Goal: Task Accomplishment & Management: Manage account settings

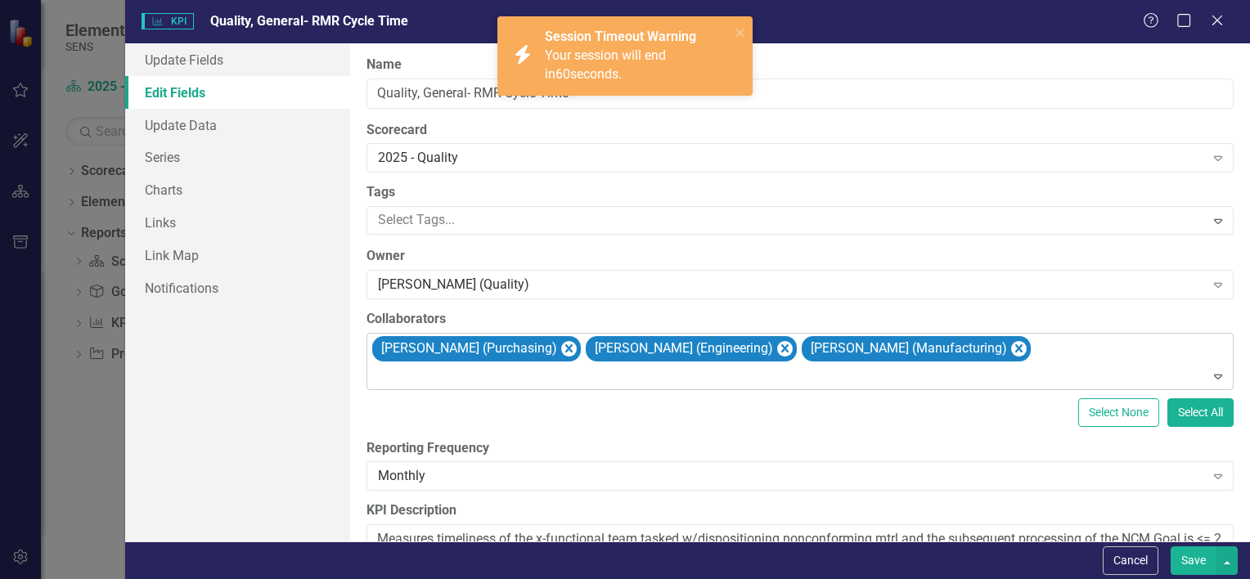
scroll to position [245, 0]
click at [745, 27] on icon "close" at bounding box center [740, 32] width 11 height 13
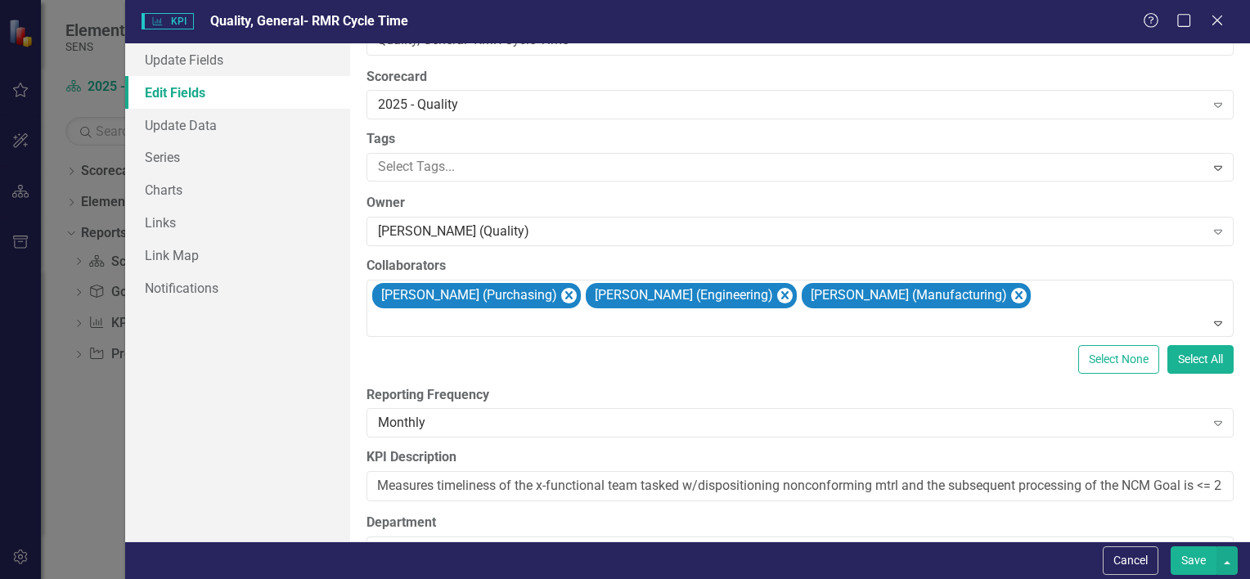
scroll to position [164, 0]
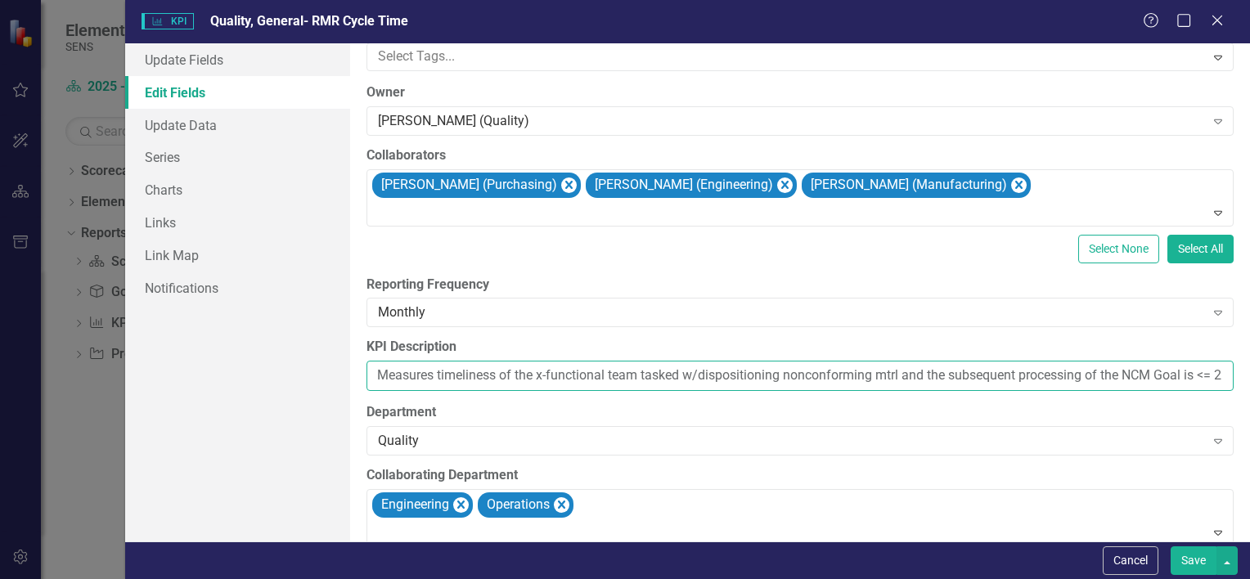
click at [1070, 373] on input "Measures timeliness of the x-functional team tasked w/dispositioning nonconform…" at bounding box center [800, 376] width 867 height 30
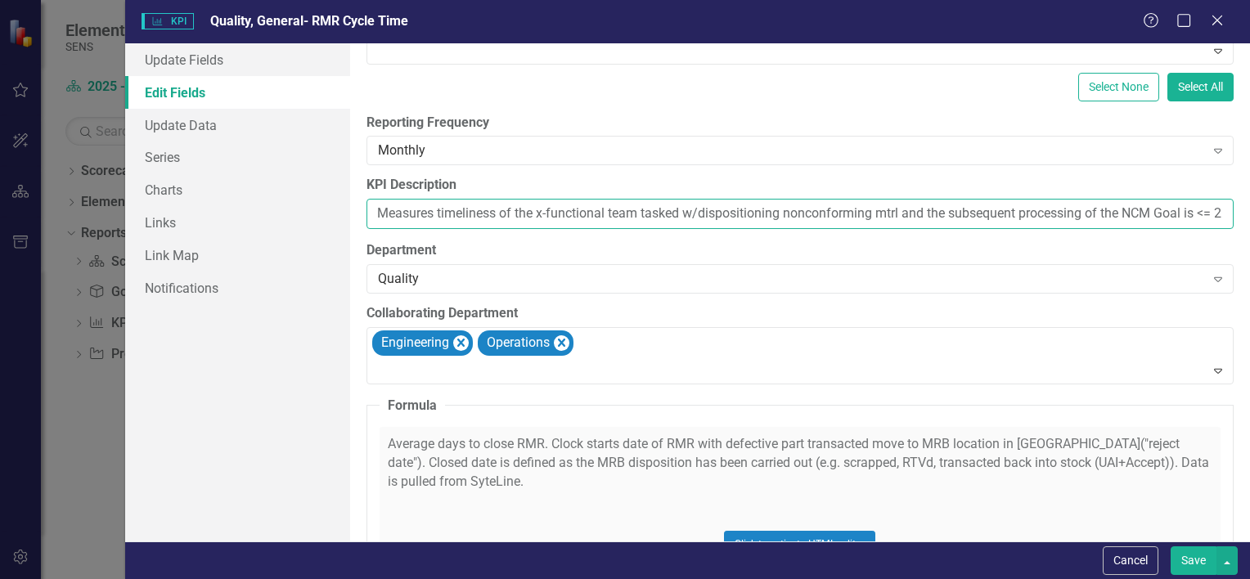
scroll to position [327, 0]
click at [1198, 211] on input "Measures timeliness of the x-functional team tasked w/dispositioning nonconform…" at bounding box center [800, 212] width 867 height 30
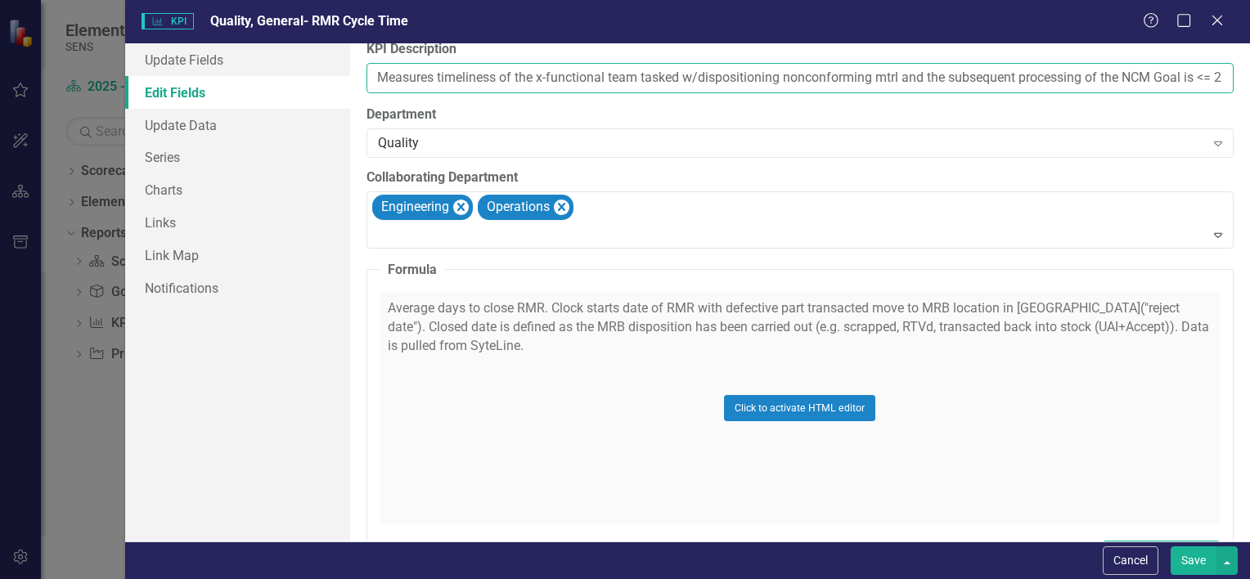
scroll to position [520, 0]
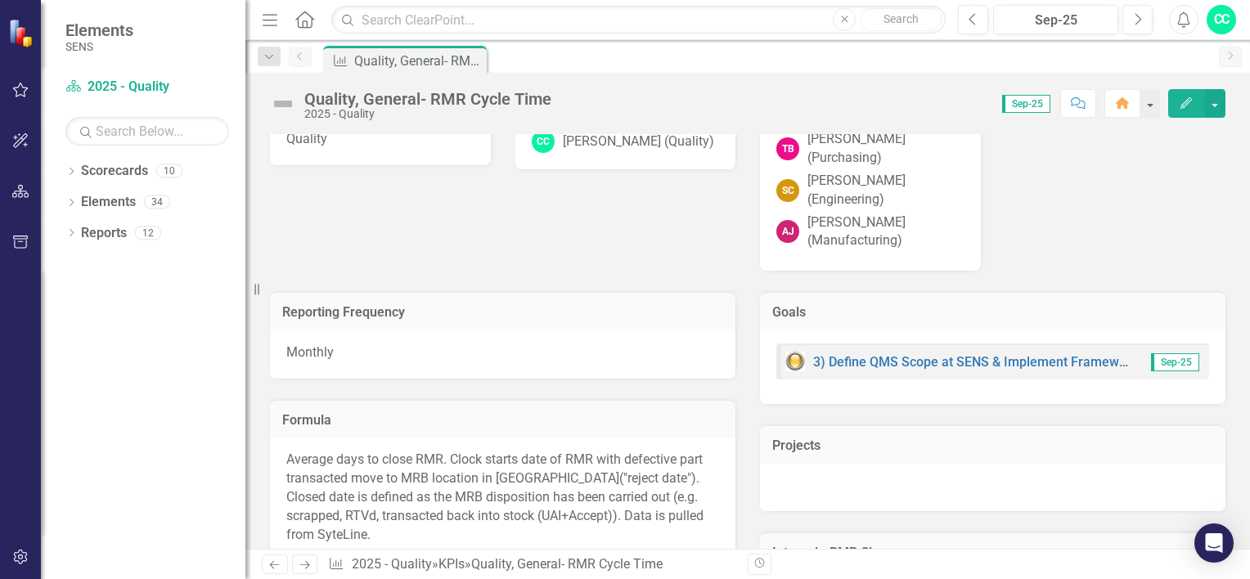
scroll to position [491, 0]
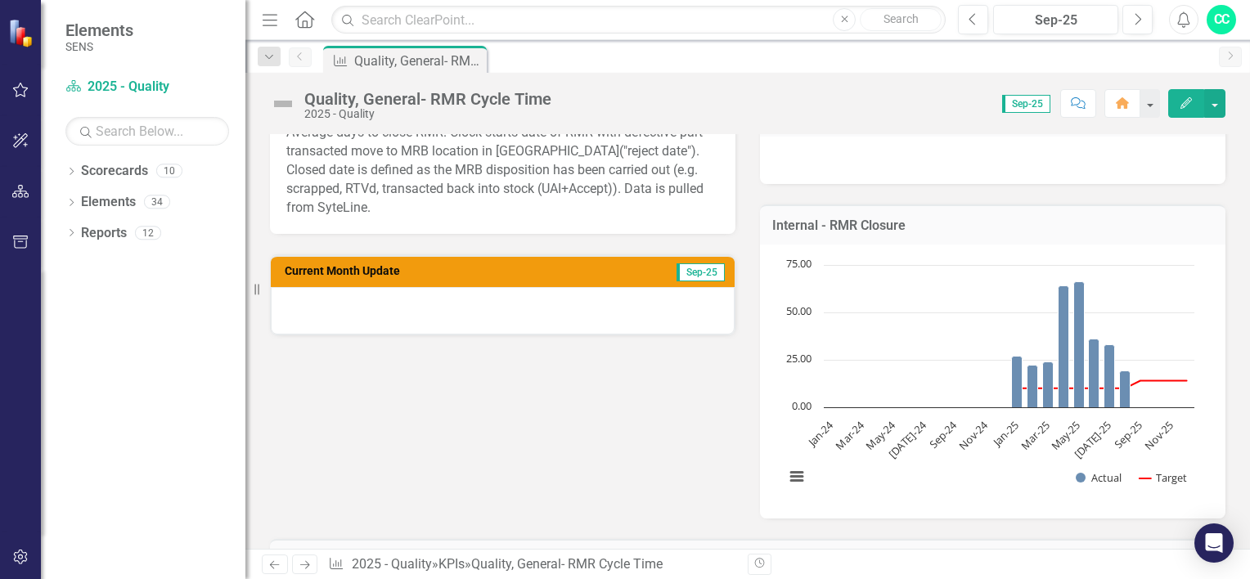
click at [1191, 108] on button "Edit" at bounding box center [1187, 103] width 36 height 29
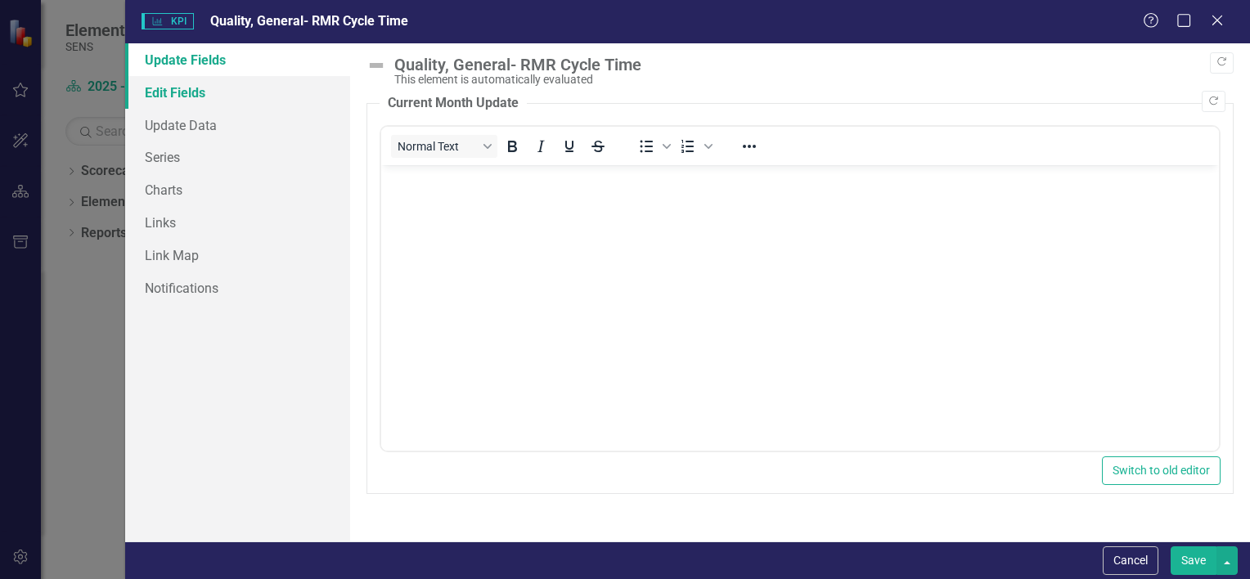
scroll to position [0, 0]
click at [167, 89] on link "Edit Fields" at bounding box center [237, 92] width 225 height 33
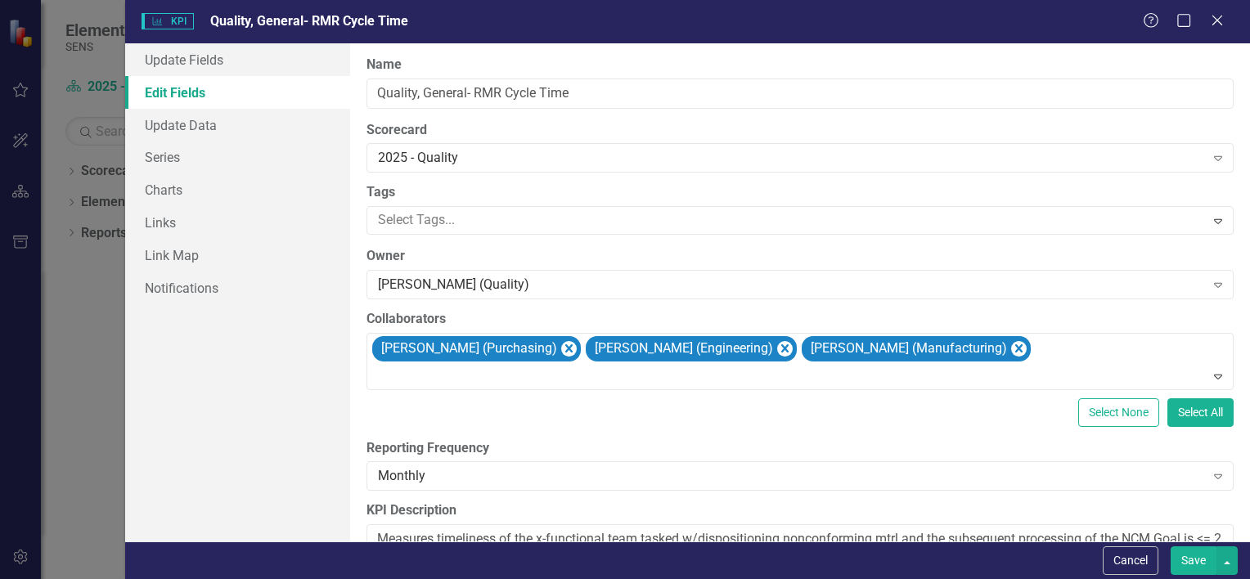
scroll to position [327, 0]
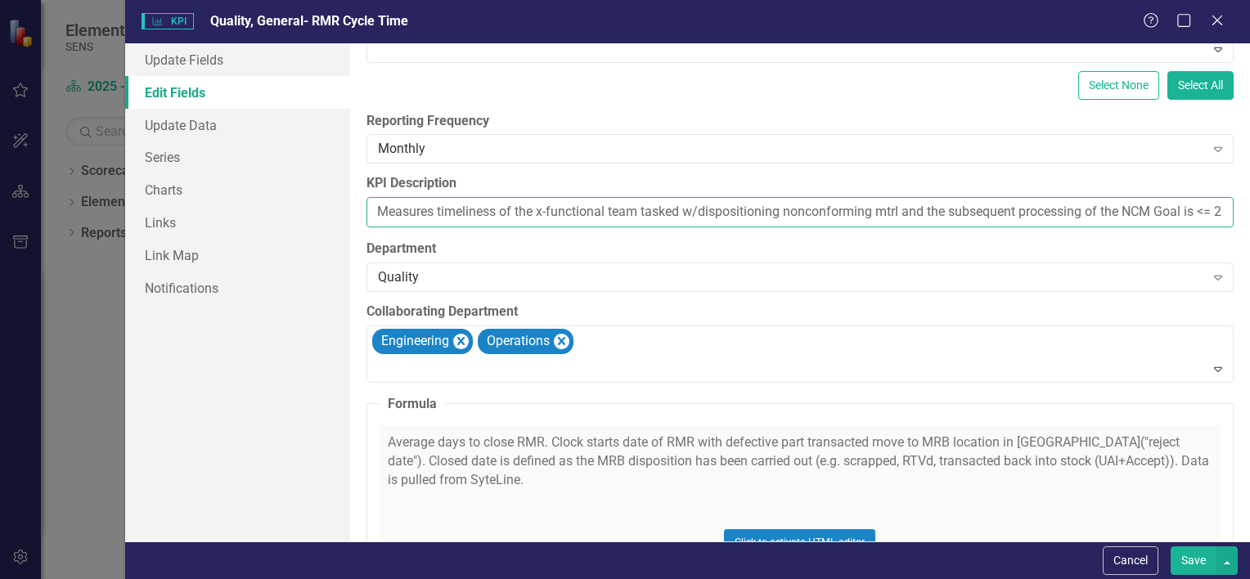
click at [653, 213] on input "Measures timeliness of the x-functional team tasked w/dispositioning nonconform…" at bounding box center [800, 212] width 867 height 30
click at [606, 447] on div "Click to activate HTML editor" at bounding box center [800, 542] width 841 height 233
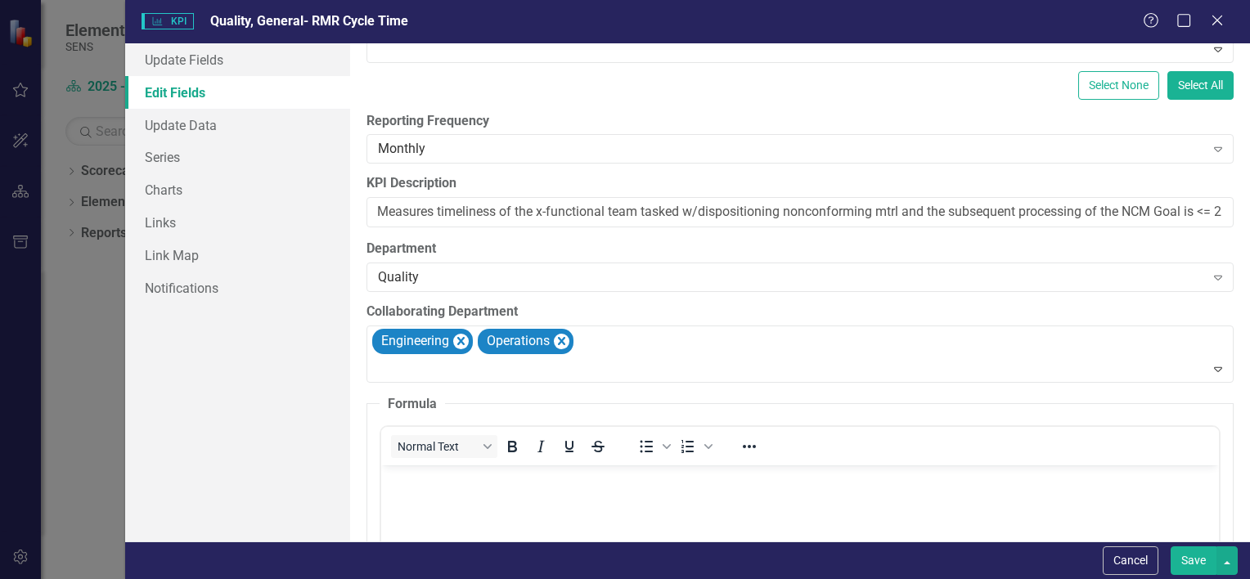
click at [606, 447] on icon "Strikethrough" at bounding box center [598, 447] width 20 height 20
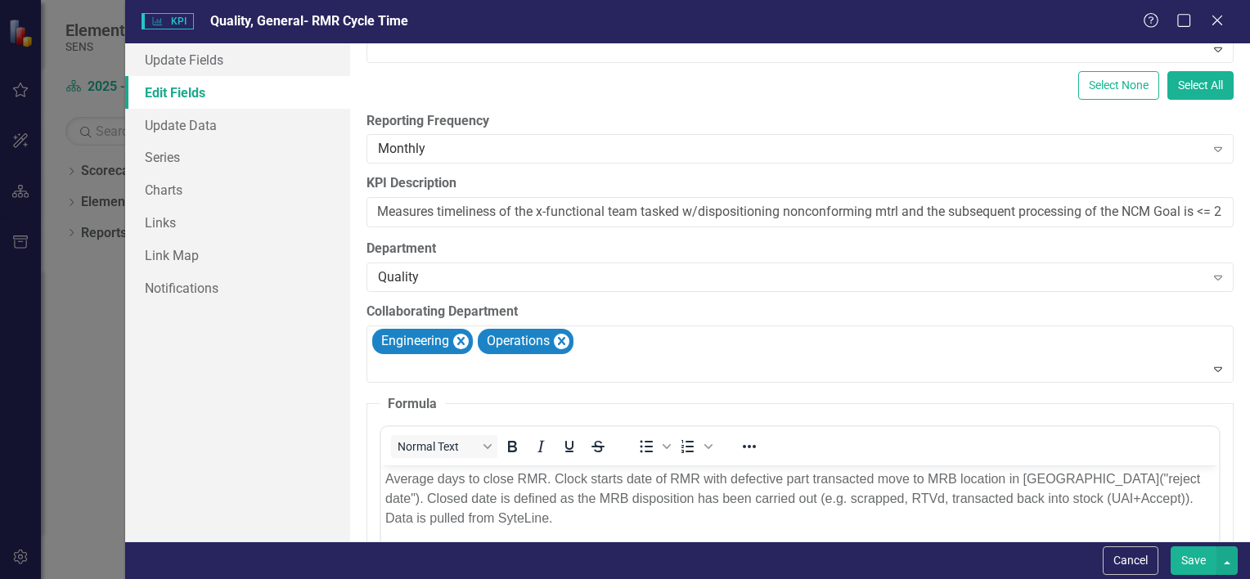
scroll to position [0, 0]
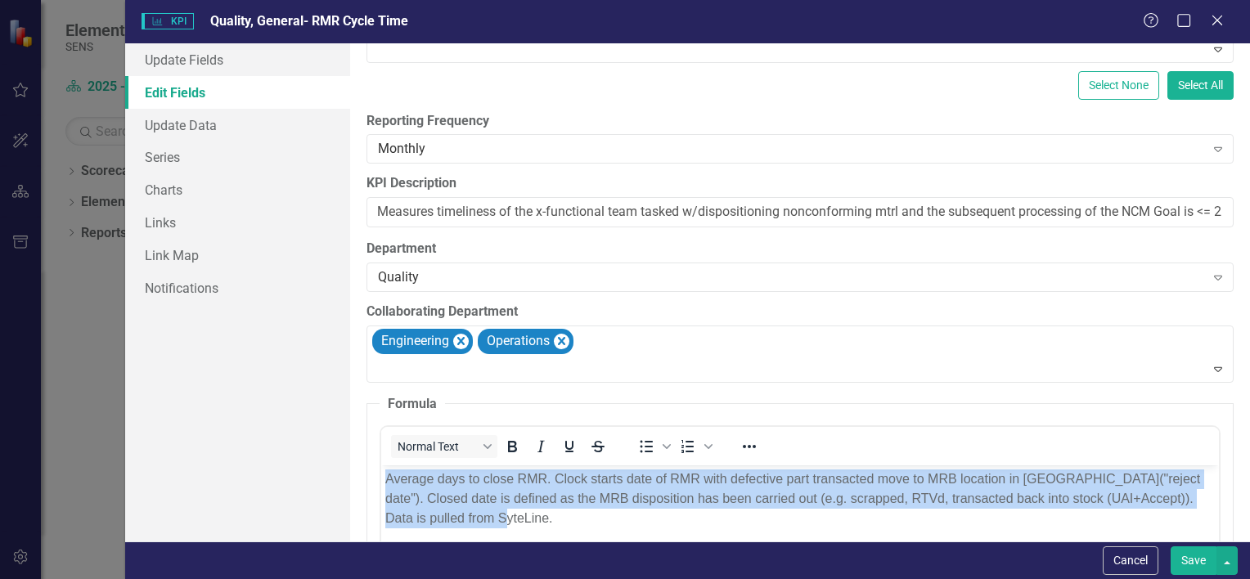
drag, startPoint x: 482, startPoint y: 522, endPoint x: 386, endPoint y: 481, distance: 104.1
click at [386, 481] on p "﻿ Average days to close RMR. Clock starts date of RMR with defective part trans…" at bounding box center [800, 499] width 830 height 59
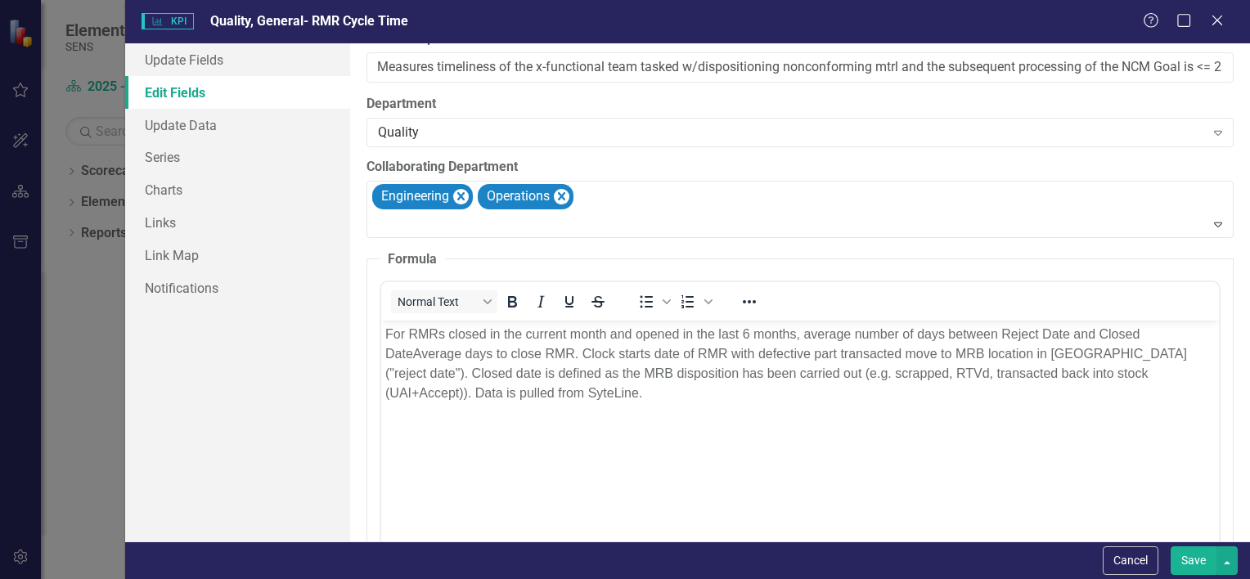
scroll to position [573, 0]
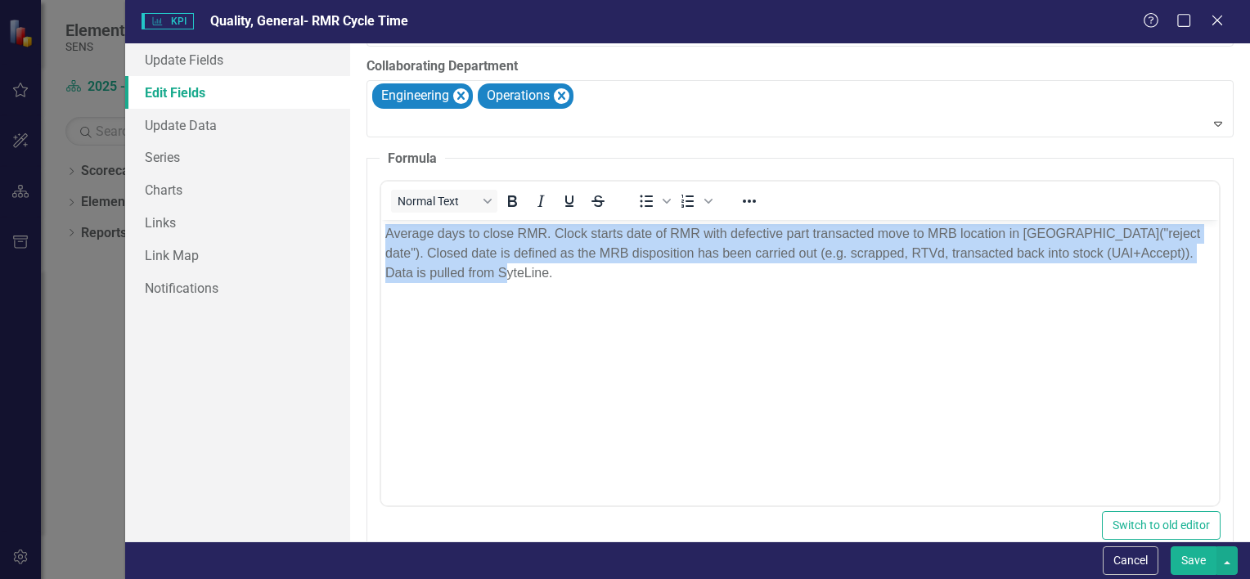
drag, startPoint x: 504, startPoint y: 292, endPoint x: 344, endPoint y: 223, distance: 174.5
click at [381, 223] on html "Average days to close RMR. Clock starts date of RMR with defective part transac…" at bounding box center [800, 342] width 838 height 245
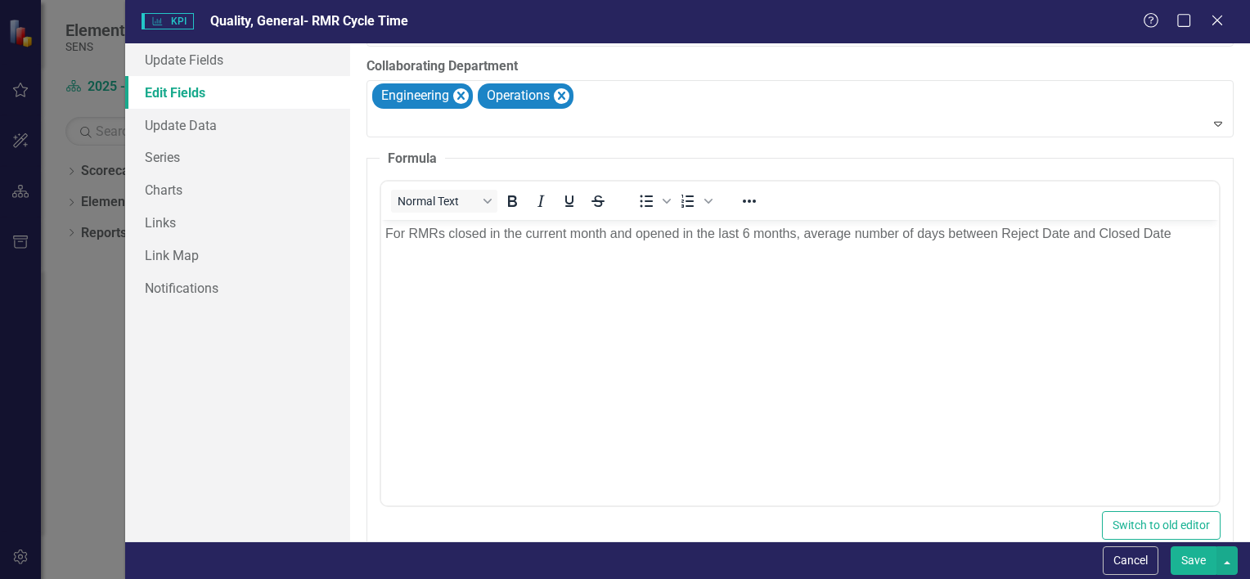
click at [750, 234] on p "For RMRs closed in the current month and opened in the last 6 months, average n…" at bounding box center [800, 234] width 830 height 20
click at [1047, 232] on p "For RMRs closed in the current month and opened in the last 12 months, average …" at bounding box center [800, 234] width 830 height 20
click at [422, 248] on p "For RMRs closed in the current month and opened in the last 12 months, average …" at bounding box center [800, 243] width 830 height 39
click at [1189, 558] on button "Save" at bounding box center [1194, 561] width 46 height 29
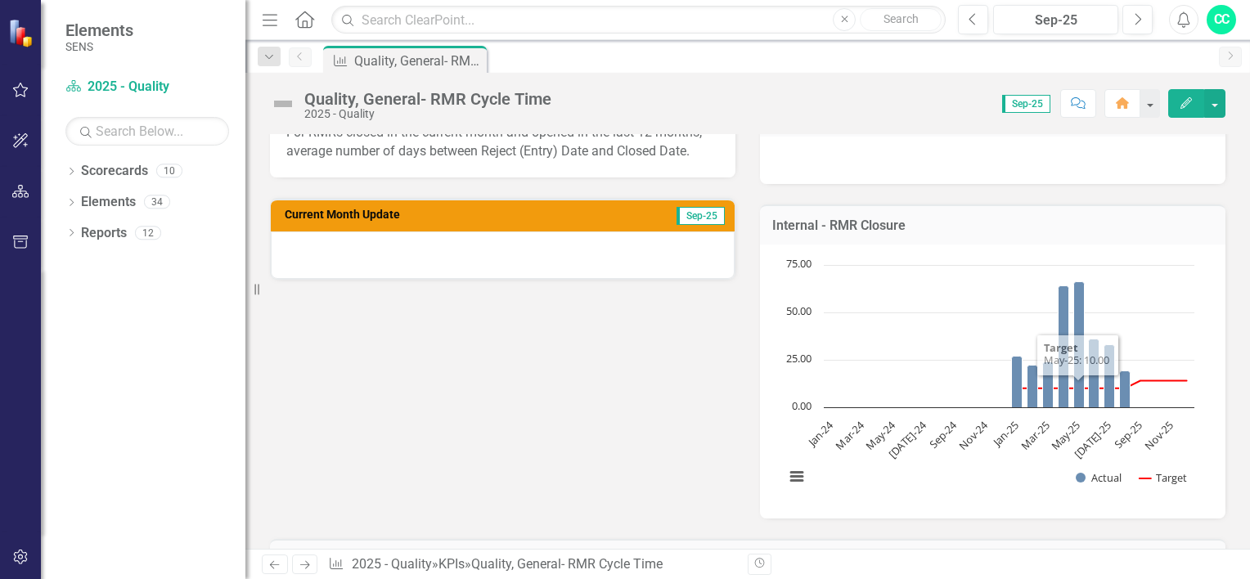
click at [1191, 111] on button "Edit" at bounding box center [1187, 103] width 36 height 29
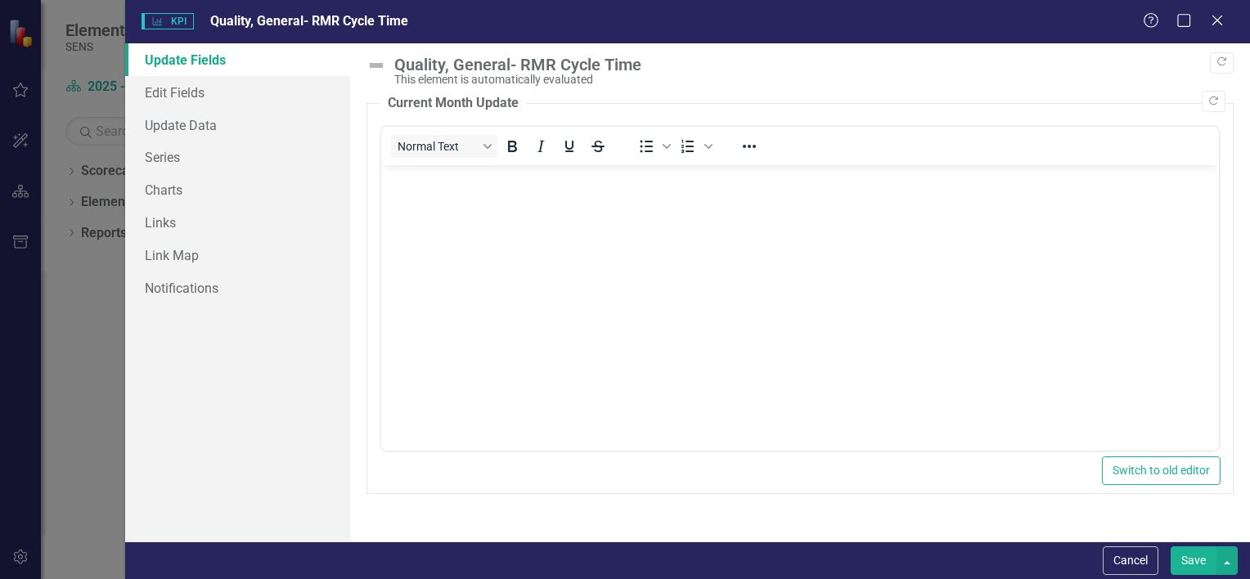
scroll to position [0, 0]
click at [174, 99] on link "Edit Fields" at bounding box center [237, 92] width 225 height 33
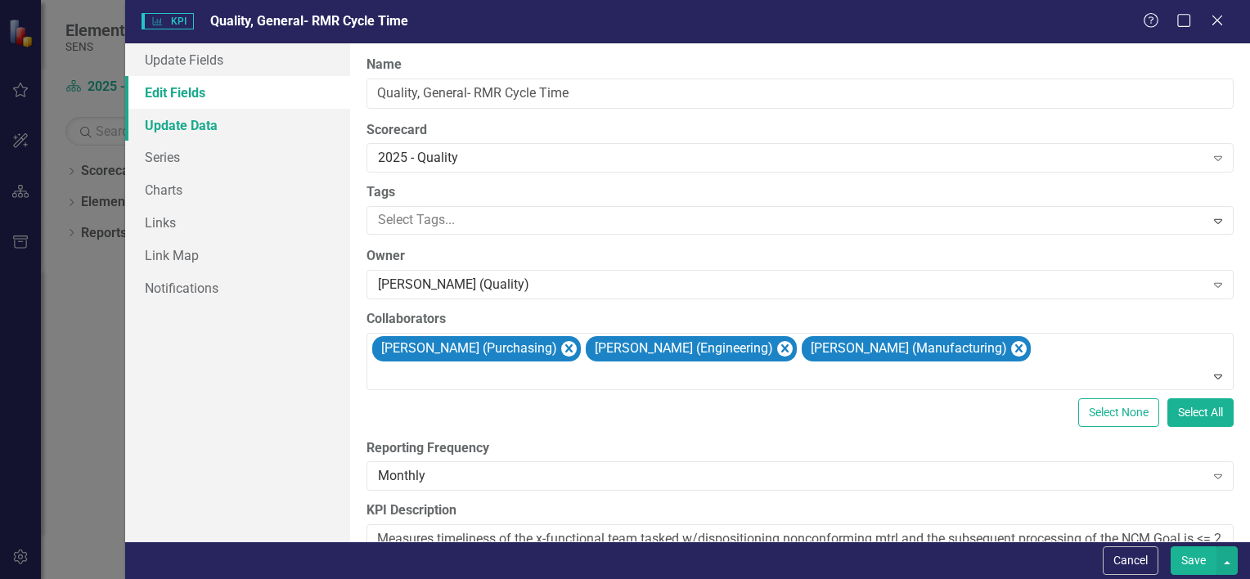
click at [168, 127] on link "Update Data" at bounding box center [237, 125] width 225 height 33
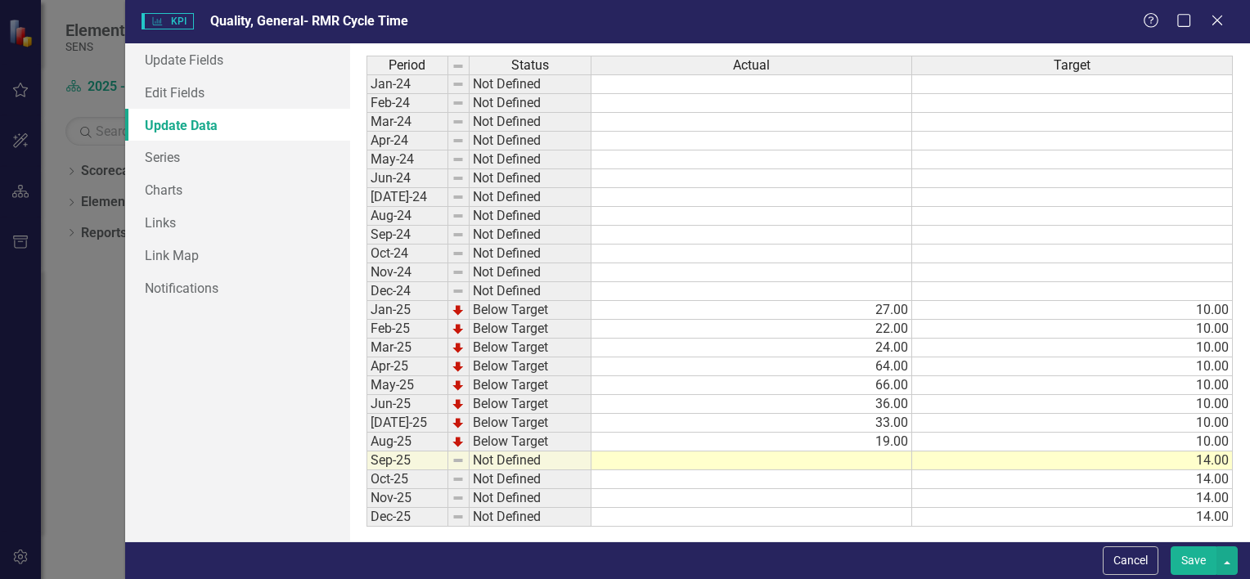
click at [877, 456] on td at bounding box center [752, 461] width 321 height 19
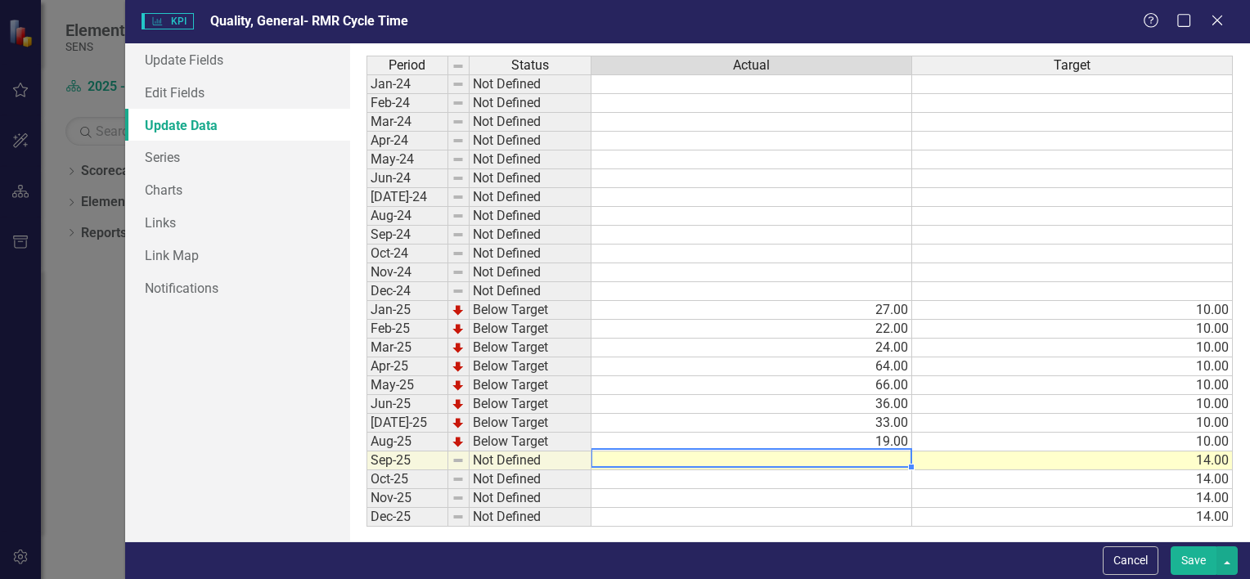
type textarea "12"
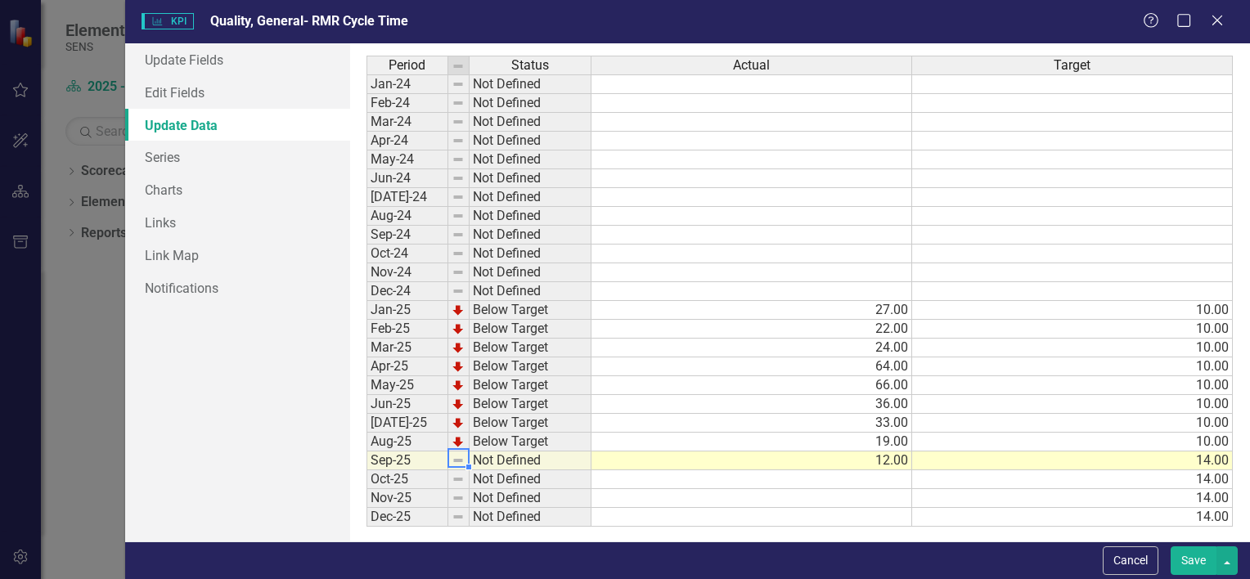
click at [457, 457] on img at bounding box center [458, 460] width 13 height 13
click at [489, 458] on td "Not Defined" at bounding box center [531, 461] width 122 height 19
click at [538, 456] on td "Not Defined" at bounding box center [531, 461] width 122 height 19
click at [539, 456] on td "Not Defined" at bounding box center [531, 461] width 122 height 19
click at [465, 464] on td at bounding box center [458, 461] width 21 height 19
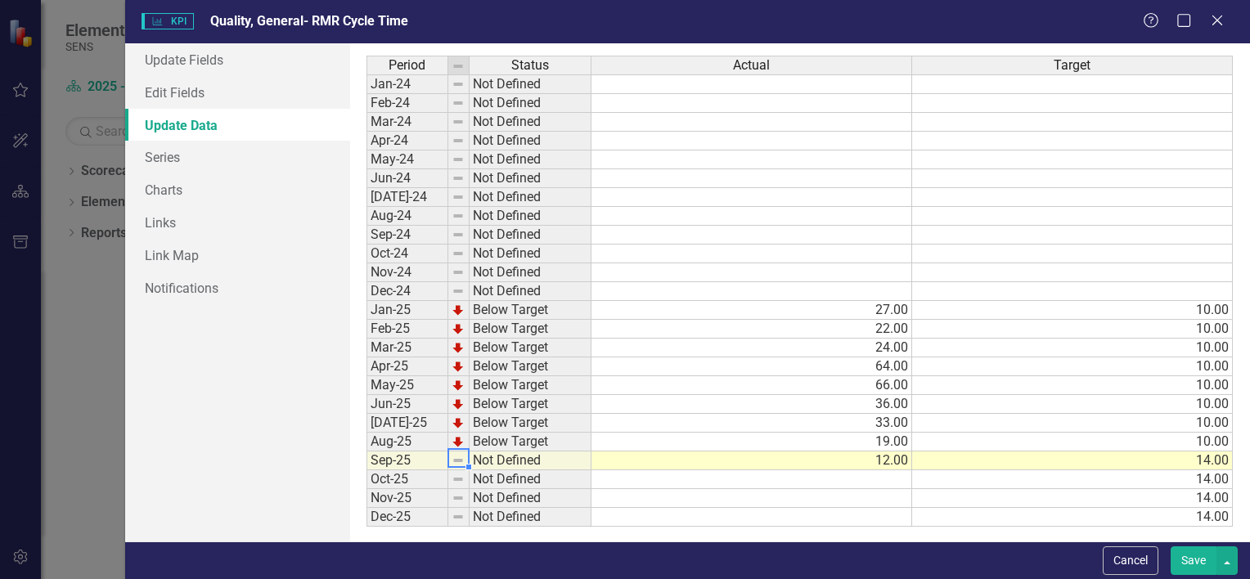
click at [417, 464] on td "Sep-25" at bounding box center [408, 461] width 82 height 19
click at [191, 155] on link "Series" at bounding box center [237, 157] width 225 height 33
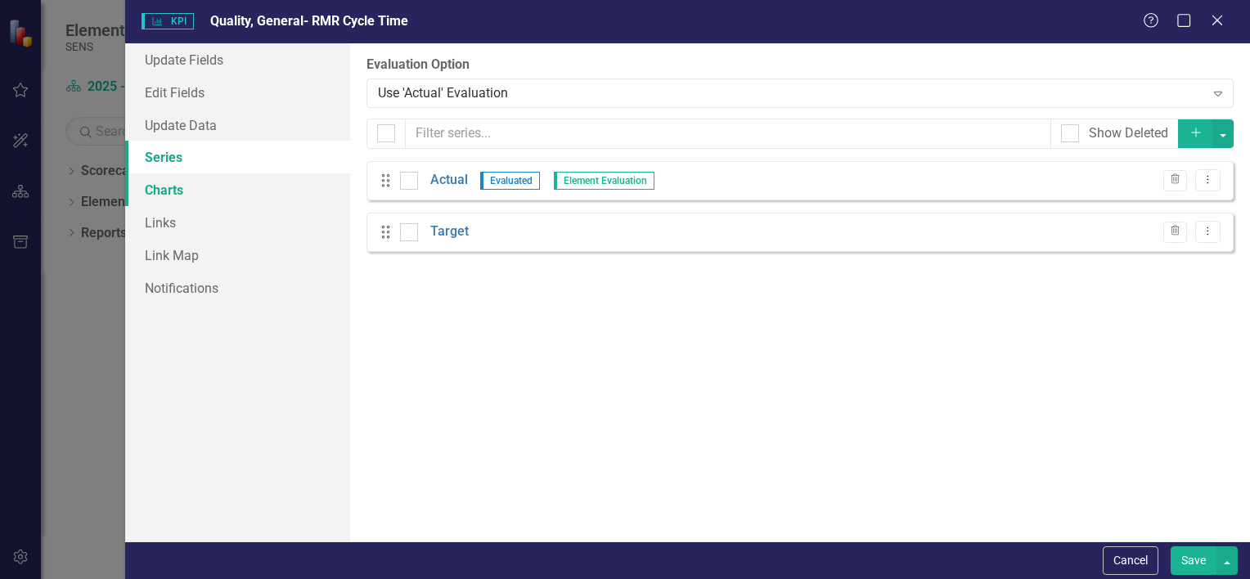
click at [170, 195] on link "Charts" at bounding box center [237, 189] width 225 height 33
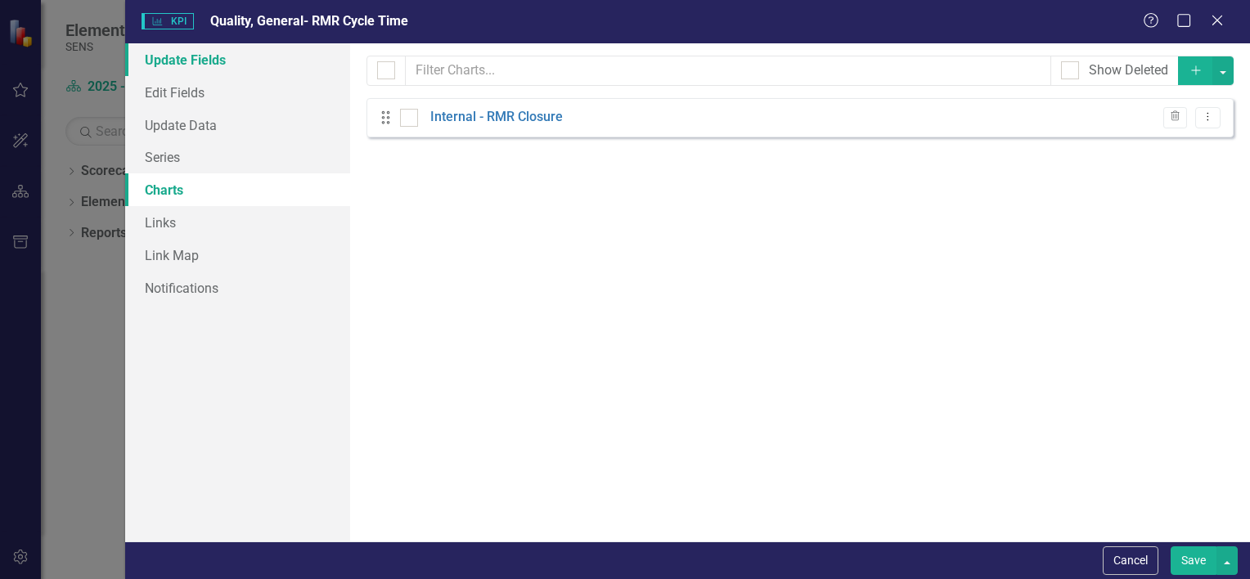
click at [173, 61] on link "Update Fields" at bounding box center [237, 59] width 225 height 33
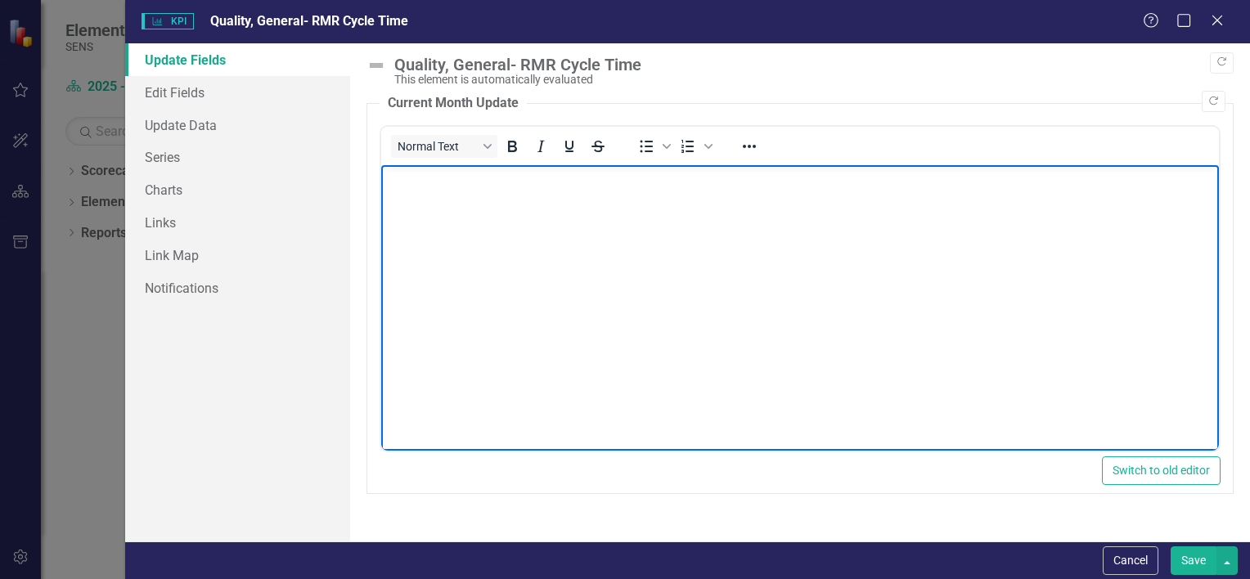
click at [507, 226] on body "Rich Text Area. Press ALT-0 for help." at bounding box center [800, 287] width 838 height 245
click at [434, 202] on body "Rich Text Area. Press ALT-0 for help." at bounding box center [800, 287] width 838 height 245
click at [601, 178] on p "Number of RMRs Closed in Sept:" at bounding box center [800, 179] width 830 height 20
drag, startPoint x: 601, startPoint y: 178, endPoint x: 581, endPoint y: 175, distance: 20.6
click at [581, 175] on p "Number of RMRs Closed in Sept: 43" at bounding box center [800, 179] width 830 height 20
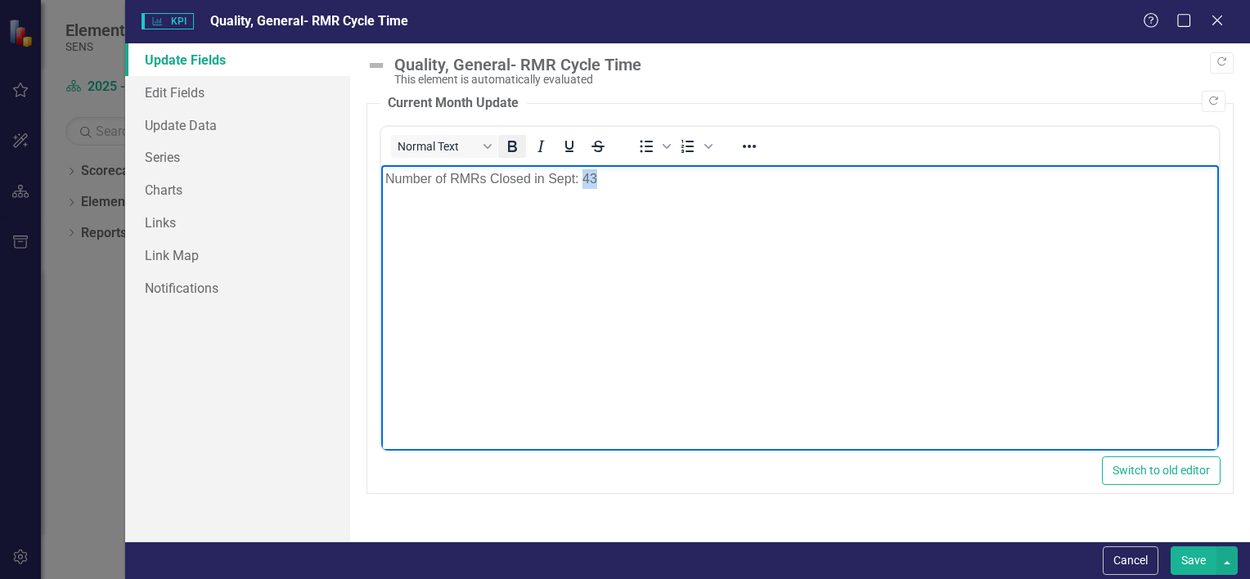
click at [516, 143] on icon "Bold" at bounding box center [512, 146] width 9 height 11
click at [636, 202] on body "Number of RMRs Closed in Sept: 43" at bounding box center [800, 287] width 838 height 245
click at [601, 178] on p "Number of RMRs Closed in Sept: 43" at bounding box center [800, 179] width 830 height 20
click at [623, 182] on p "Number of RMRs Closed in Sept: 43" at bounding box center [800, 179] width 830 height 20
click at [719, 183] on p "Number of RMRs Closed in Sept: 43 (2025 min -" at bounding box center [800, 179] width 830 height 20
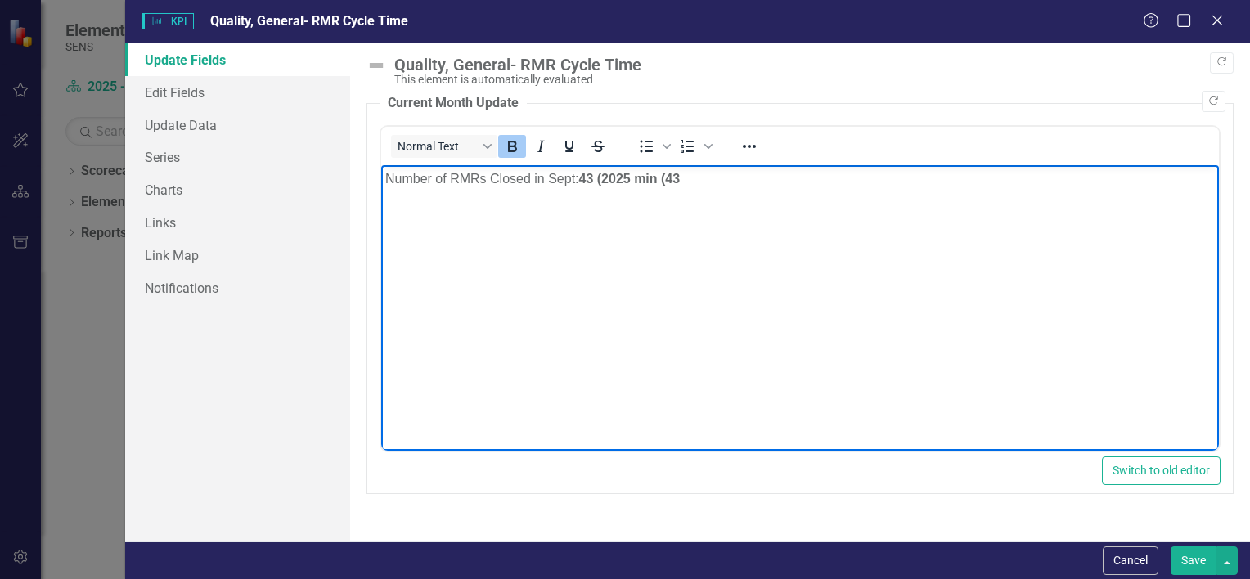
click at [609, 180] on strong "43 (2025 min (43" at bounding box center [629, 179] width 101 height 14
click at [693, 178] on p "Number of RMRs Closed in Sept: 43 - 2025 min (43" at bounding box center [800, 179] width 830 height 20
click at [781, 182] on p "Number of RMRs Closed in Sept: 43 - 2025 min (43); max (" at bounding box center [800, 179] width 830 height 20
click at [799, 174] on p "Number of RMRs Closed in Sept: 43 - 2025 min (43); max (89)" at bounding box center [800, 179] width 830 height 20
drag, startPoint x: 476, startPoint y: 209, endPoint x: 388, endPoint y: 204, distance: 88.5
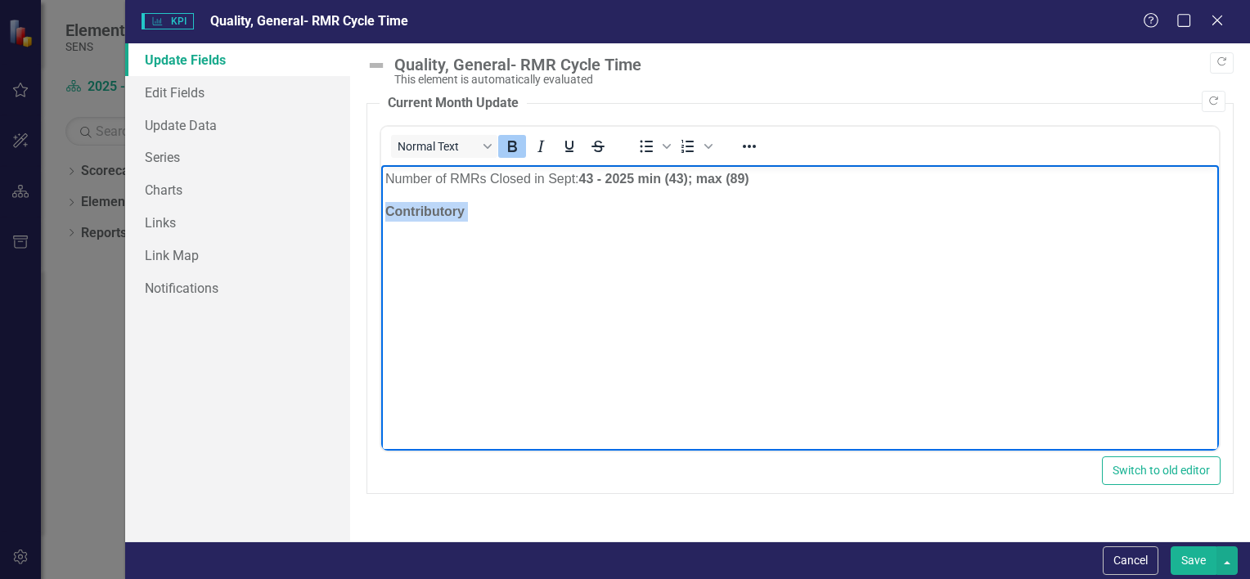
click at [388, 204] on p "Contributory ﻿" at bounding box center [800, 212] width 830 height 20
click at [606, 246] on li "Lapse in RMR data entry during August" at bounding box center [815, 245] width 797 height 20
click at [709, 244] on li "Lapse in RMR data entry during/ after August" at bounding box center [815, 245] width 797 height 20
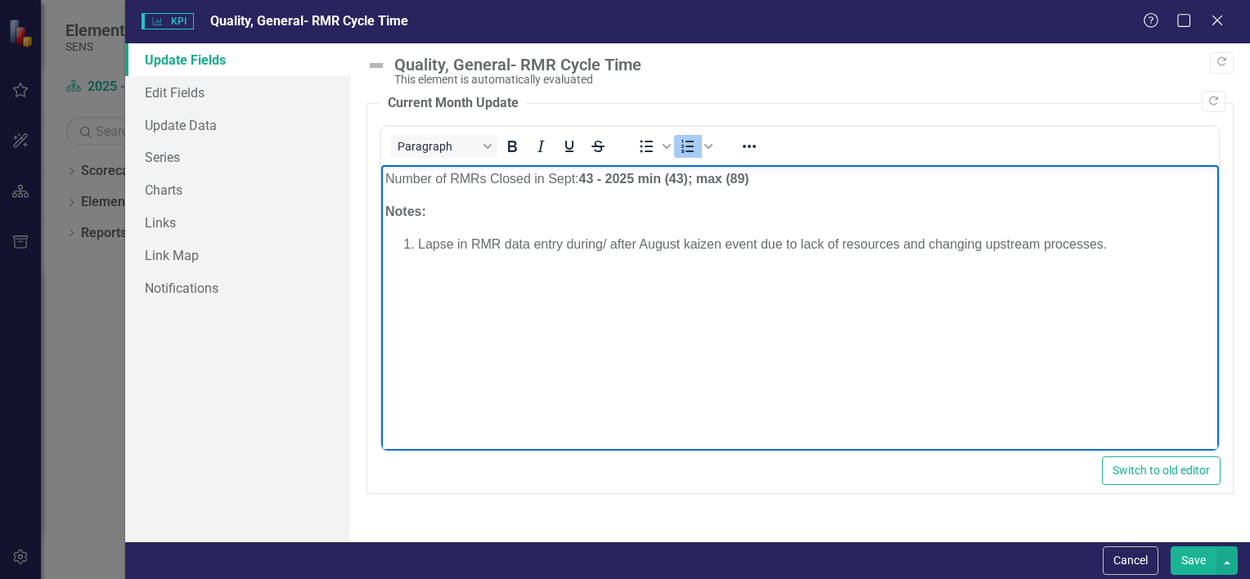
click at [421, 210] on strong "Notes:" at bounding box center [405, 212] width 41 height 14
click at [1099, 240] on li "Lapse in RMR data entry during/ after August kaizen event due to lack of resour…" at bounding box center [815, 245] width 797 height 20
drag, startPoint x: 1104, startPoint y: 240, endPoint x: 1125, endPoint y: 246, distance: 22.3
click at [1104, 241] on li "Lapse in RMR data entry during/ after August kaizen event due to lack of resour…" at bounding box center [815, 245] width 797 height 20
click at [1128, 239] on li "Lapse in RMR data entry during/ after August kaizen event due to lack of resour…" at bounding box center [815, 245] width 797 height 20
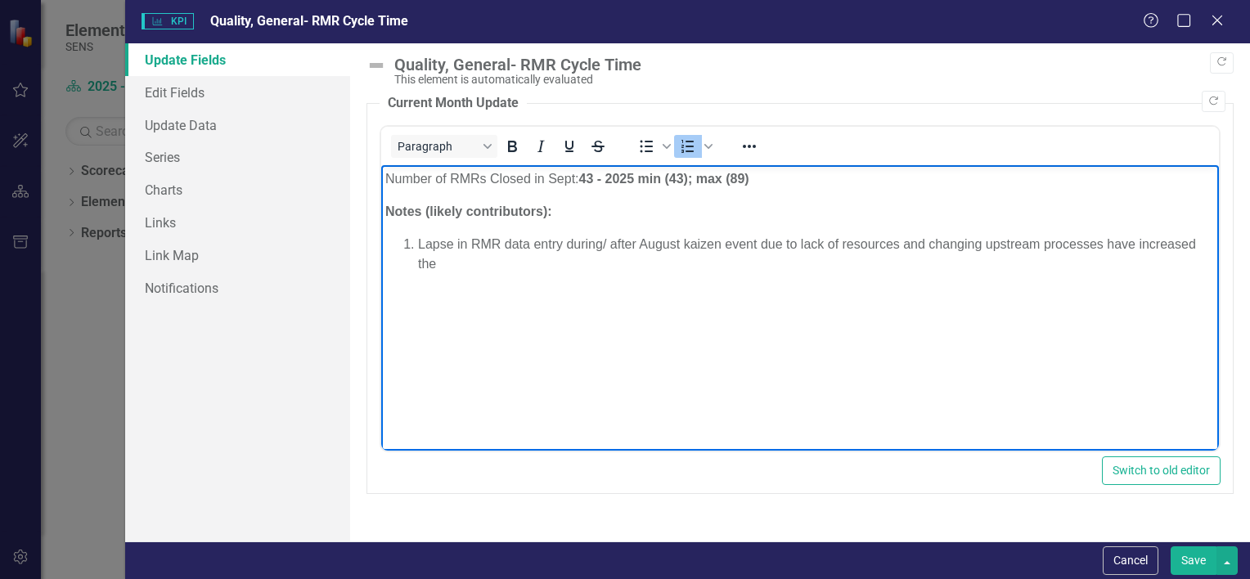
click at [444, 272] on li "Lapse in RMR data entry during/ after August kaizen event due to lack of resour…" at bounding box center [815, 254] width 797 height 39
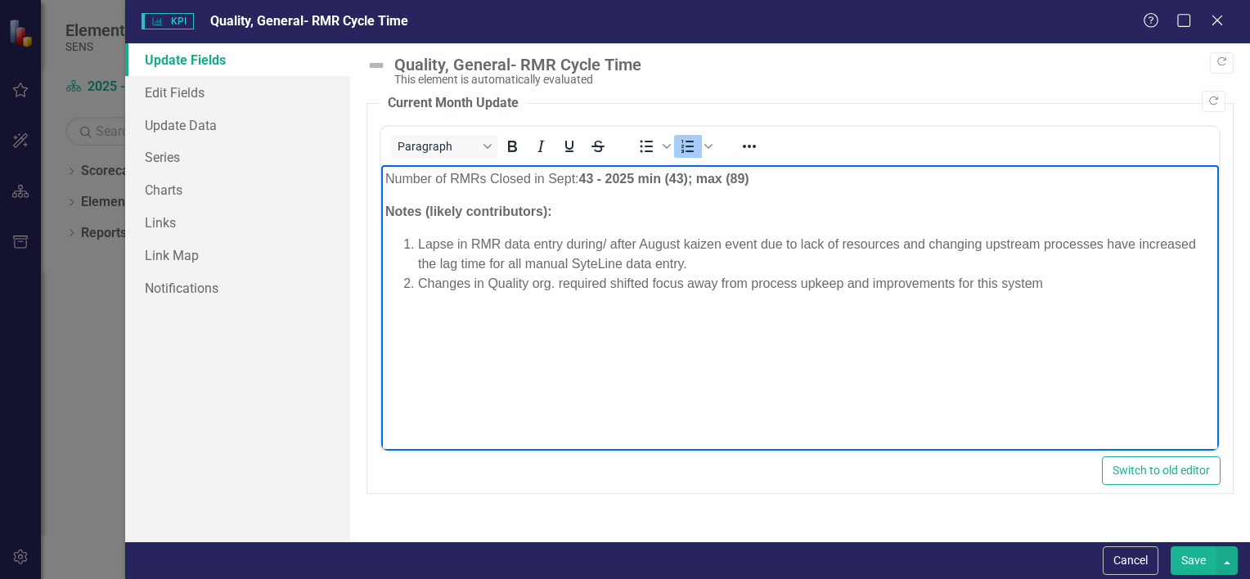
click at [957, 282] on li "Changes in Quality org. required shifted focus away from process upkeep and imp…" at bounding box center [815, 284] width 797 height 20
click at [1142, 285] on li "Changes in Quality org. required shifted focus away from process upkeep and imp…" at bounding box center [815, 284] width 797 height 20
click at [690, 261] on li "Lapse in RMR data entry during/ after August kaizen event due to lack of resour…" at bounding box center [815, 254] width 797 height 39
click at [754, 263] on li "Lapse in RMR data entry during/ after August kaizen event due to lack of resour…" at bounding box center [815, 254] width 797 height 39
click at [748, 263] on li "Lapse in RMR data entry during/ after August kaizen event due to lack of resour…" at bounding box center [815, 254] width 797 height 39
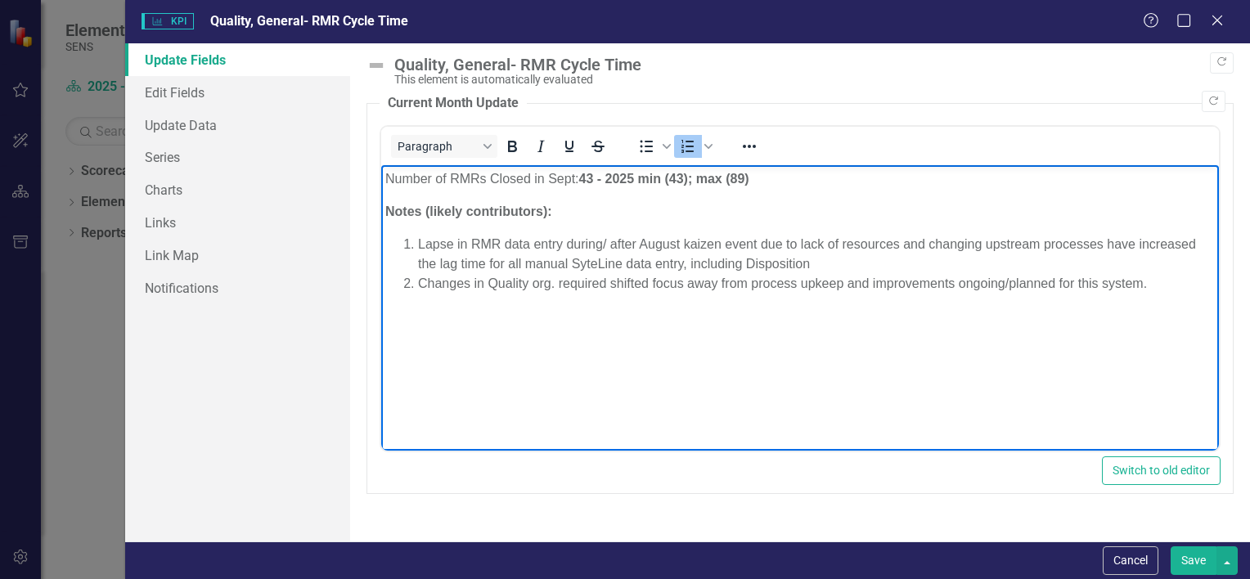
drag, startPoint x: 822, startPoint y: 263, endPoint x: 686, endPoint y: 265, distance: 135.9
click at [686, 265] on li "Lapse in RMR data entry during/ after August kaizen event due to lack of resour…" at bounding box center [815, 254] width 797 height 39
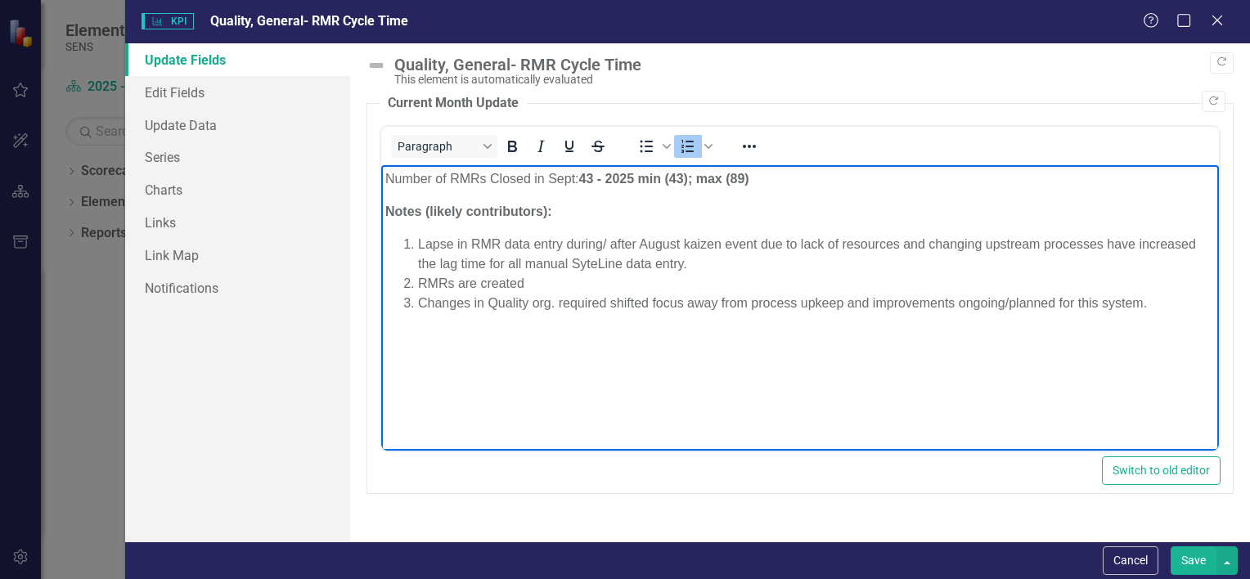
click at [482, 279] on li "RMRs are created" at bounding box center [815, 284] width 797 height 20
click at [576, 286] on li "RMRs are often created" at bounding box center [815, 284] width 797 height 20
click at [420, 284] on li "RMRs are often created" at bounding box center [815, 284] width 797 height 20
click at [574, 284] on li "A majority of RMRs are often created" at bounding box center [815, 284] width 797 height 20
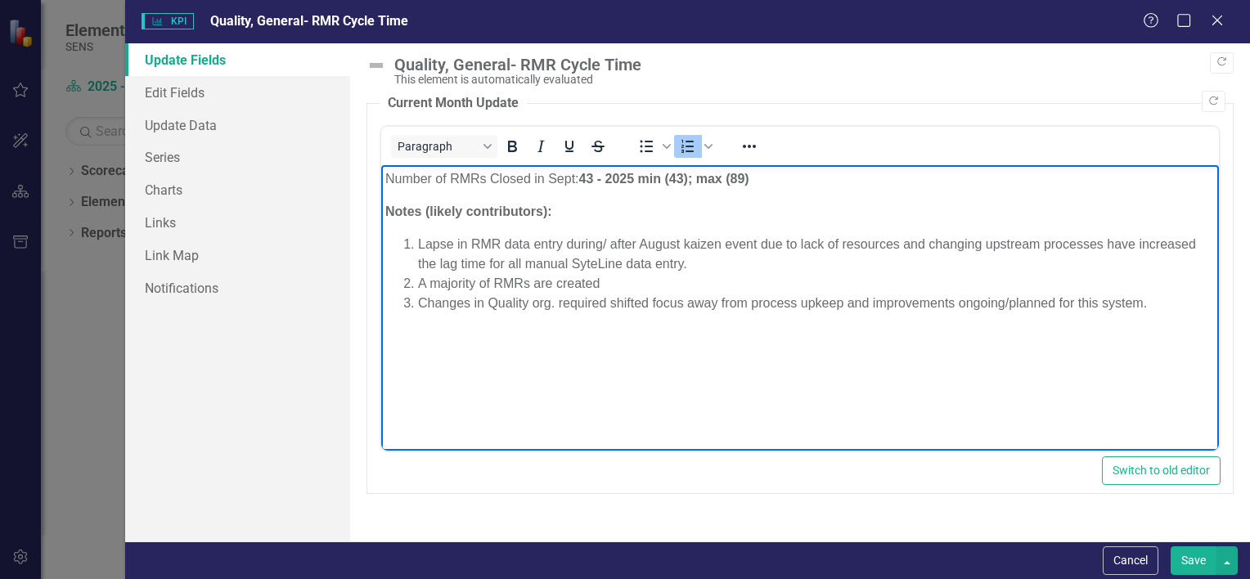
click at [604, 280] on li "A majority of RMRs are created" at bounding box center [815, 284] width 797 height 20
click at [849, 282] on li "A majority of RMRs are created for single parts rejected during production, whi…" at bounding box center [815, 284] width 797 height 20
drag, startPoint x: 890, startPoint y: 283, endPoint x: 841, endPoint y: 278, distance: 49.3
click at [841, 278] on li "A majority of RMRs are created for single parts rejected during production, whi…" at bounding box center [815, 284] width 797 height 20
click at [1155, 283] on li "A majority of RMRs are created for single parts rejected during production. The…" at bounding box center [815, 284] width 797 height 20
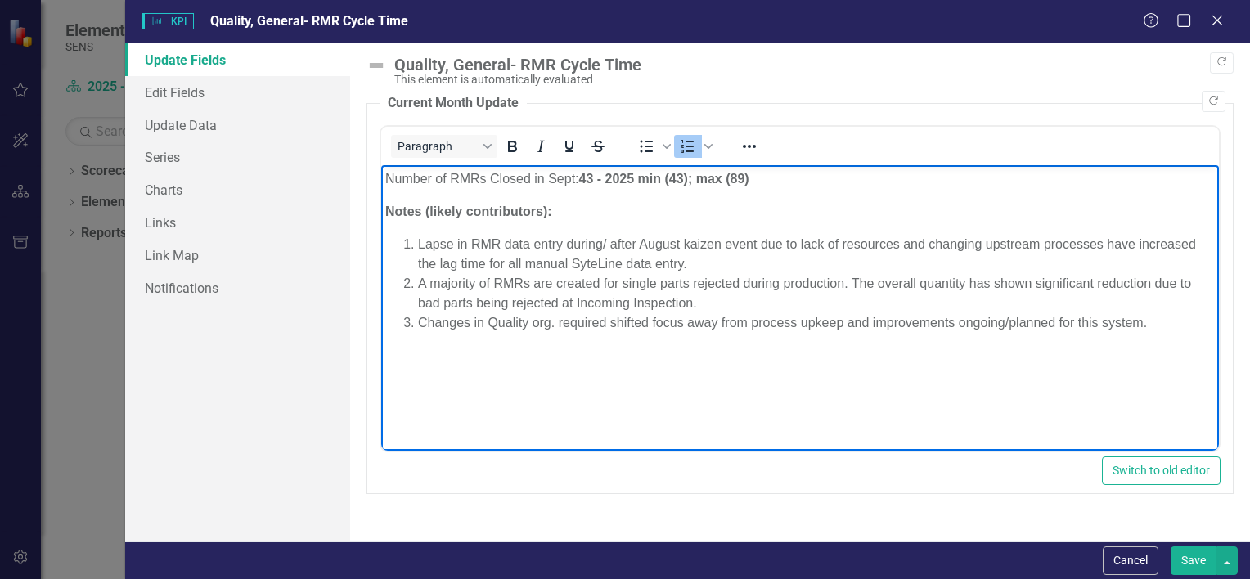
drag, startPoint x: 698, startPoint y: 303, endPoint x: 733, endPoint y: 306, distance: 35.3
click at [698, 303] on li "A majority of RMRs are created for single parts rejected during production. The…" at bounding box center [815, 293] width 797 height 39
click at [418, 304] on li "A majority of RMRs are created for single parts rejected during production. The…" at bounding box center [815, 293] width 797 height 39
drag, startPoint x: 805, startPoint y: 304, endPoint x: 813, endPoint y: 297, distance: 10.5
click at [807, 303] on li "A majority of RMRs are created for single parts rejected during production. The…" at bounding box center [815, 293] width 797 height 39
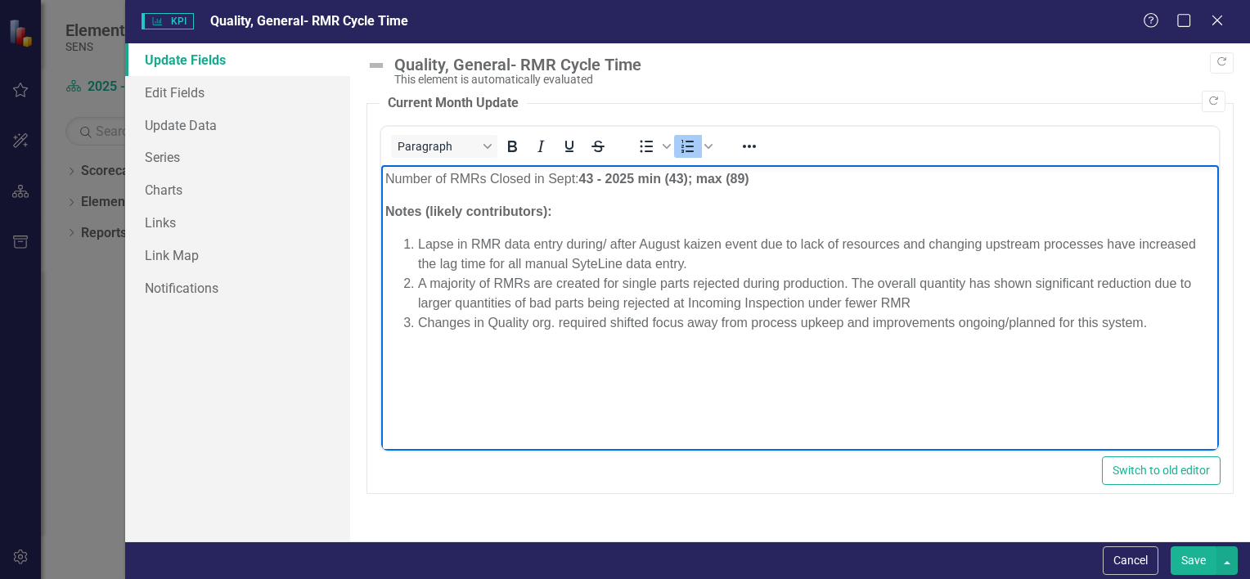
click at [832, 307] on li "A majority of RMRs are created for single parts rejected during production. The…" at bounding box center [815, 293] width 797 height 39
drag, startPoint x: 918, startPoint y: 306, endPoint x: 816, endPoint y: 308, distance: 102.3
click at [816, 308] on li "A majority of RMRs are created for single parts rejected during production. The…" at bounding box center [815, 293] width 797 height 39
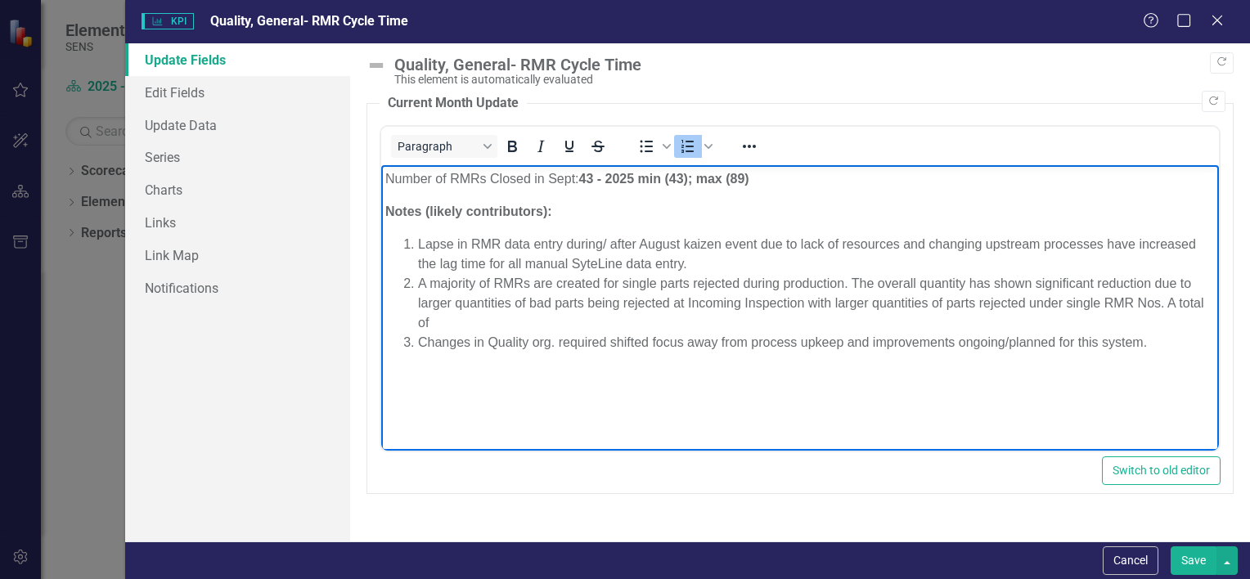
click at [431, 325] on li "A majority of RMRs are created for single parts rejected during production. The…" at bounding box center [815, 303] width 797 height 59
drag, startPoint x: 486, startPoint y: 325, endPoint x: 435, endPoint y: 331, distance: 52.0
click at [435, 331] on li "A majority of RMRs are created for single parts rejected during production. The…" at bounding box center [815, 303] width 797 height 59
drag, startPoint x: 1029, startPoint y: 305, endPoint x: 807, endPoint y: 300, distance: 221.8
click at [807, 300] on li "A majority of RMRs are created for single parts rejected during production. The…" at bounding box center [815, 303] width 797 height 59
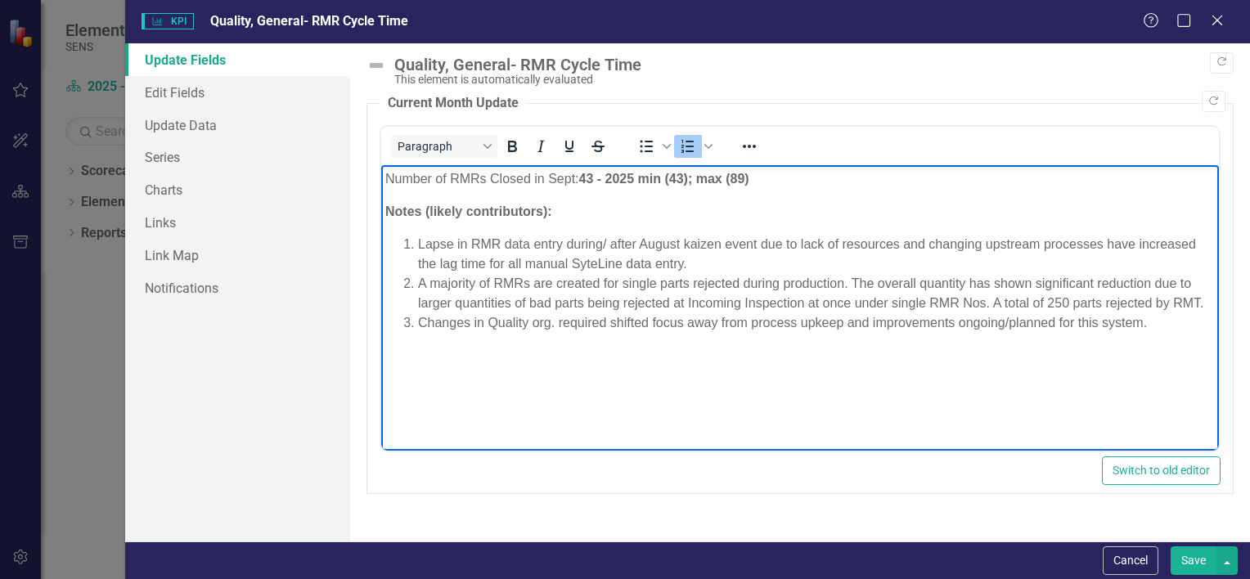
click at [1105, 303] on li "A majority of RMRs are created for single parts rejected during production. The…" at bounding box center [815, 293] width 797 height 39
drag, startPoint x: 1205, startPoint y: 302, endPoint x: 984, endPoint y: 299, distance: 221.8
click at [984, 299] on li "A majority of RMRs are created for single parts rejected during production. The…" at bounding box center [815, 293] width 797 height 39
click at [806, 299] on li "A majority of RMRs are created for single parts rejected during production. The…" at bounding box center [815, 293] width 797 height 39
click at [1017, 305] on li "A majority of RMRs are created for single parts rejected during production. The…" at bounding box center [815, 293] width 797 height 39
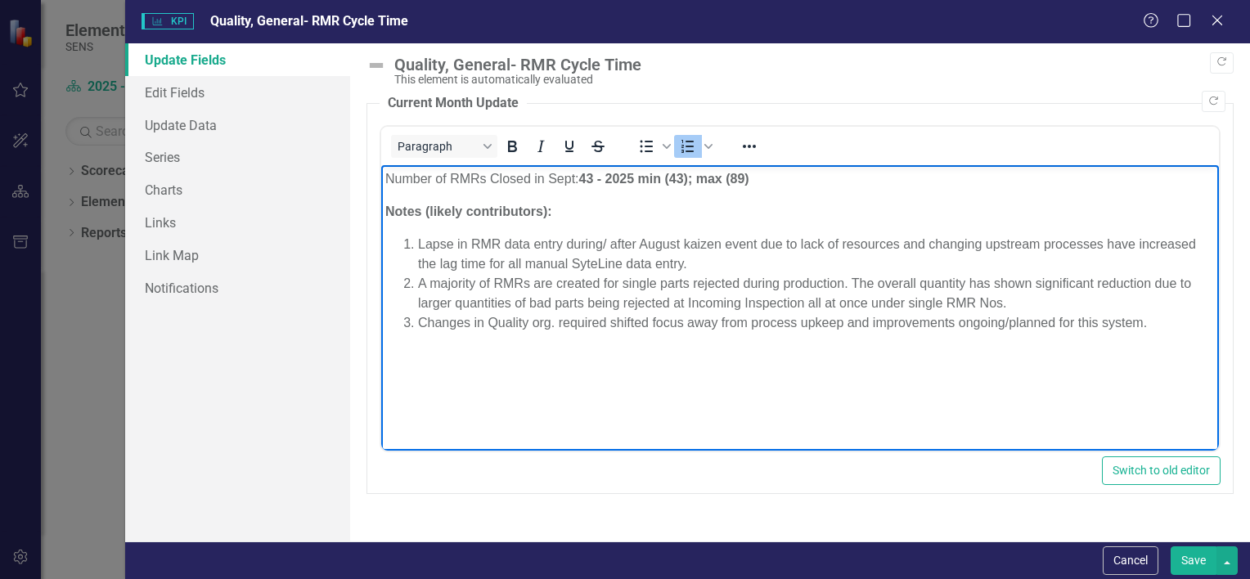
click at [1202, 565] on button "Save" at bounding box center [1194, 561] width 46 height 29
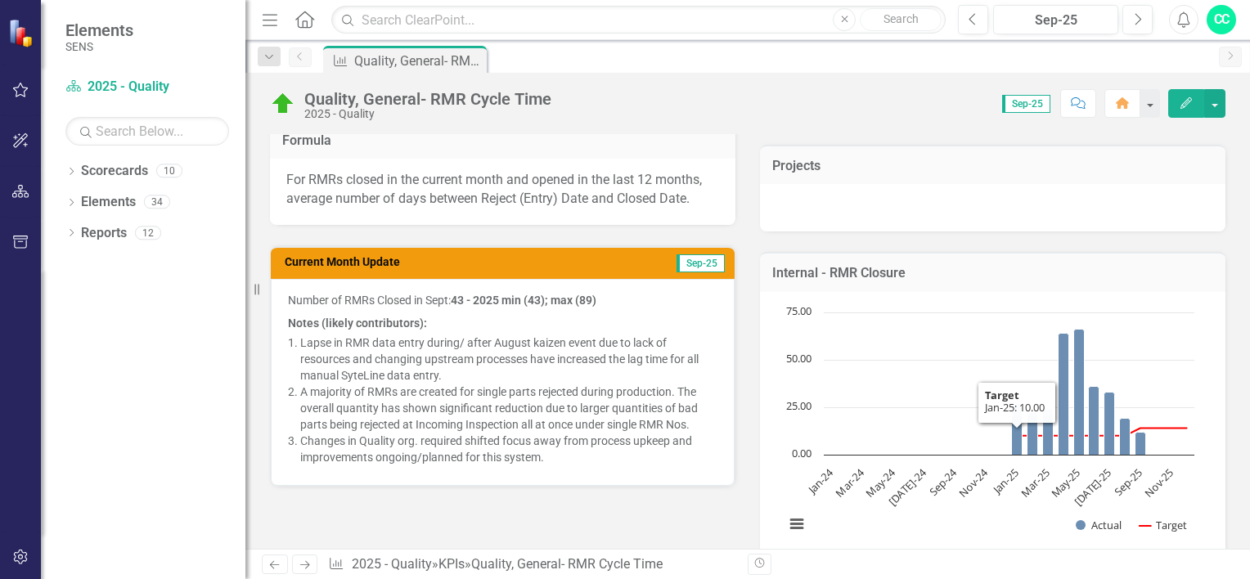
scroll to position [409, 0]
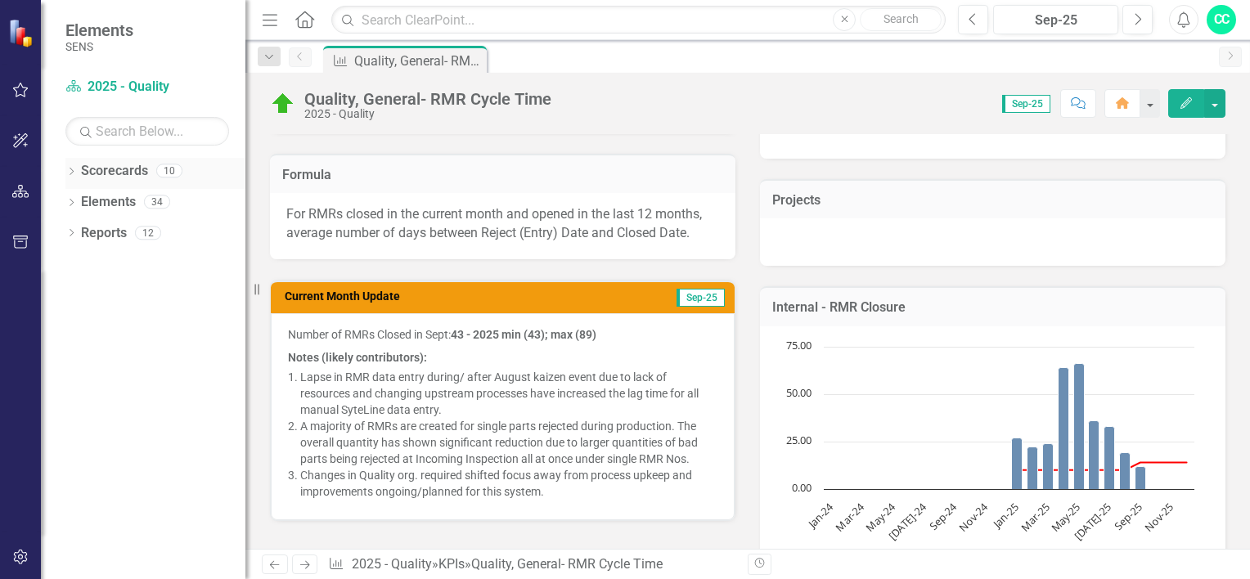
click at [65, 169] on icon "Dropdown" at bounding box center [70, 173] width 11 height 9
click at [86, 206] on div "Dropdown" at bounding box center [82, 203] width 16 height 14
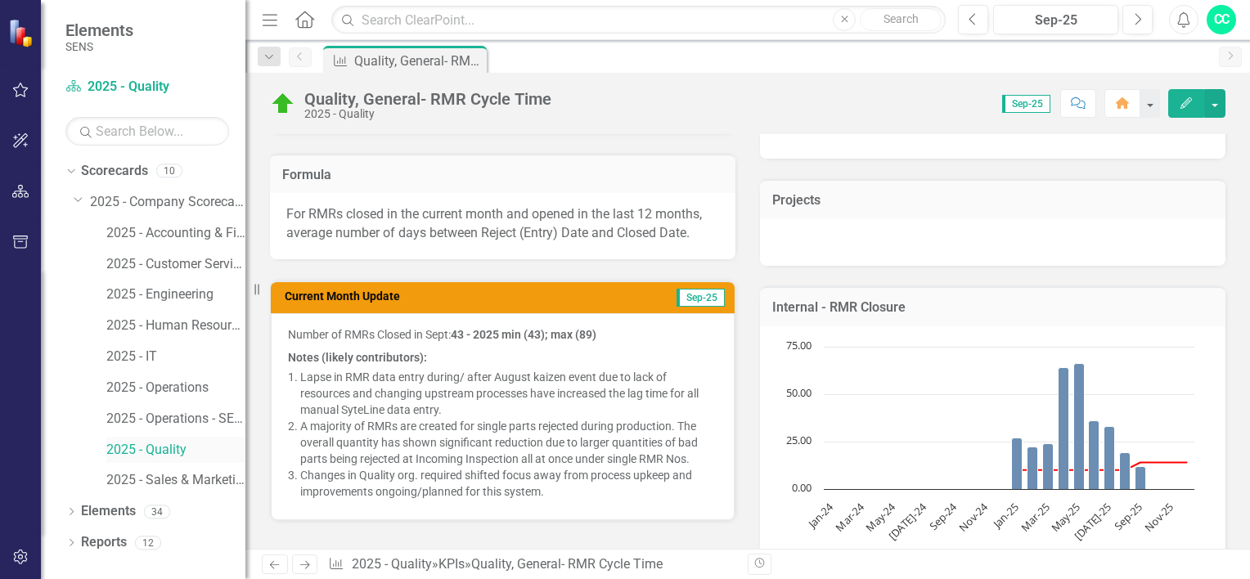
click at [166, 448] on link "2025 - Quality" at bounding box center [175, 450] width 139 height 19
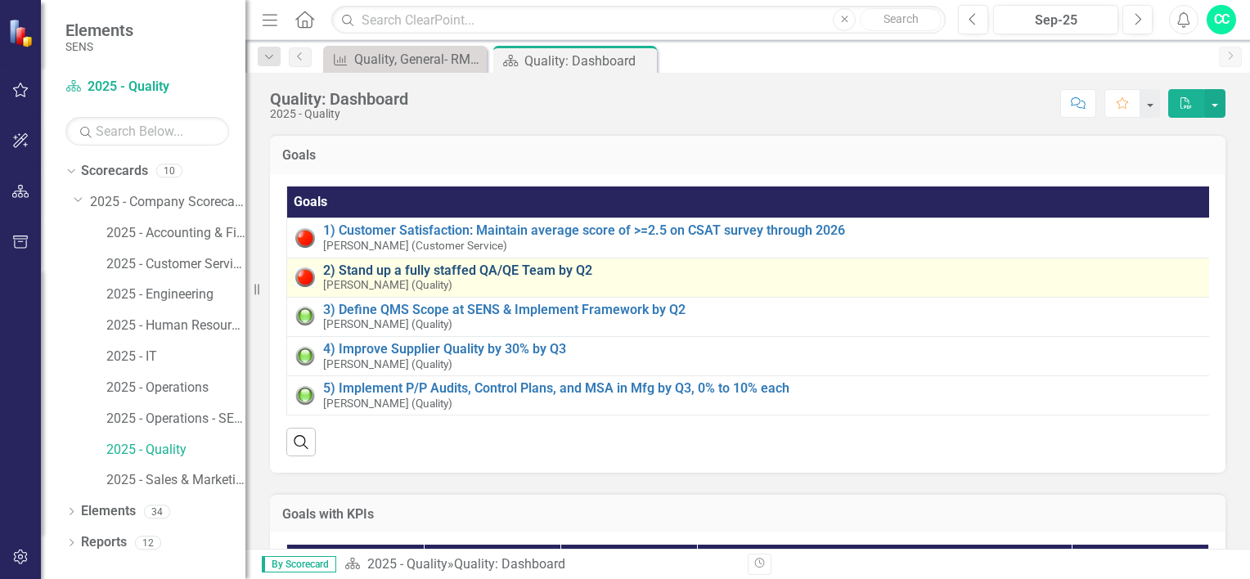
click at [448, 272] on link "2) Stand up a fully staffed QA/QE Team by Q2" at bounding box center [764, 270] width 883 height 15
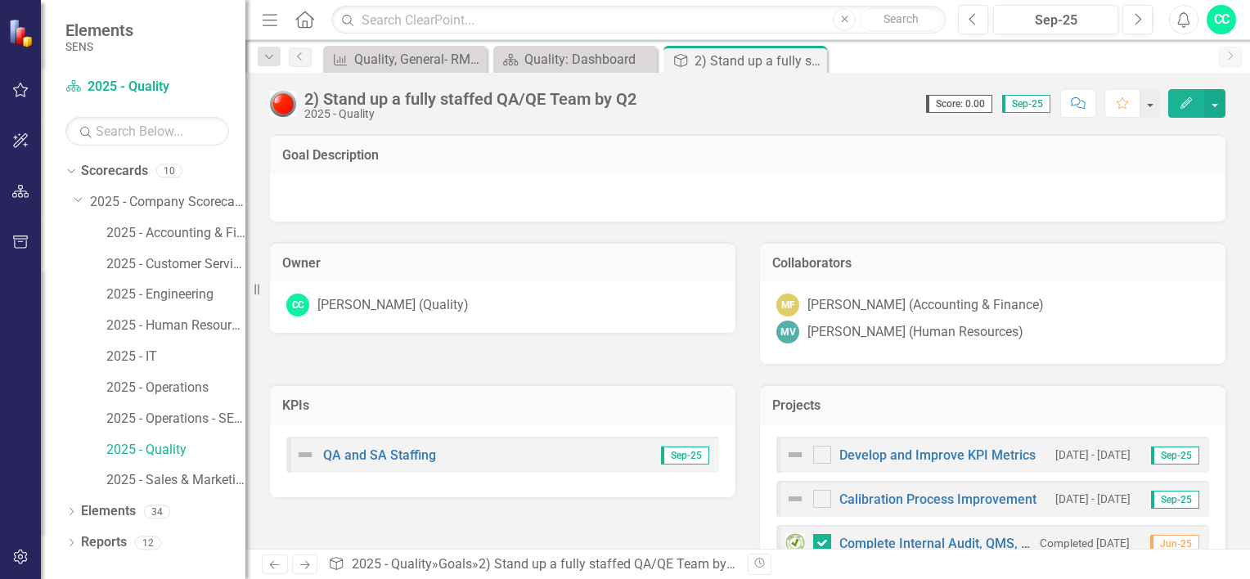
click at [1186, 106] on icon "button" at bounding box center [1186, 102] width 11 height 11
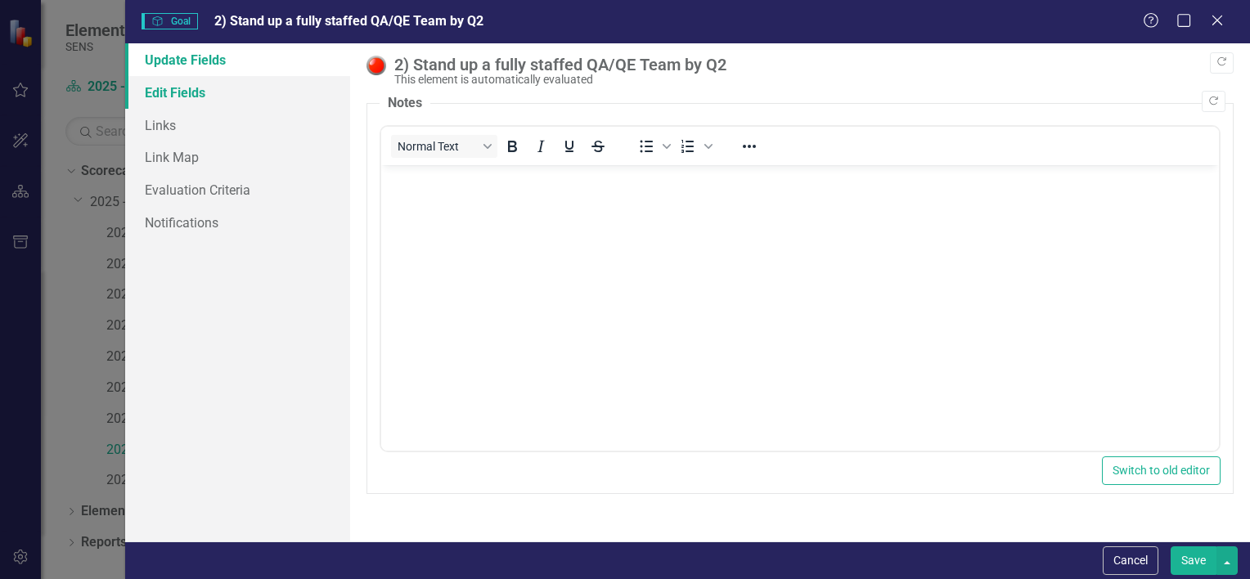
click at [171, 100] on link "Edit Fields" at bounding box center [237, 92] width 225 height 33
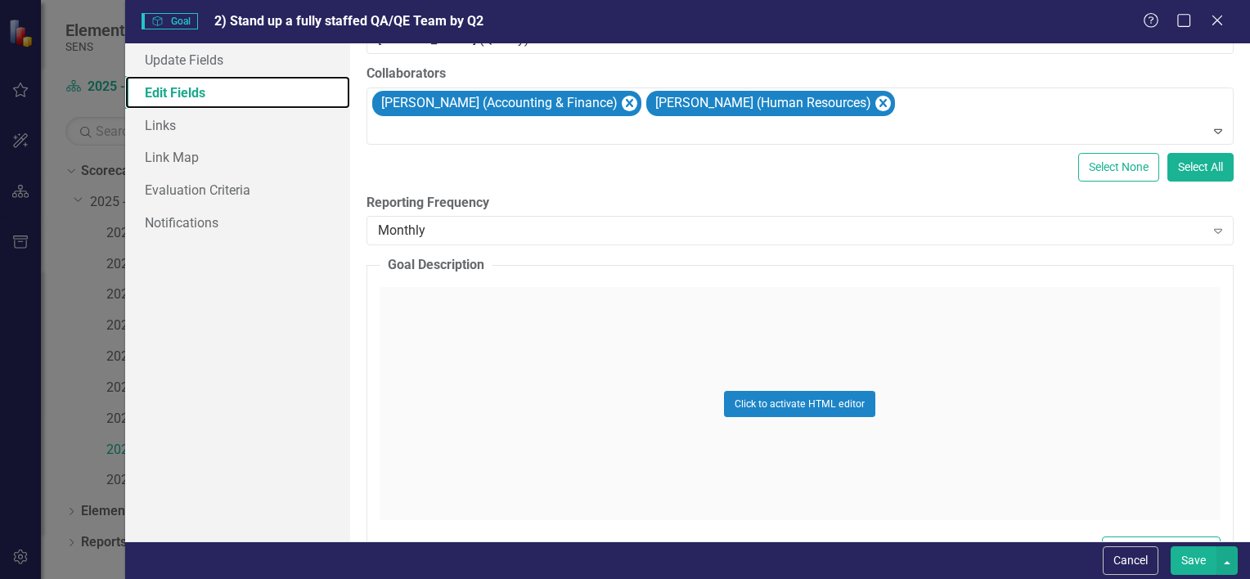
scroll to position [301, 0]
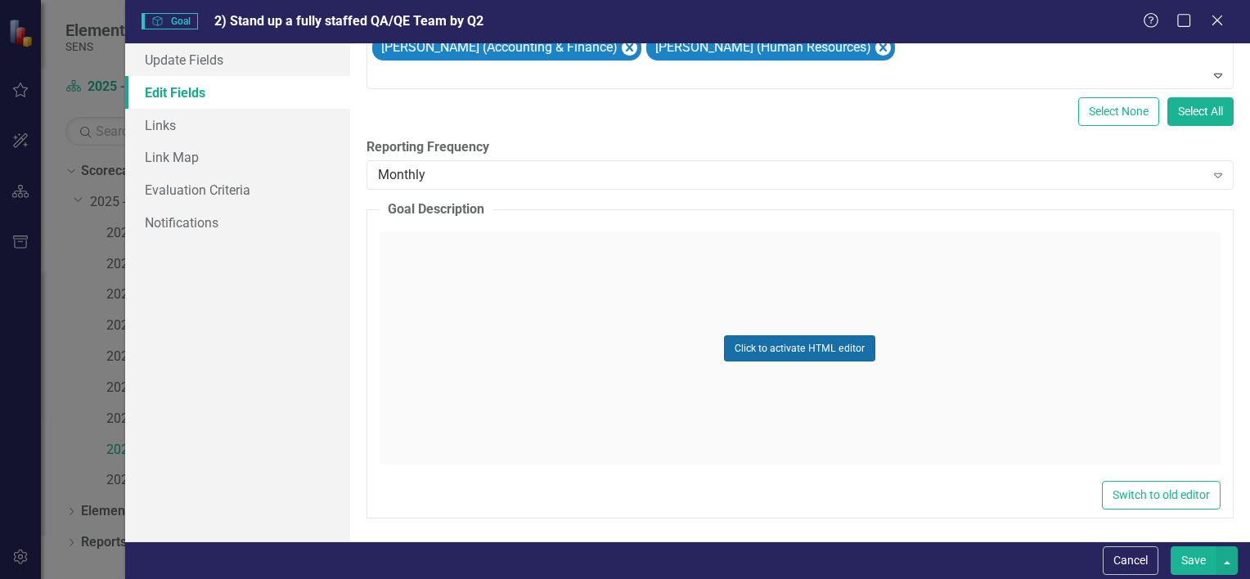
click at [835, 354] on button "Click to activate HTML editor" at bounding box center [799, 349] width 151 height 26
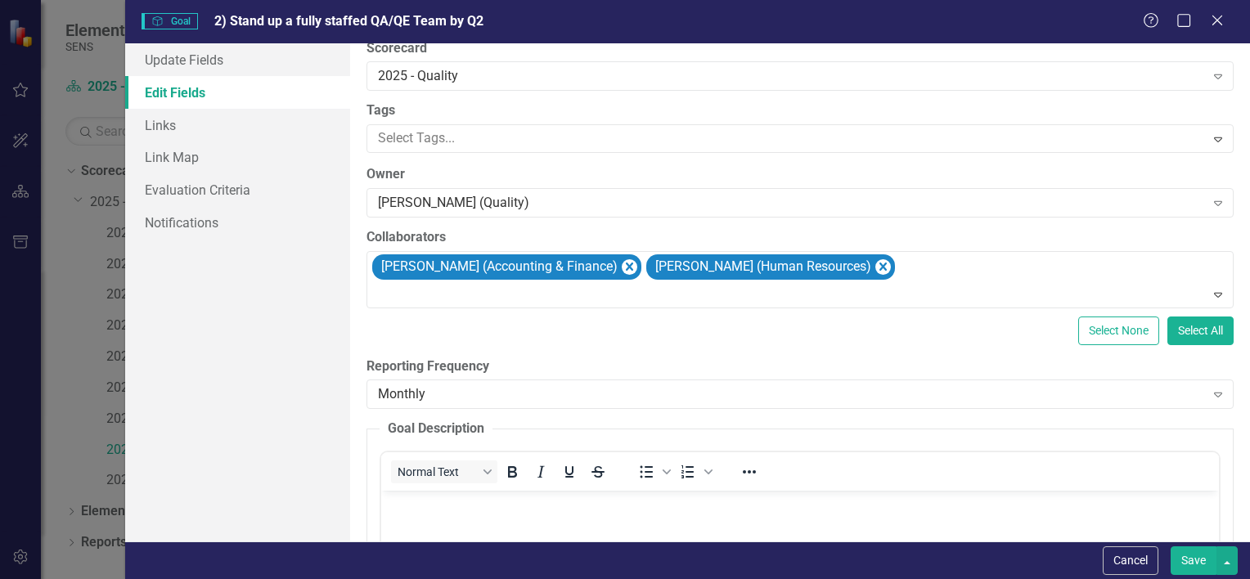
scroll to position [56, 0]
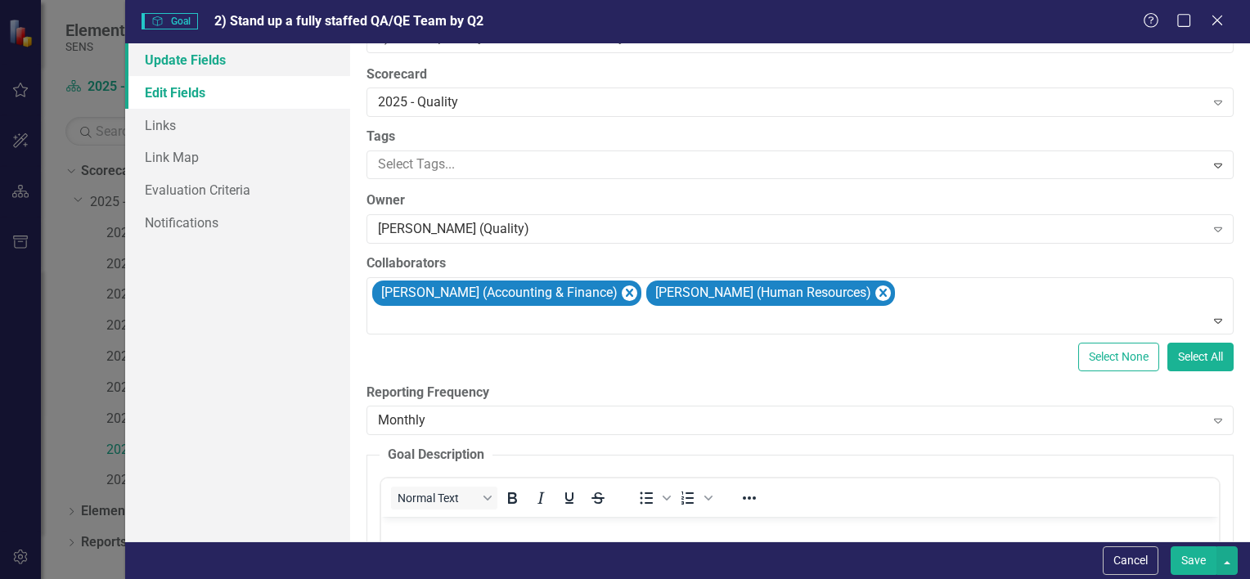
click at [195, 62] on link "Update Fields" at bounding box center [237, 59] width 225 height 33
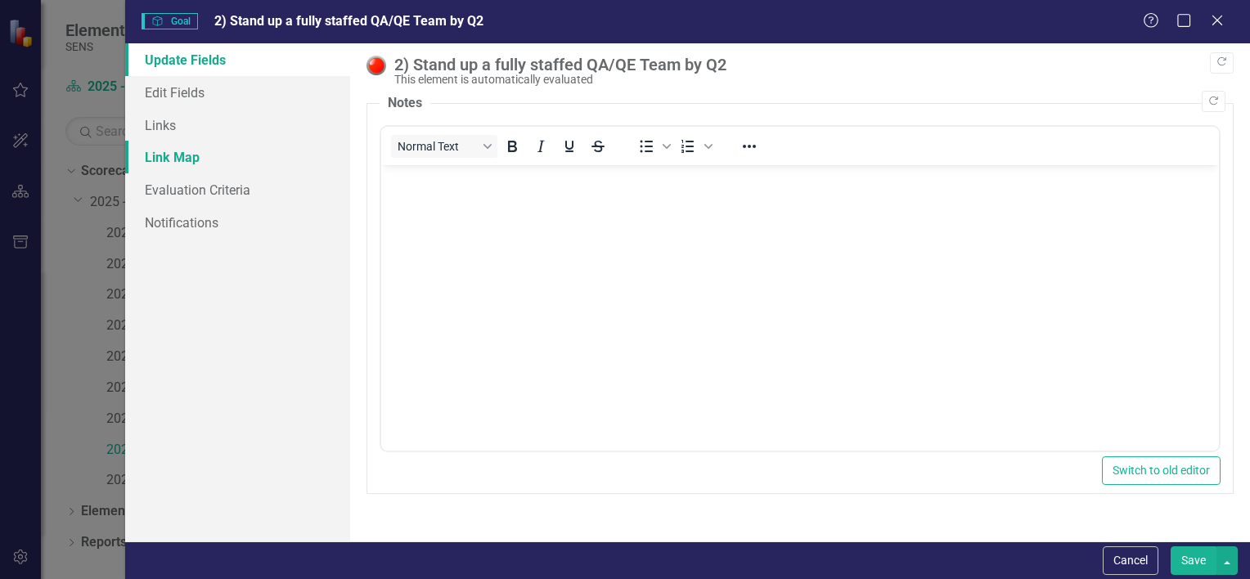
click at [169, 155] on link "Link Map" at bounding box center [237, 157] width 225 height 33
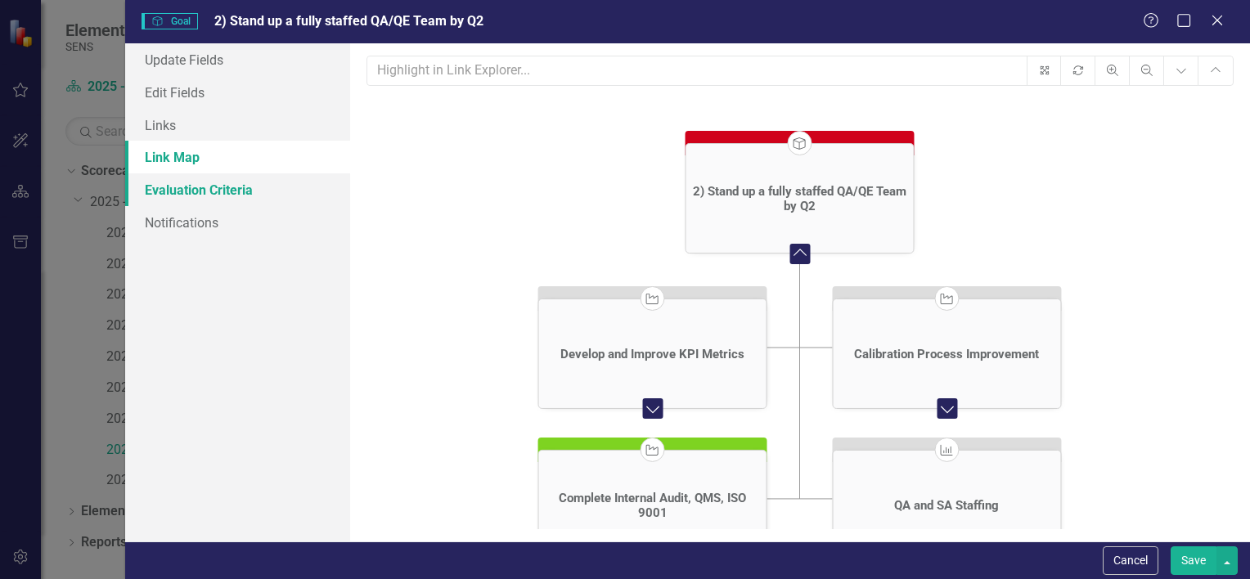
click at [223, 188] on link "Evaluation Criteria" at bounding box center [237, 189] width 225 height 33
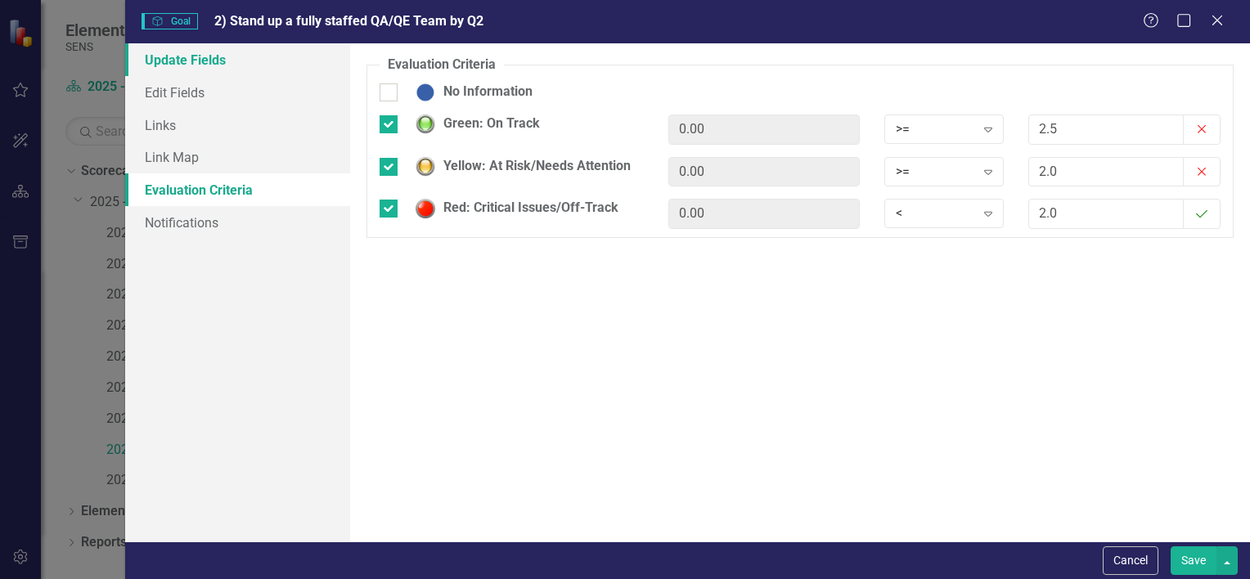
click at [182, 57] on link "Update Fields" at bounding box center [237, 59] width 225 height 33
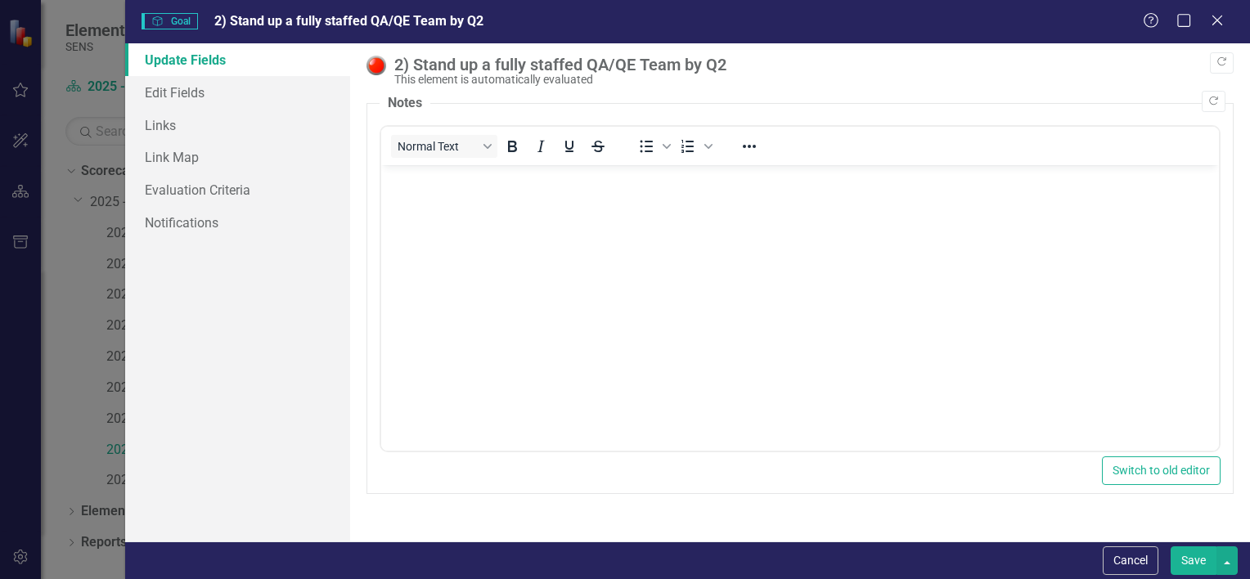
click at [373, 62] on img at bounding box center [377, 66] width 20 height 20
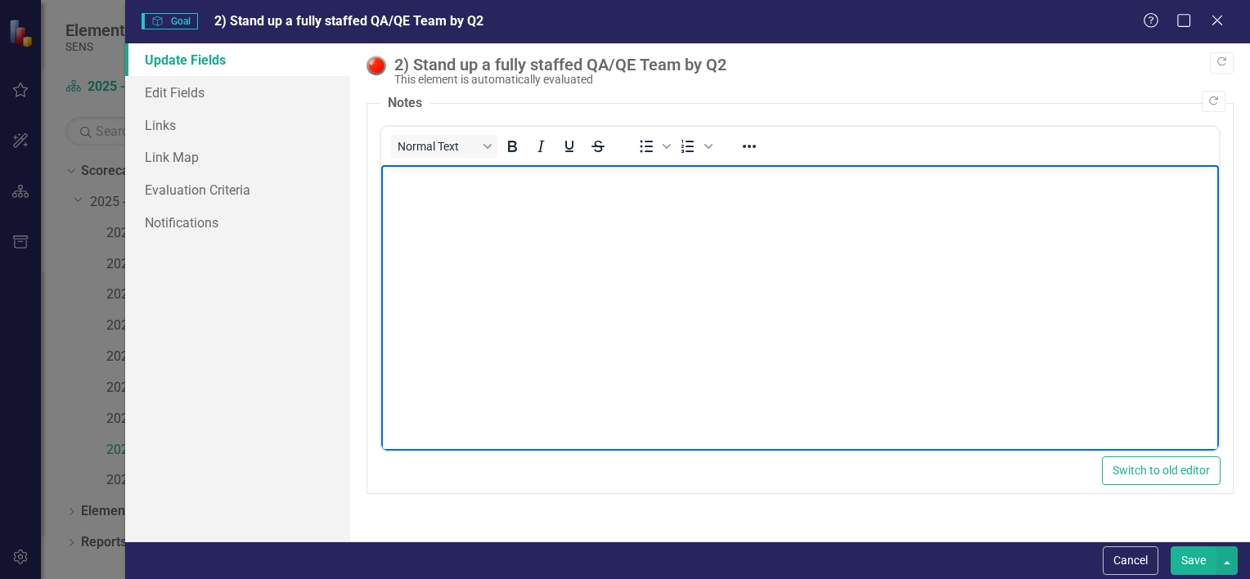
click at [535, 218] on body "Rich Text Area. Press ALT-0 for help." at bounding box center [800, 287] width 838 height 245
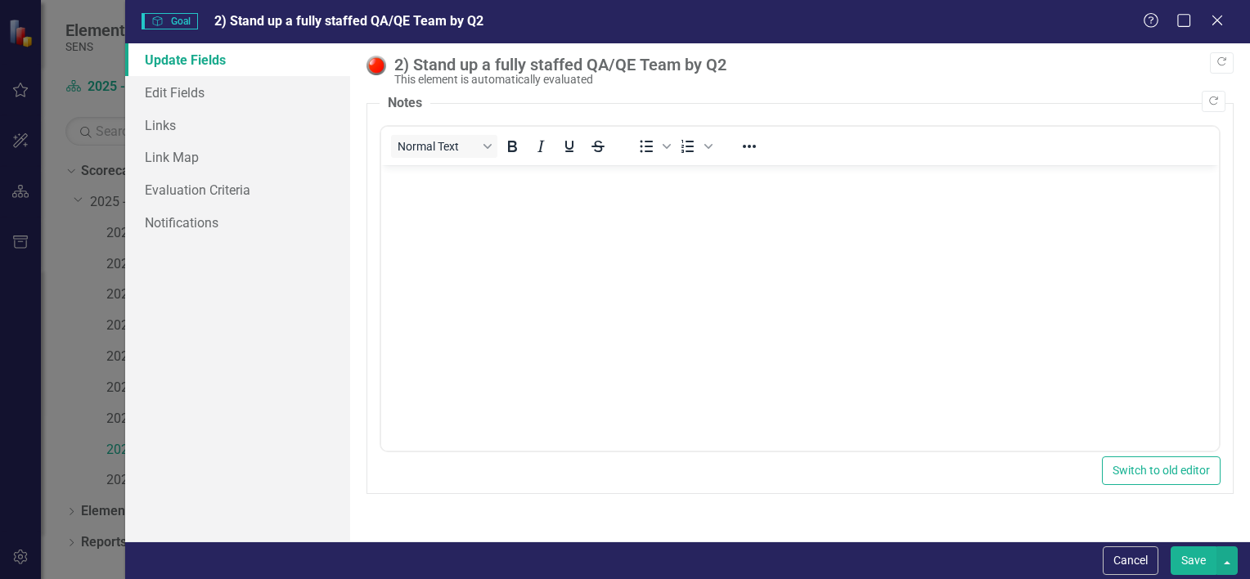
click at [1193, 563] on button "Save" at bounding box center [1194, 561] width 46 height 29
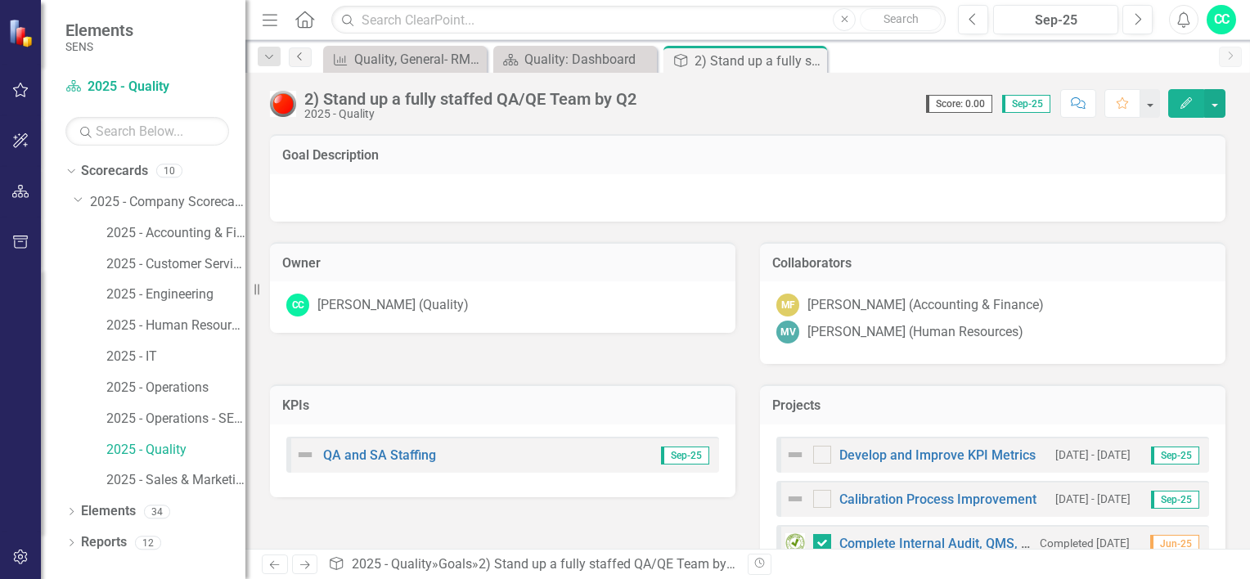
click at [304, 59] on icon "Previous" at bounding box center [300, 57] width 13 height 10
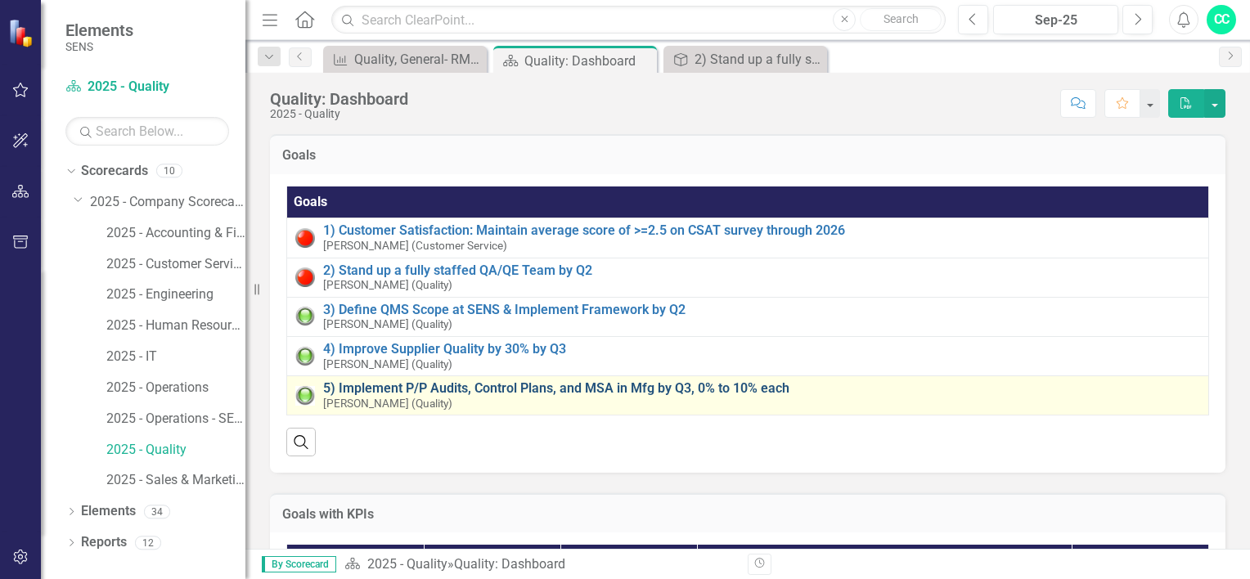
click at [629, 392] on link "5) Implement P/P Audits, Control Plans, and MSA in Mfg by Q3, 0% to 10% each" at bounding box center [761, 388] width 877 height 15
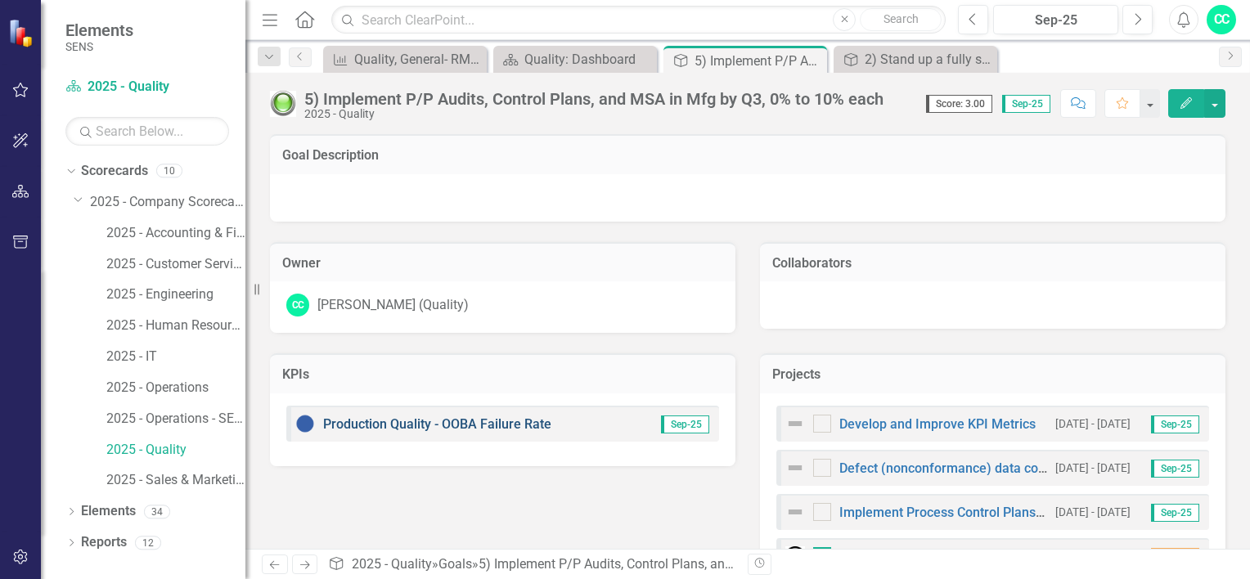
click at [499, 424] on link "Production Quality - OOBA Failure Rate" at bounding box center [437, 425] width 228 height 16
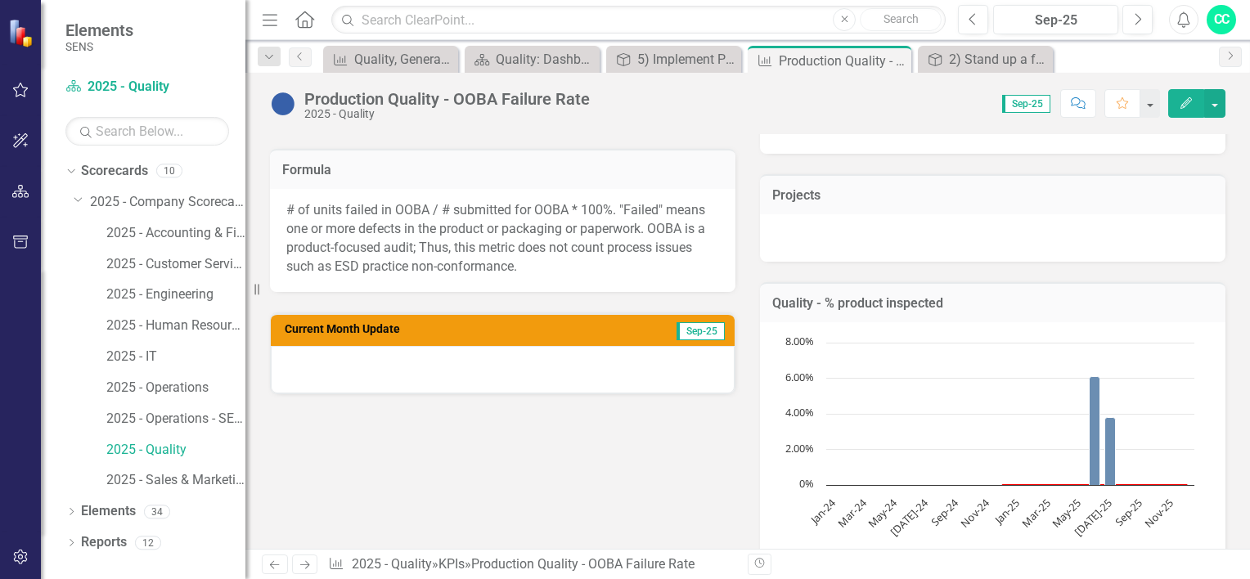
scroll to position [409, 0]
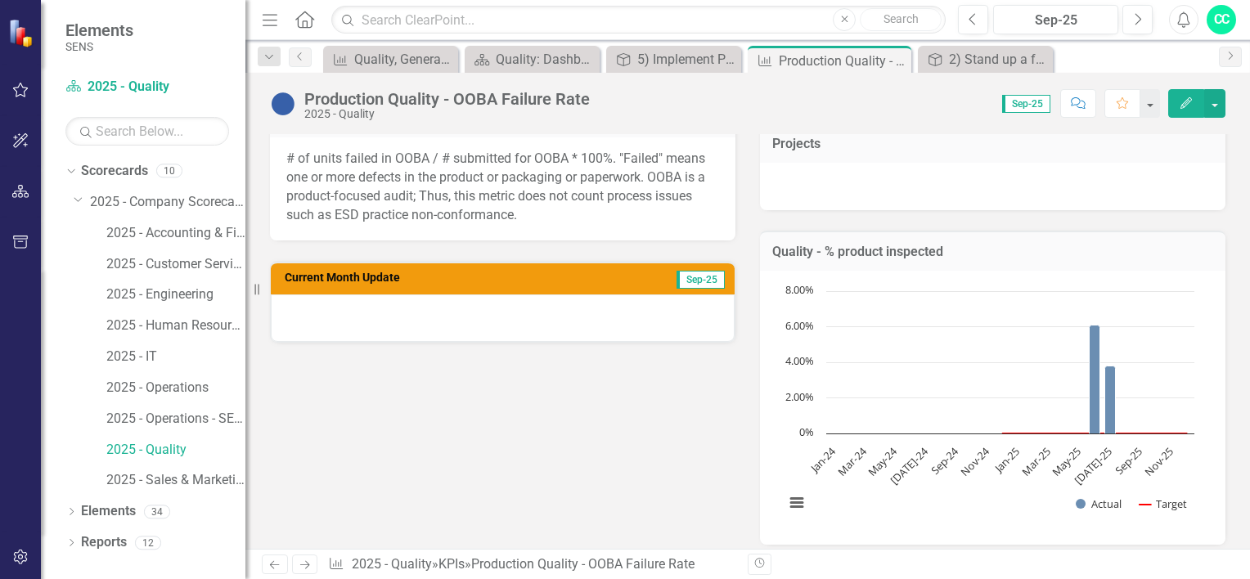
click at [1176, 101] on button "Edit" at bounding box center [1187, 103] width 36 height 29
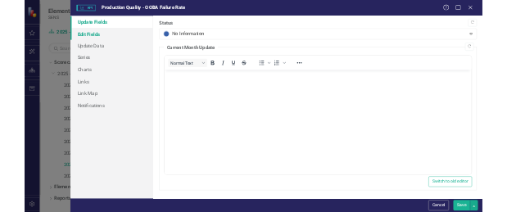
scroll to position [0, 0]
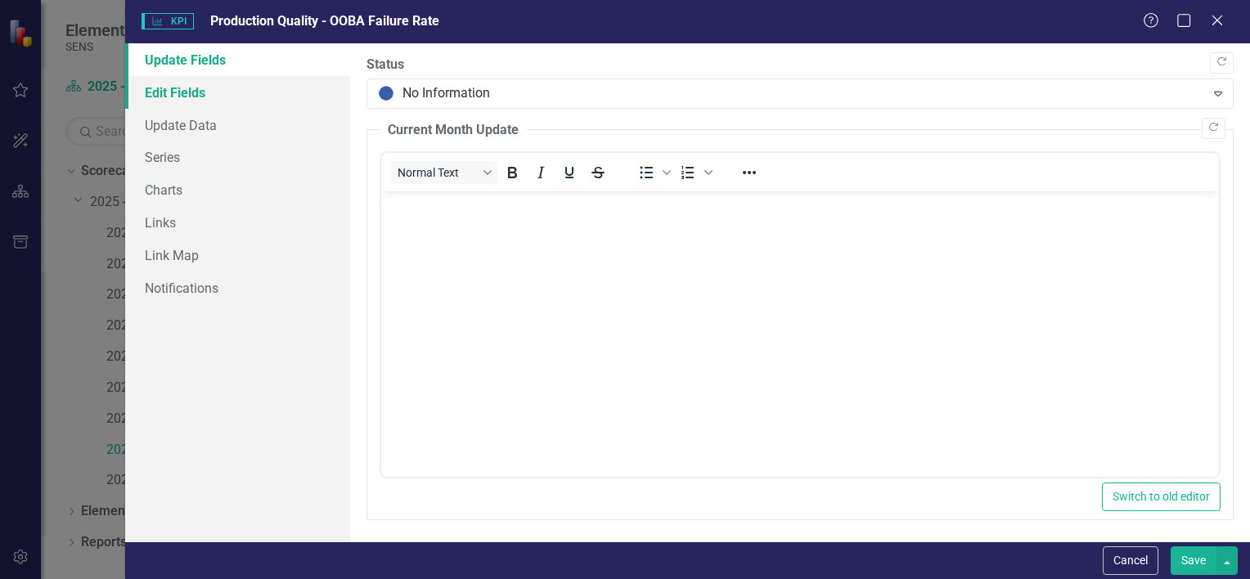
click at [194, 96] on link "Edit Fields" at bounding box center [237, 92] width 225 height 33
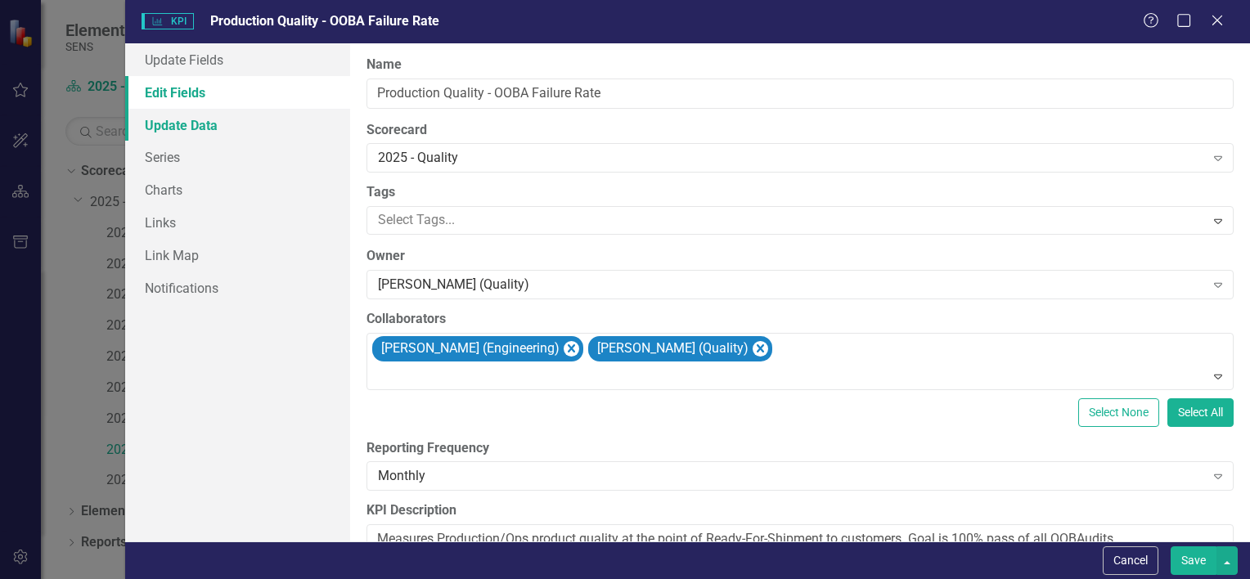
click at [196, 119] on link "Update Data" at bounding box center [237, 125] width 225 height 33
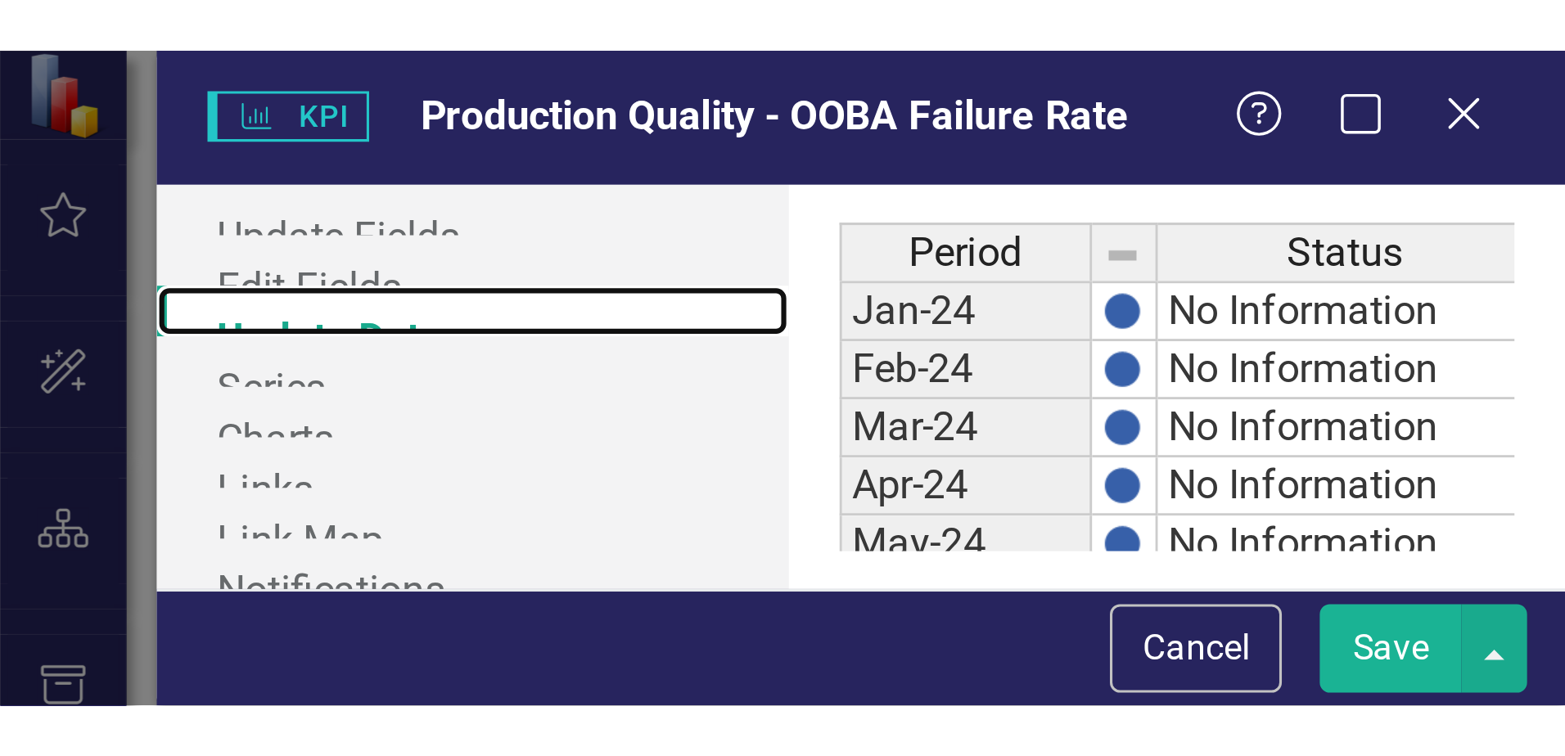
scroll to position [347, 0]
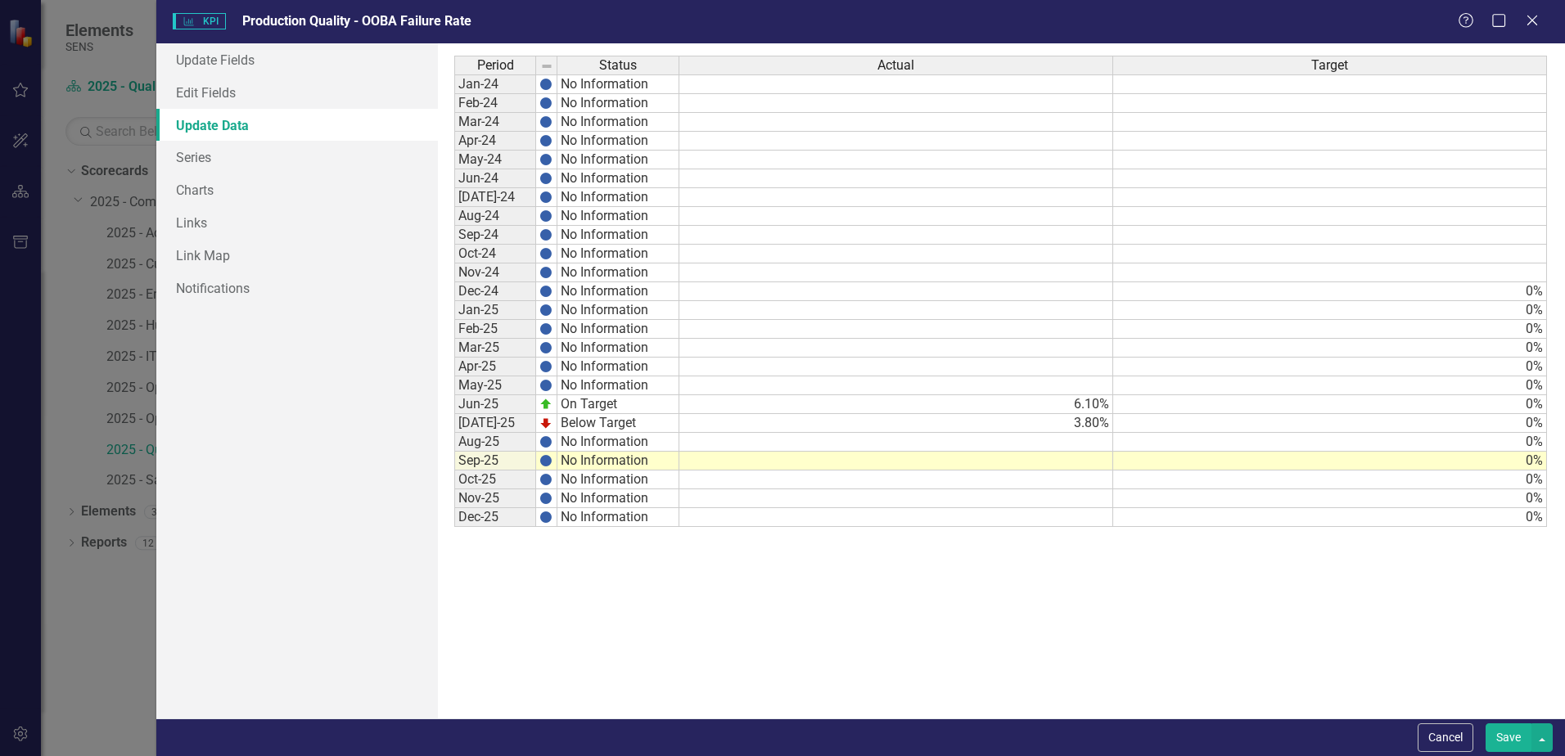
click at [979, 460] on td at bounding box center [896, 461] width 434 height 19
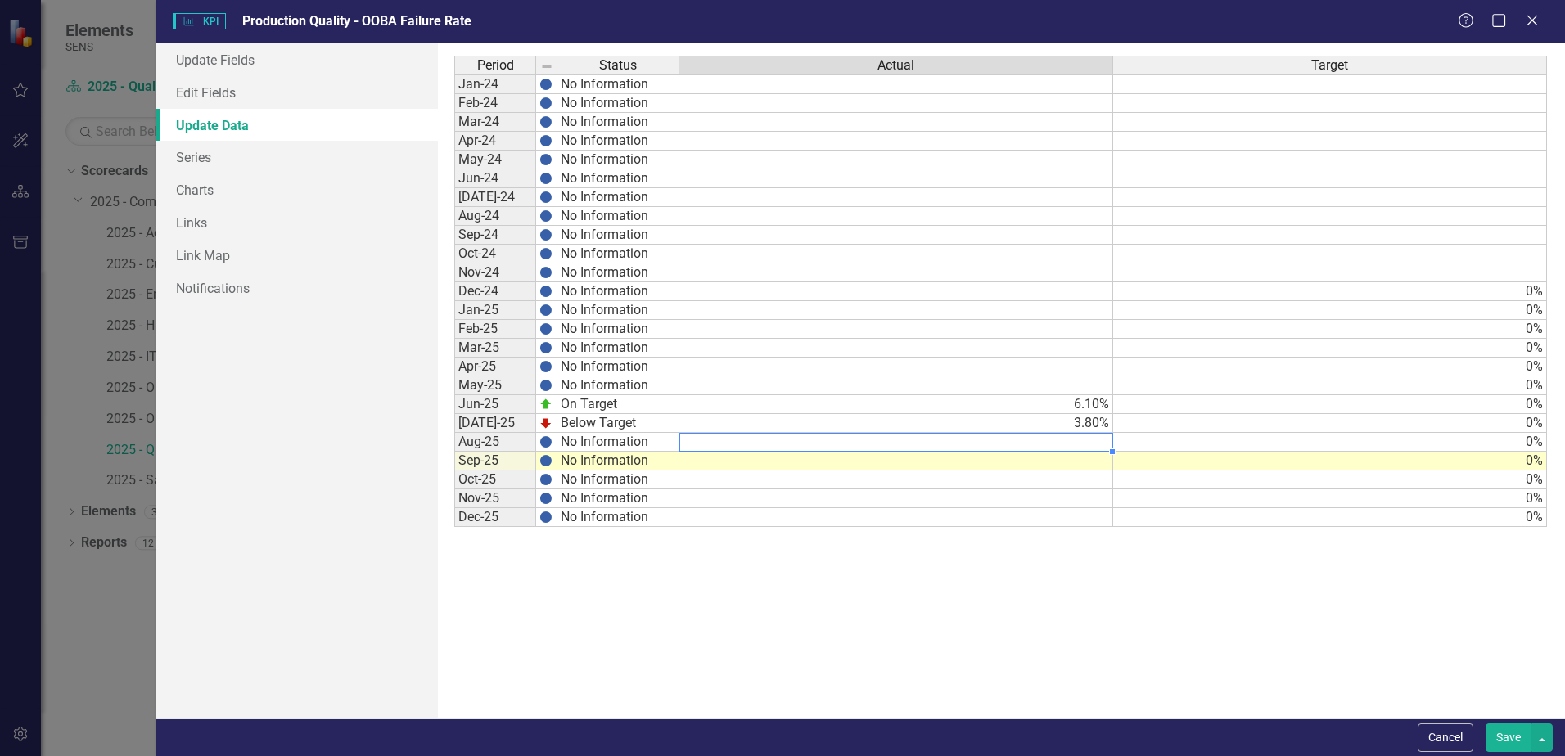
click at [909, 448] on td at bounding box center [896, 442] width 434 height 19
type textarea "8.3"
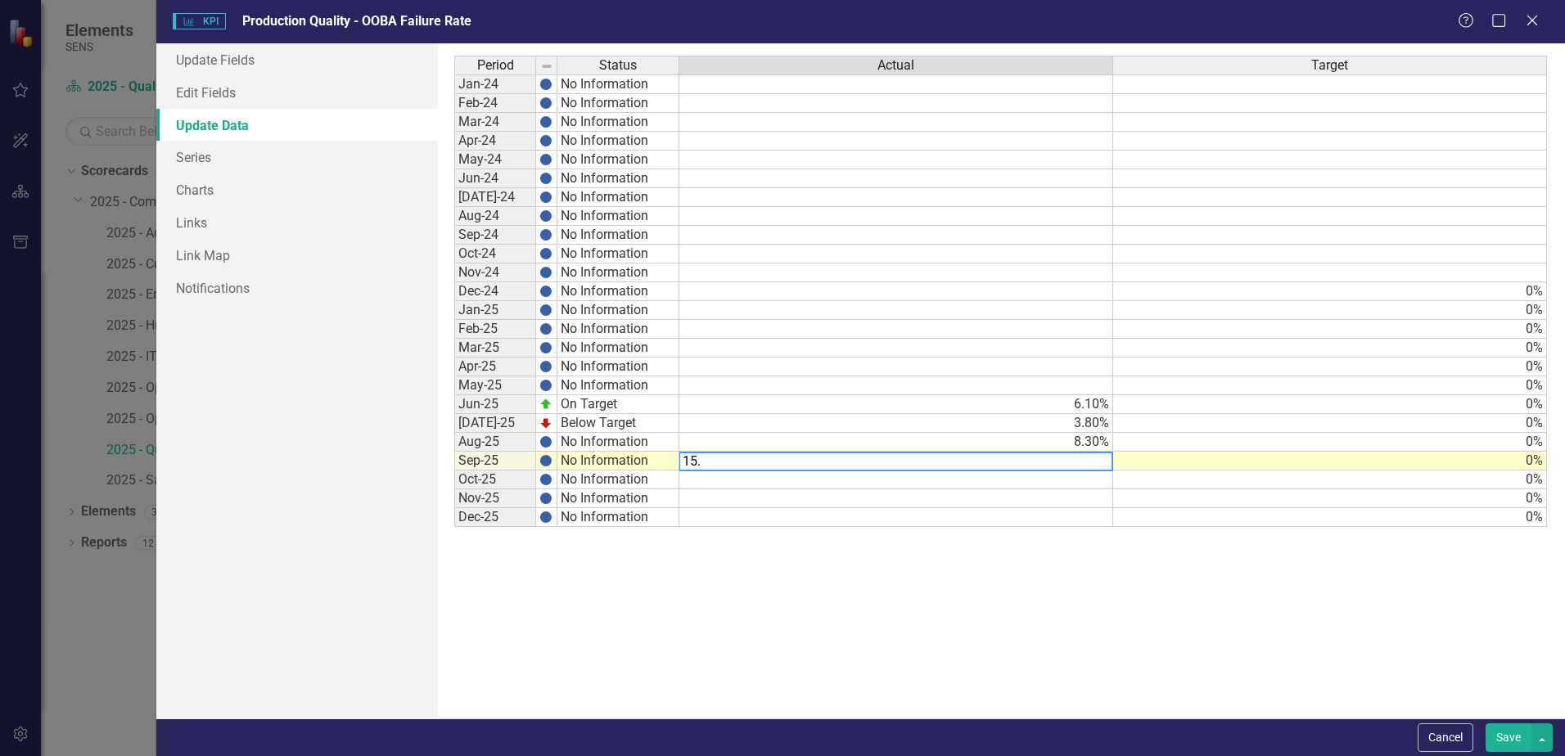
type textarea "15.9"
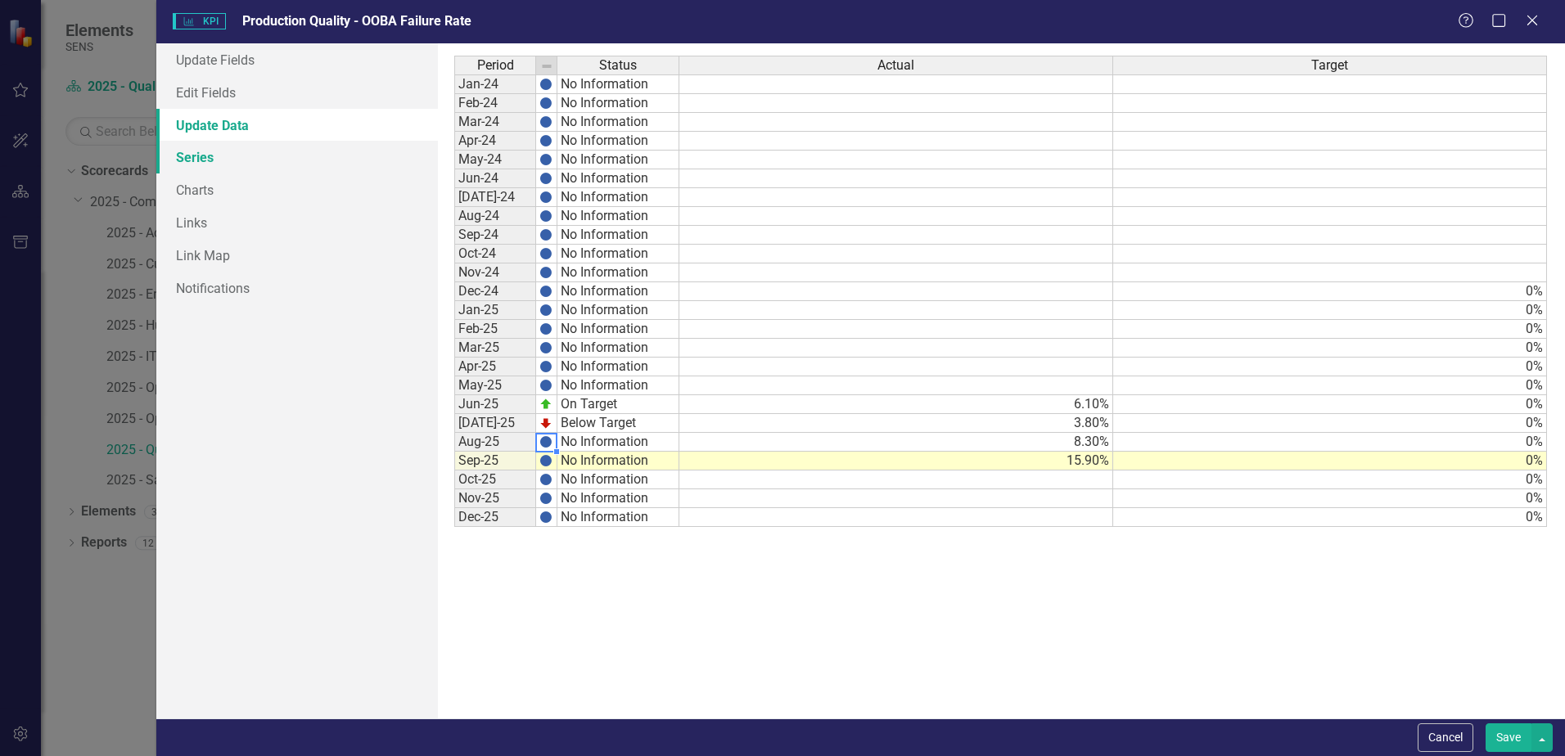
click at [189, 150] on link "Series" at bounding box center [296, 157] width 281 height 33
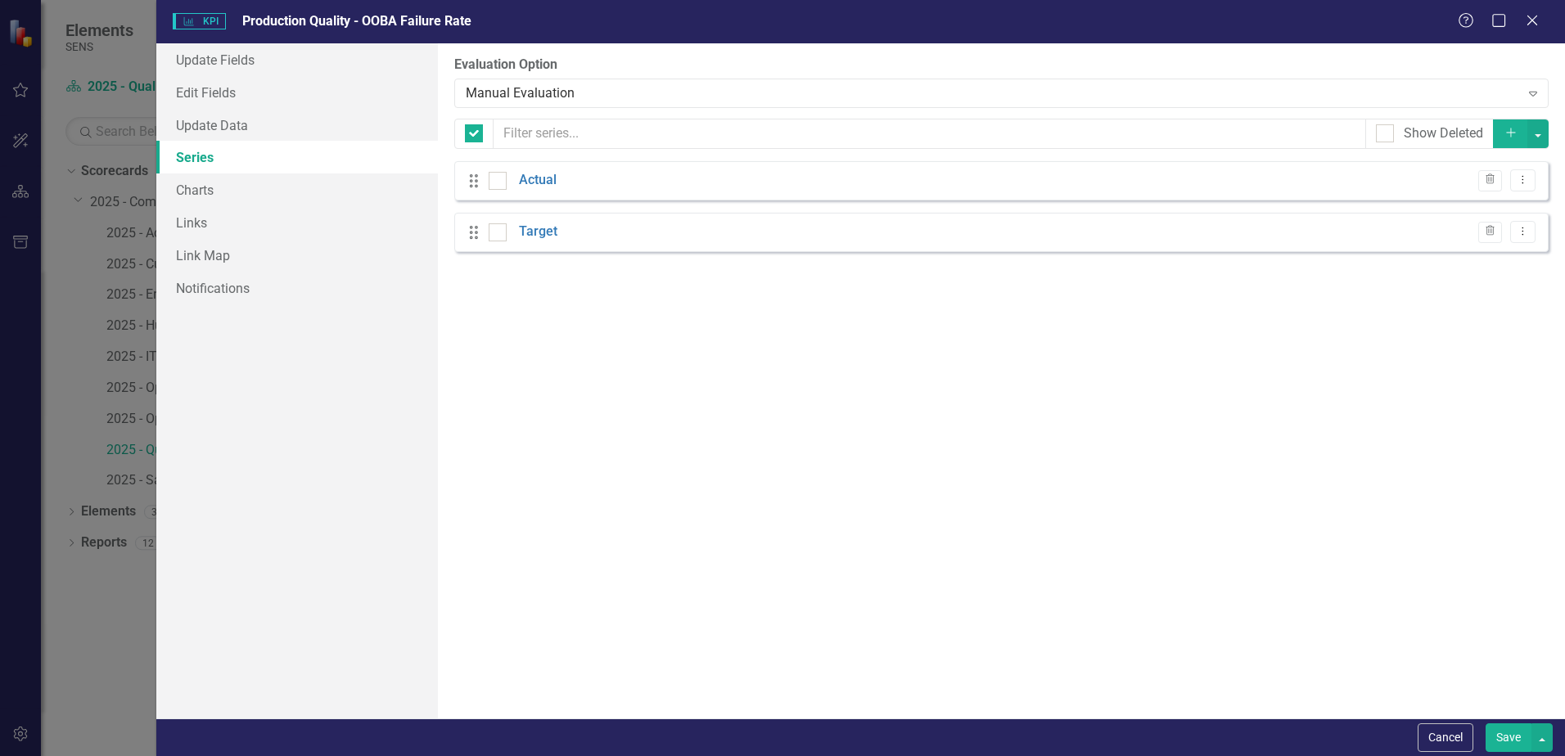
checkbox input "false"
click at [186, 79] on link "Edit Fields" at bounding box center [296, 92] width 281 height 33
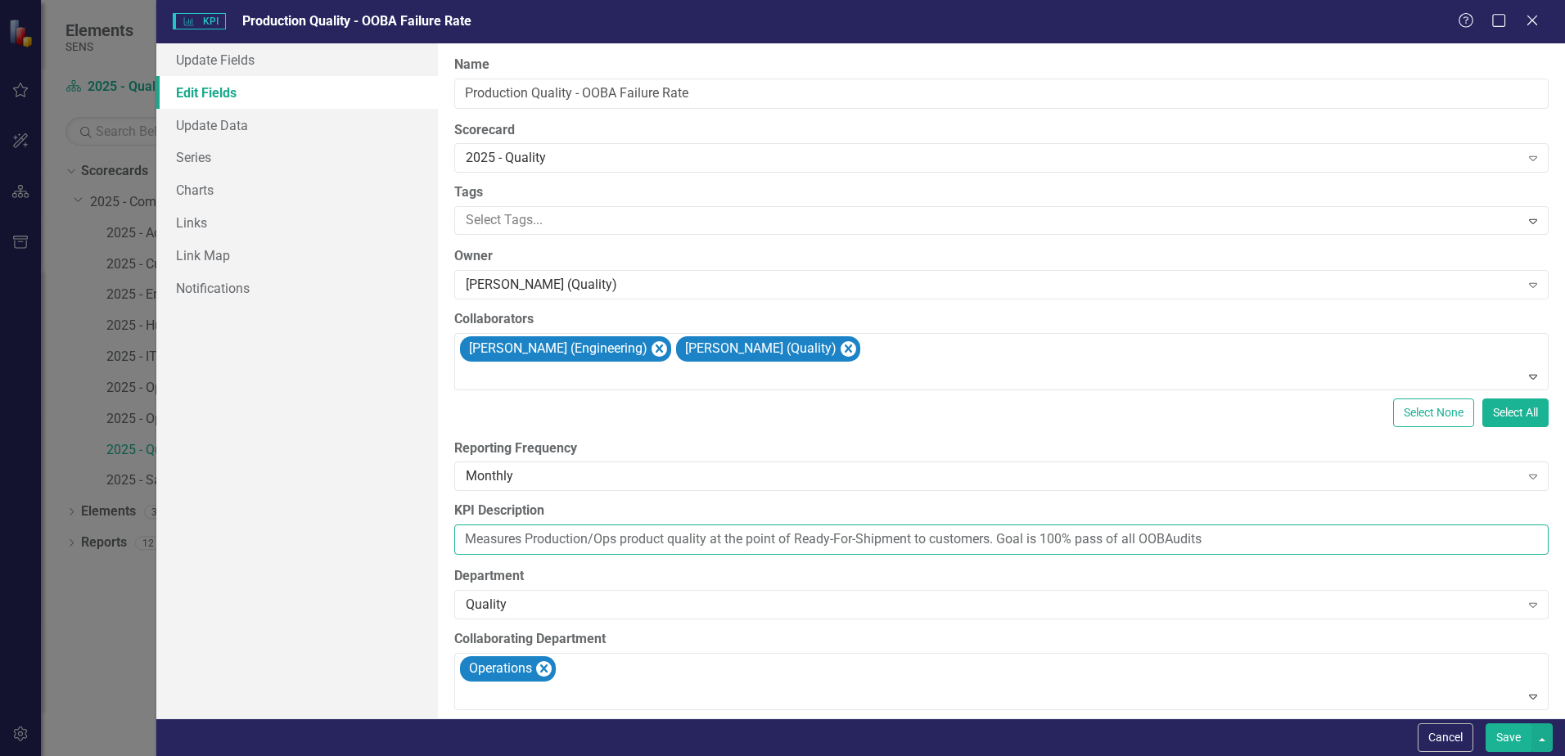
click at [1151, 534] on input "Measures Production/Ops product quality at the point of Ready-For-Shipment to c…" at bounding box center [1001, 540] width 1094 height 30
drag, startPoint x: 1200, startPoint y: 544, endPoint x: 1167, endPoint y: 544, distance: 33.6
click at [1167, 544] on input "Measures Production/Ops product quality at the point of Ready-For-Shipment to c…" at bounding box center [1001, 540] width 1094 height 30
type input "Measures Production/Ops product quality at the point of Ready-For-Shipment to c…"
click at [194, 127] on link "Update Data" at bounding box center [296, 125] width 281 height 33
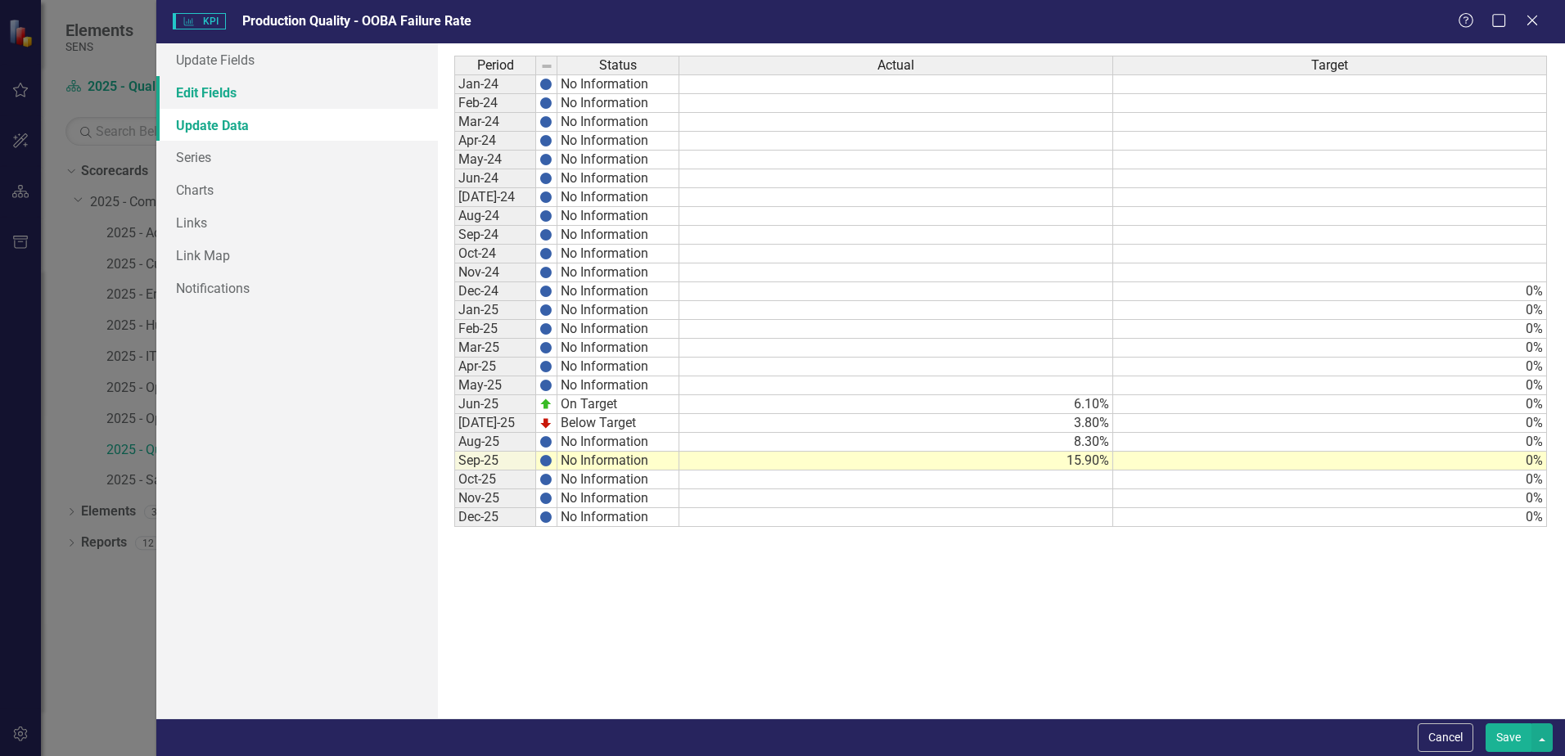
click at [196, 81] on link "Edit Fields" at bounding box center [296, 92] width 281 height 33
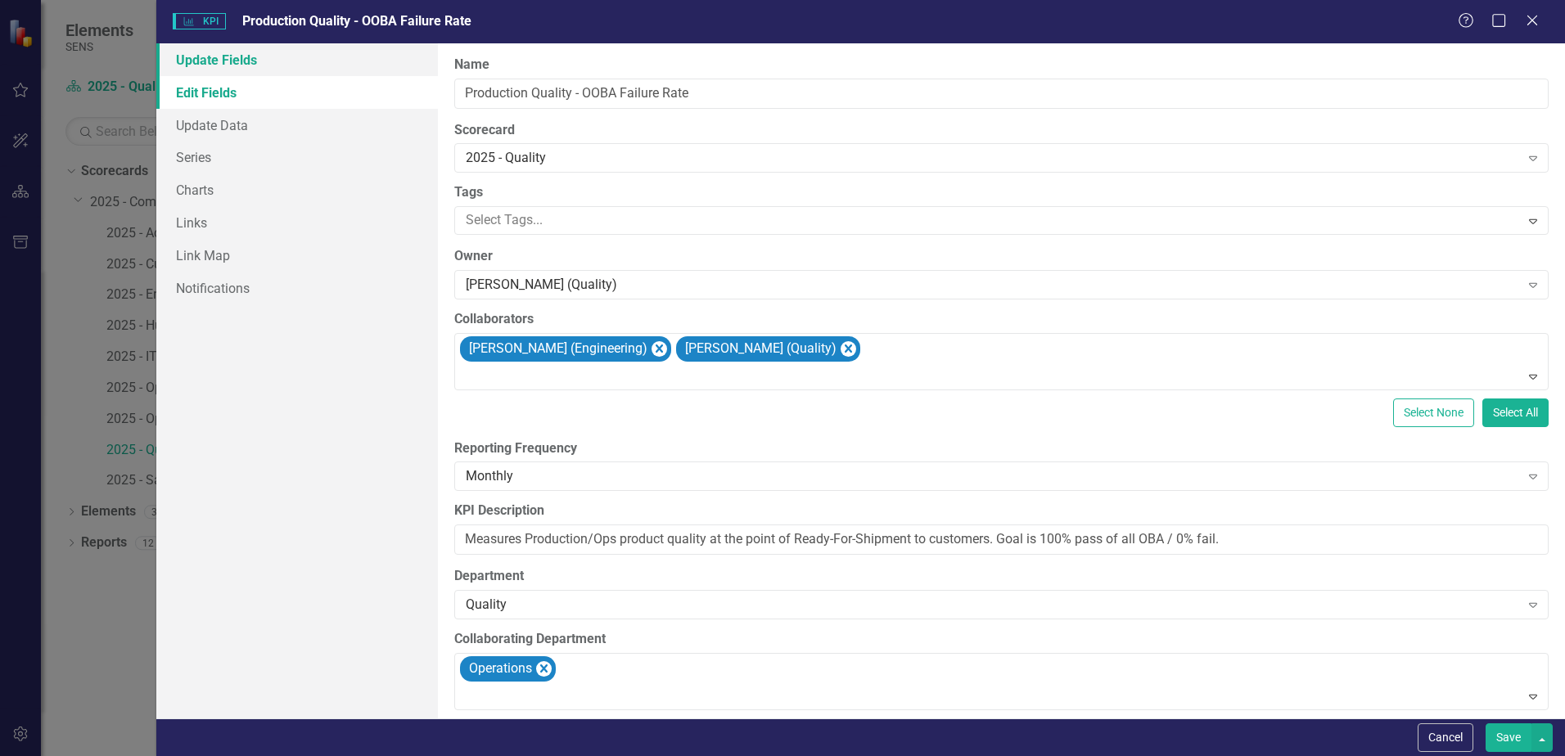
click at [192, 56] on link "Update Fields" at bounding box center [296, 59] width 281 height 33
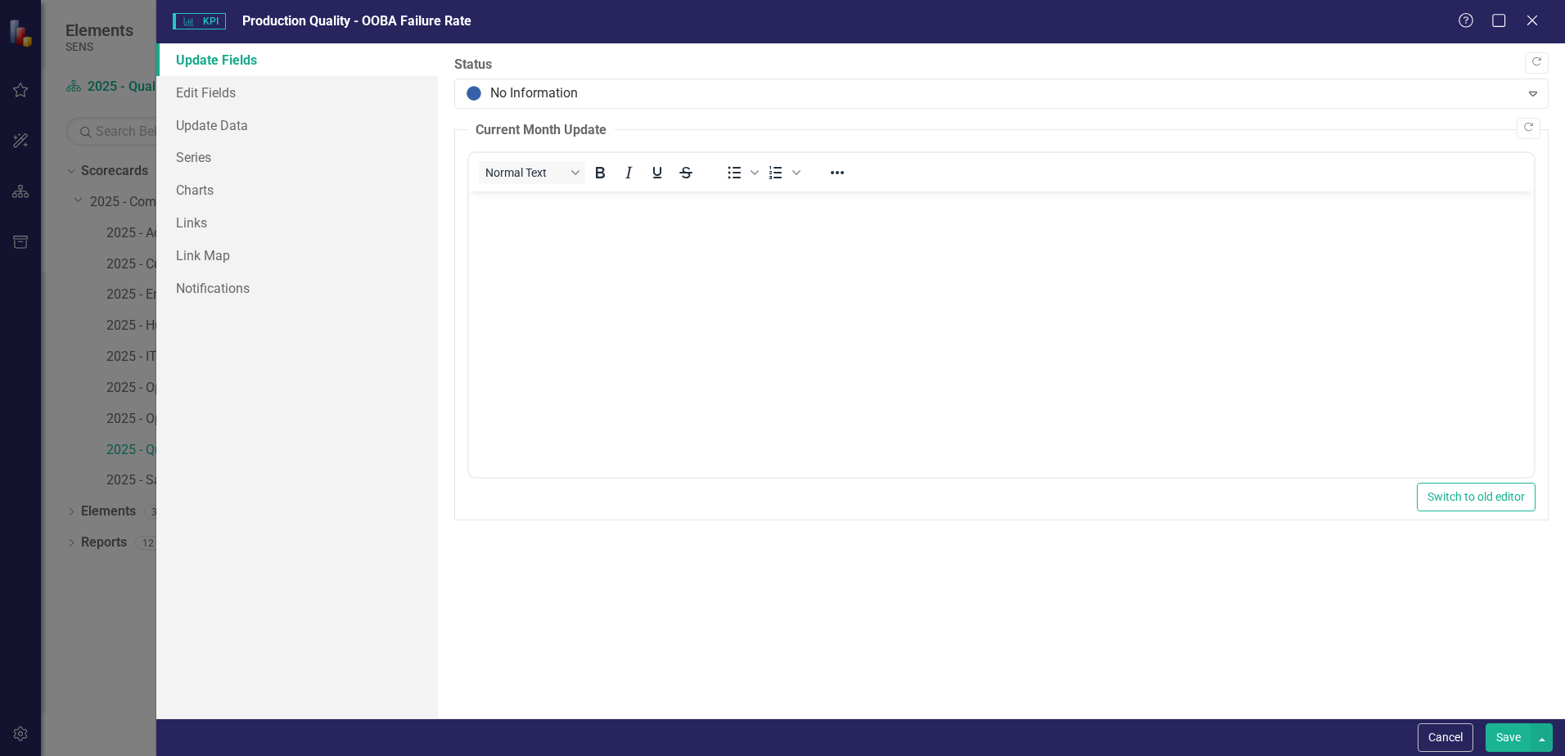
click at [547, 207] on p "Rich Text Area. Press ALT-0 for help." at bounding box center [1001, 206] width 1056 height 20
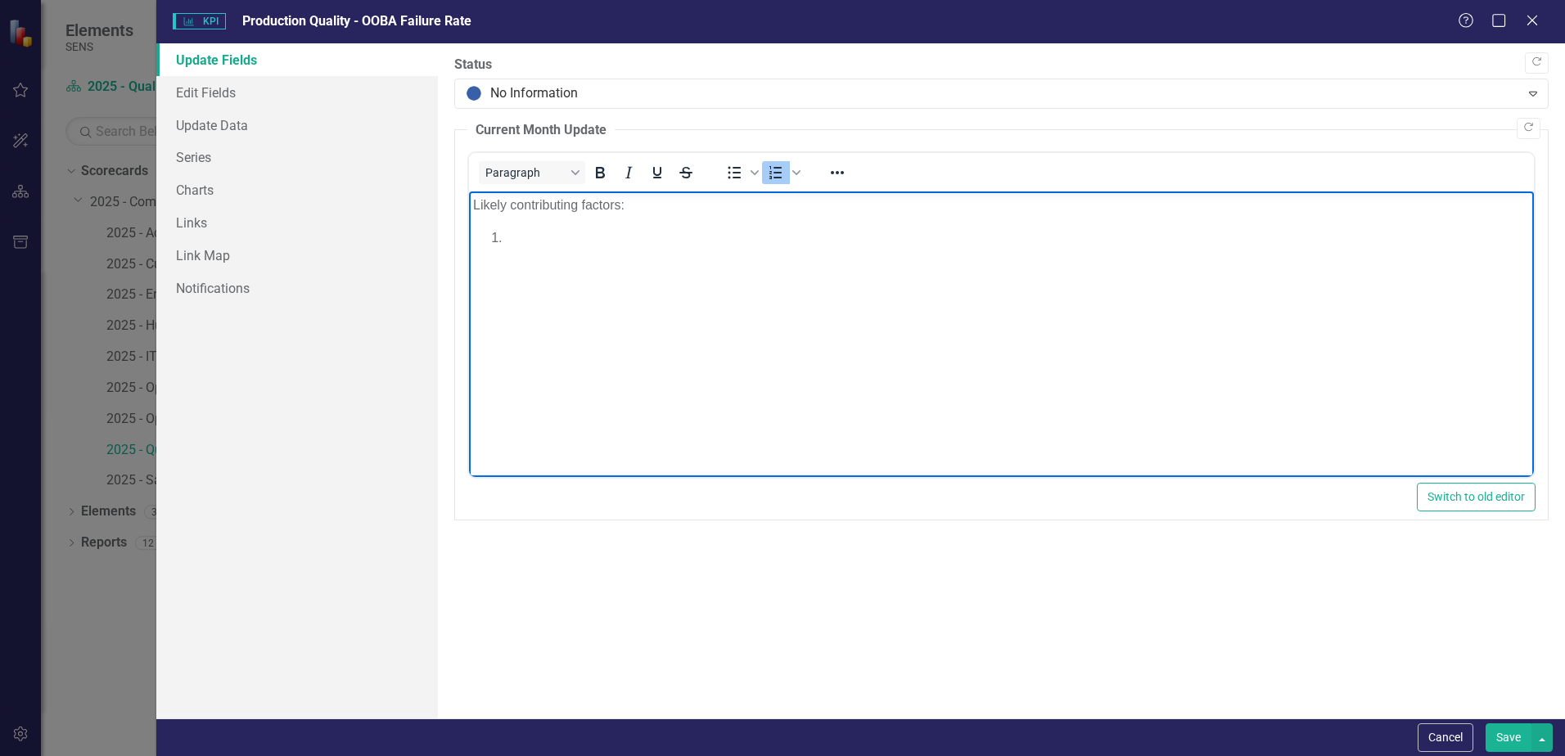
click at [558, 259] on body "Likely contributing factors:" at bounding box center [1001, 313] width 1065 height 245
click at [602, 236] on li "15% increase in OBA performed in Sept. over Aug." at bounding box center [1018, 238] width 1024 height 20
click at [844, 237] on li "15% increase in total OBA performed in Sept. over Aug." at bounding box center [1018, 238] width 1024 height 20
click at [525, 254] on li "Different auditors tend to find" at bounding box center [1018, 258] width 1024 height 20
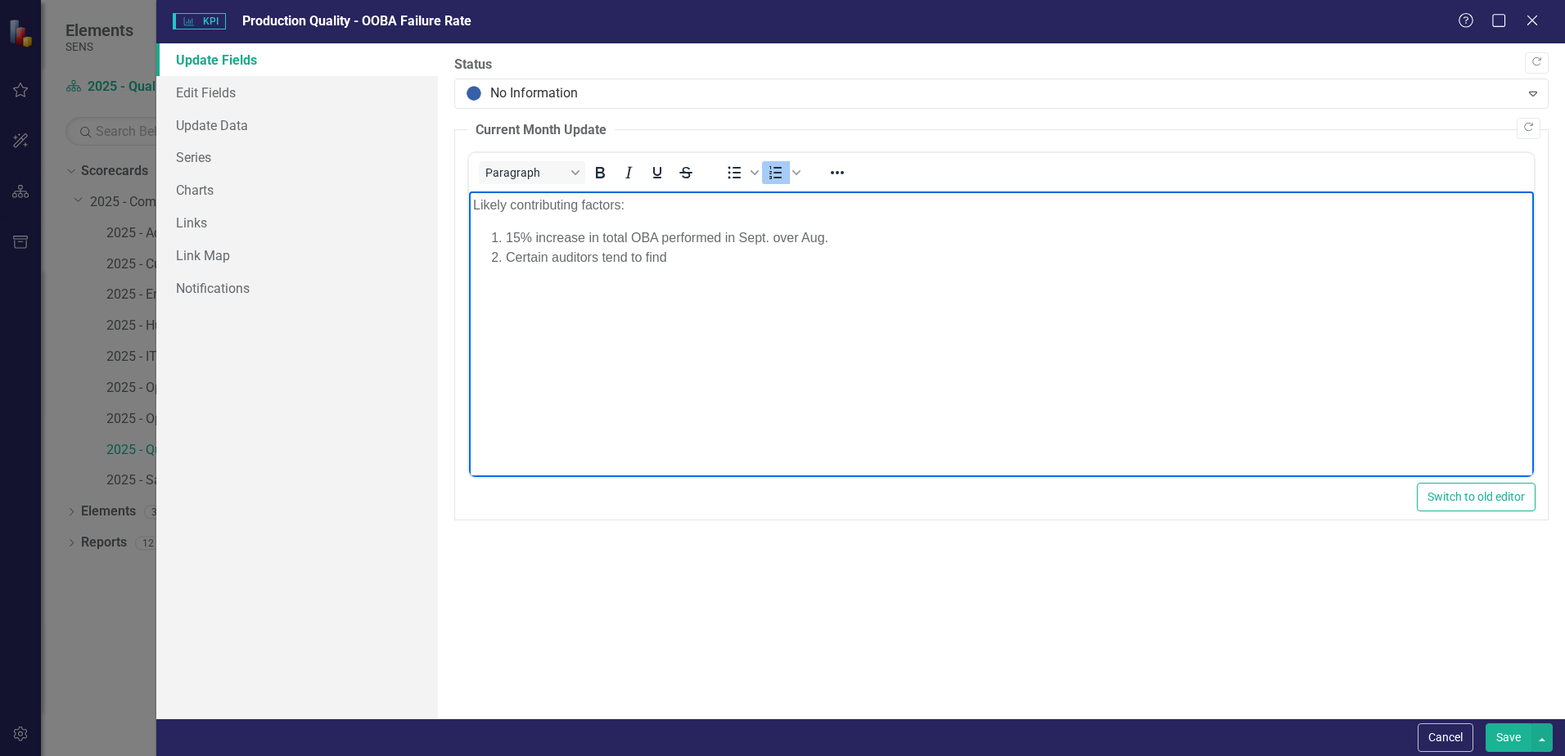
click at [685, 265] on li "Certain auditors tend to find" at bounding box center [1018, 258] width 1024 height 20
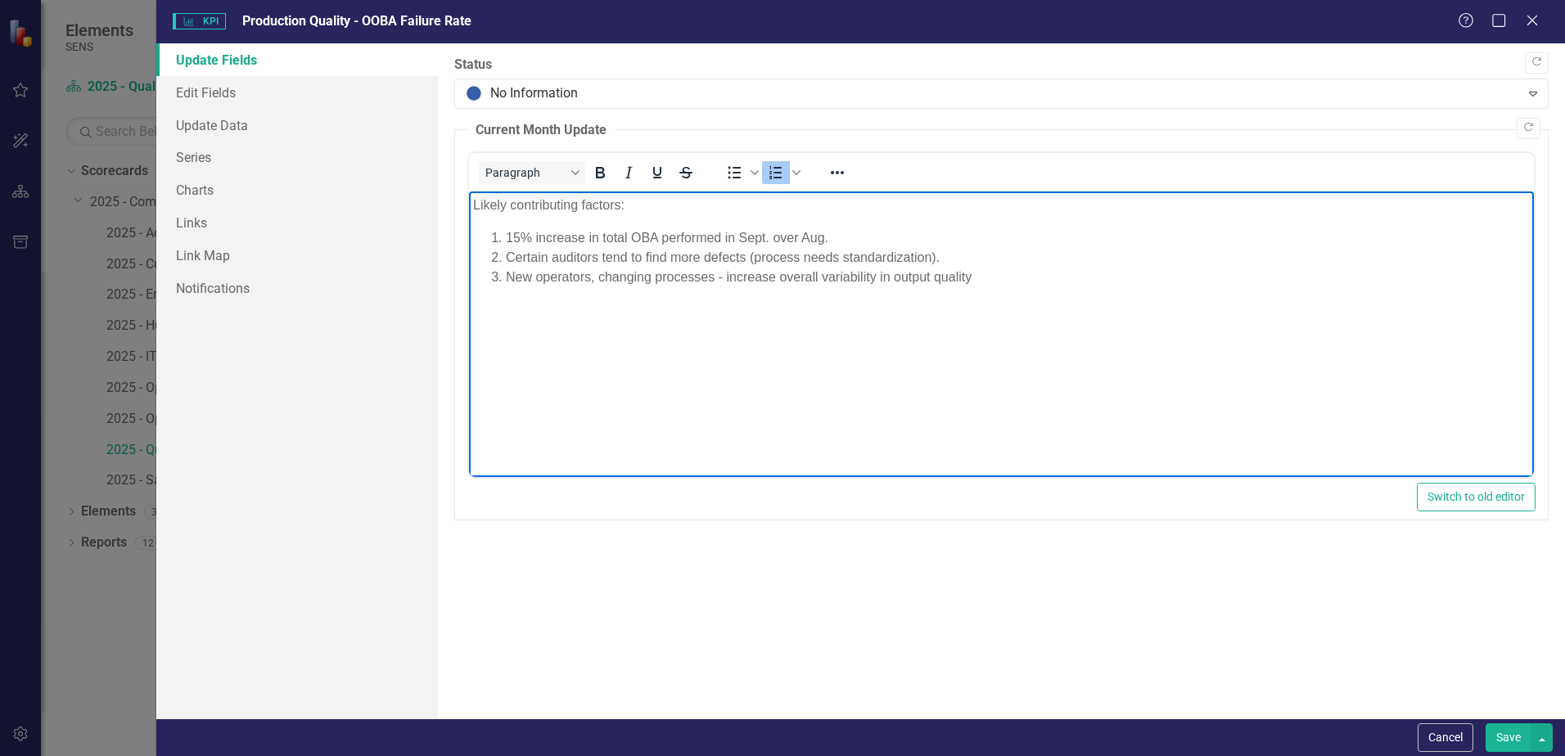
click at [728, 274] on li "New operators, changing processes - increase overall variability in output qual…" at bounding box center [1018, 278] width 1024 height 20
click at [721, 277] on li "New operators, changing processes - increase overall variability in output qual…" at bounding box center [1018, 278] width 1024 height 20
click at [726, 275] on li "New operators, changing processes - increase overall variability in output qual…" at bounding box center [1018, 278] width 1024 height 20
click at [1108, 268] on li "New operators, changing processes - these factors typically increase overall va…" at bounding box center [1018, 278] width 1024 height 20
click at [762, 276] on li "New operators, changing processes - these factors typically increase overall va…" at bounding box center [1018, 278] width 1024 height 20
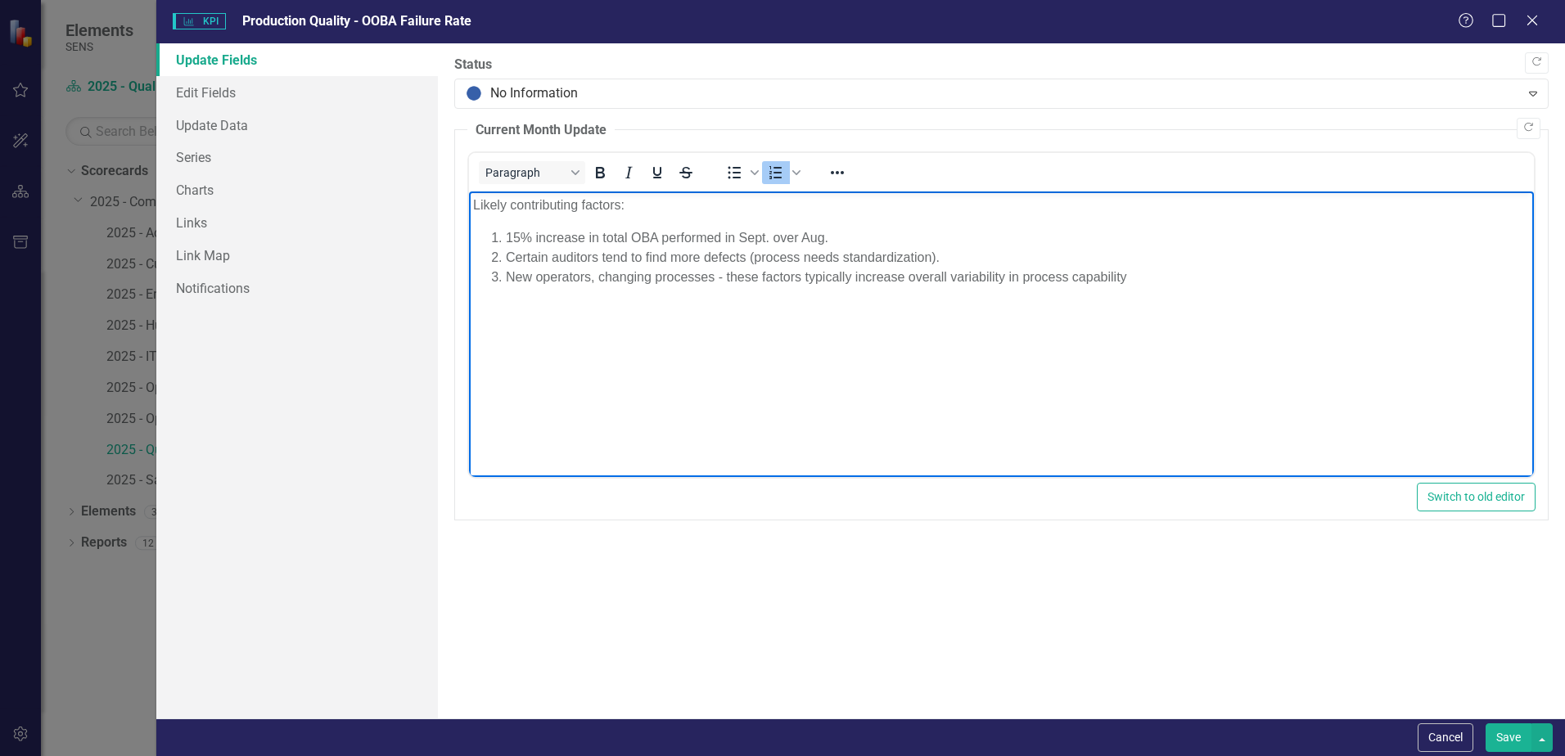
click at [804, 270] on li "New operators, changing processes - these factors typically increase overall va…" at bounding box center [1018, 278] width 1024 height 20
click at [716, 275] on li "New operators, changing processes - these factors are typically increase overal…" at bounding box center [1018, 278] width 1024 height 20
click at [956, 276] on li "New operators, changing processes, increased throughput - these factors are typ…" at bounding box center [1018, 278] width 1024 height 20
click at [1250, 280] on li "New operators, changing processes, increased throughput - these factors typical…" at bounding box center [1018, 278] width 1024 height 20
click at [1059, 272] on li "New operators, changing processes, increased throughput - these factors typical…" at bounding box center [1018, 287] width 1024 height 39
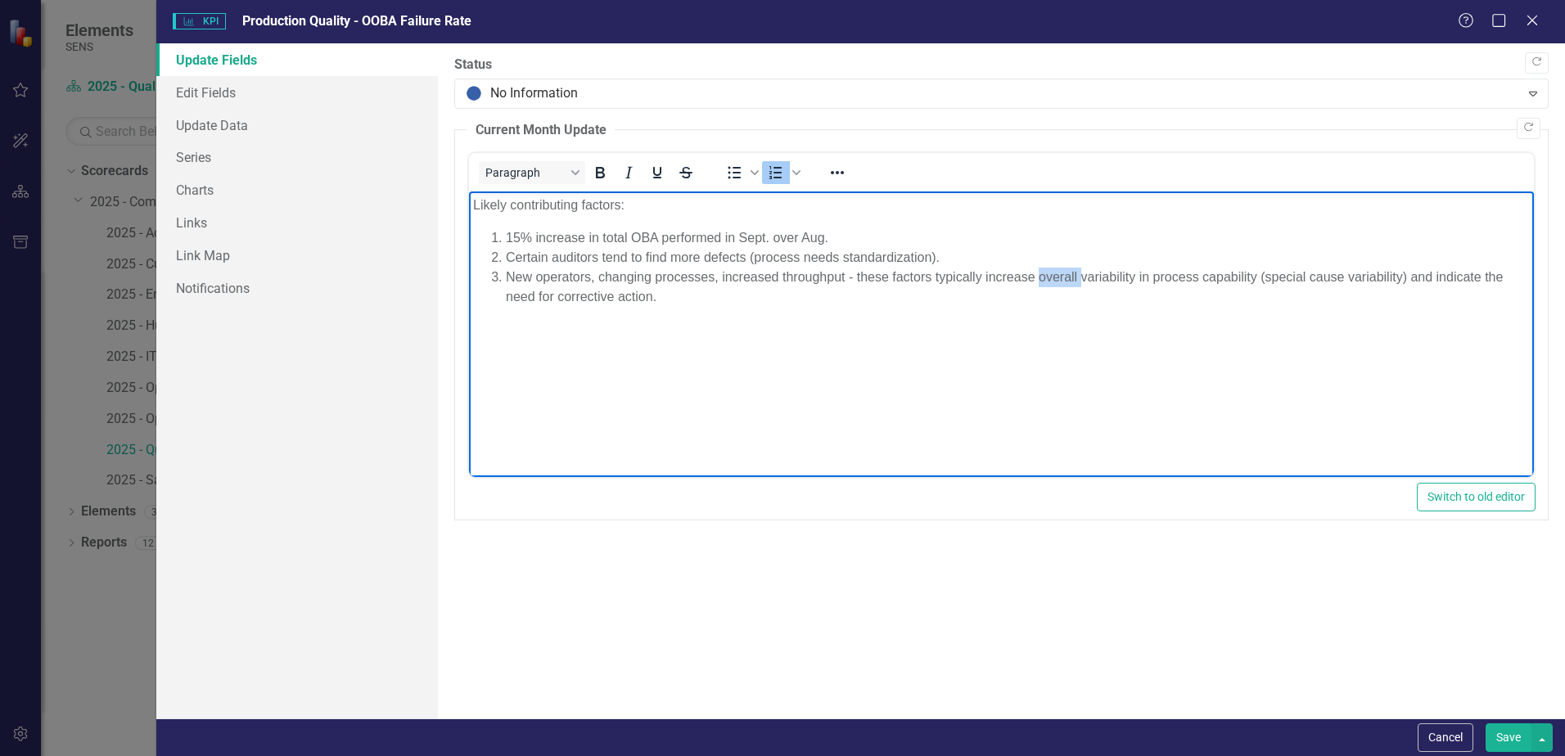
click at [1059, 272] on li "New operators, changing processes, increased throughput - these factors typical…" at bounding box center [1018, 287] width 1024 height 39
click at [1105, 273] on li "New operators, changing processes, increased throughput - these factors typical…" at bounding box center [1018, 287] width 1024 height 39
click at [1195, 276] on li "New operators, changing processes, increased throughput - these factors typical…" at bounding box center [1018, 287] width 1024 height 39
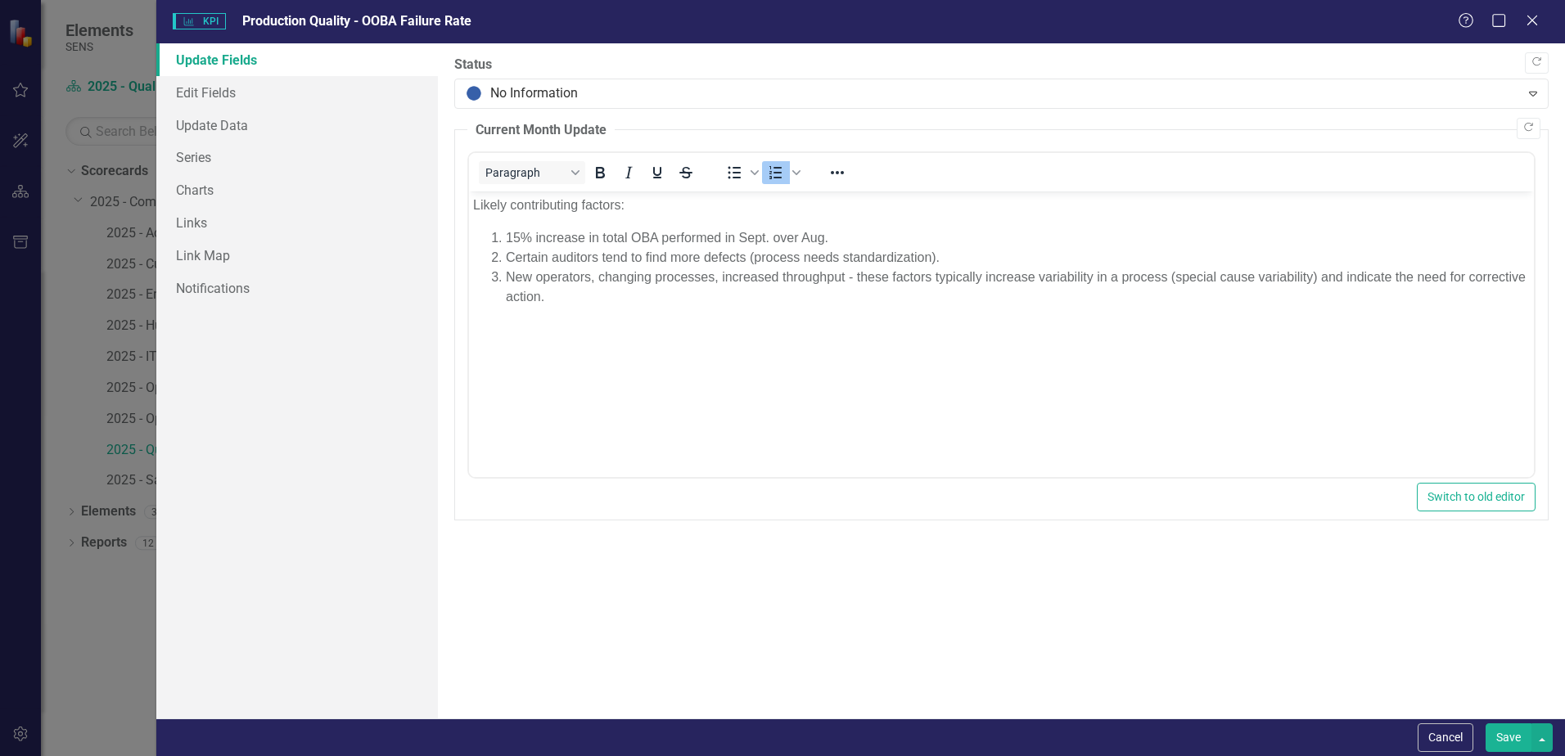
click at [1250, 579] on button "Save" at bounding box center [1508, 737] width 46 height 29
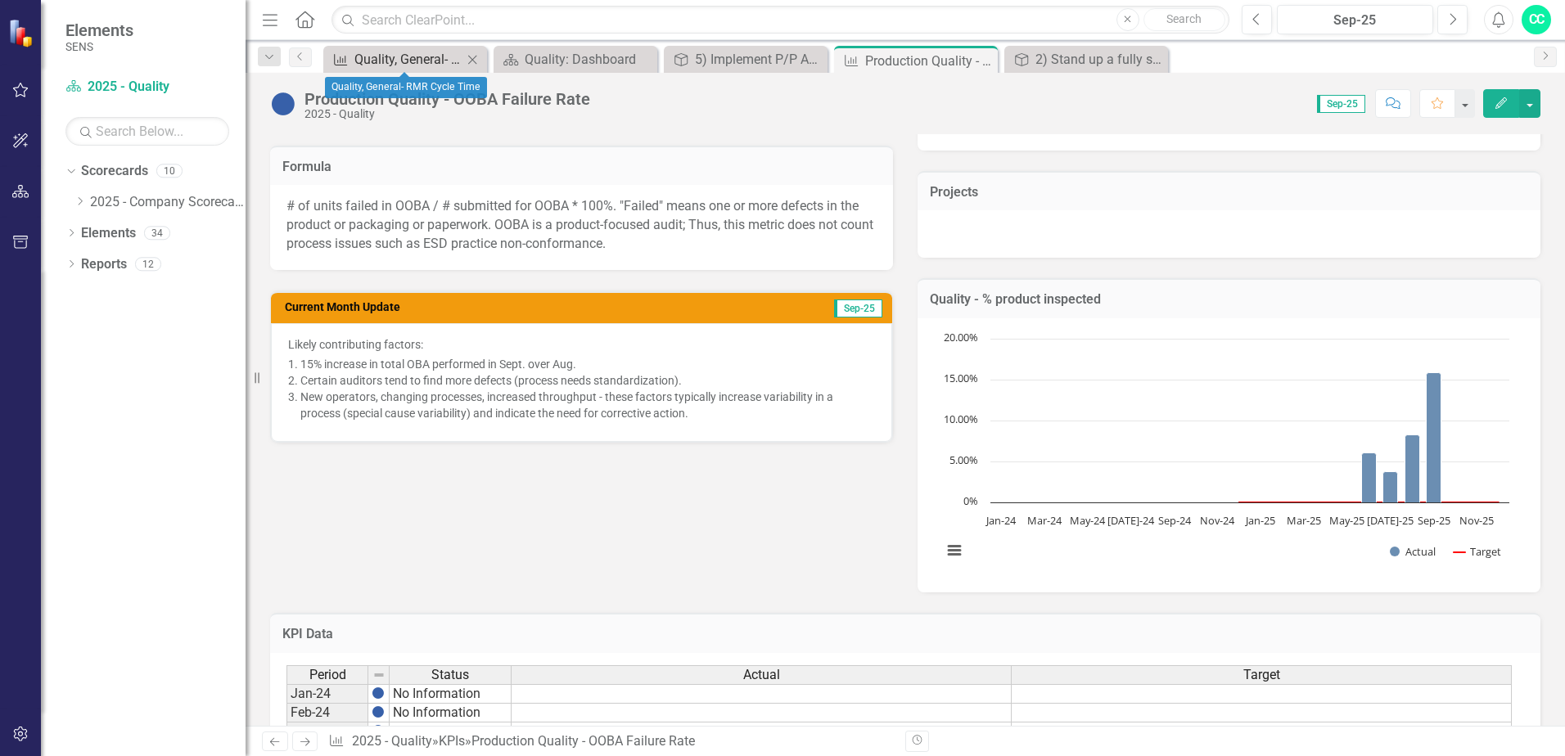
click at [379, 50] on div "Quality, General- RMR Cycle Time" at bounding box center [408, 59] width 108 height 20
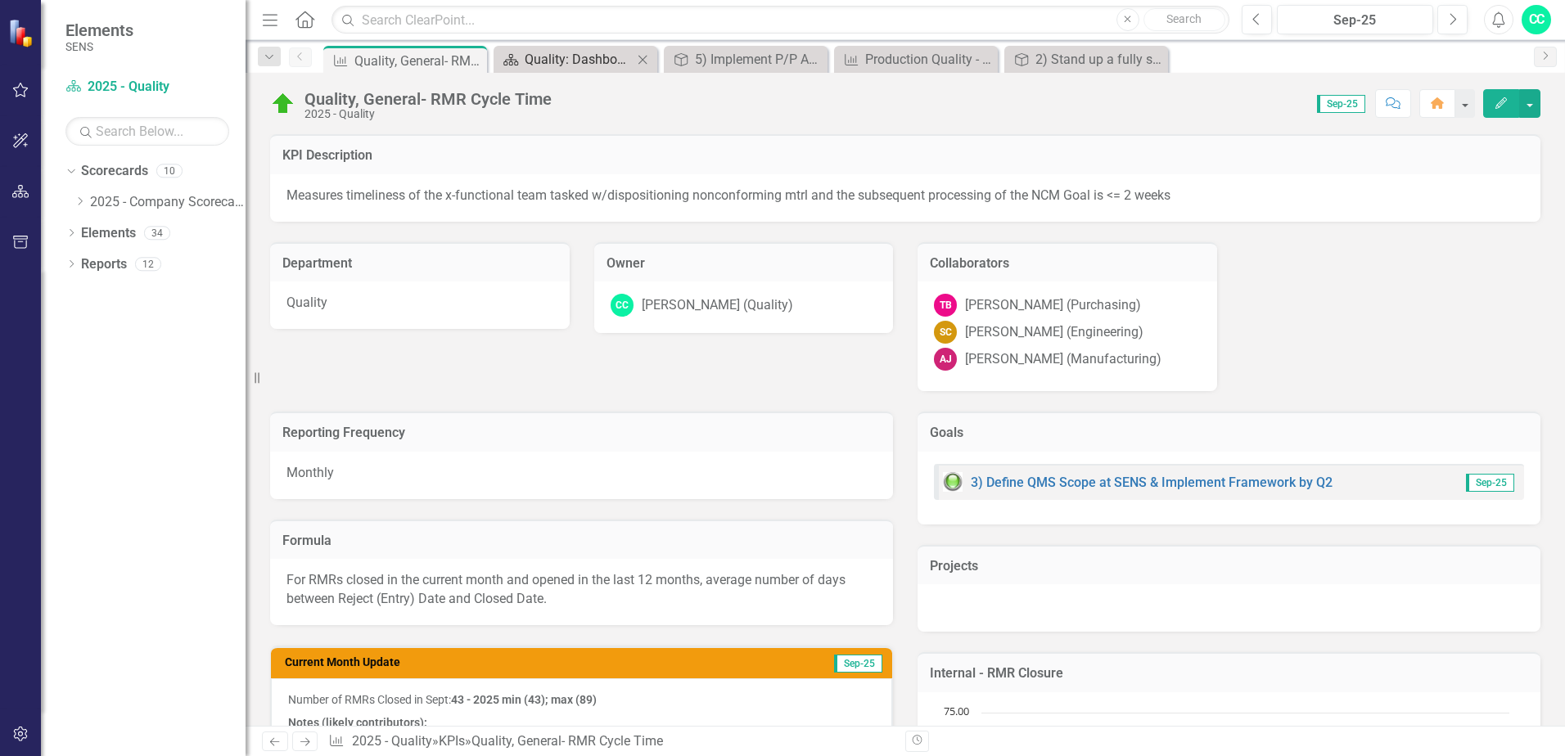
click at [598, 61] on div "Quality: Dashboard" at bounding box center [579, 59] width 108 height 20
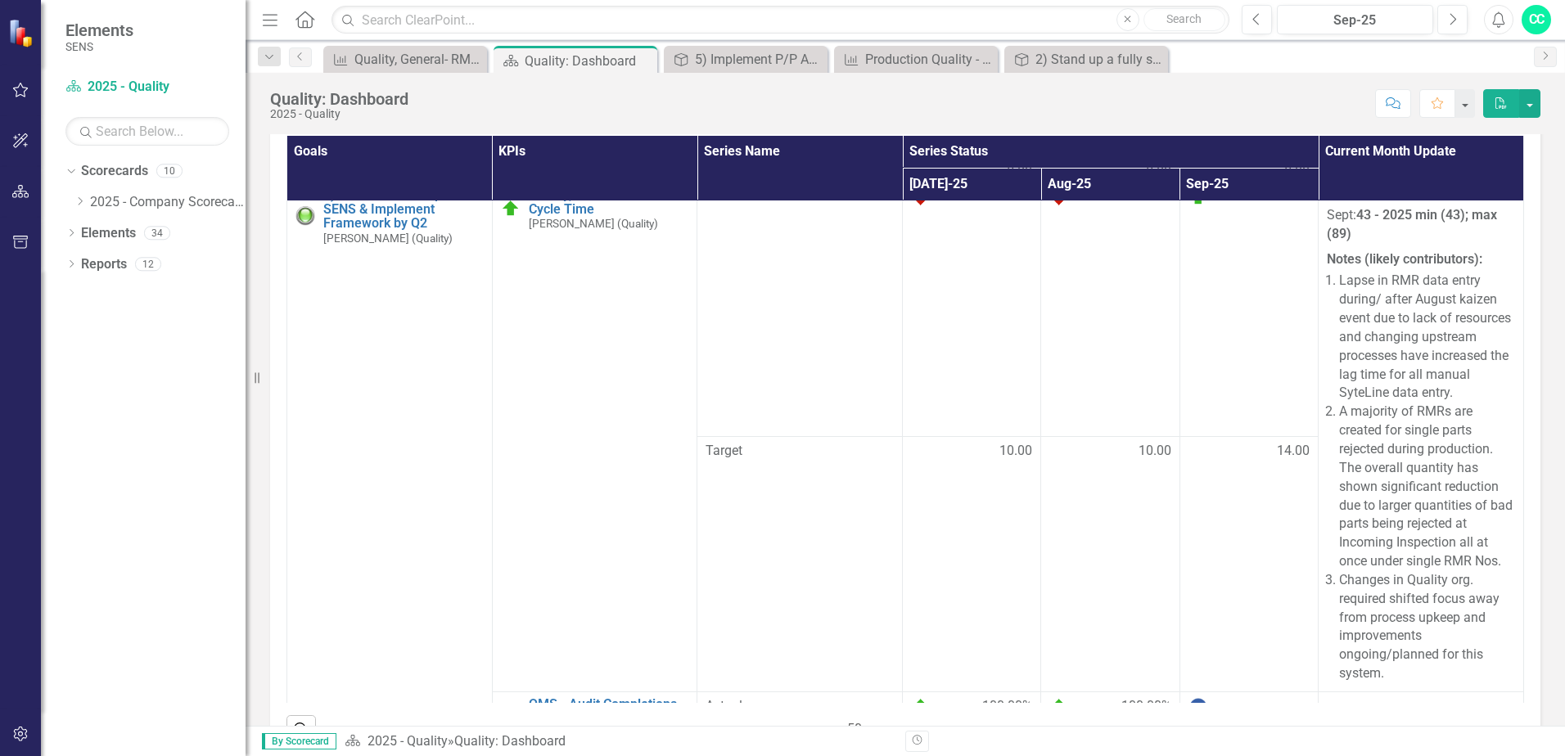
scroll to position [900, 0]
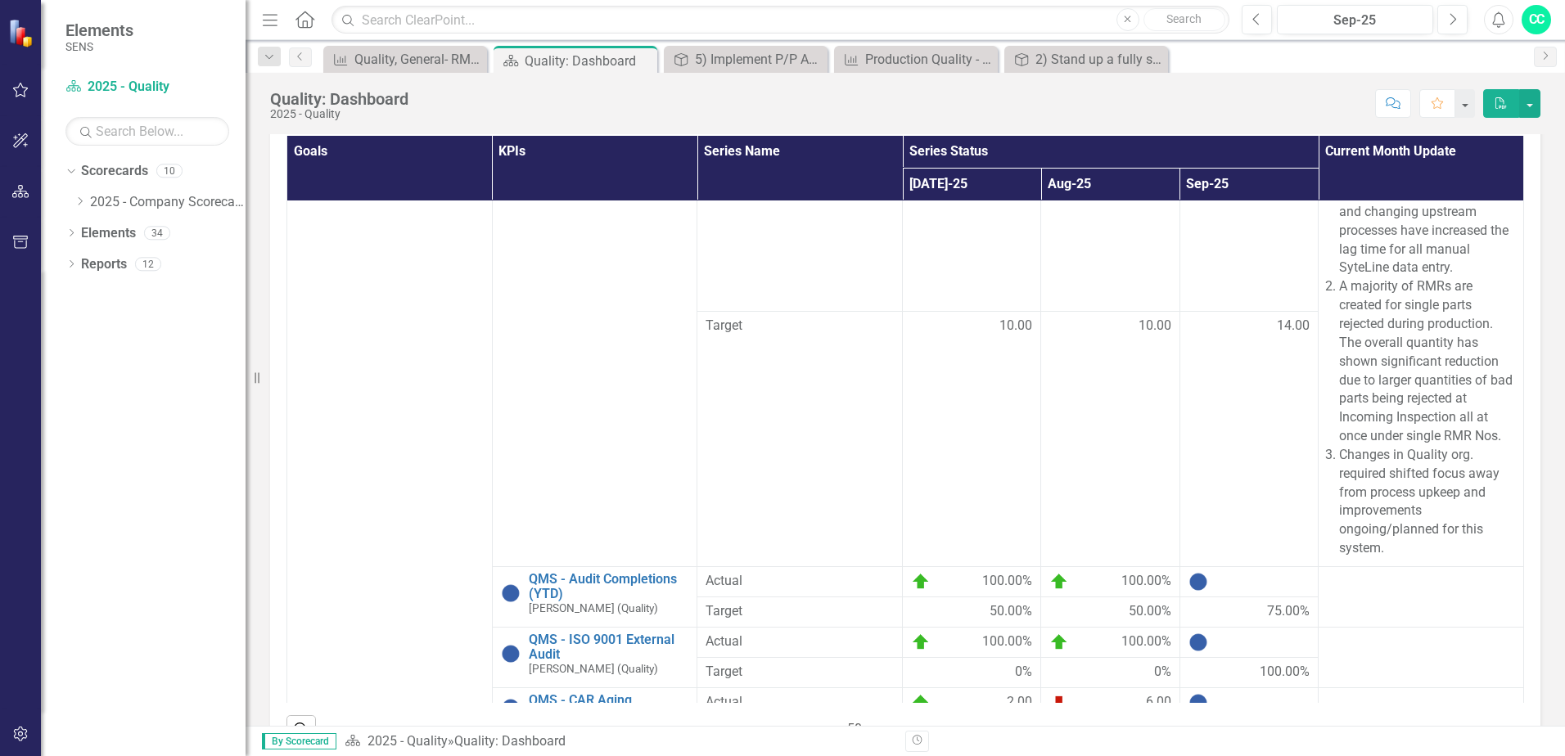
click at [1216, 21] on div at bounding box center [1248, 12] width 121 height 20
click at [603, 16] on link "QA and SA Staffing" at bounding box center [609, 9] width 160 height 15
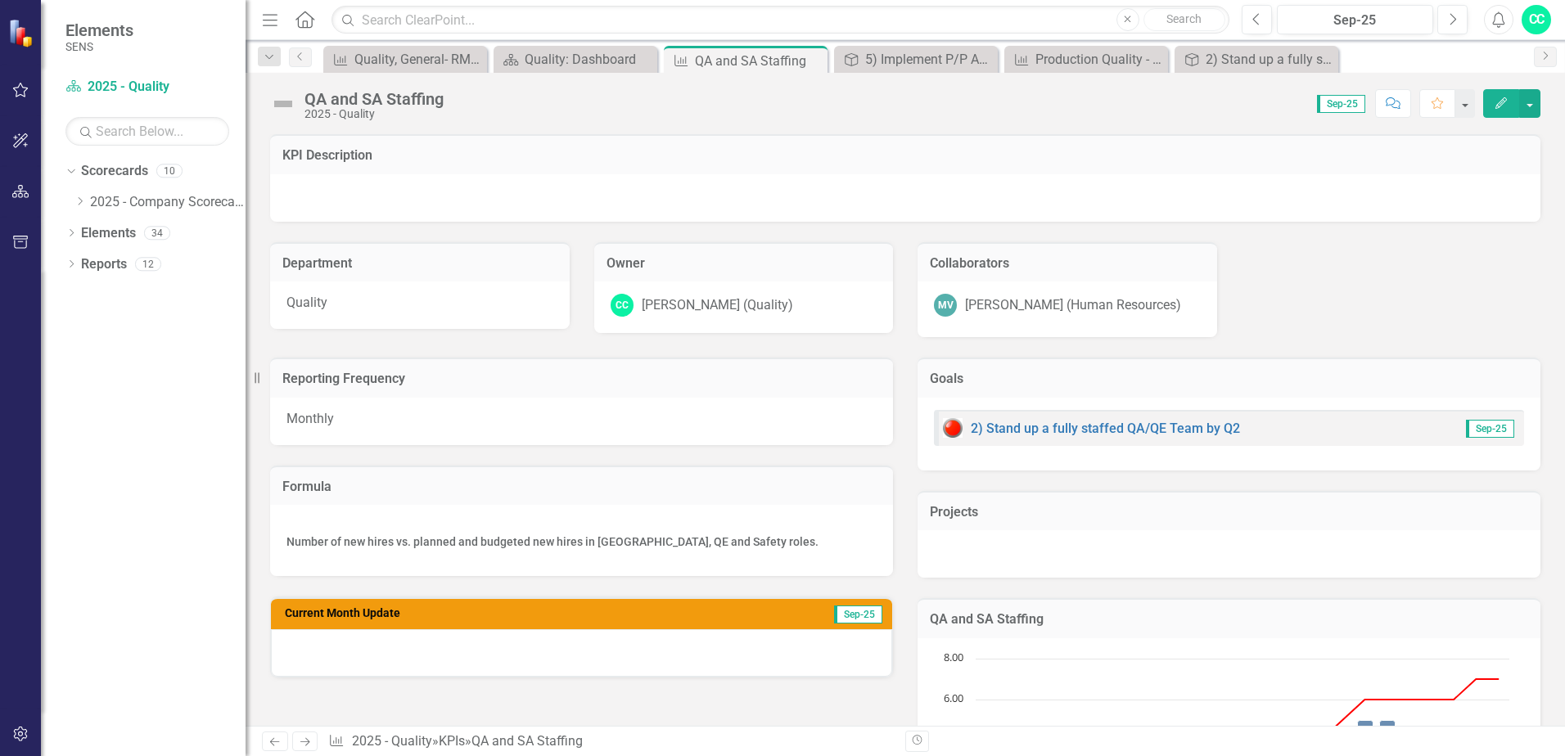
click at [1250, 100] on icon "Edit" at bounding box center [1500, 102] width 15 height 11
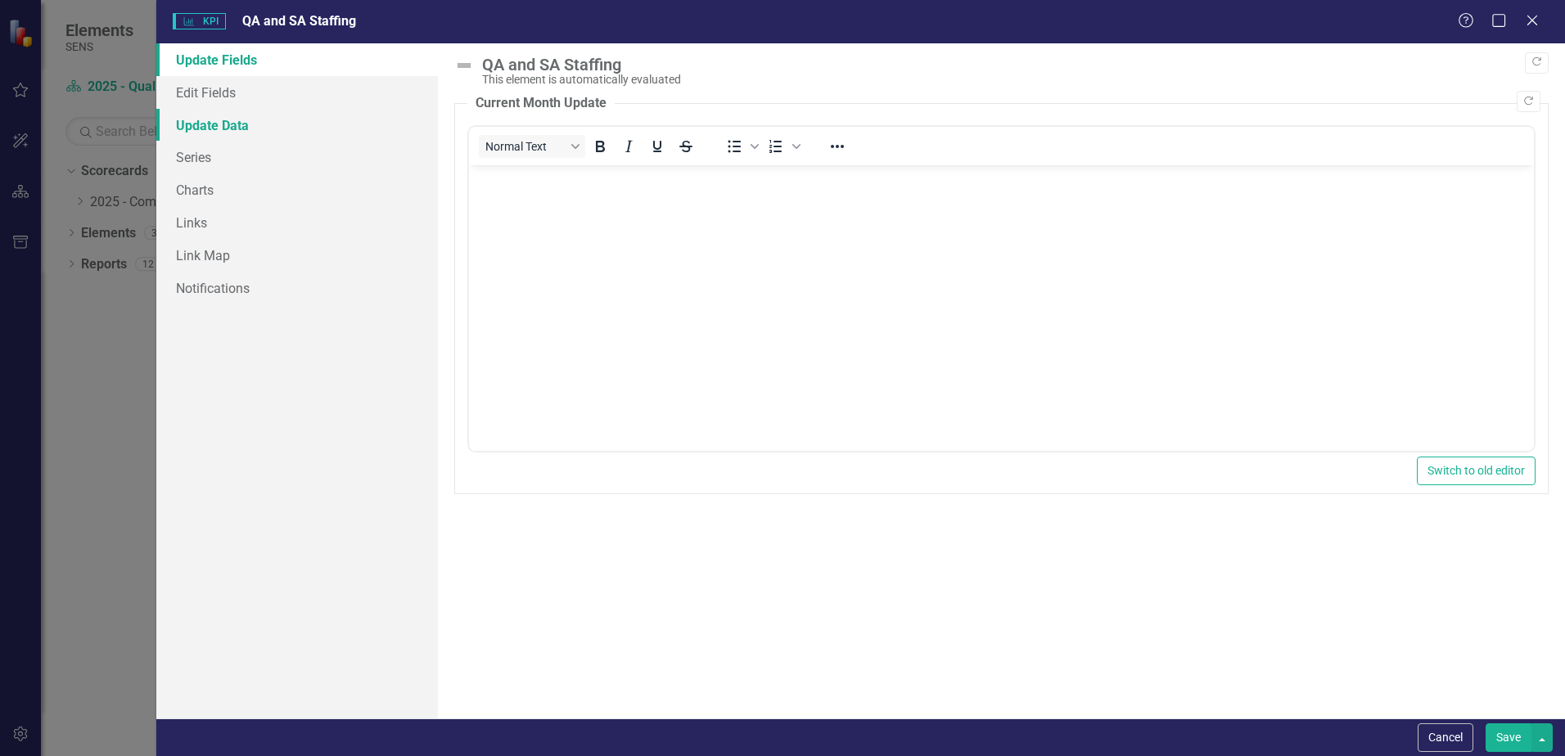
click at [209, 133] on link "Update Data" at bounding box center [296, 125] width 281 height 33
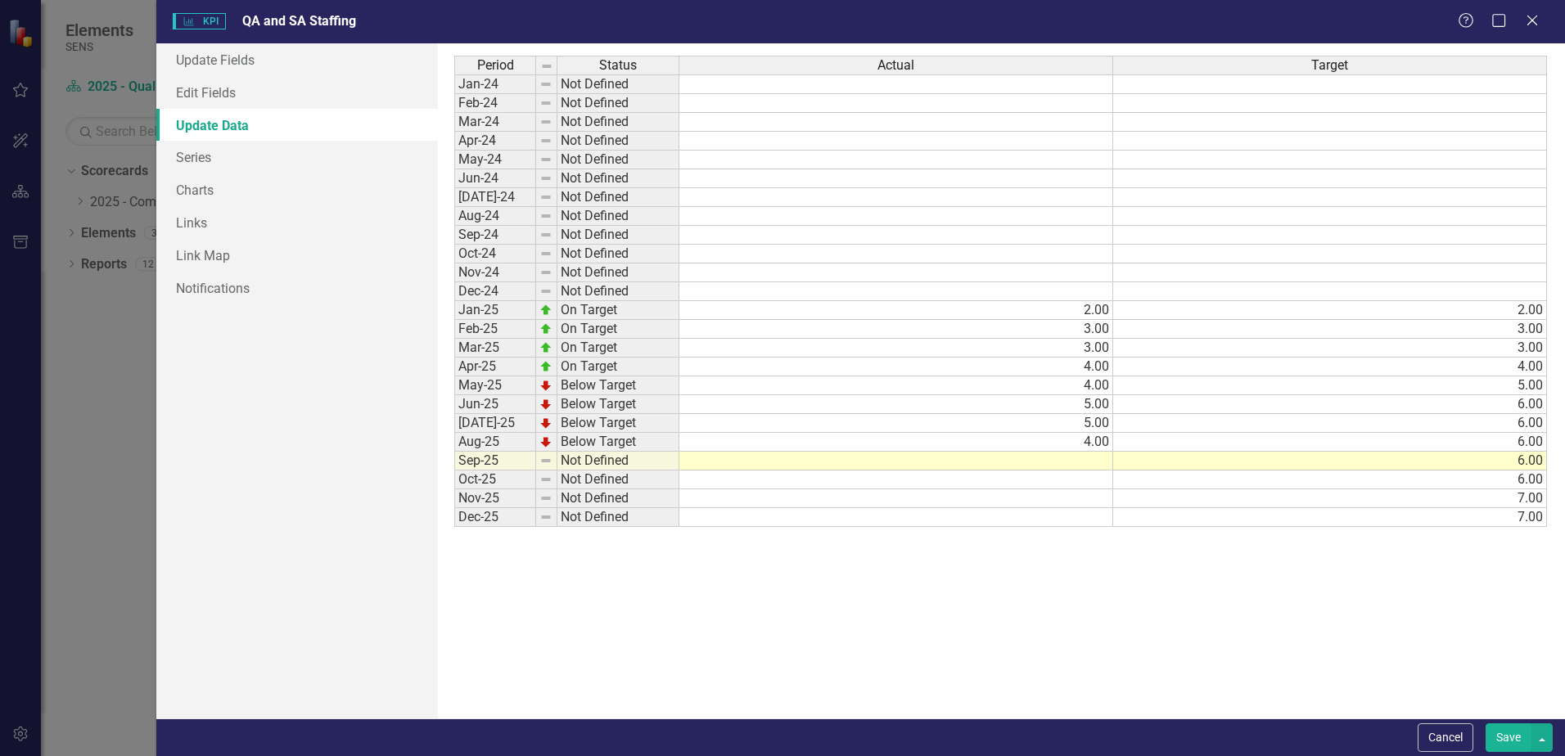
click at [1101, 468] on td at bounding box center [896, 461] width 434 height 19
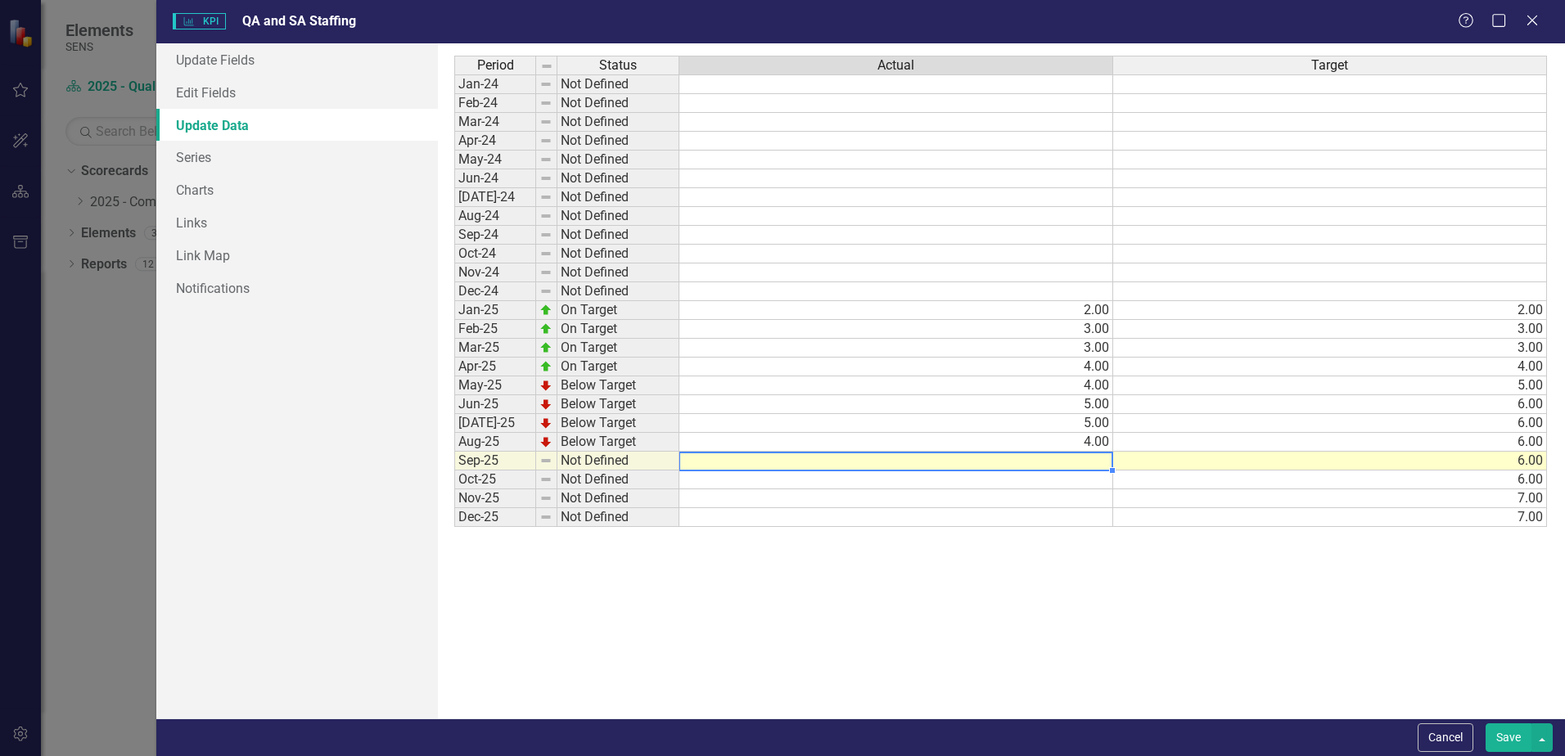
type textarea "4"
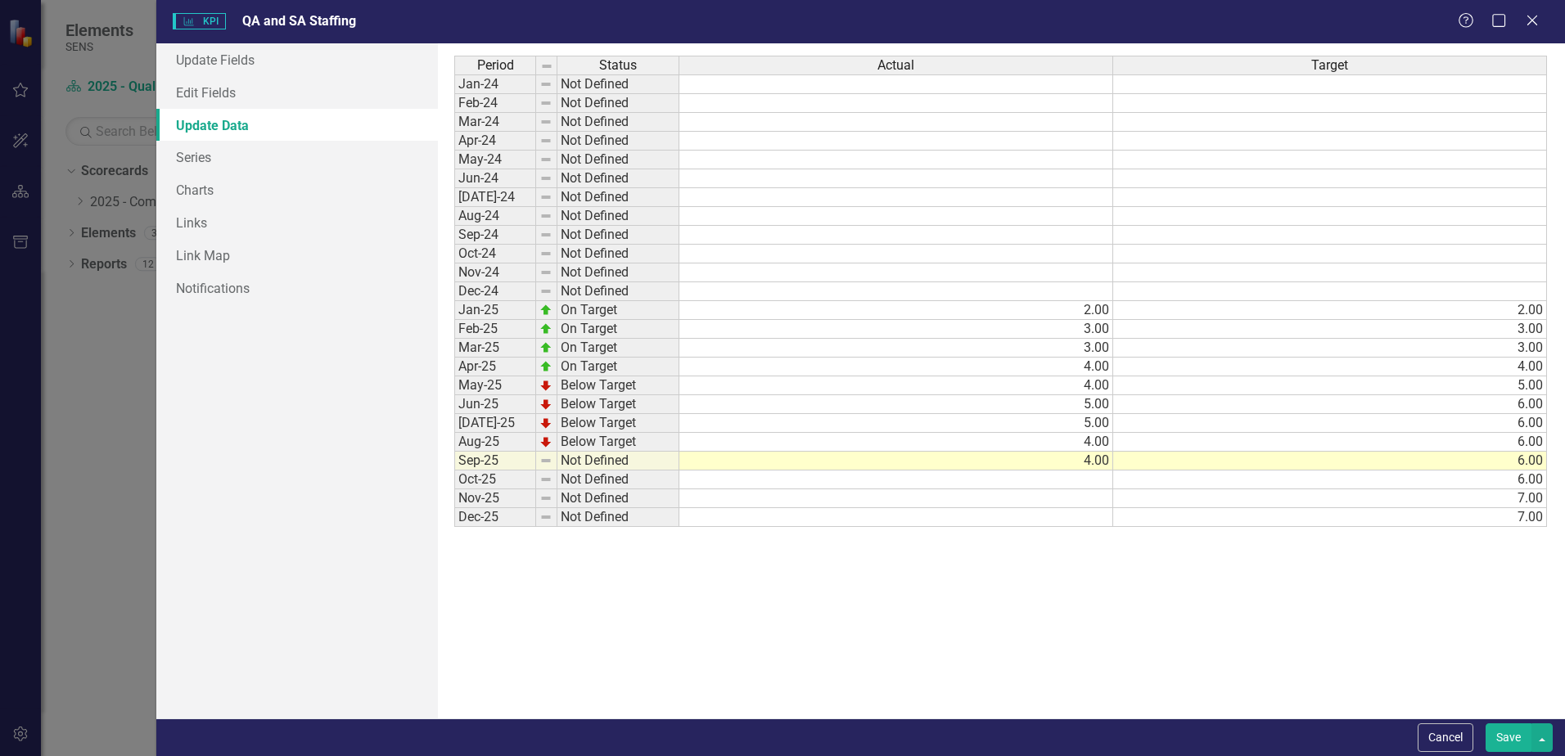
click at [1250, 579] on button "Save" at bounding box center [1508, 737] width 46 height 29
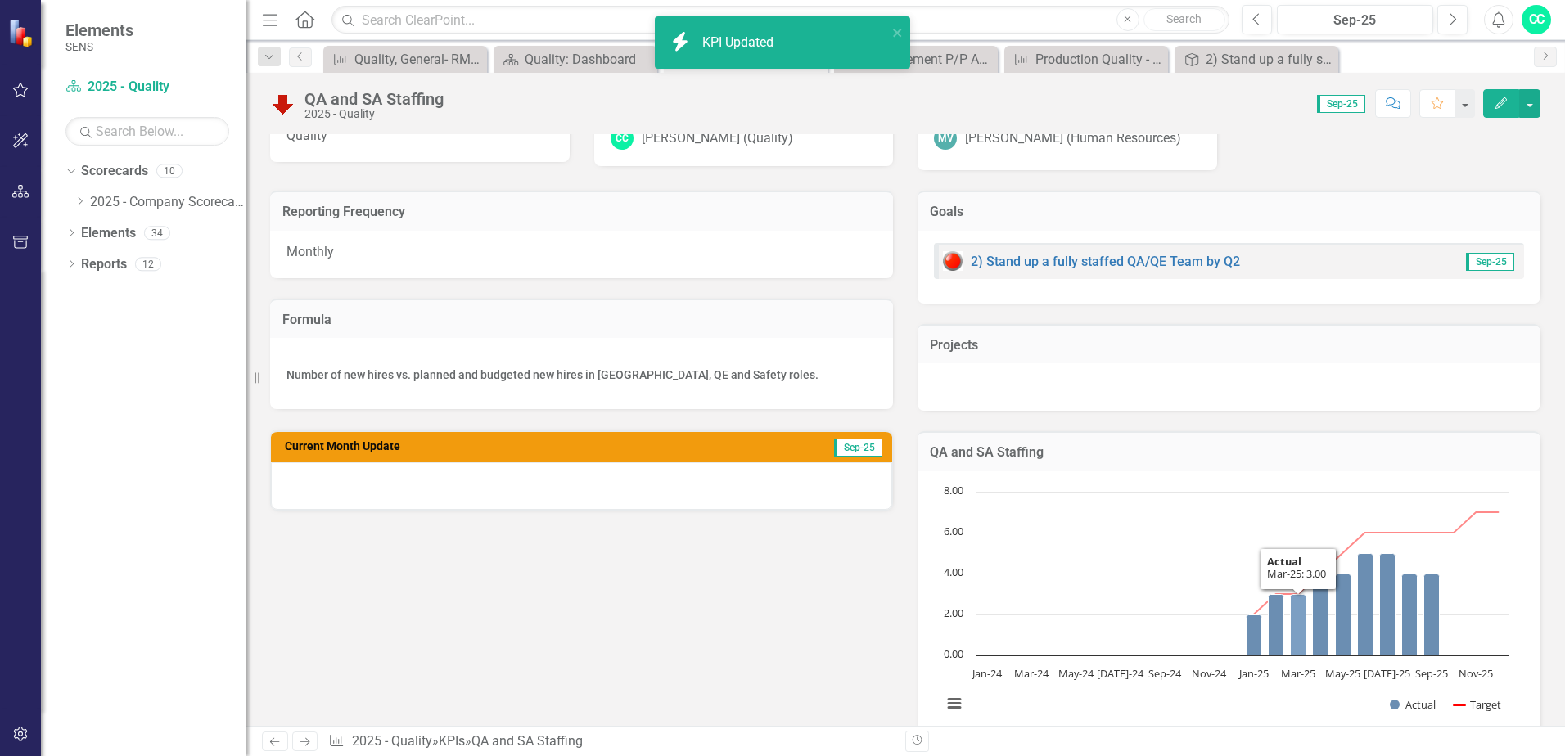
scroll to position [245, 0]
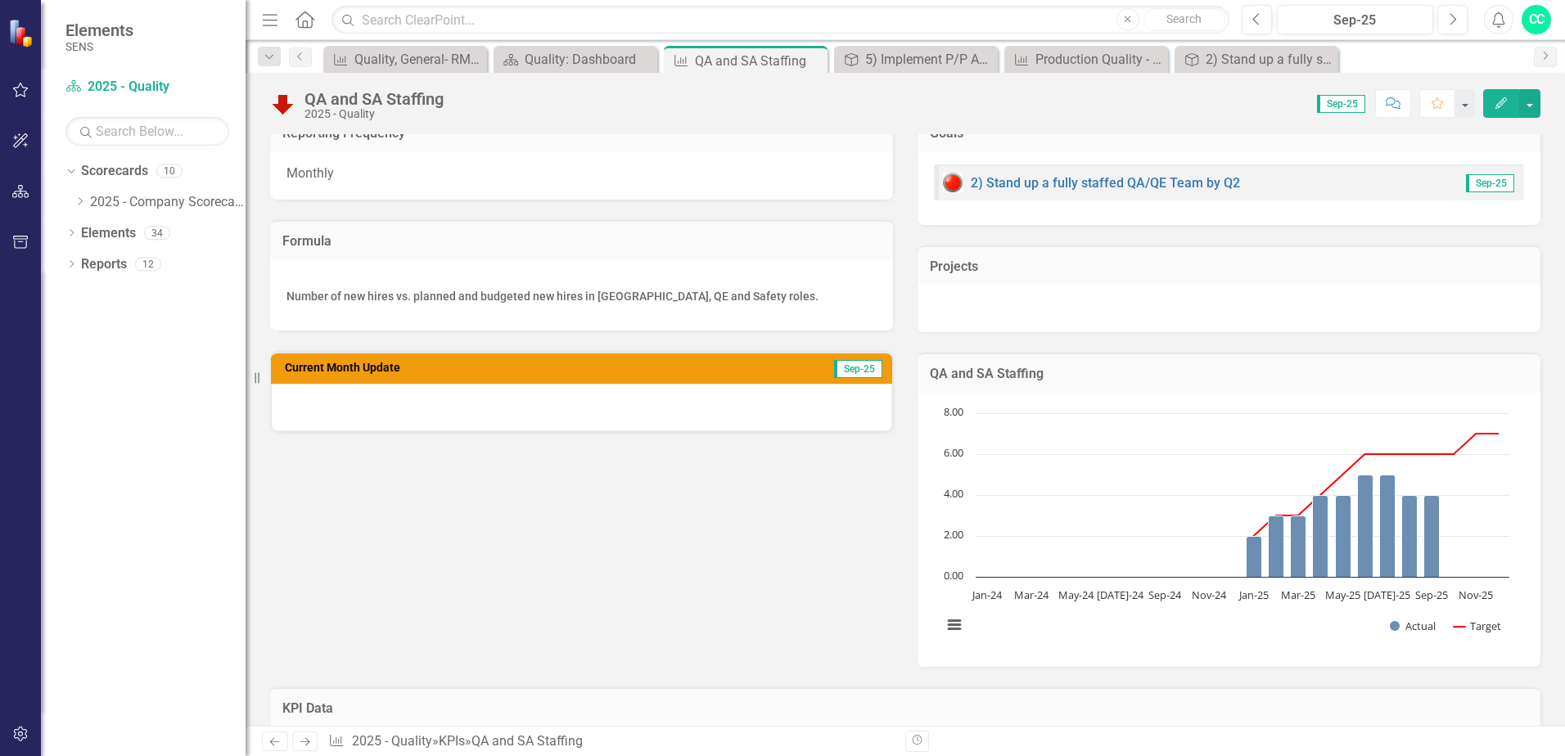
click at [431, 410] on div at bounding box center [581, 407] width 621 height 47
click at [577, 54] on div "Quality: Dashboard" at bounding box center [579, 59] width 108 height 20
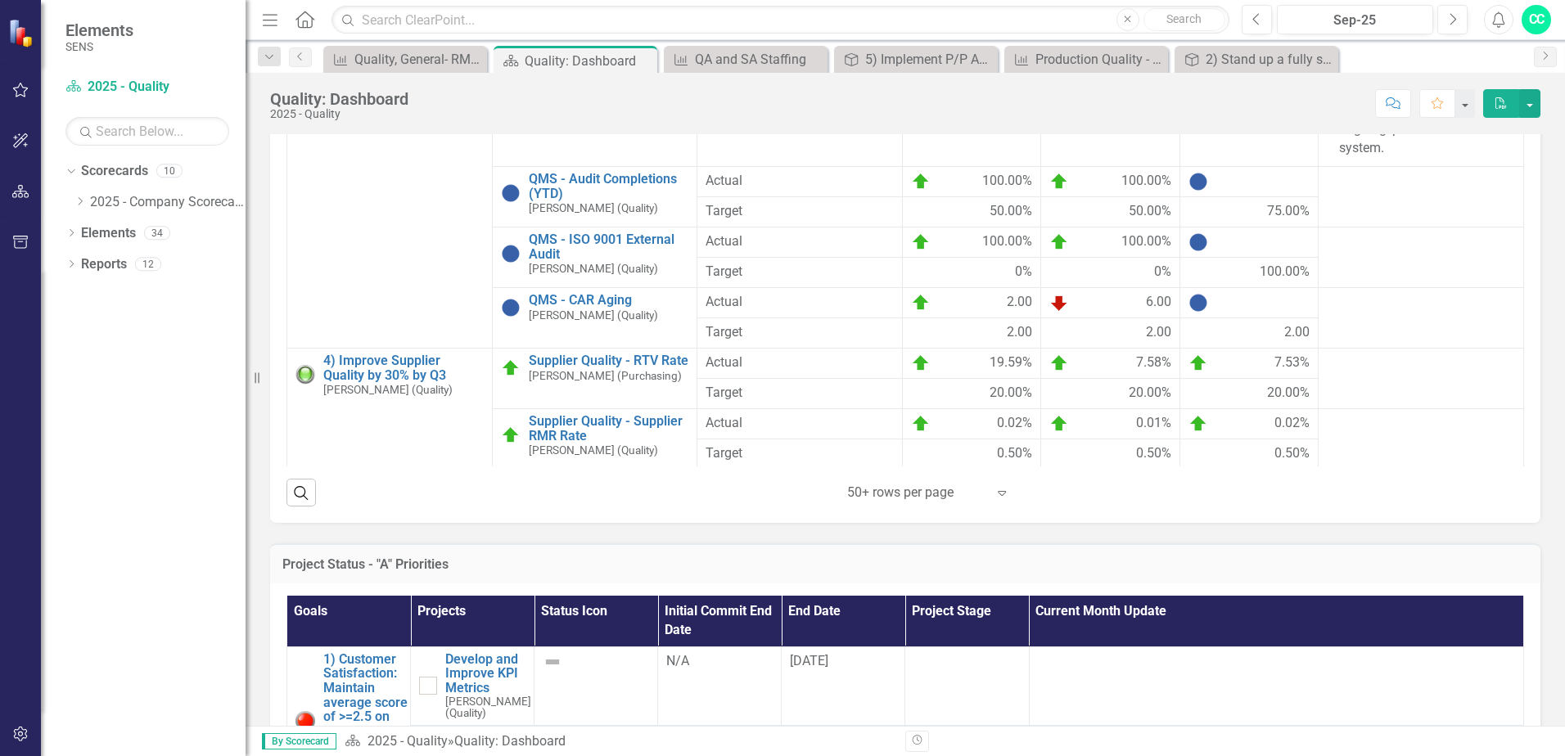
scroll to position [655, 0]
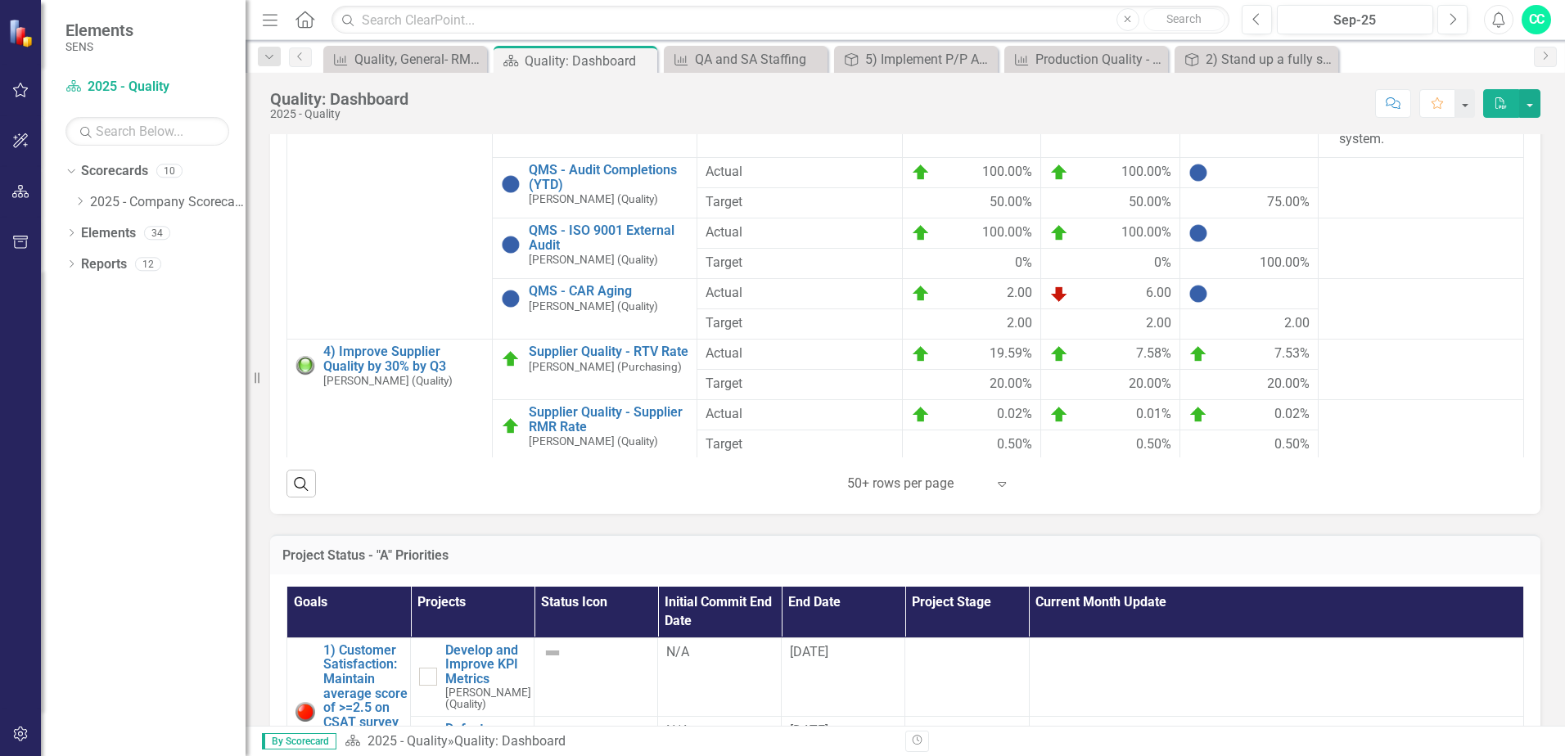
click at [1004, 490] on icon "Expand" at bounding box center [1001, 483] width 16 height 13
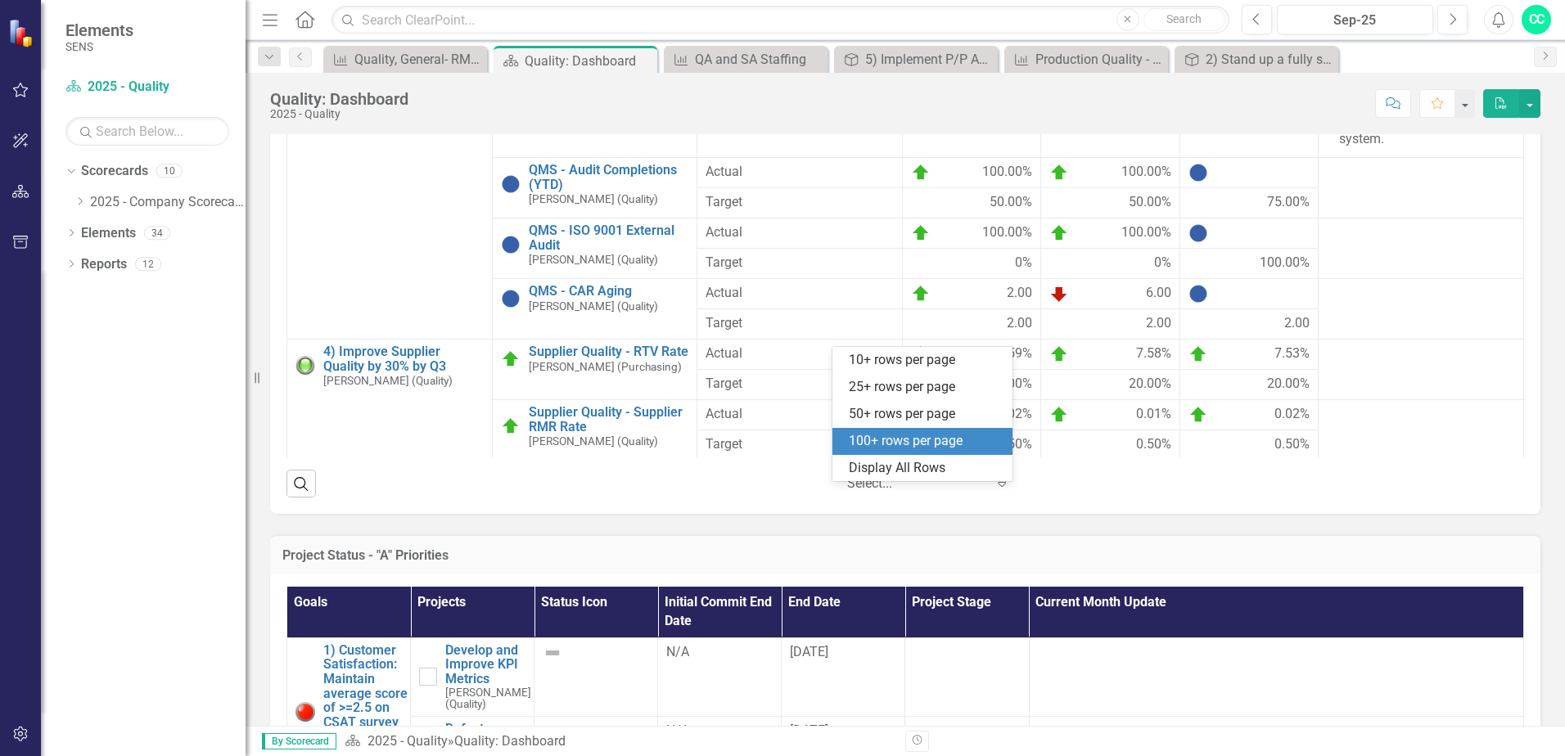
click at [960, 444] on div "100+ rows per page" at bounding box center [926, 441] width 154 height 19
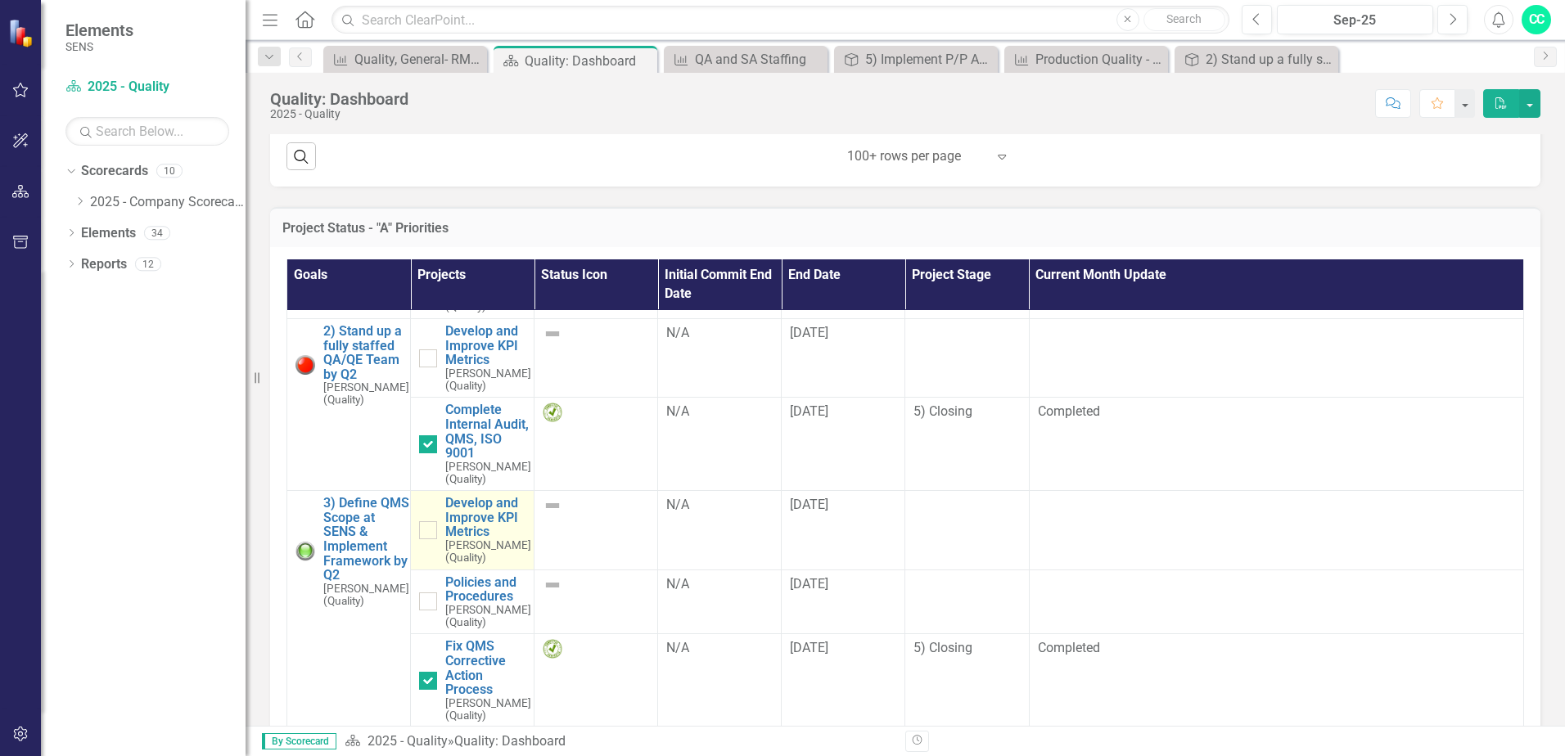
scroll to position [327, 0]
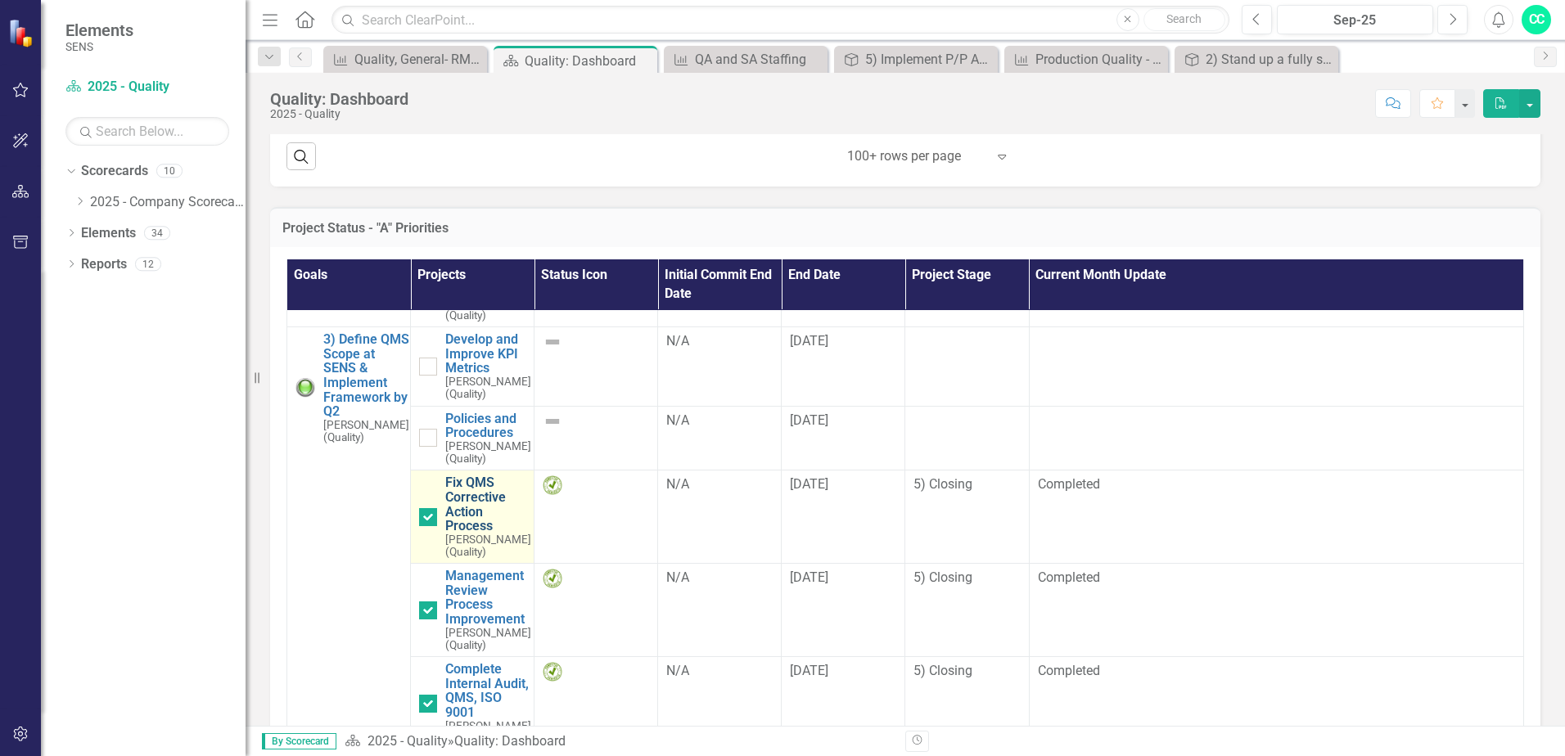
click at [450, 507] on link "Fix QMS Corrective Action Process" at bounding box center [488, 503] width 86 height 57
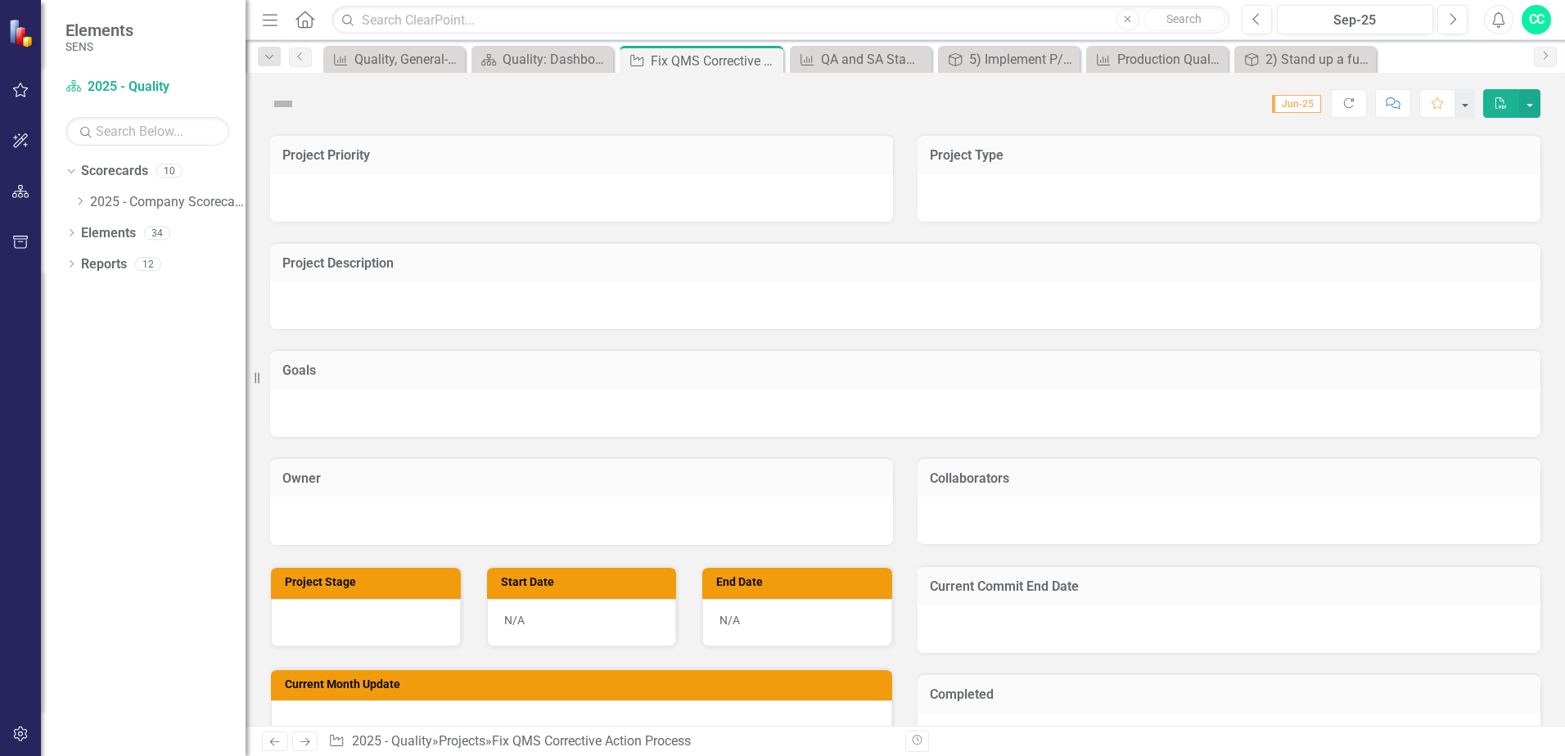
checkbox input "true"
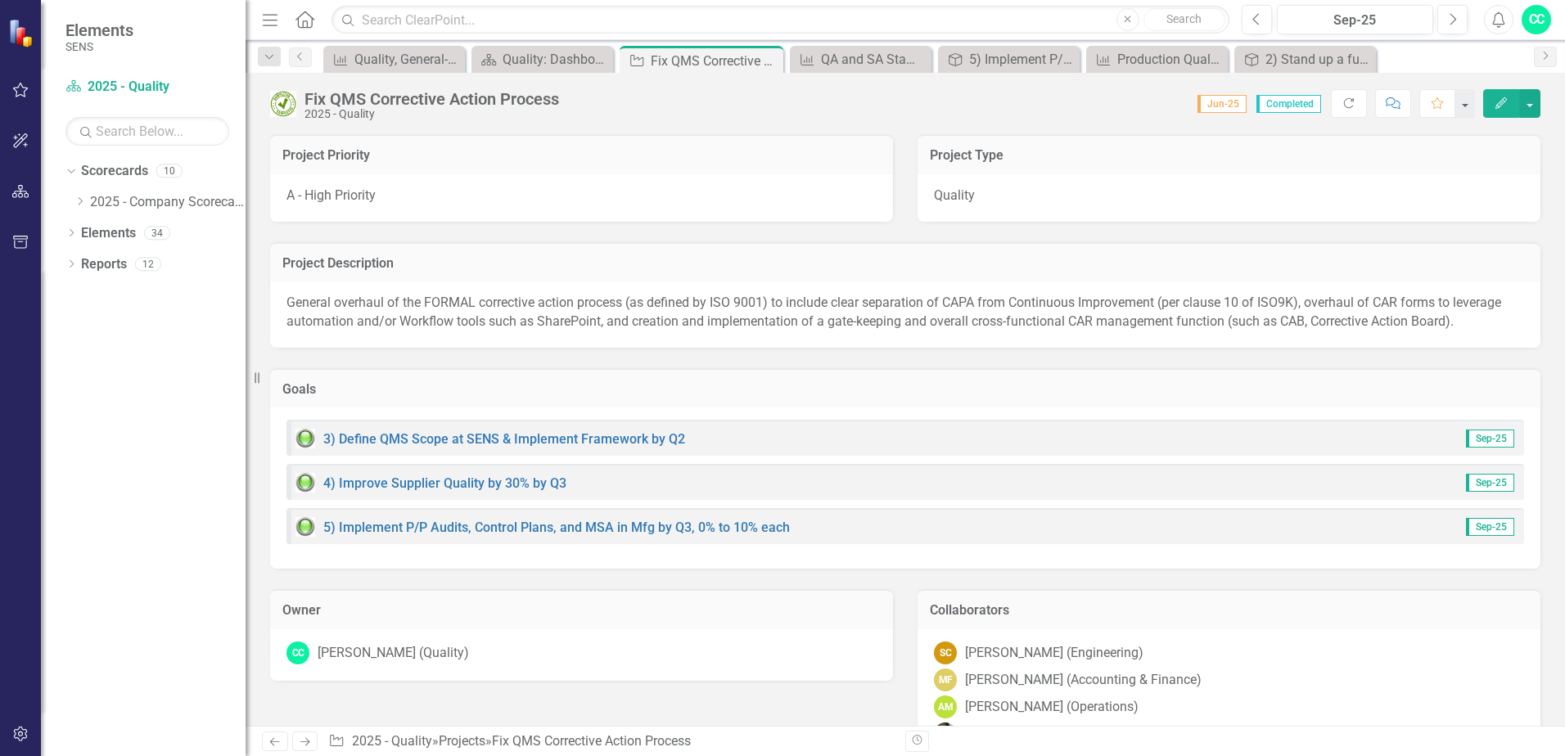
click at [1250, 100] on button "Edit" at bounding box center [1501, 103] width 36 height 29
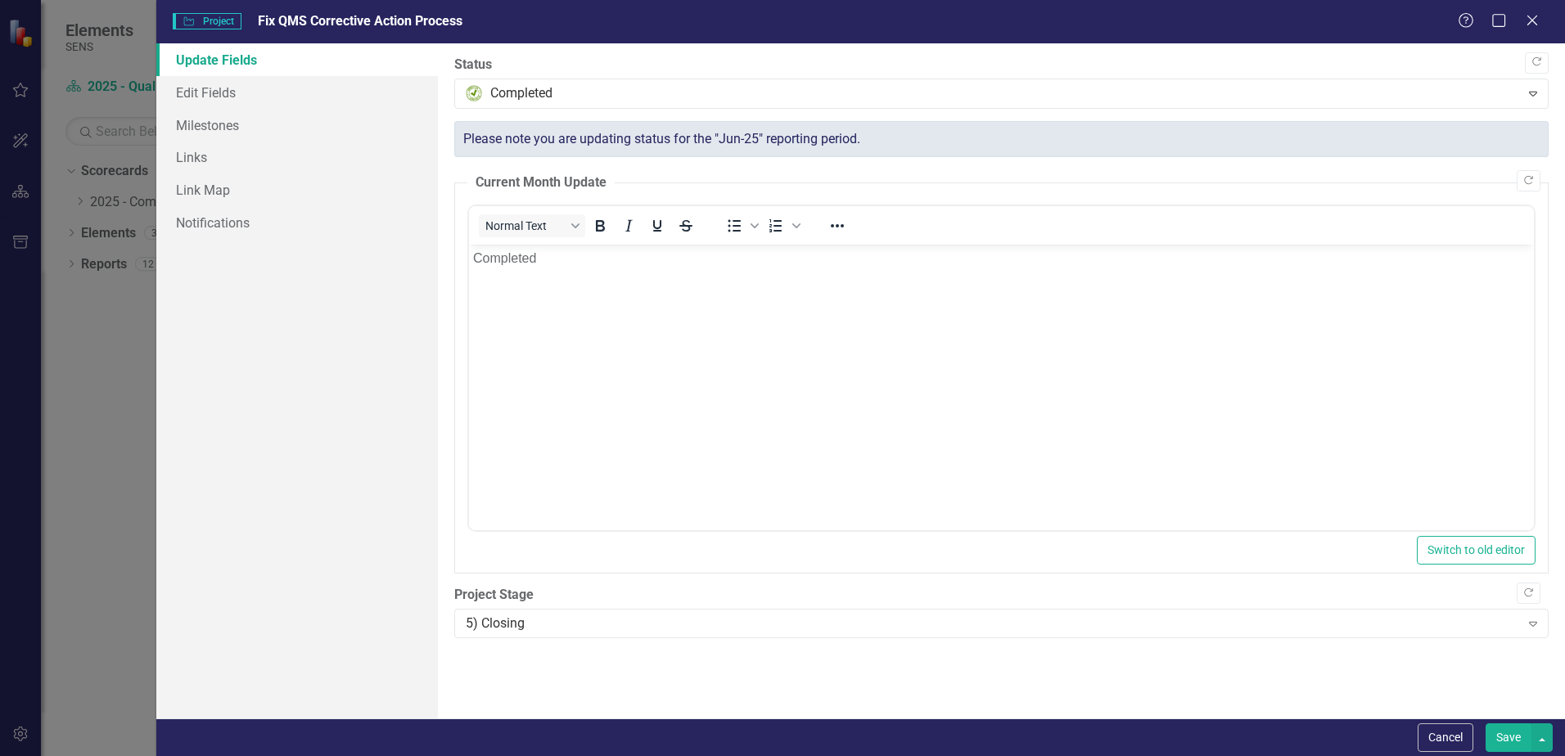
click at [511, 259] on p "Completed" at bounding box center [1001, 259] width 1056 height 20
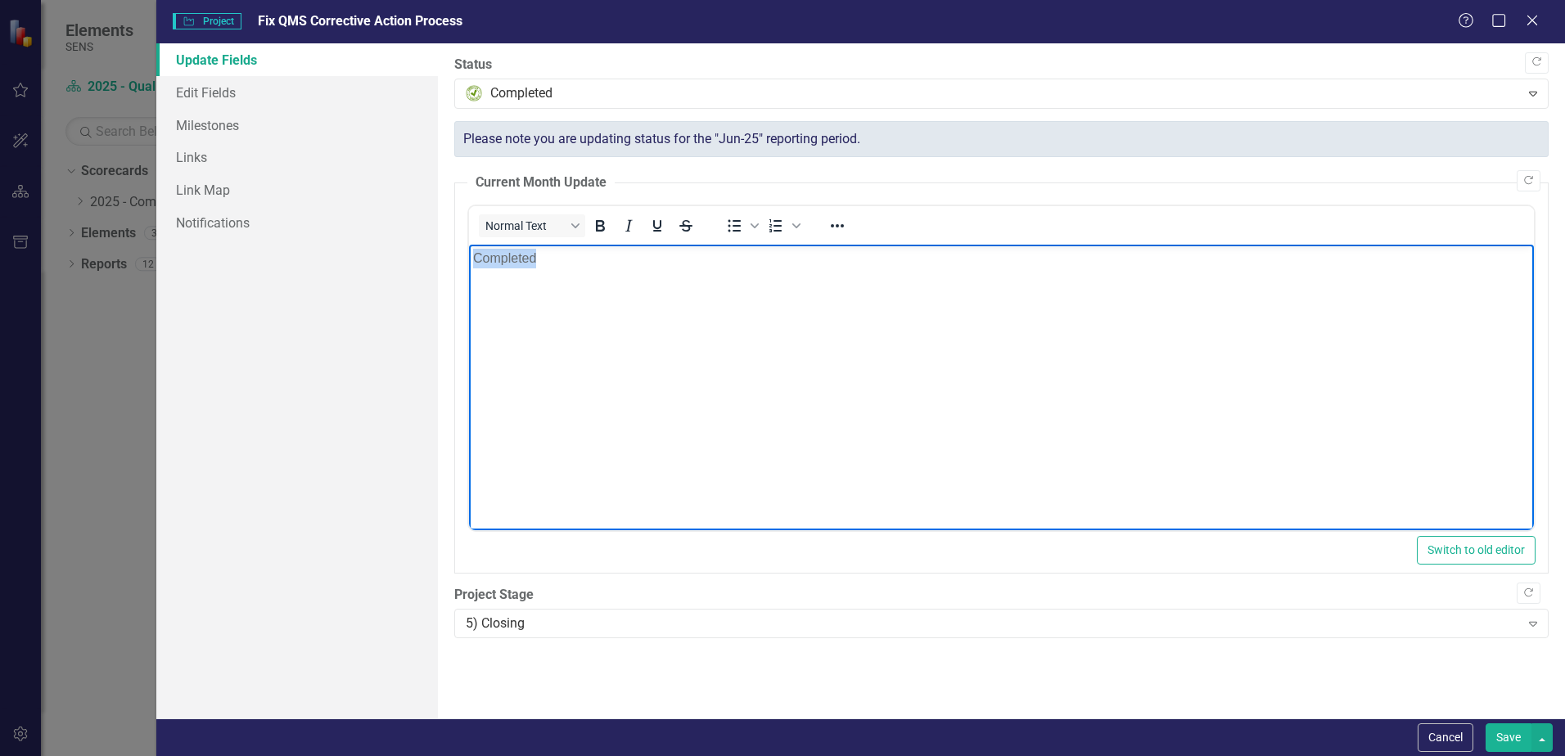
click at [511, 259] on p "Completed" at bounding box center [1001, 259] width 1056 height 20
click at [477, 257] on p "additional improvement 95% complete" at bounding box center [1001, 259] width 1056 height 20
click at [609, 259] on p "Additional improvement 95% complete" at bounding box center [1001, 259] width 1056 height 20
click at [732, 262] on p "Additional improvements 95% complete" at bounding box center [1001, 259] width 1056 height 20
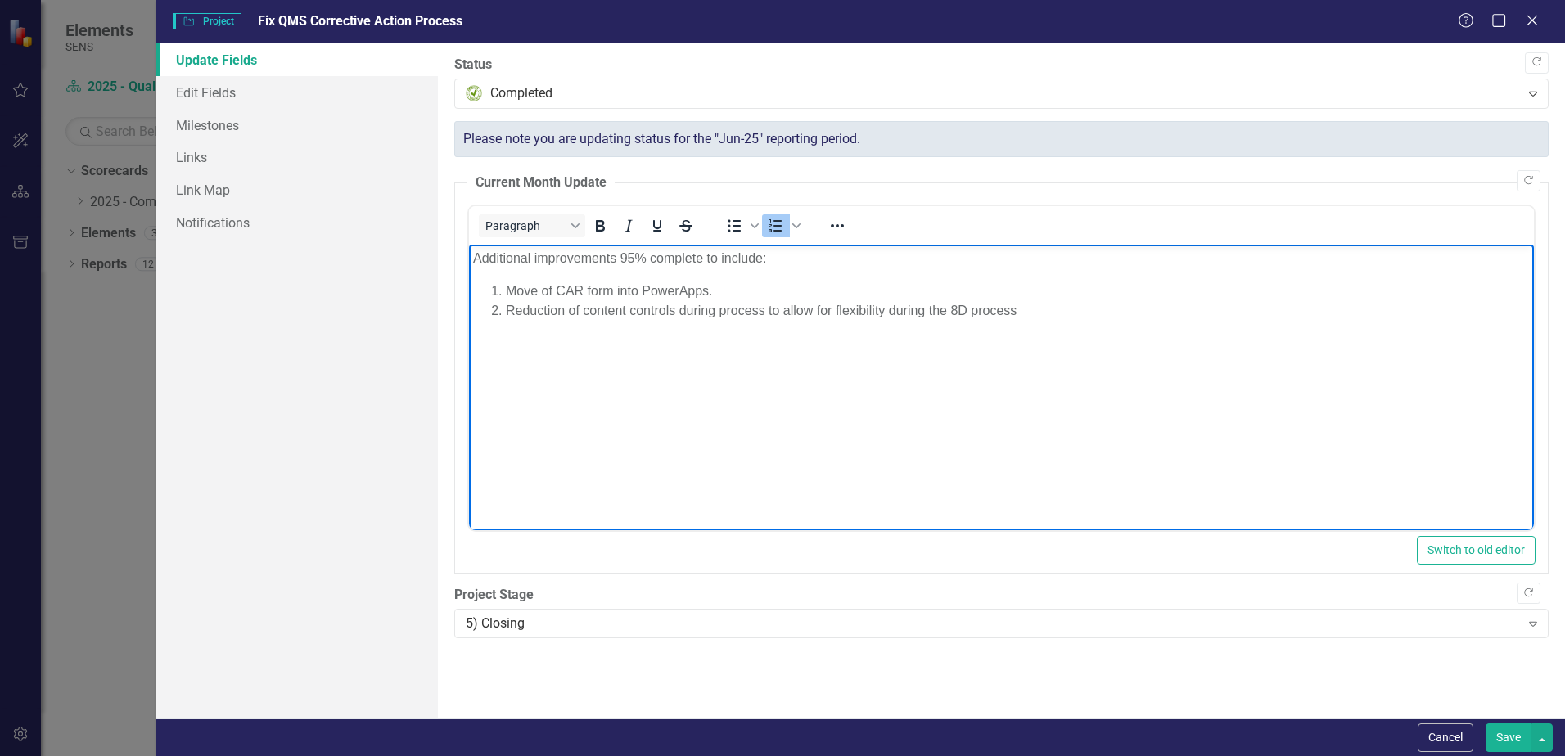
click at [682, 308] on li "Reduction of content controls during process to allow for flexibility during th…" at bounding box center [1018, 311] width 1024 height 20
click at [1100, 304] on li "Reduction of content controls (field locking) during process to allow for flexi…" at bounding box center [1018, 311] width 1024 height 20
click at [970, 309] on li "Reduction of content controls (field locking) during process to allow for flexi…" at bounding box center [1018, 311] width 1024 height 20
click at [1219, 313] on li "Reduction of content controls (field locking) during process to allow for flexi…" at bounding box center [1018, 311] width 1024 height 20
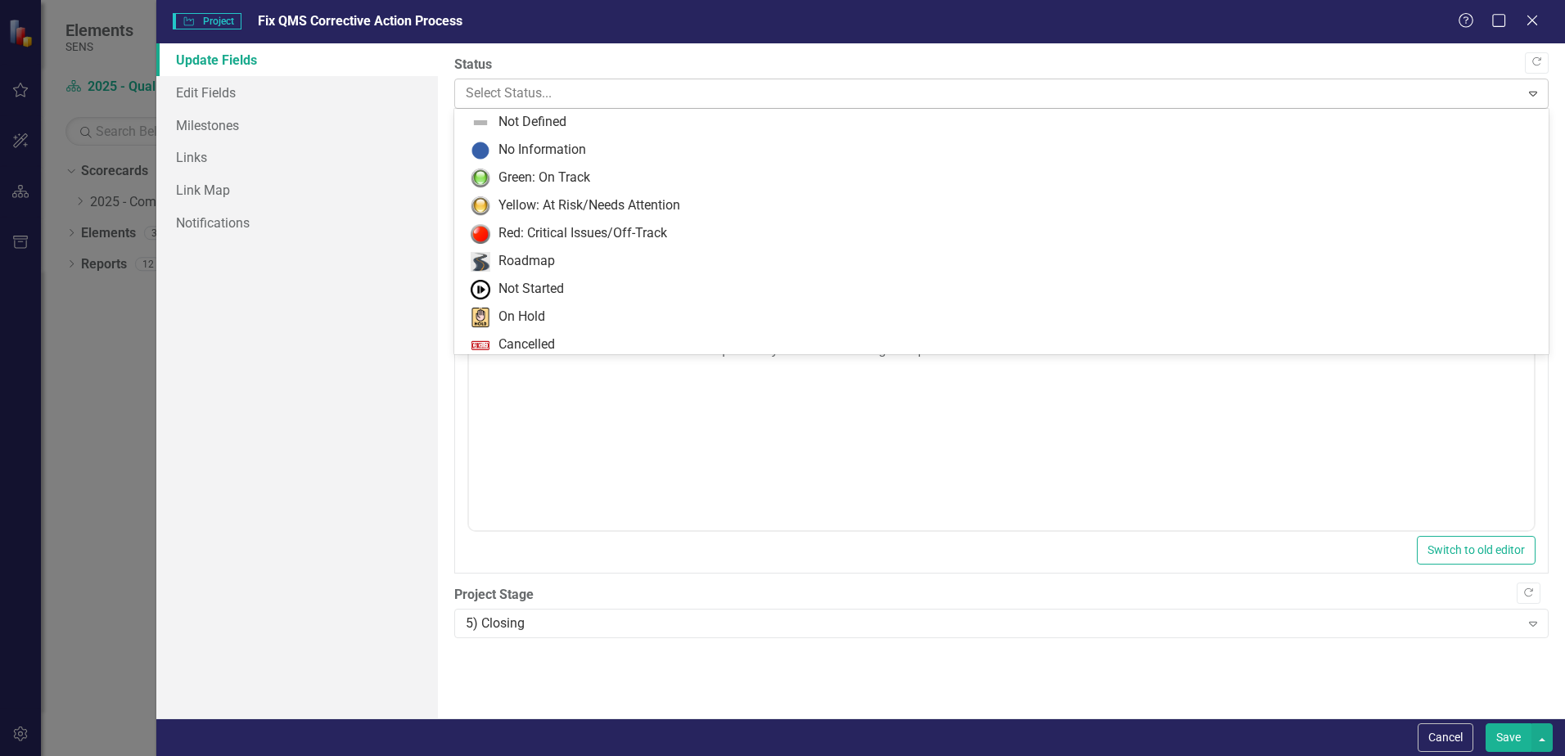
click at [525, 86] on div at bounding box center [987, 94] width 1043 height 22
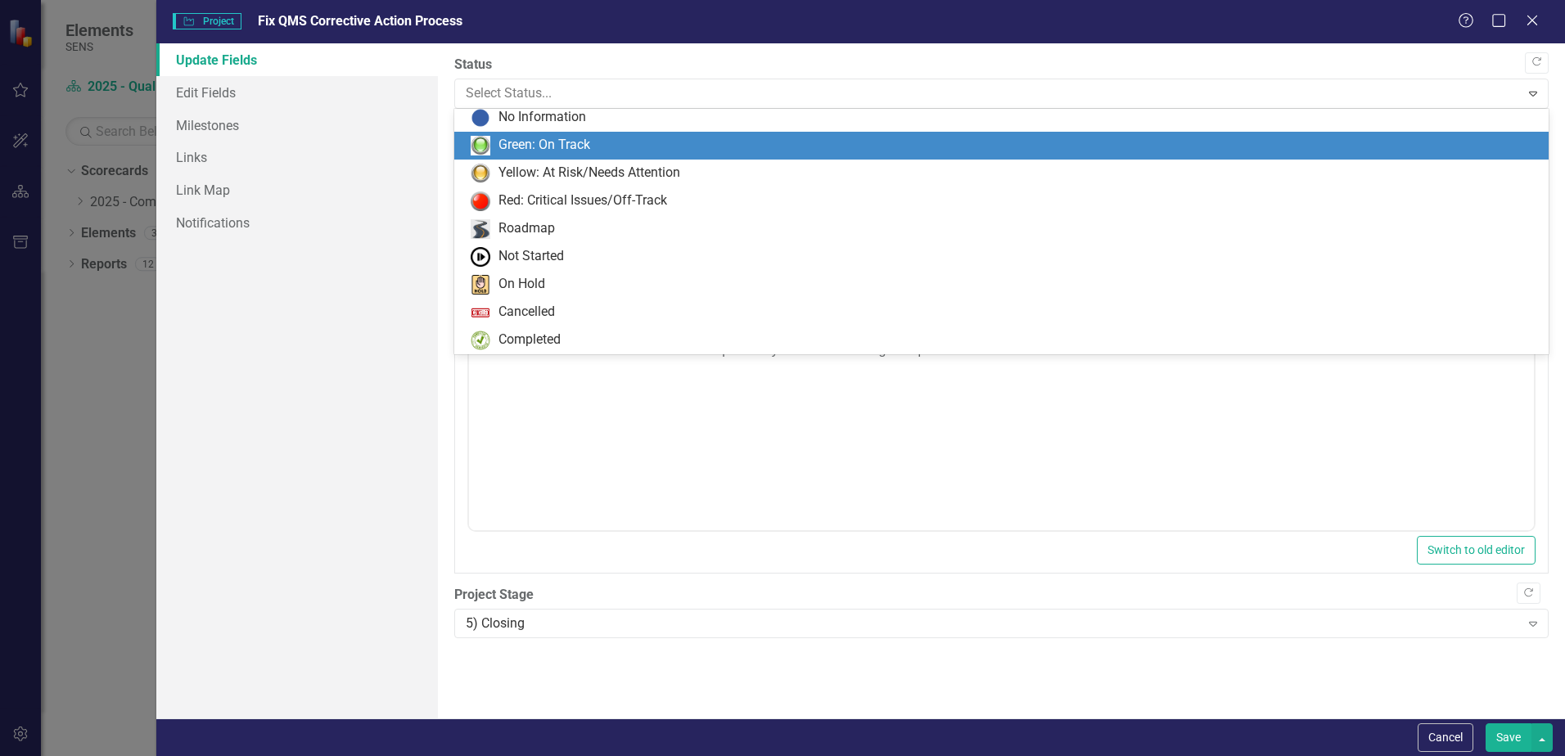
click at [538, 137] on div "Green: On Track" at bounding box center [544, 145] width 92 height 19
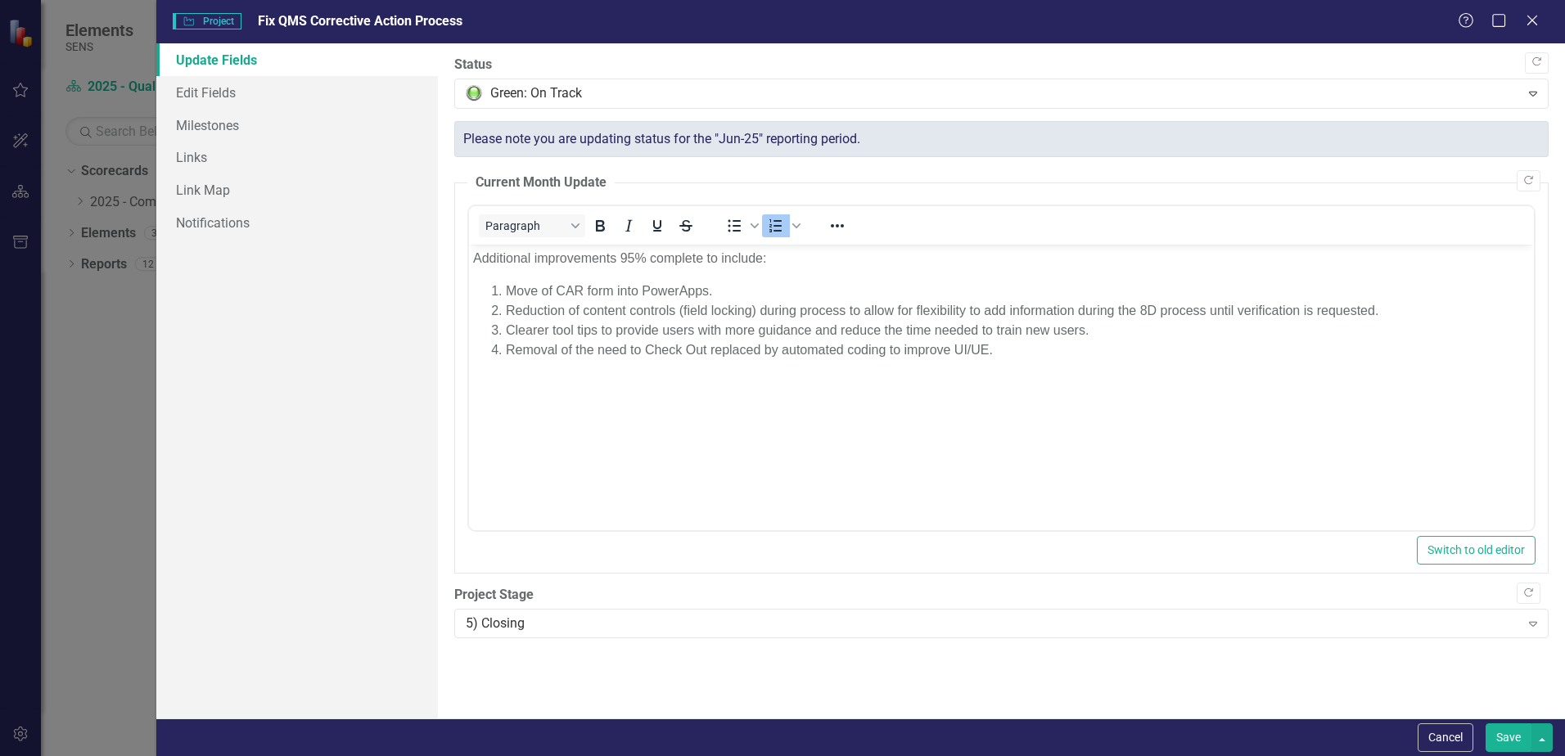
click at [1250, 579] on button "Save" at bounding box center [1508, 737] width 46 height 29
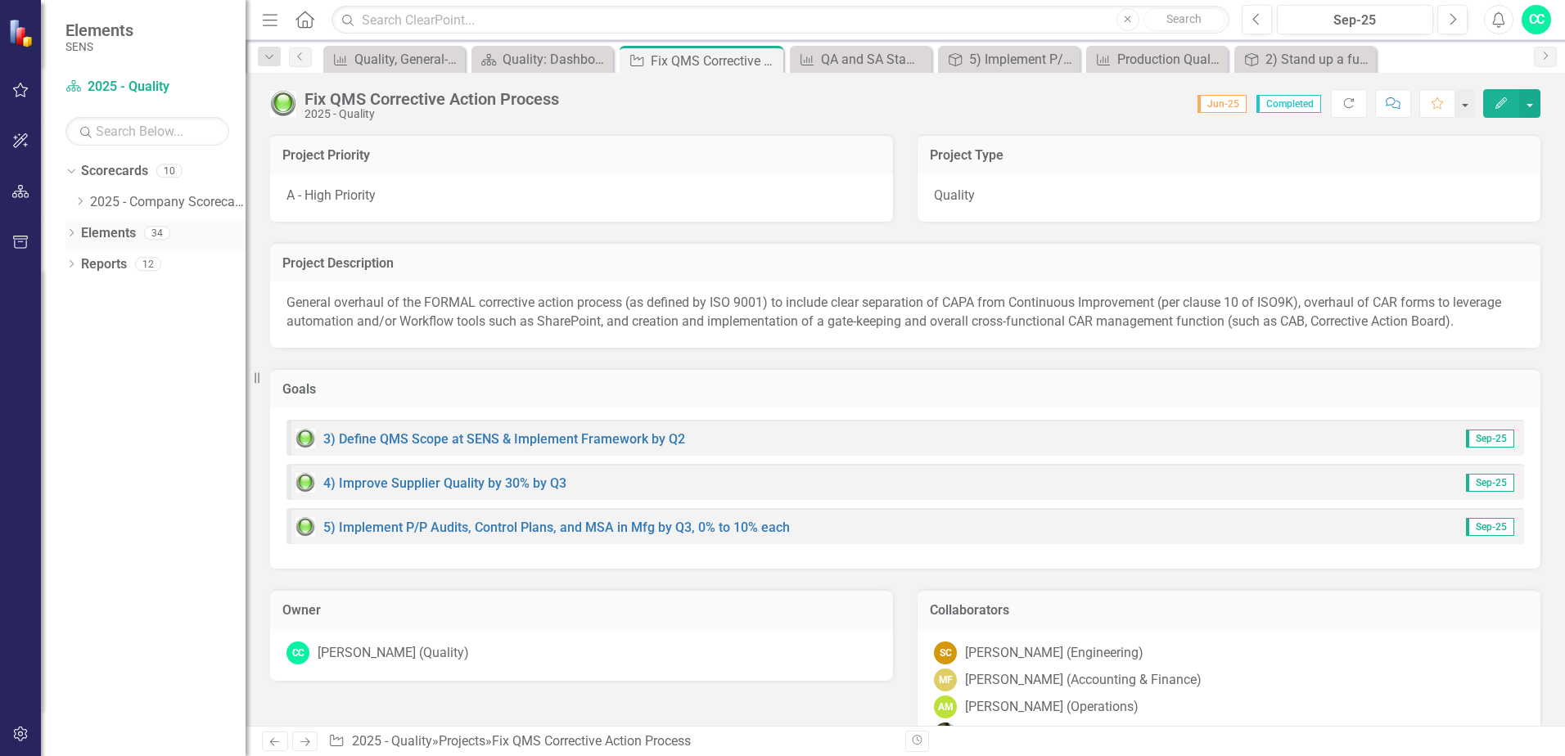
click at [74, 232] on icon "Dropdown" at bounding box center [70, 234] width 11 height 9
click at [115, 300] on link "KPI KPIs" at bounding box center [113, 295] width 49 height 19
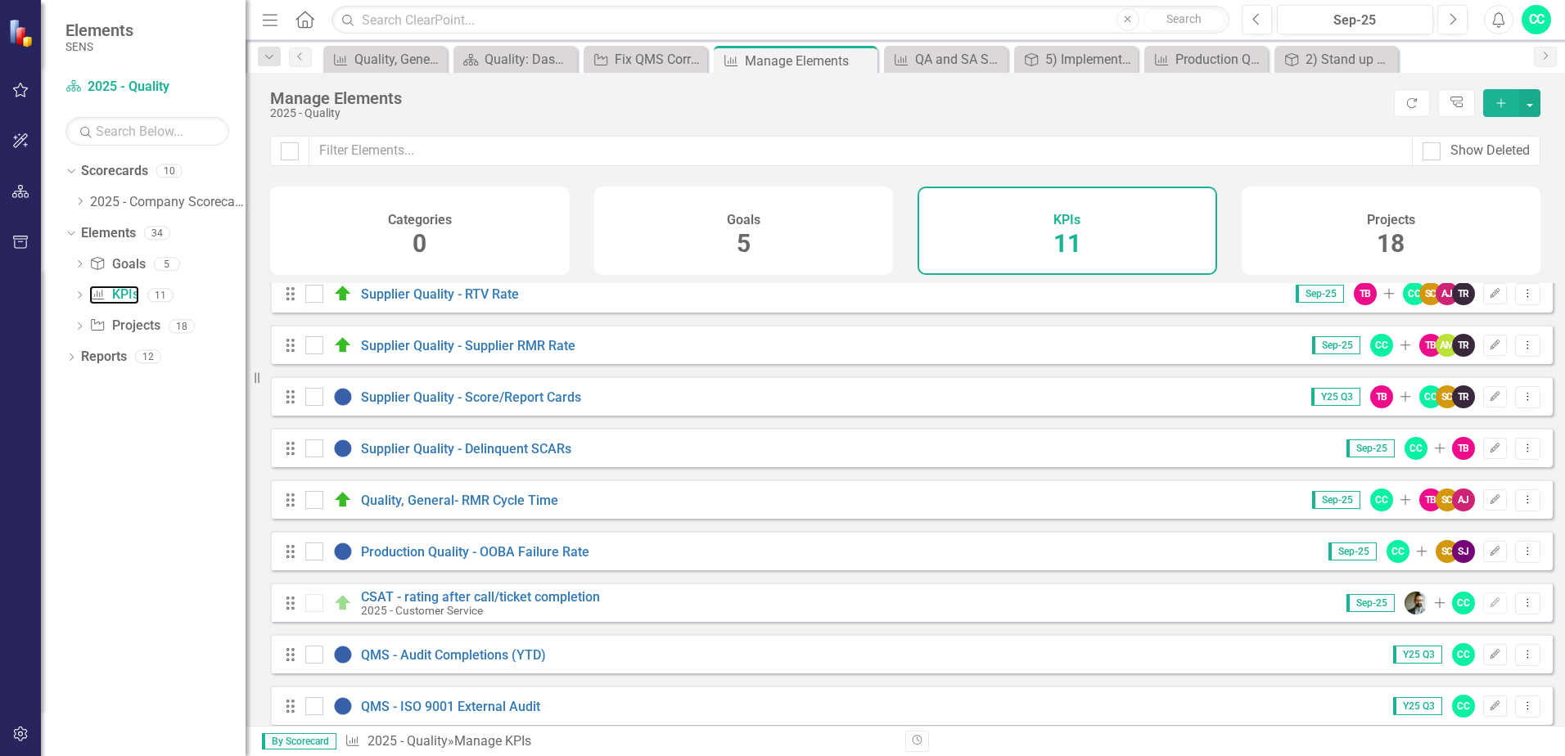
scroll to position [137, 0]
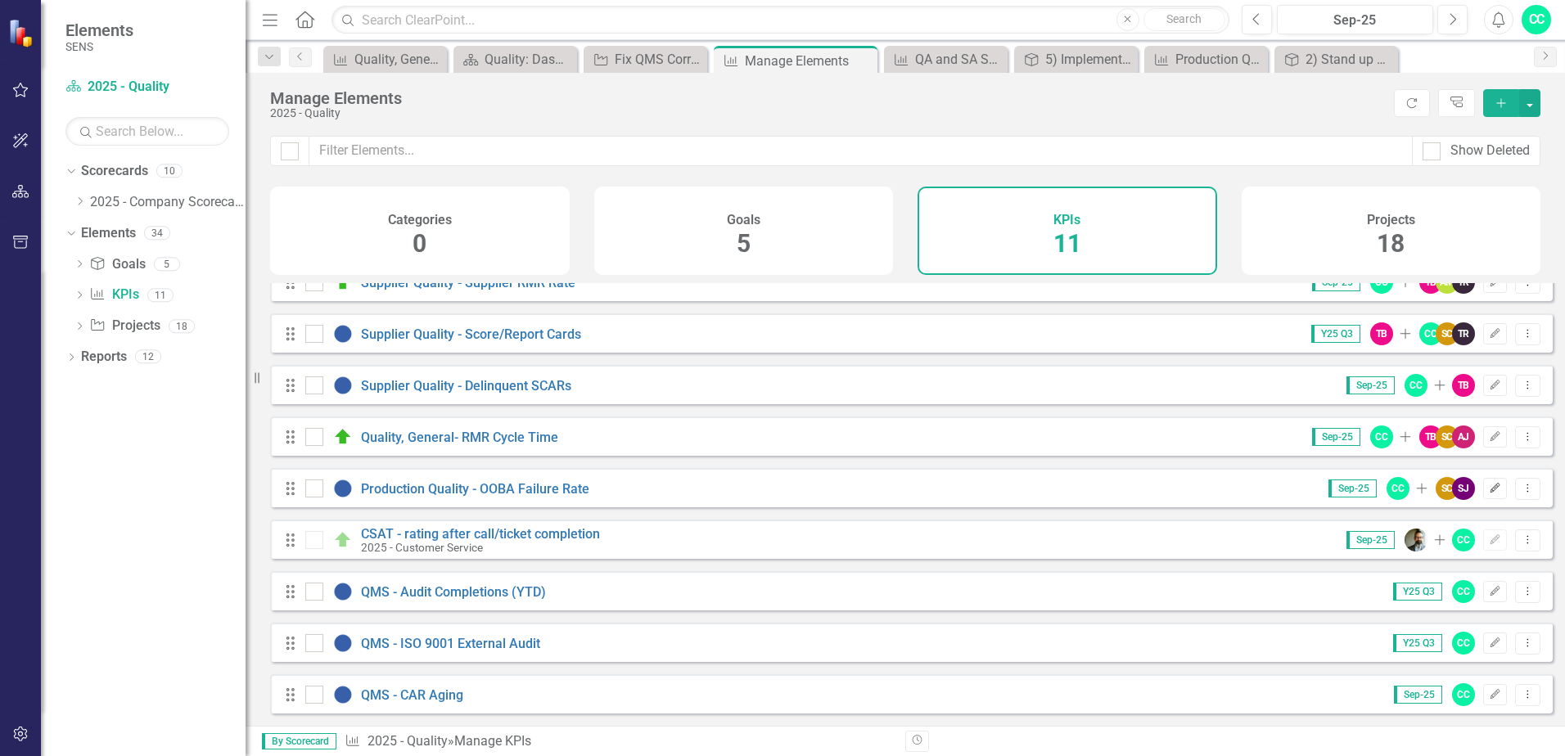
click at [1250, 489] on icon "button" at bounding box center [1495, 488] width 10 height 10
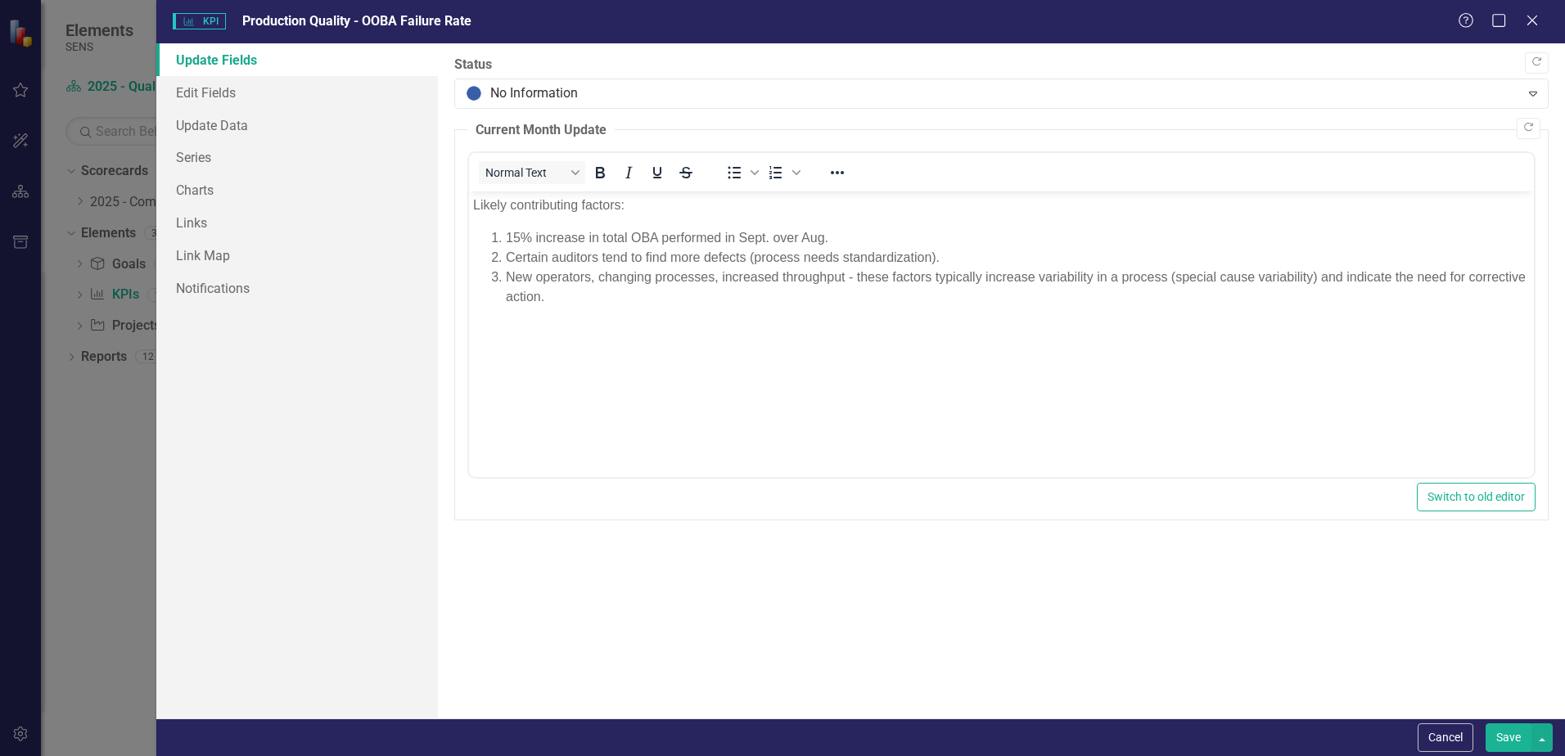
scroll to position [0, 0]
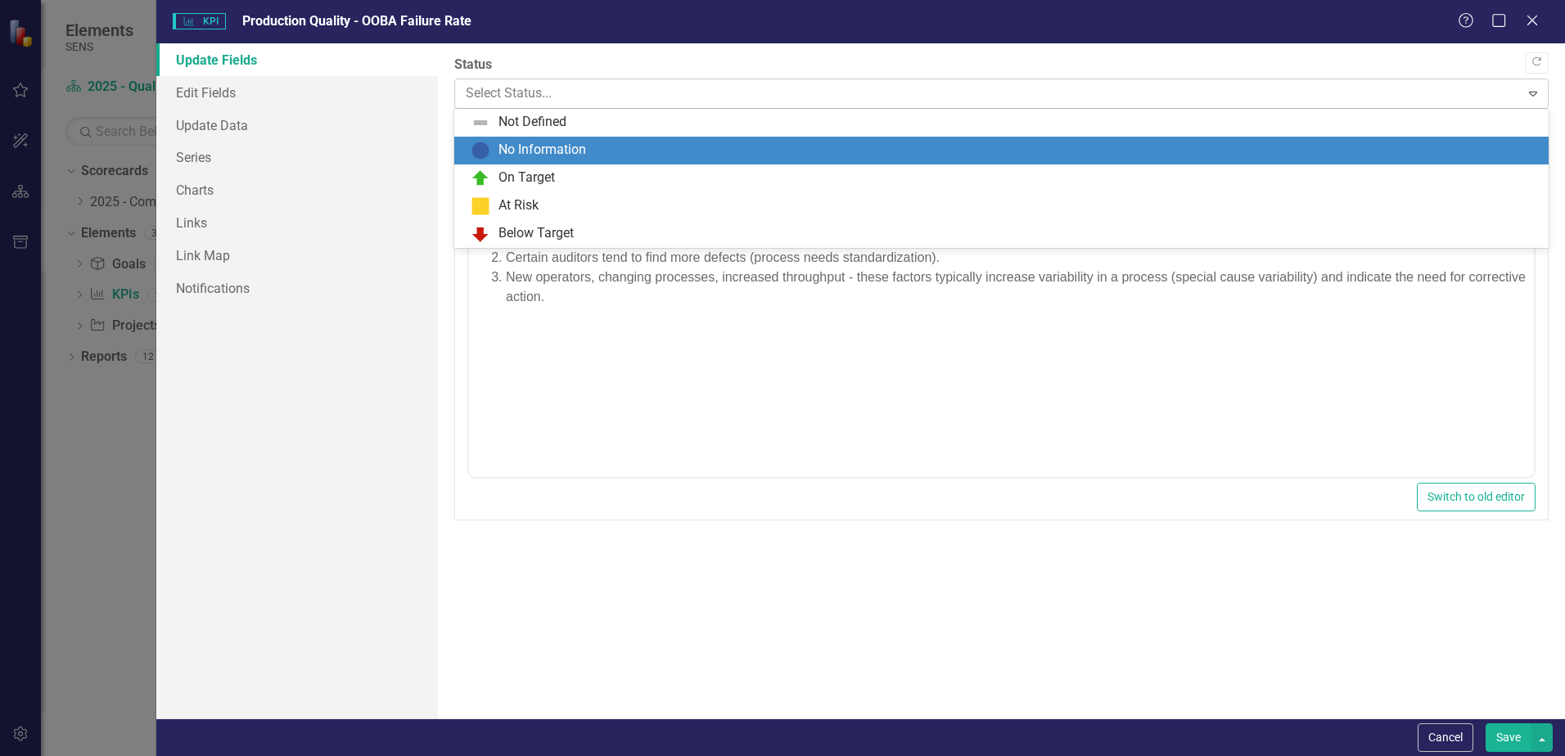
click at [548, 89] on div at bounding box center [987, 94] width 1043 height 22
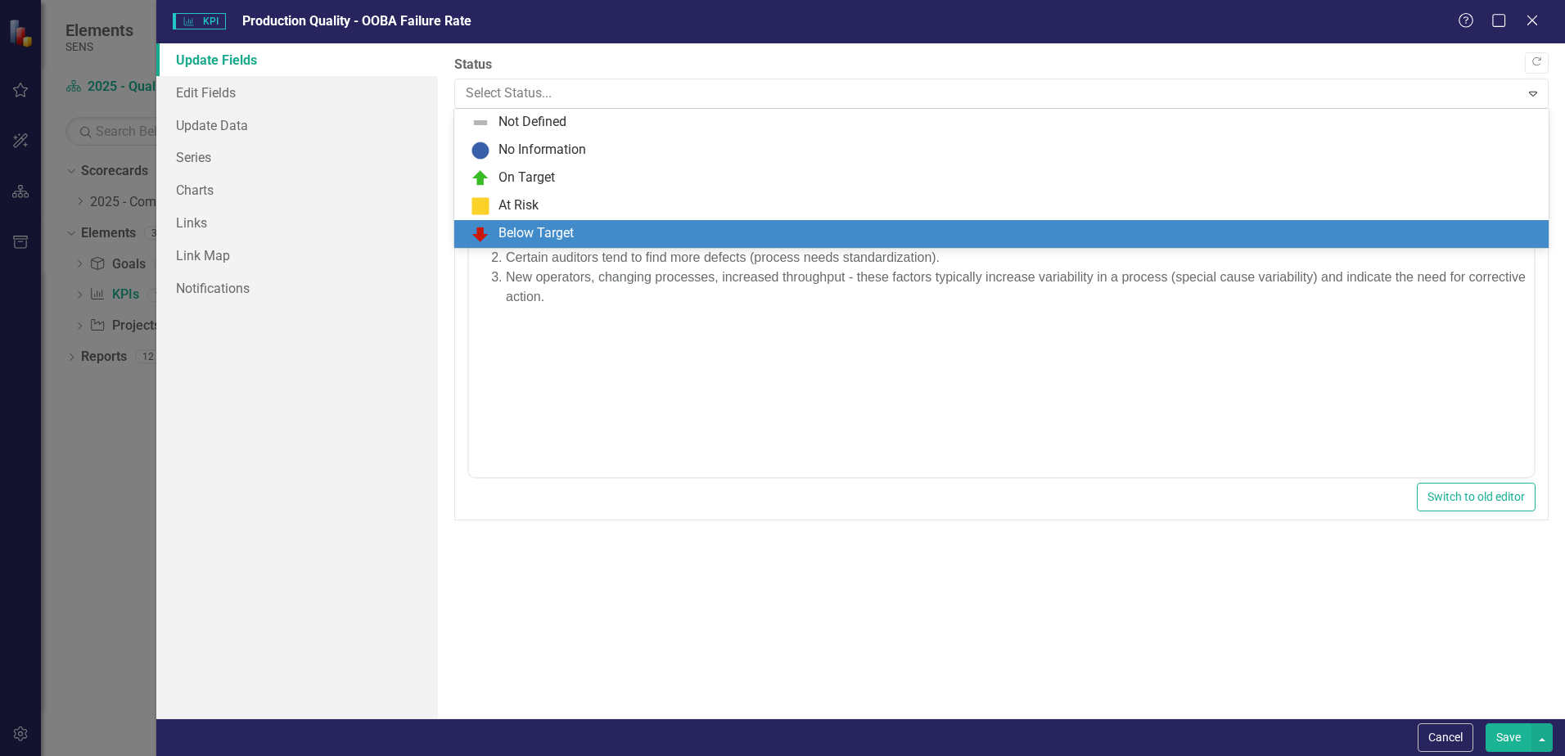
click at [525, 227] on div "Below Target" at bounding box center [535, 233] width 75 height 19
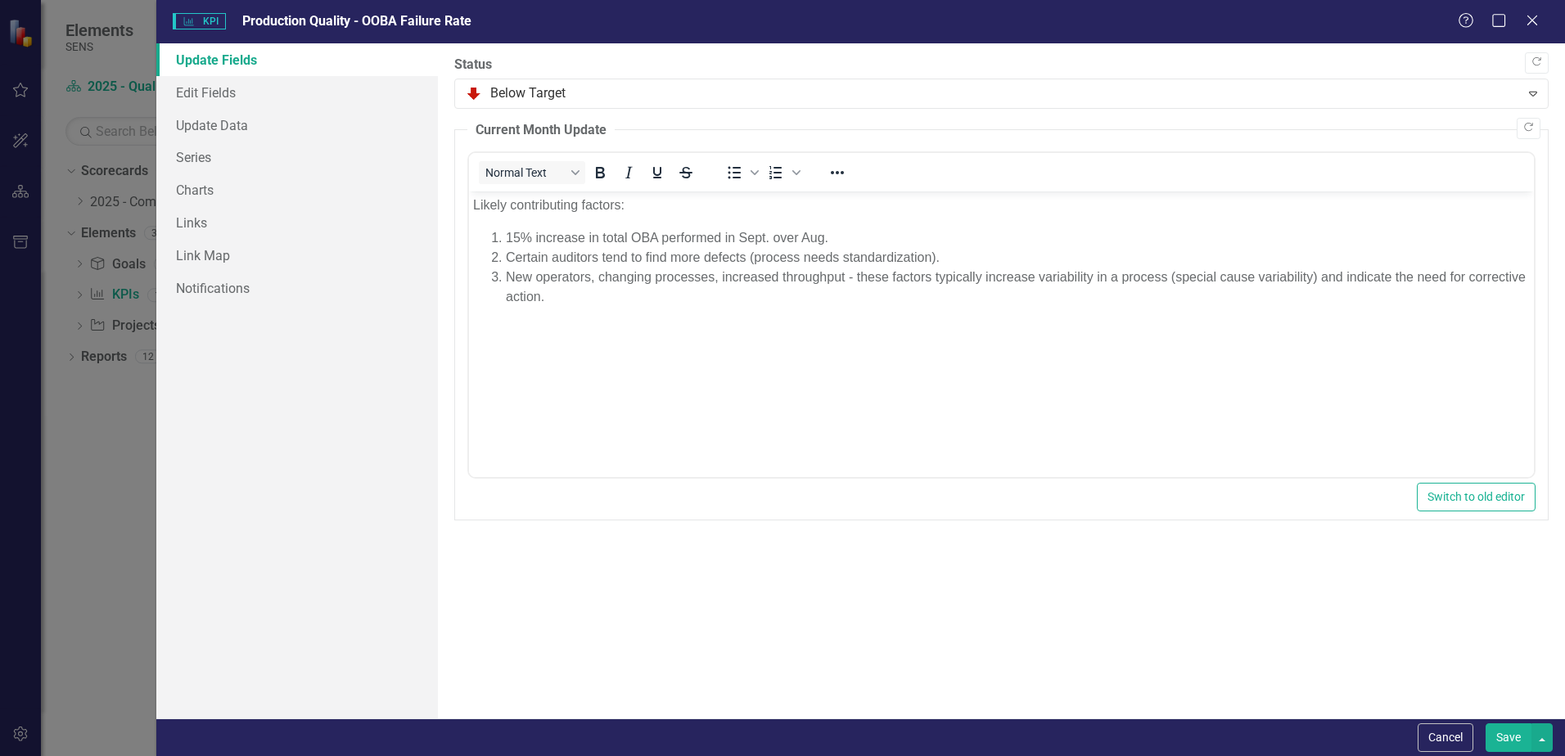
click at [1250, 579] on button "Save" at bounding box center [1508, 737] width 46 height 29
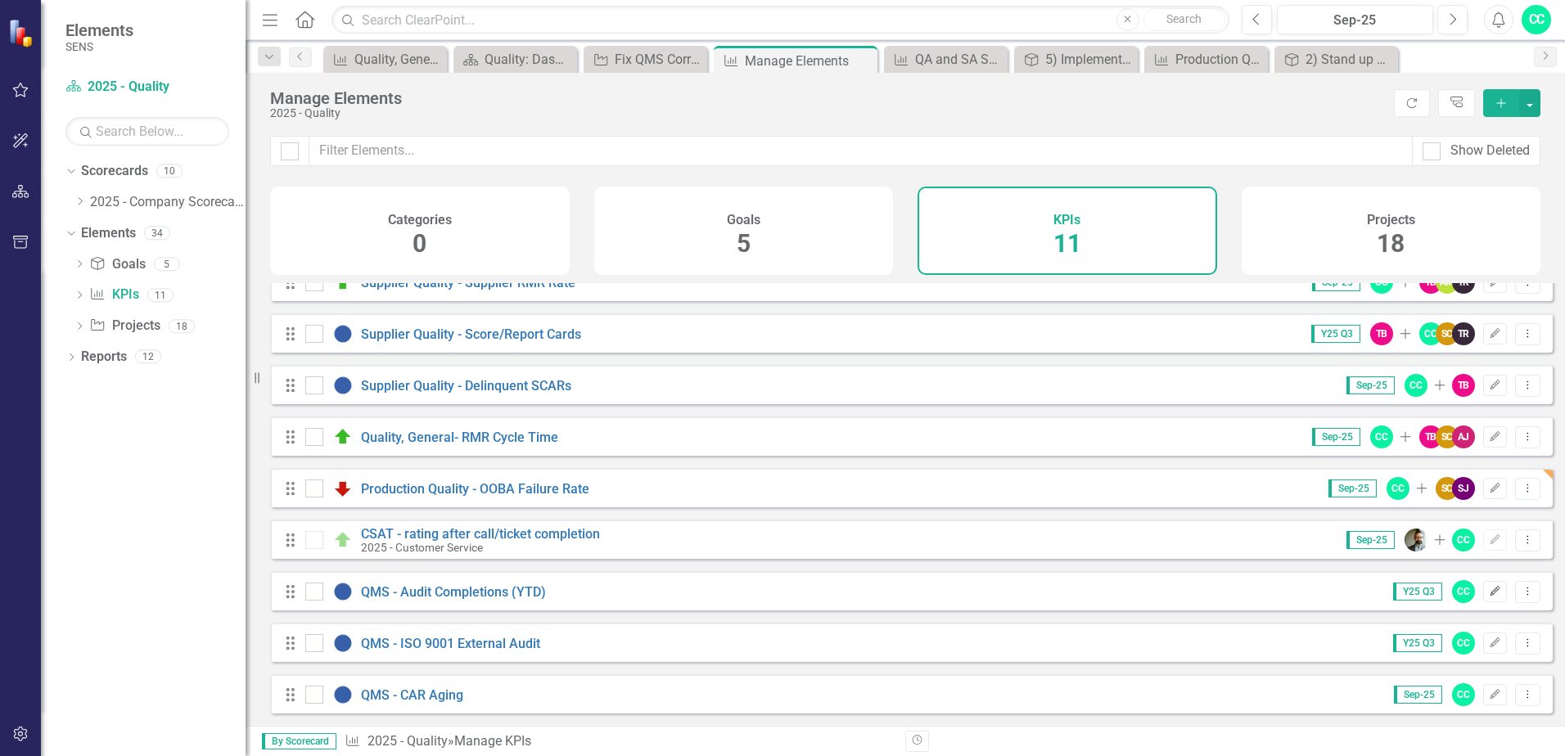
click at [1250, 579] on icon "button" at bounding box center [1495, 591] width 10 height 10
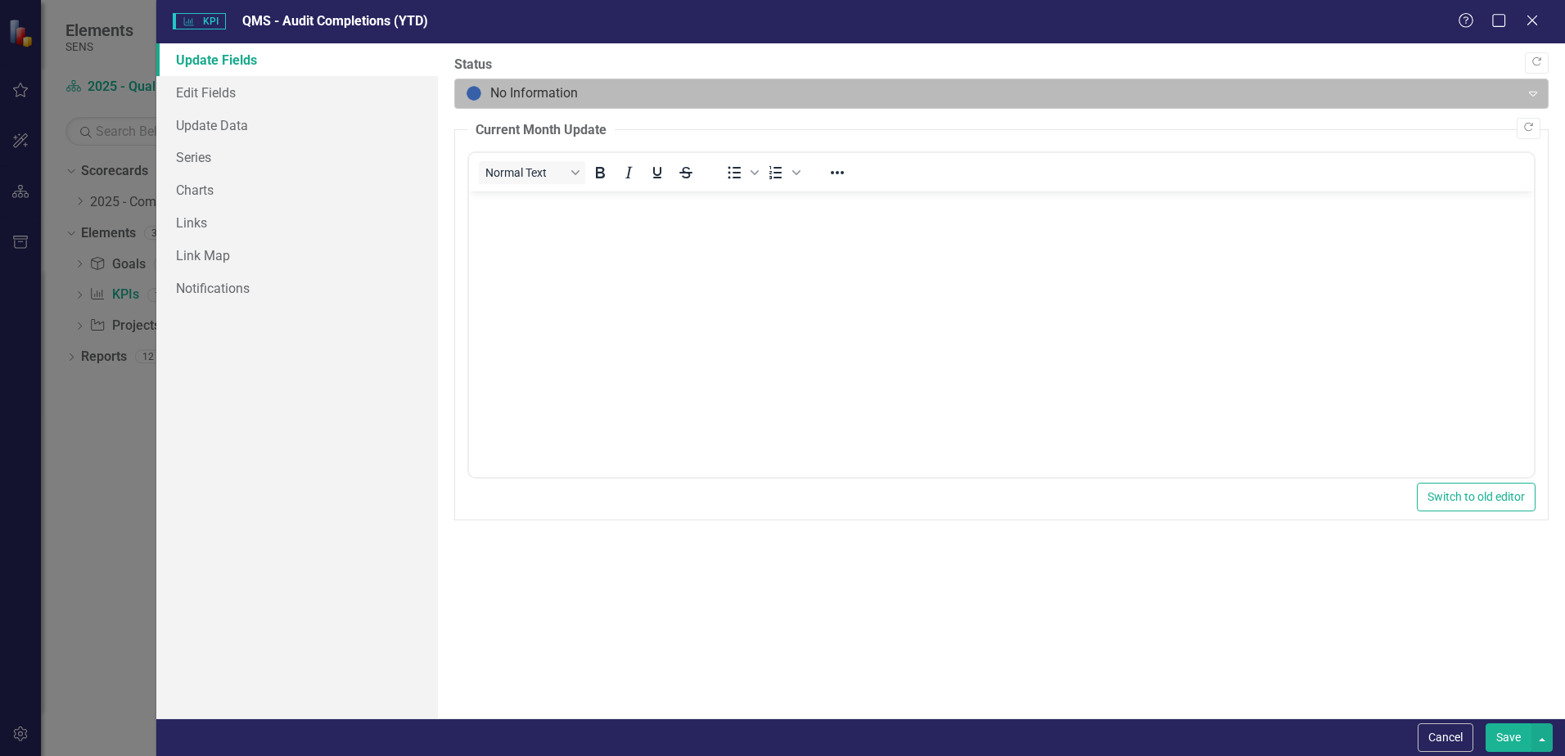
click at [554, 79] on div "No Information" at bounding box center [987, 93] width 1060 height 29
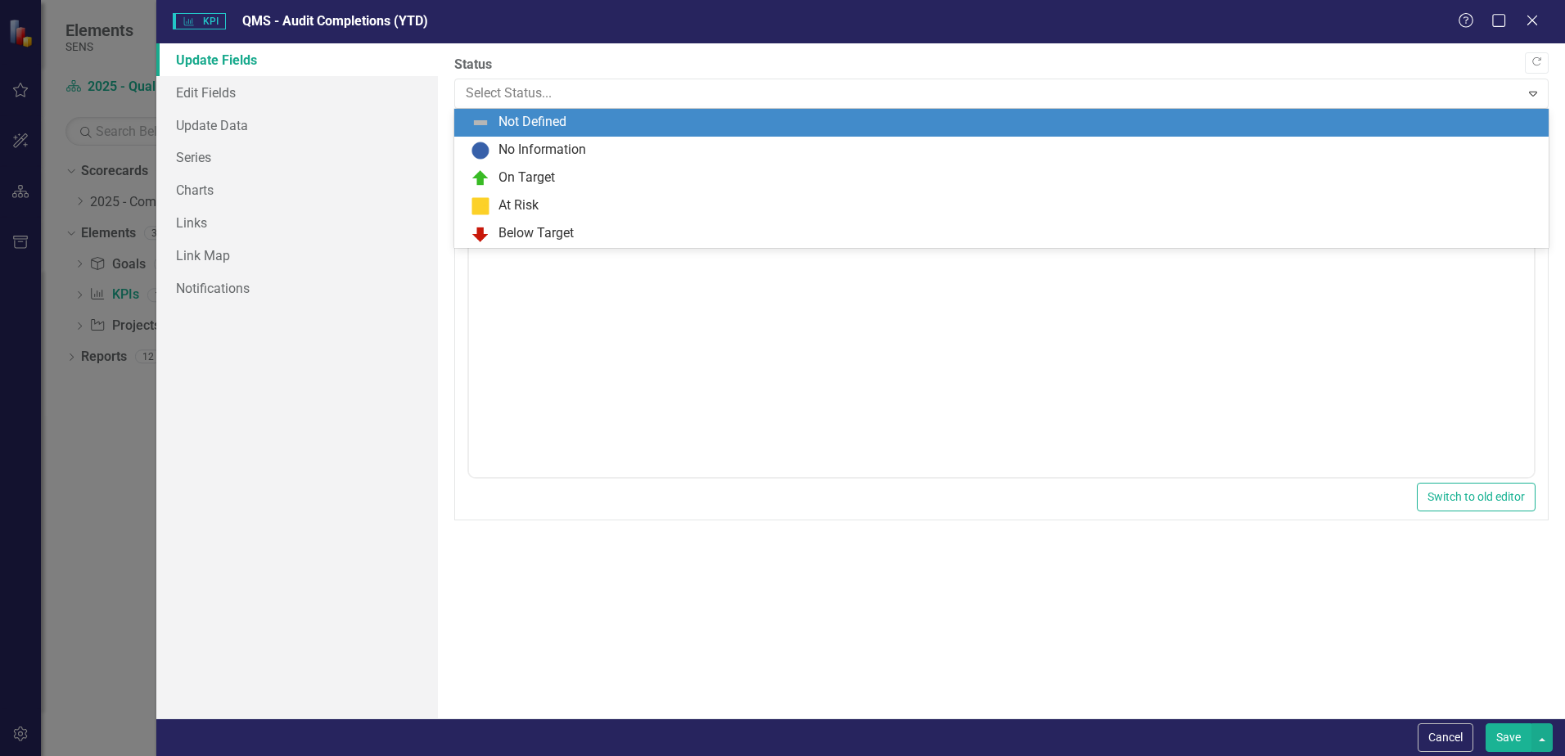
scroll to position [137, 0]
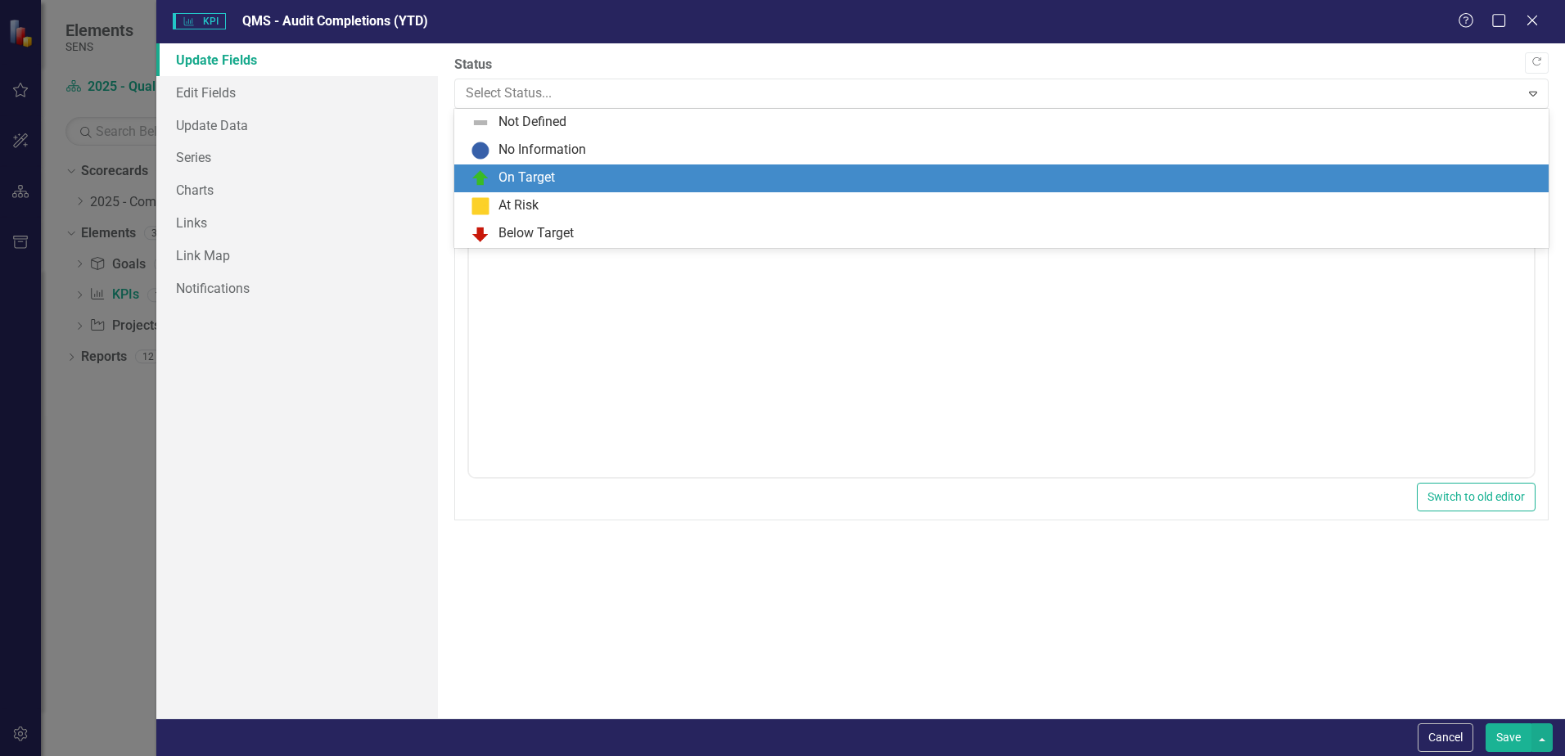
click at [533, 169] on div "On Target" at bounding box center [1005, 179] width 1068 height 20
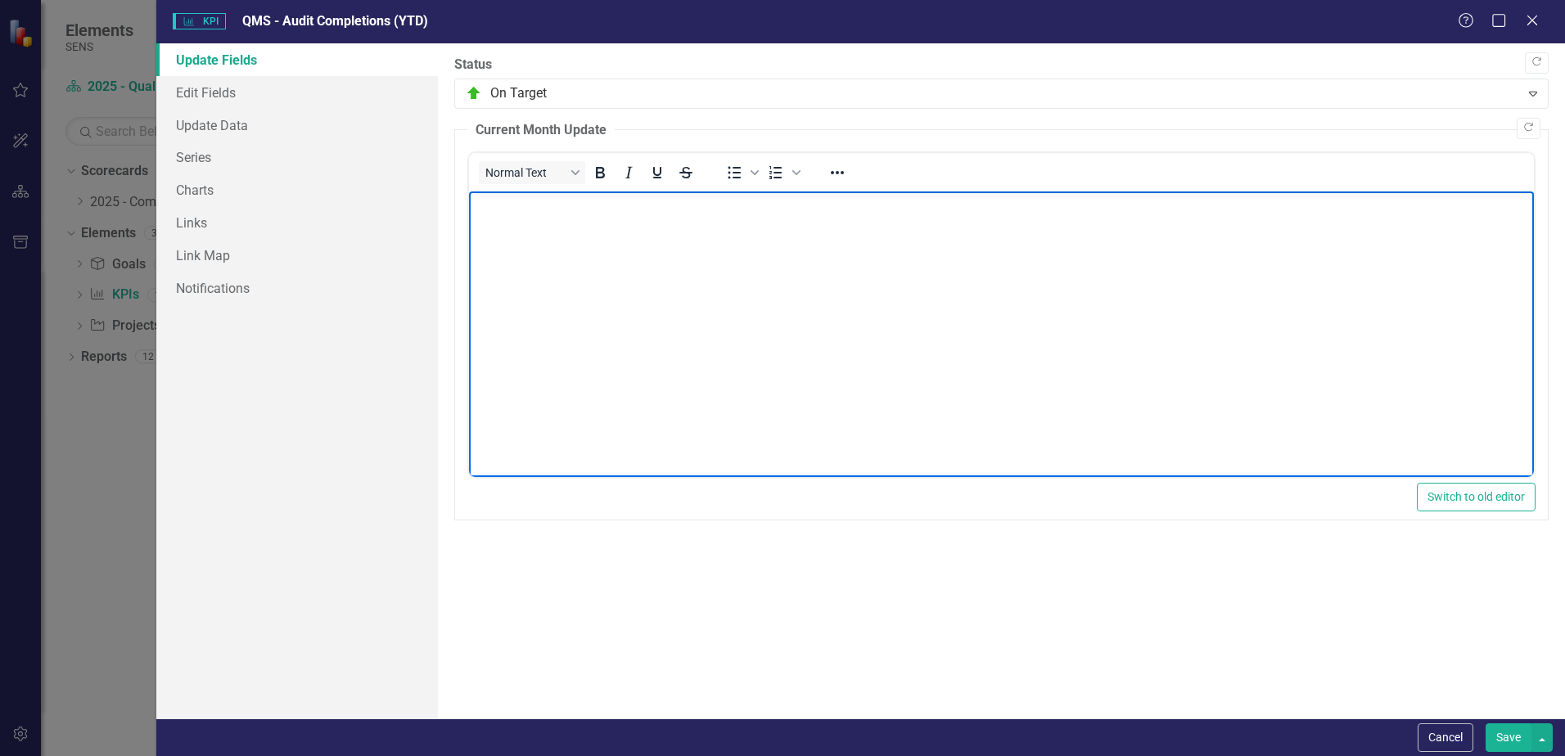
click at [516, 248] on body "Rich Text Area. Press ALT-0 for help." at bounding box center [1001, 313] width 1065 height 245
click at [1509, 737] on button "Save" at bounding box center [1508, 737] width 46 height 29
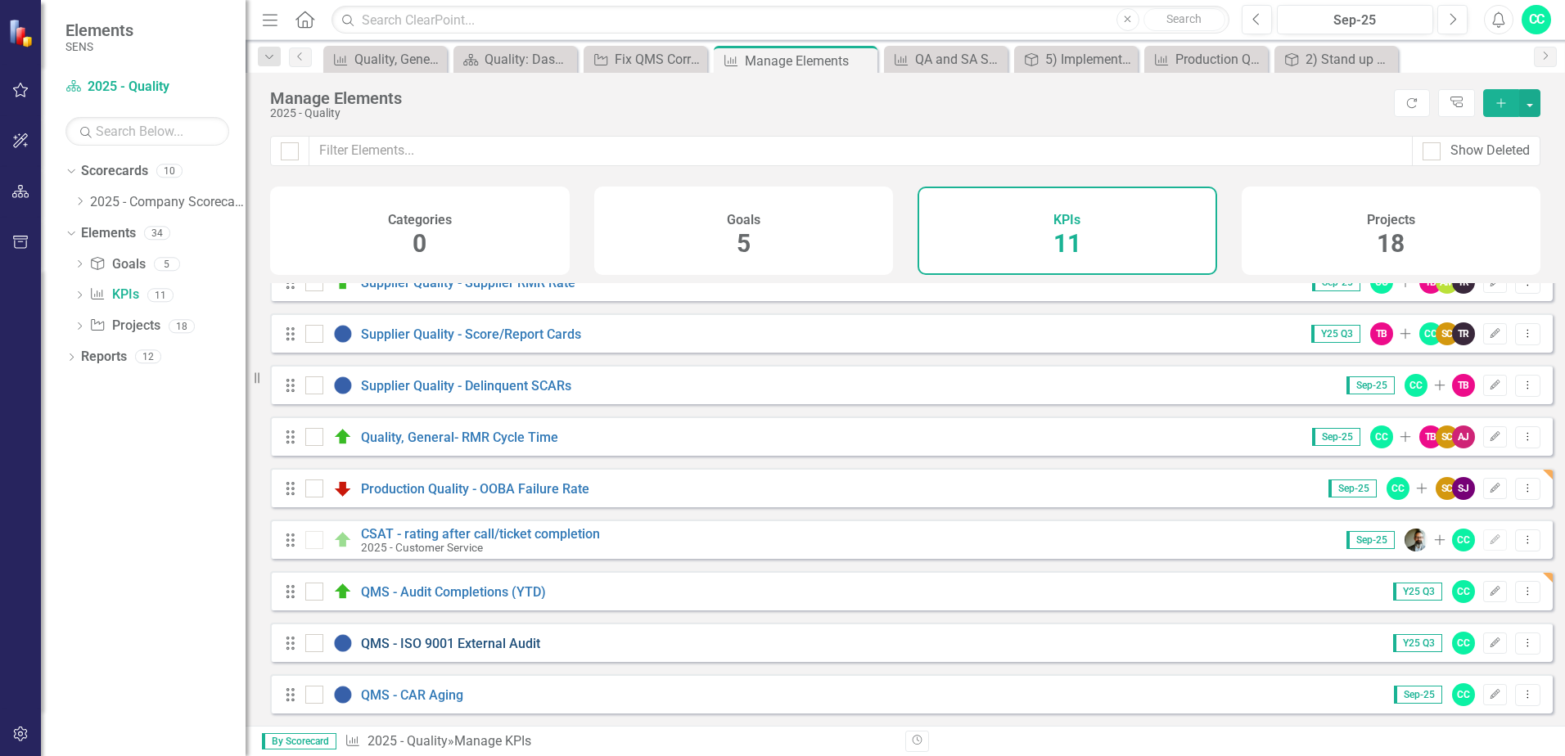
click at [451, 644] on link "QMS - ISO 9001 External Audit" at bounding box center [450, 644] width 179 height 16
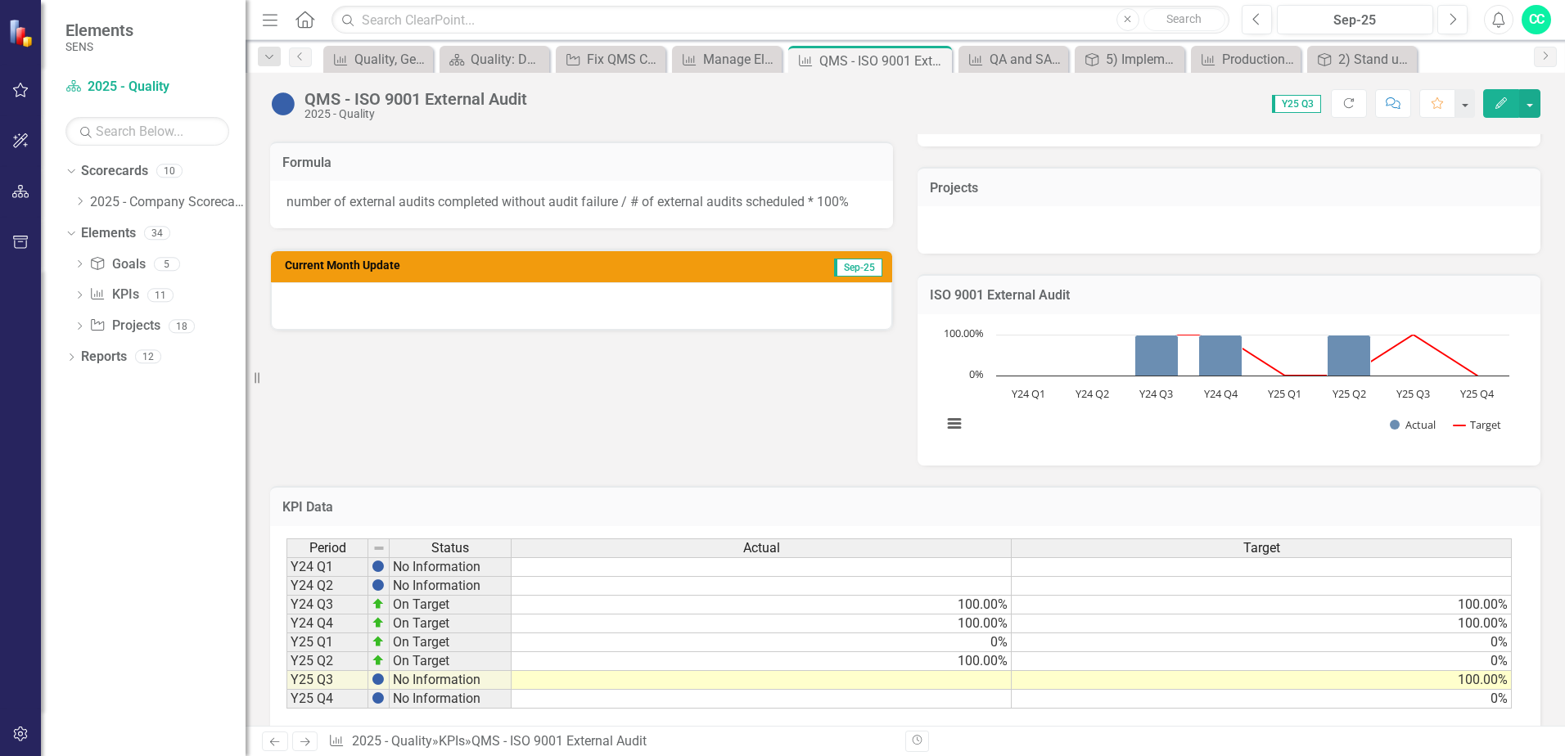
scroll to position [344, 0]
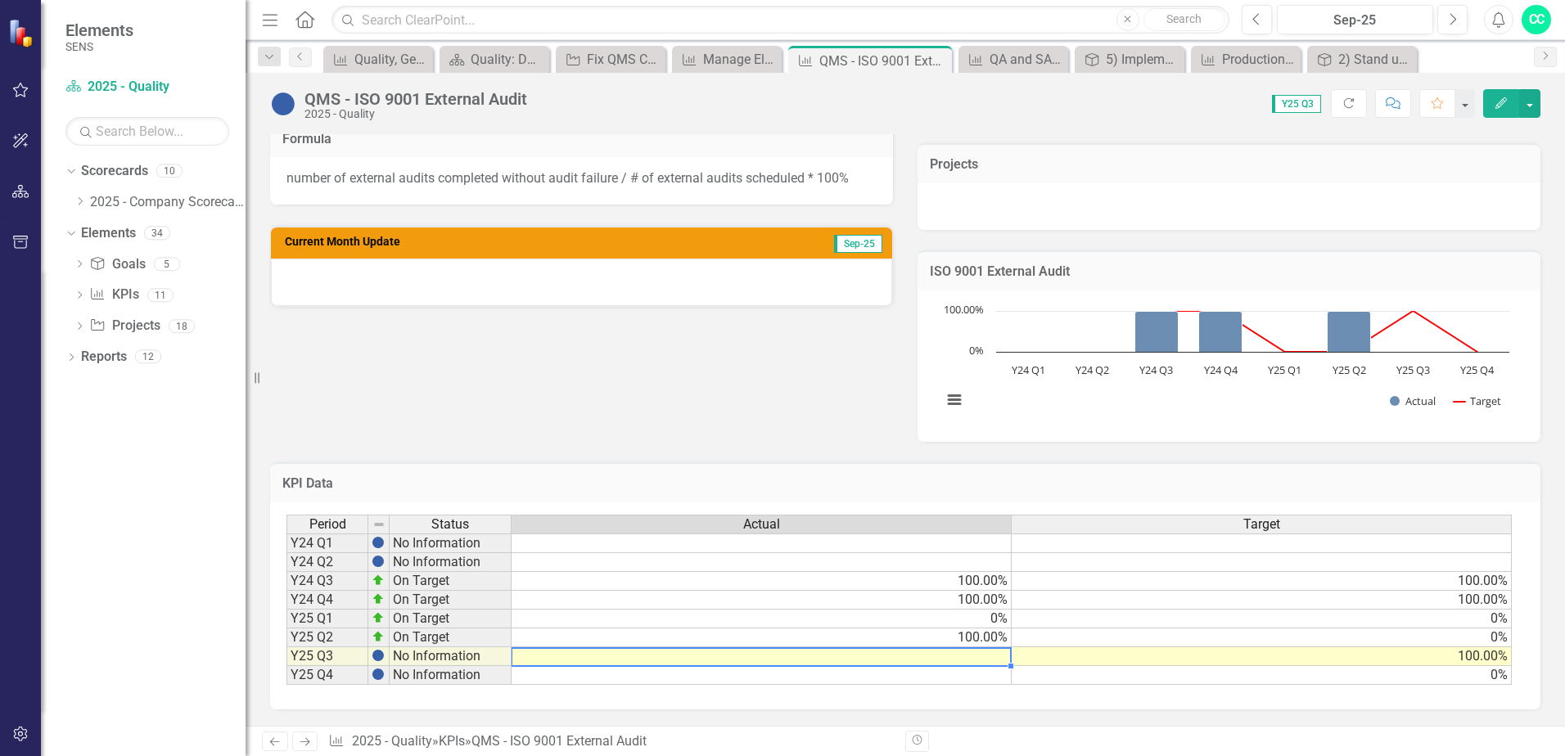
click at [977, 660] on td at bounding box center [761, 656] width 500 height 19
click at [286, 106] on img at bounding box center [283, 104] width 26 height 26
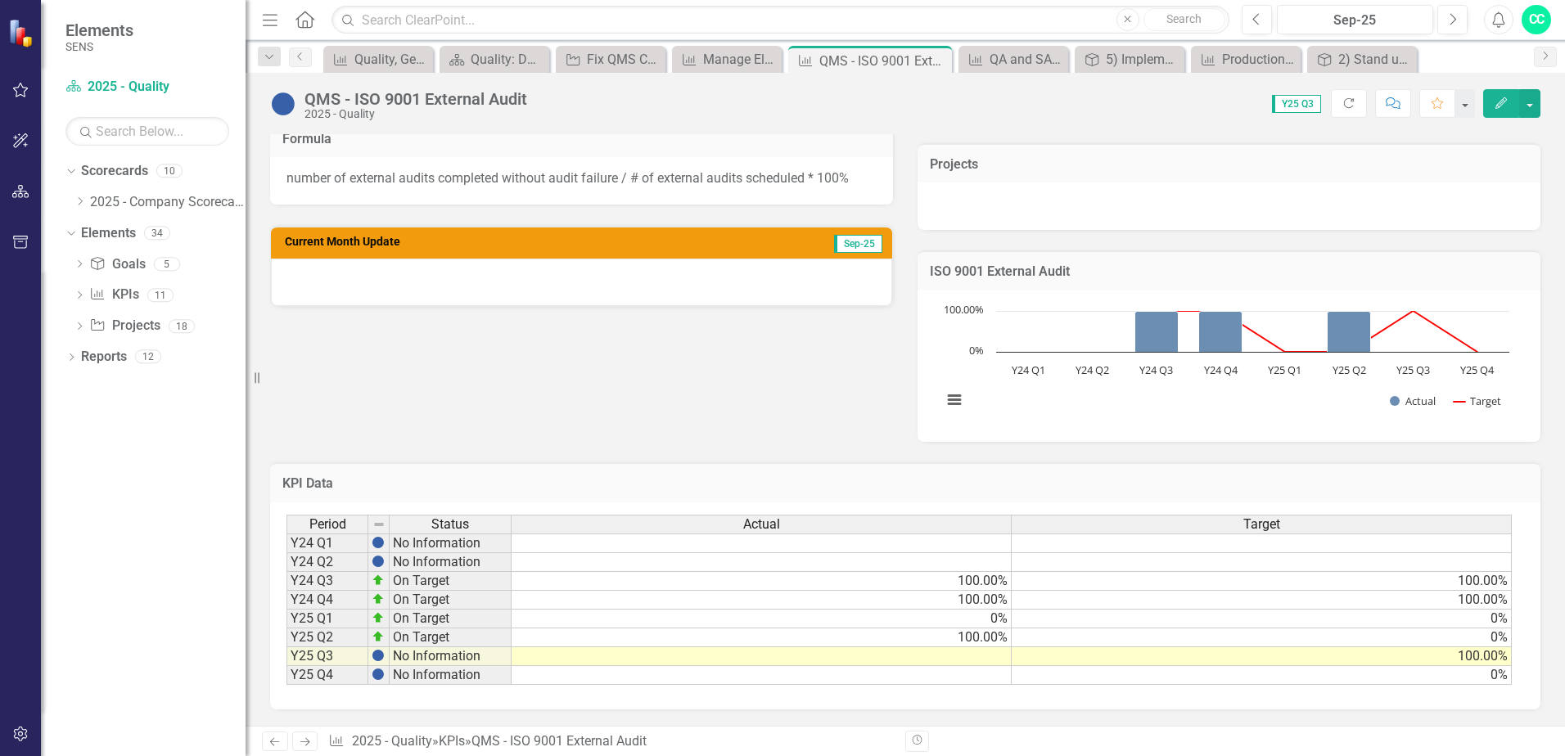
click at [1496, 107] on icon "button" at bounding box center [1500, 102] width 11 height 11
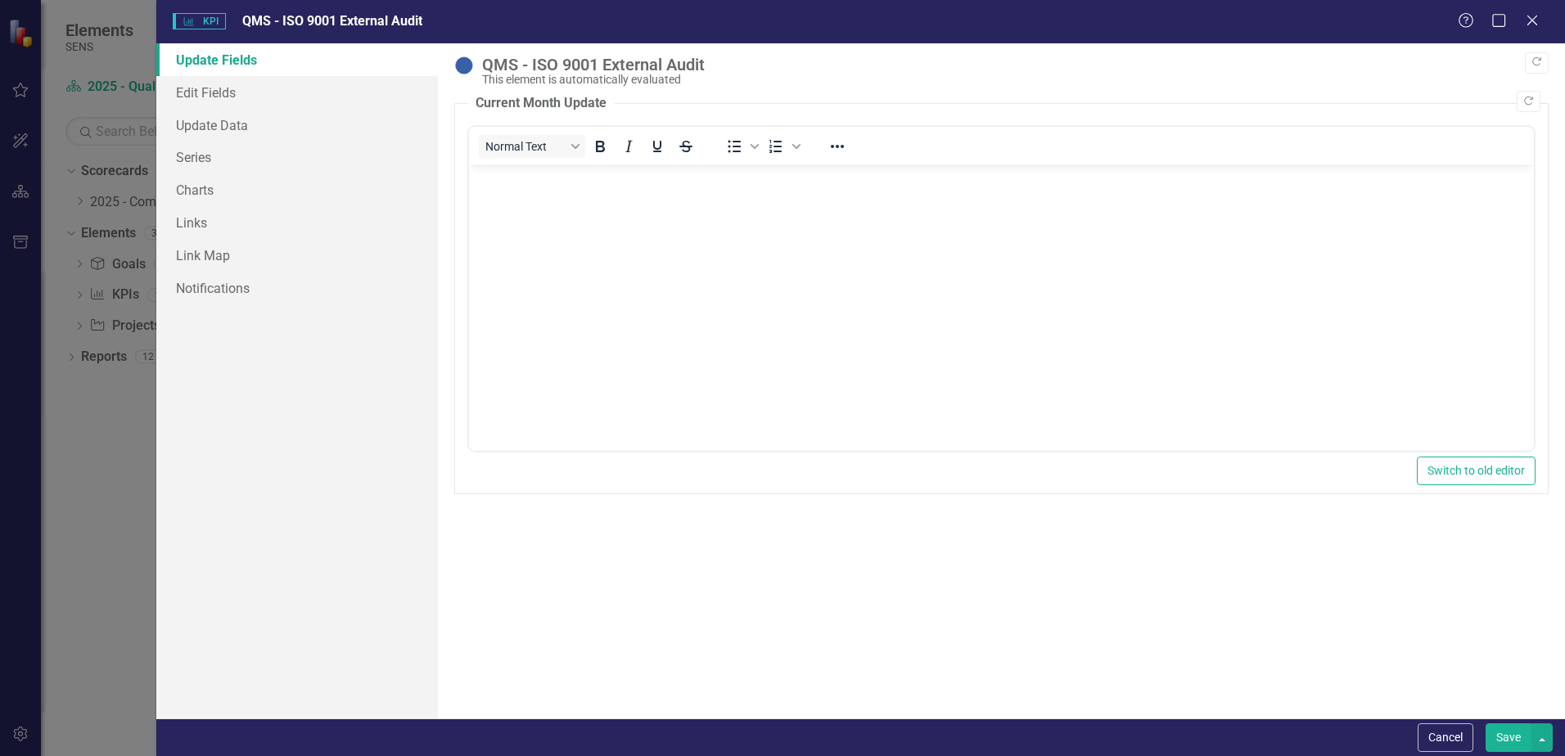
scroll to position [0, 0]
click at [596, 64] on div "QMS - ISO 9001 External Audit" at bounding box center [1011, 65] width 1058 height 18
click at [456, 68] on img at bounding box center [464, 66] width 20 height 20
click at [223, 91] on link "Edit Fields" at bounding box center [296, 92] width 281 height 33
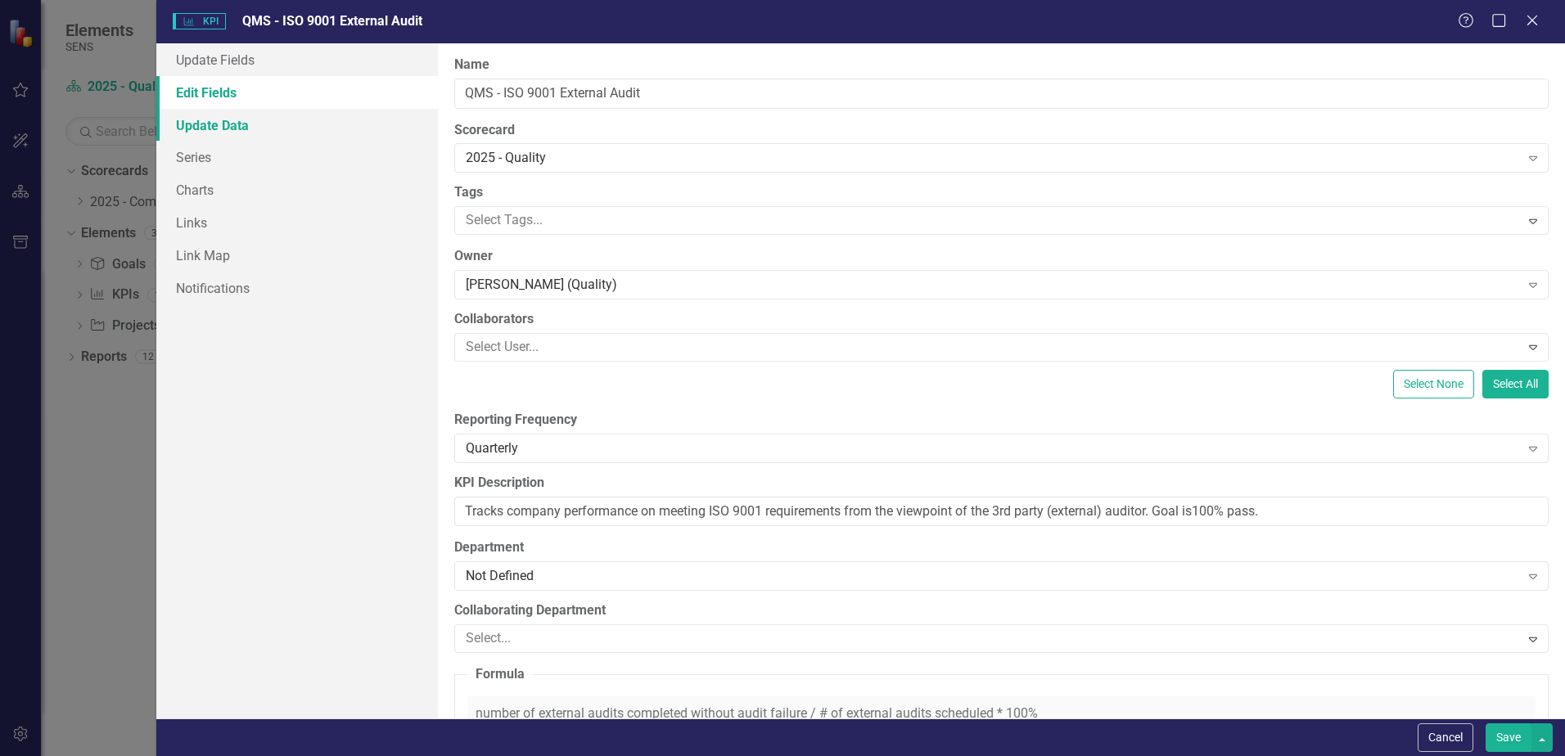
click at [210, 125] on link "Update Data" at bounding box center [296, 125] width 281 height 33
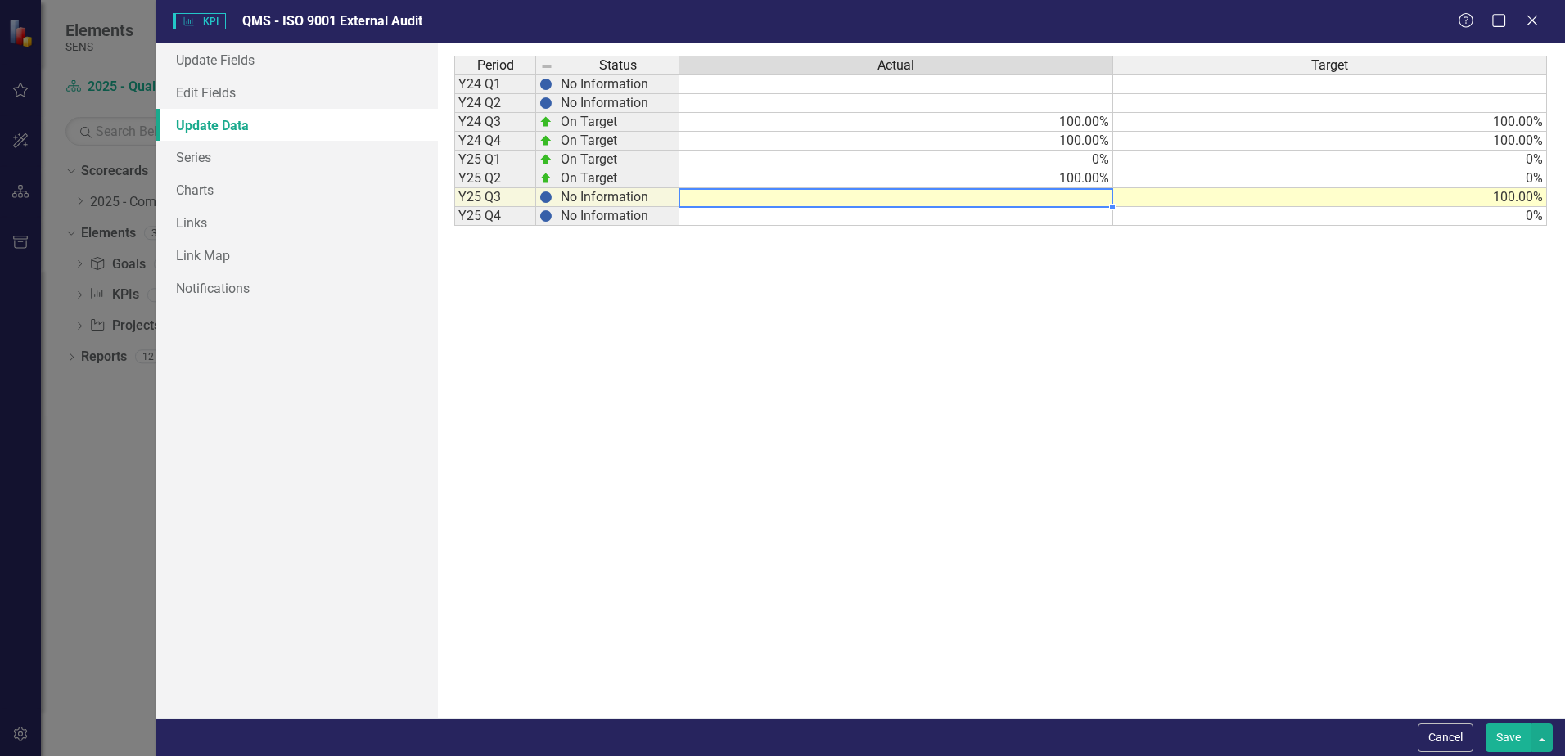
click at [1110, 196] on td at bounding box center [896, 197] width 434 height 19
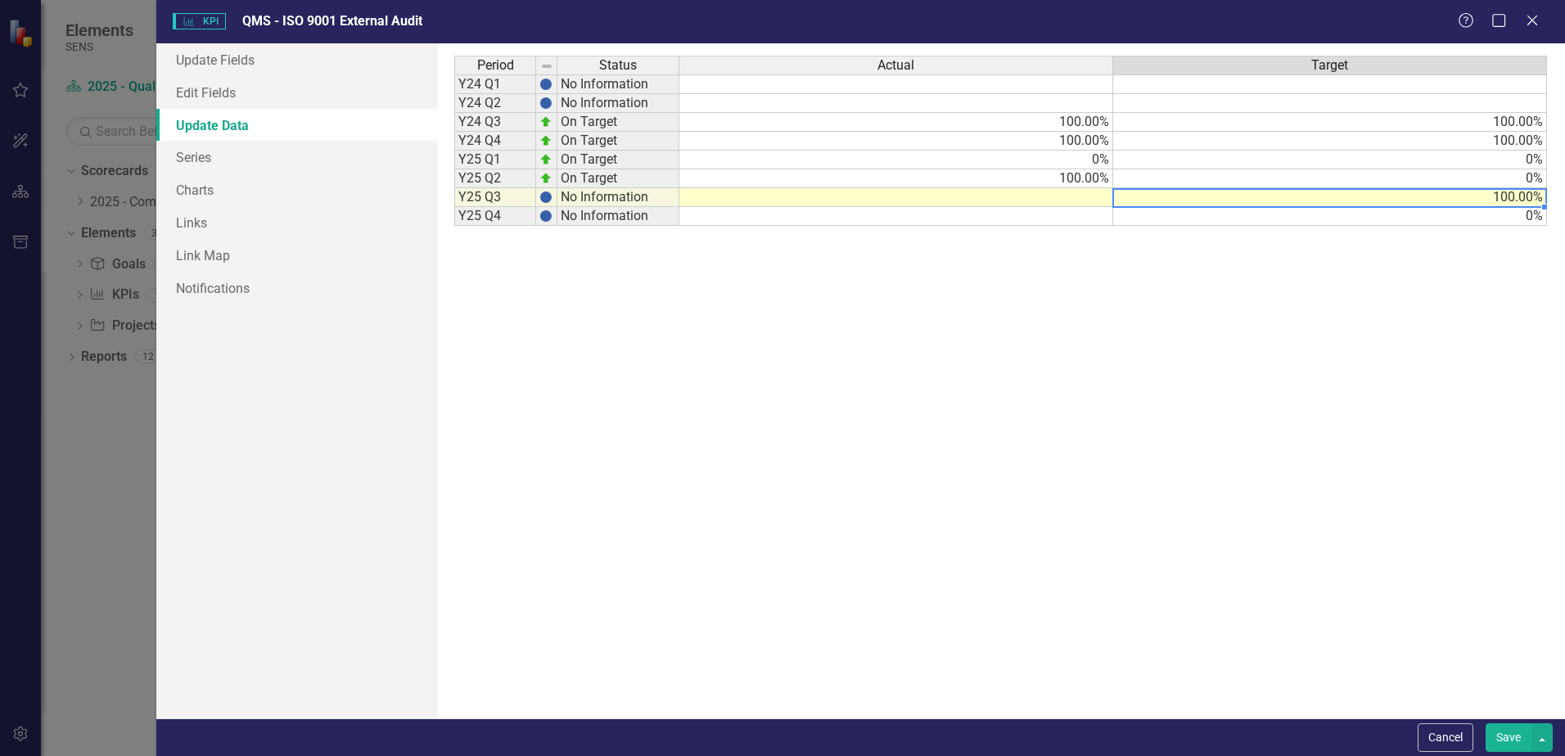
click at [1462, 205] on td "100.00%" at bounding box center [1330, 197] width 434 height 19
click at [1466, 211] on td "0%" at bounding box center [1330, 216] width 434 height 19
click at [1520, 190] on td "100.00%" at bounding box center [1330, 197] width 434 height 19
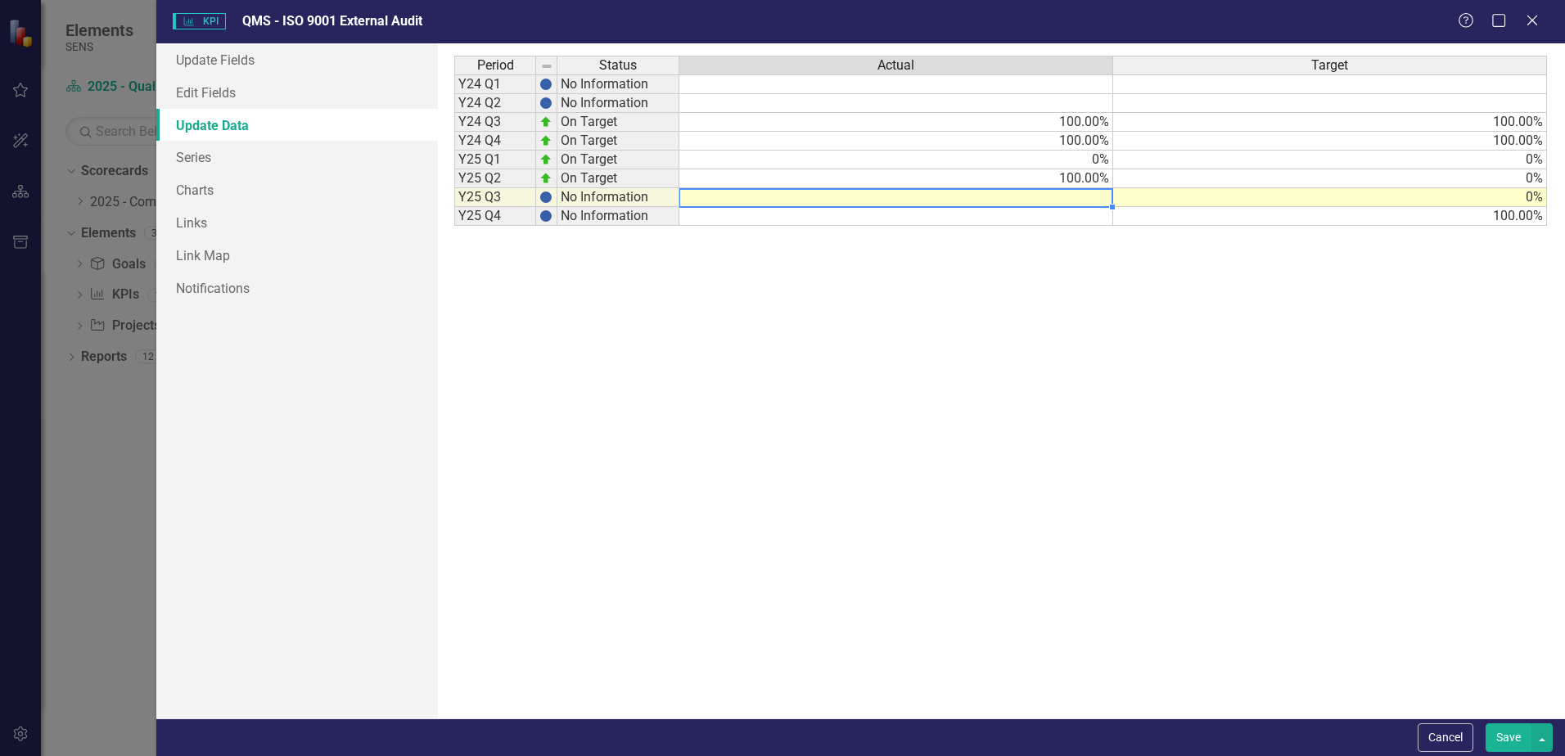
click at [1091, 204] on td at bounding box center [896, 197] width 434 height 19
type textarea "0"
click at [1137, 290] on div "Period Status Actual Target Y24 Q1 No Information Y24 Q2 No Information Y24 Q3 …" at bounding box center [1000, 381] width 1093 height 651
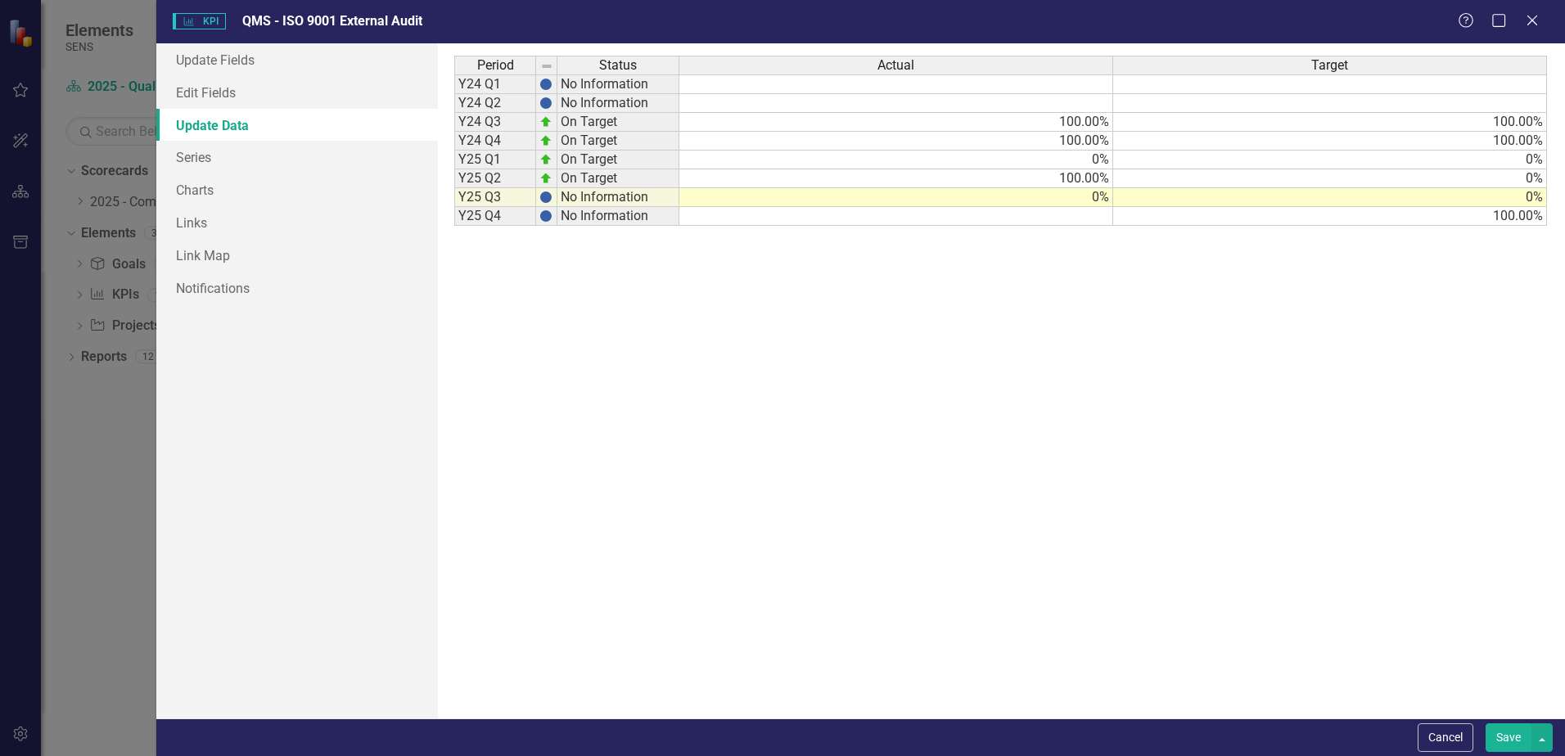
click at [1033, 218] on td at bounding box center [896, 216] width 434 height 19
drag, startPoint x: 217, startPoint y: 55, endPoint x: 313, endPoint y: 81, distance: 99.3
click at [217, 55] on link "Update Fields" at bounding box center [296, 59] width 281 height 33
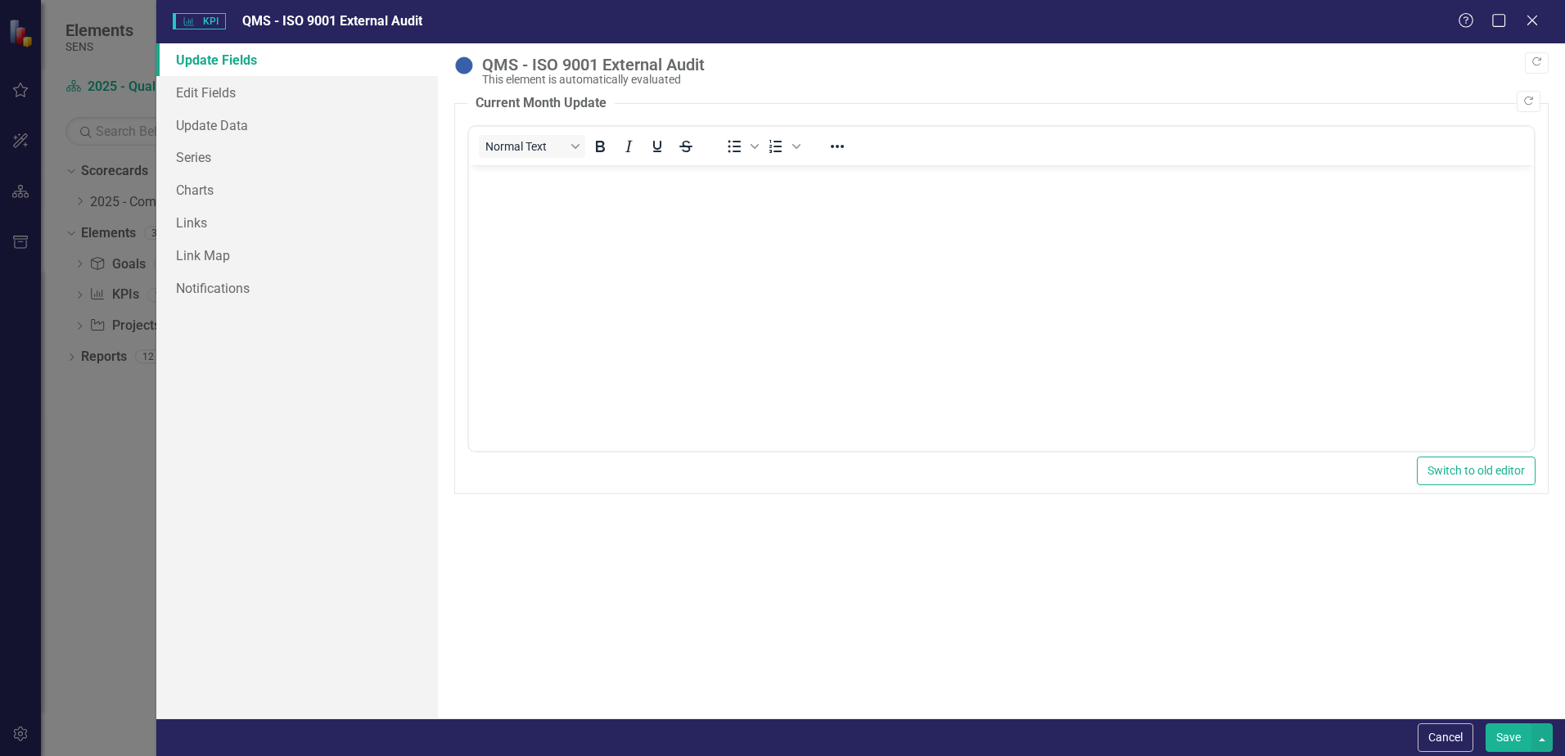
click at [1519, 741] on button "Save" at bounding box center [1508, 737] width 46 height 29
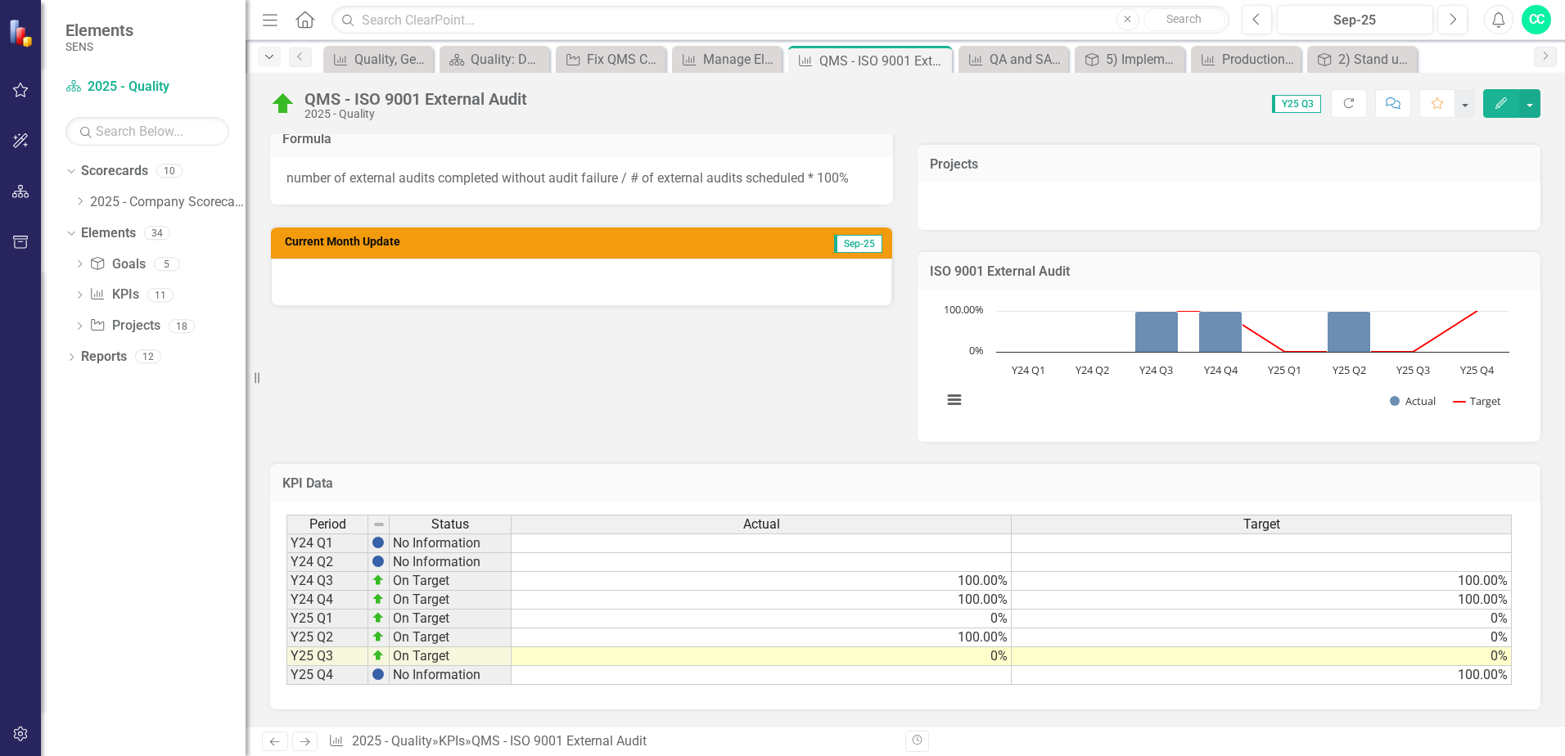
click at [261, 61] on div "Dropdown" at bounding box center [269, 57] width 23 height 20
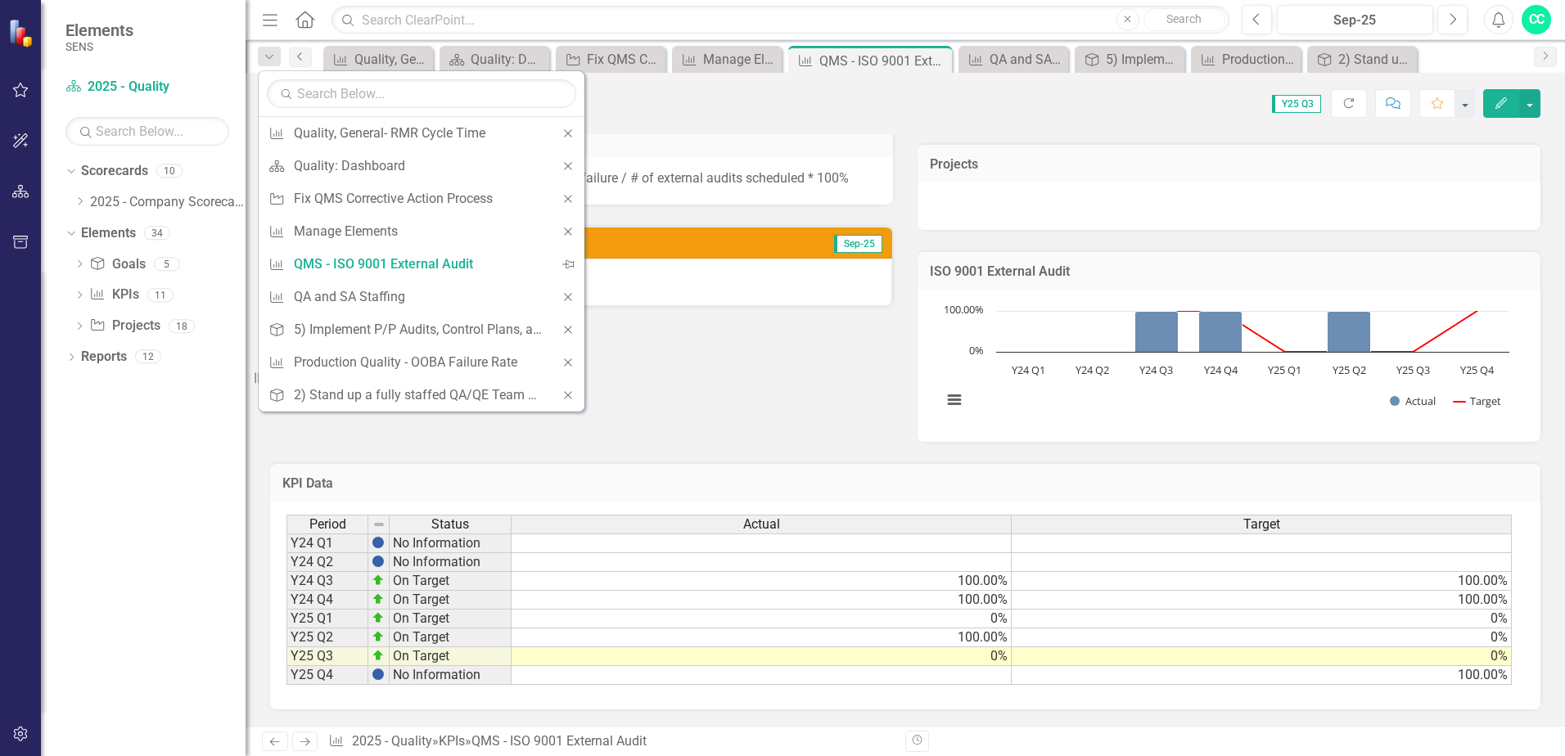
click at [291, 56] on link "Previous" at bounding box center [300, 57] width 23 height 20
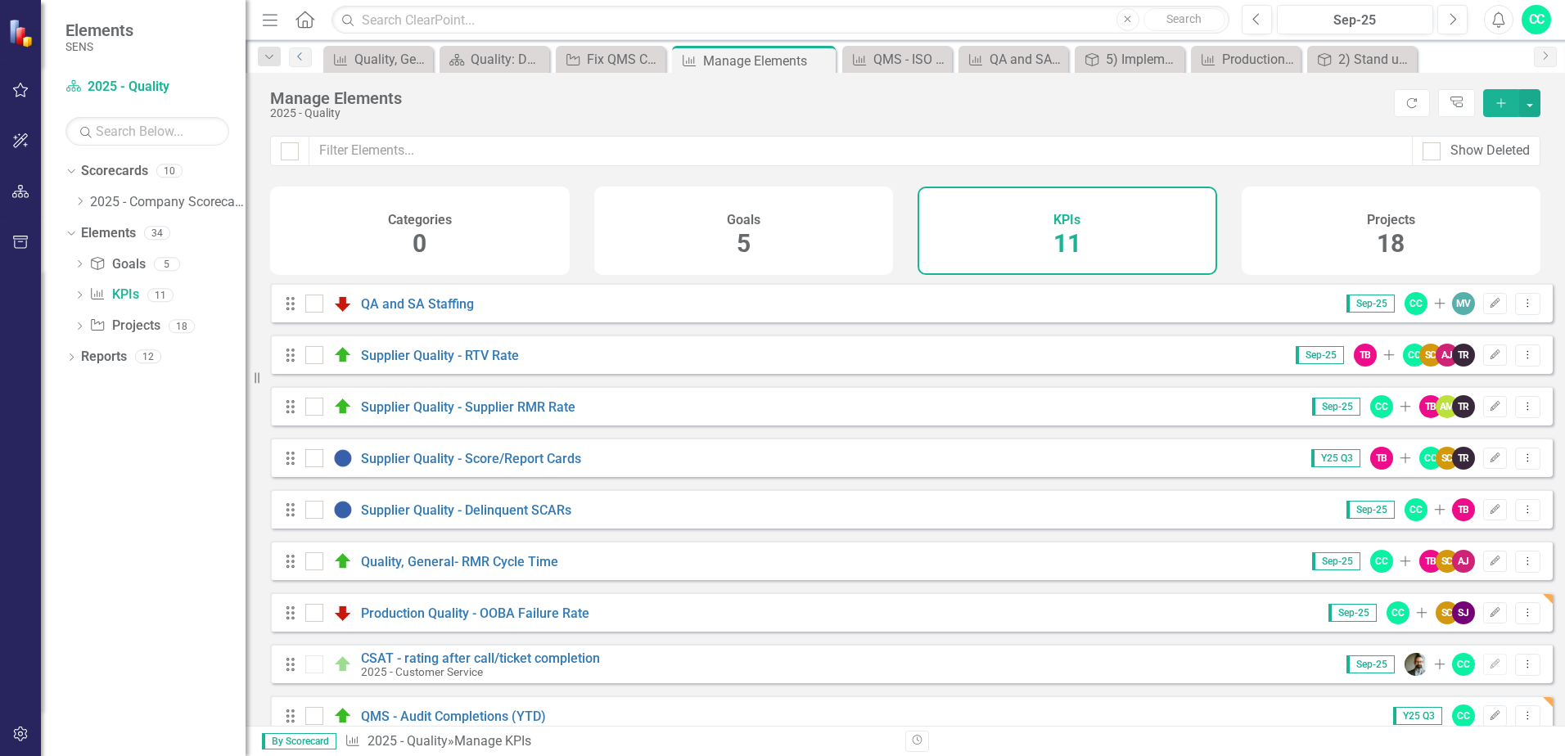
scroll to position [137, 0]
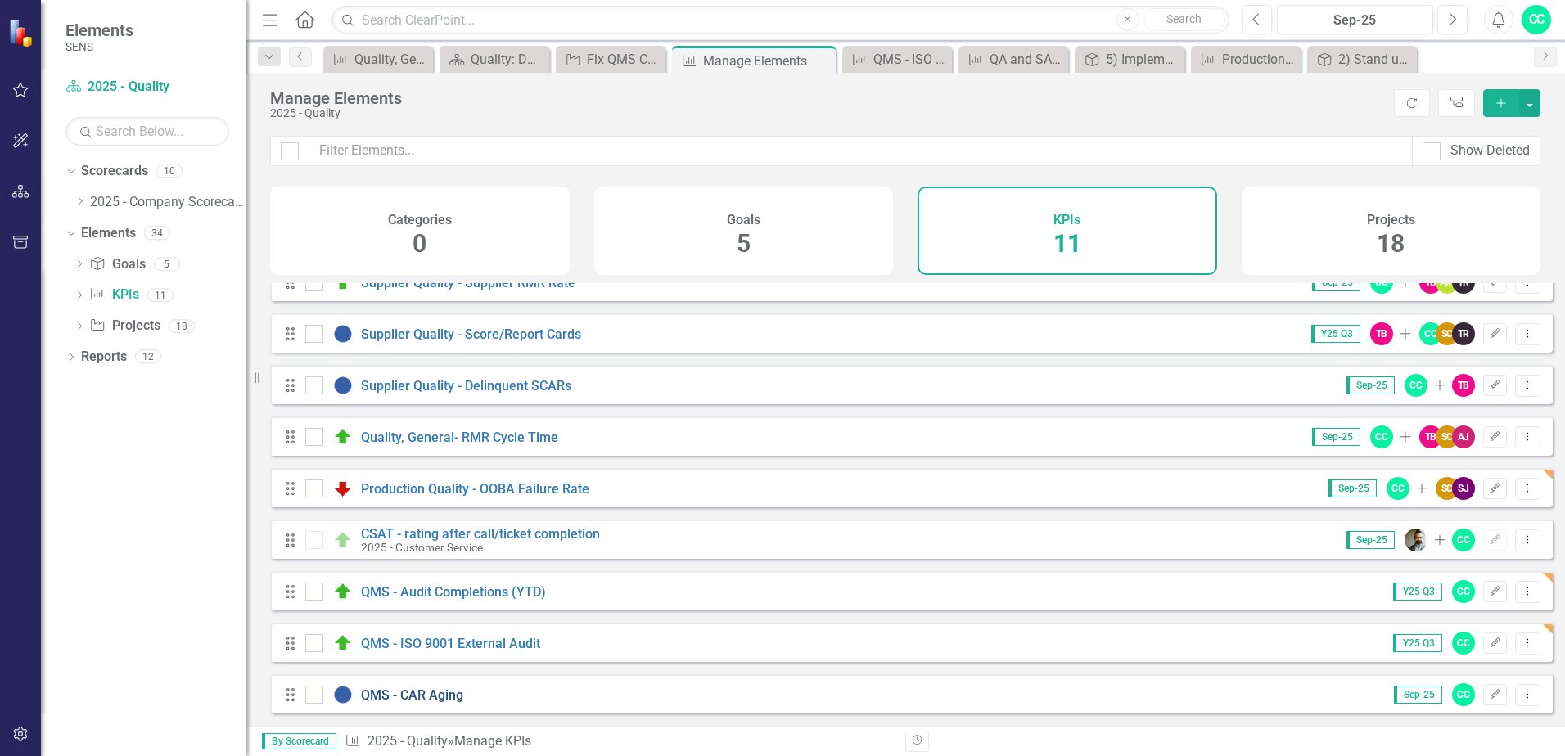
click at [372, 692] on link "QMS - CAR Aging" at bounding box center [412, 695] width 102 height 16
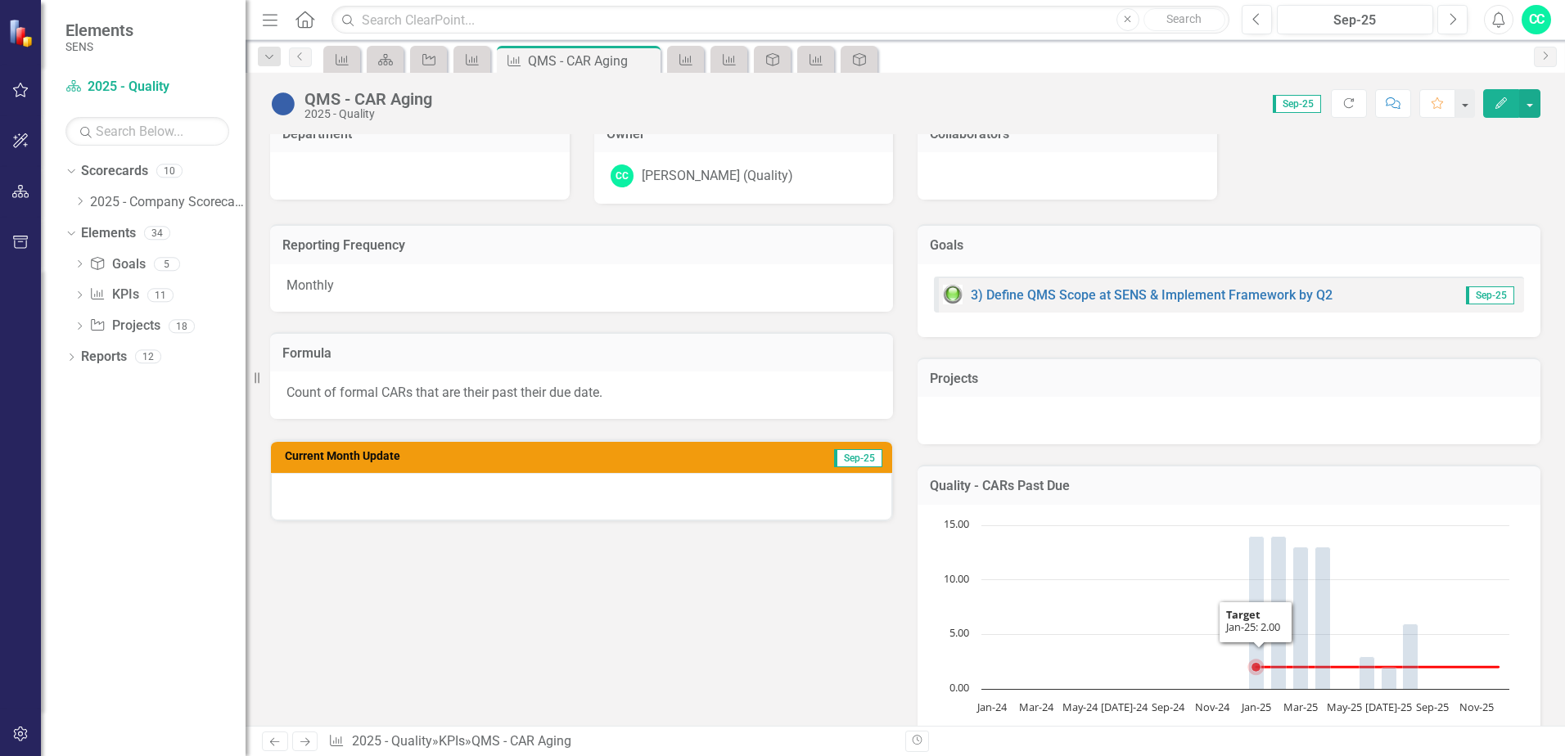
scroll to position [327, 0]
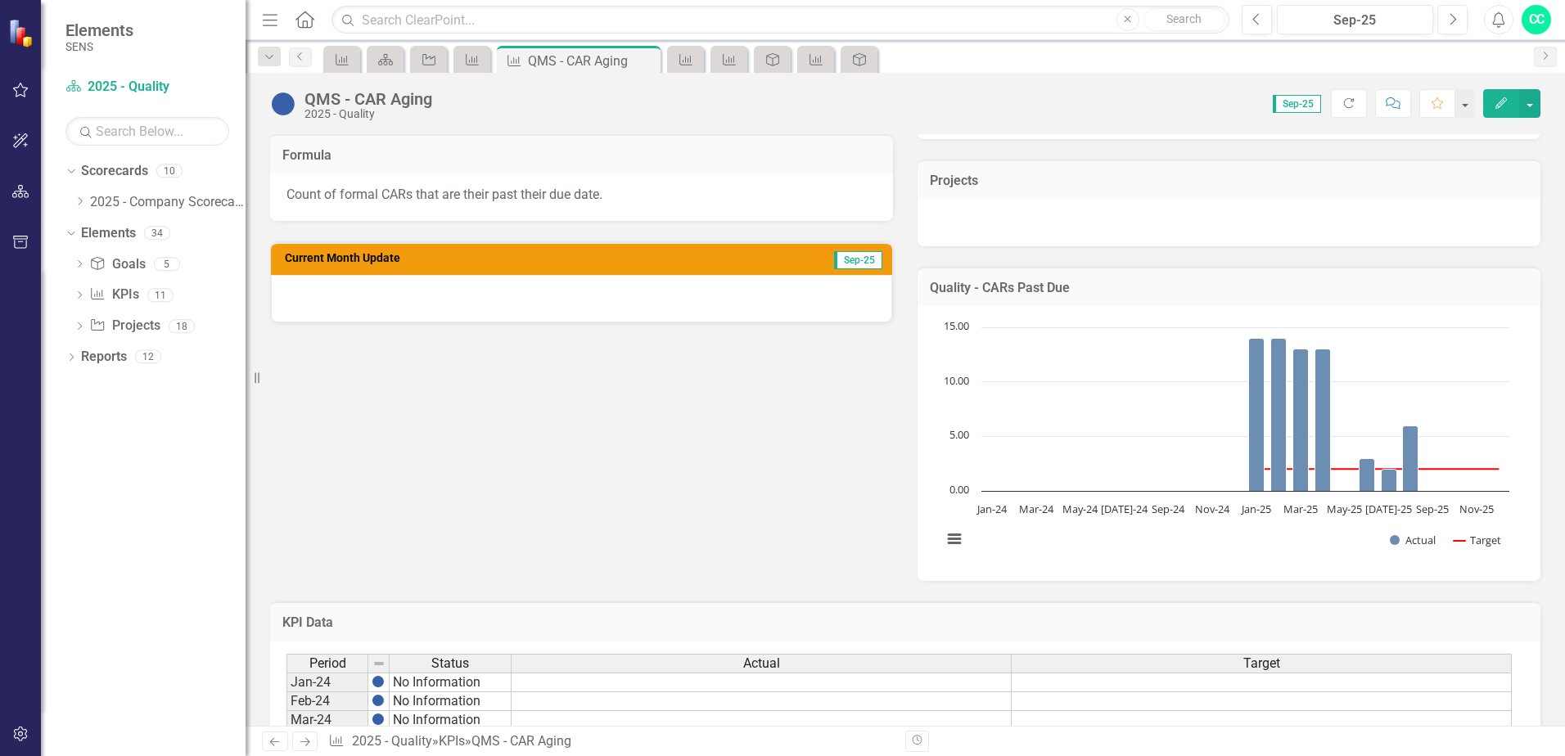
click at [1497, 101] on icon "Edit" at bounding box center [1500, 102] width 15 height 11
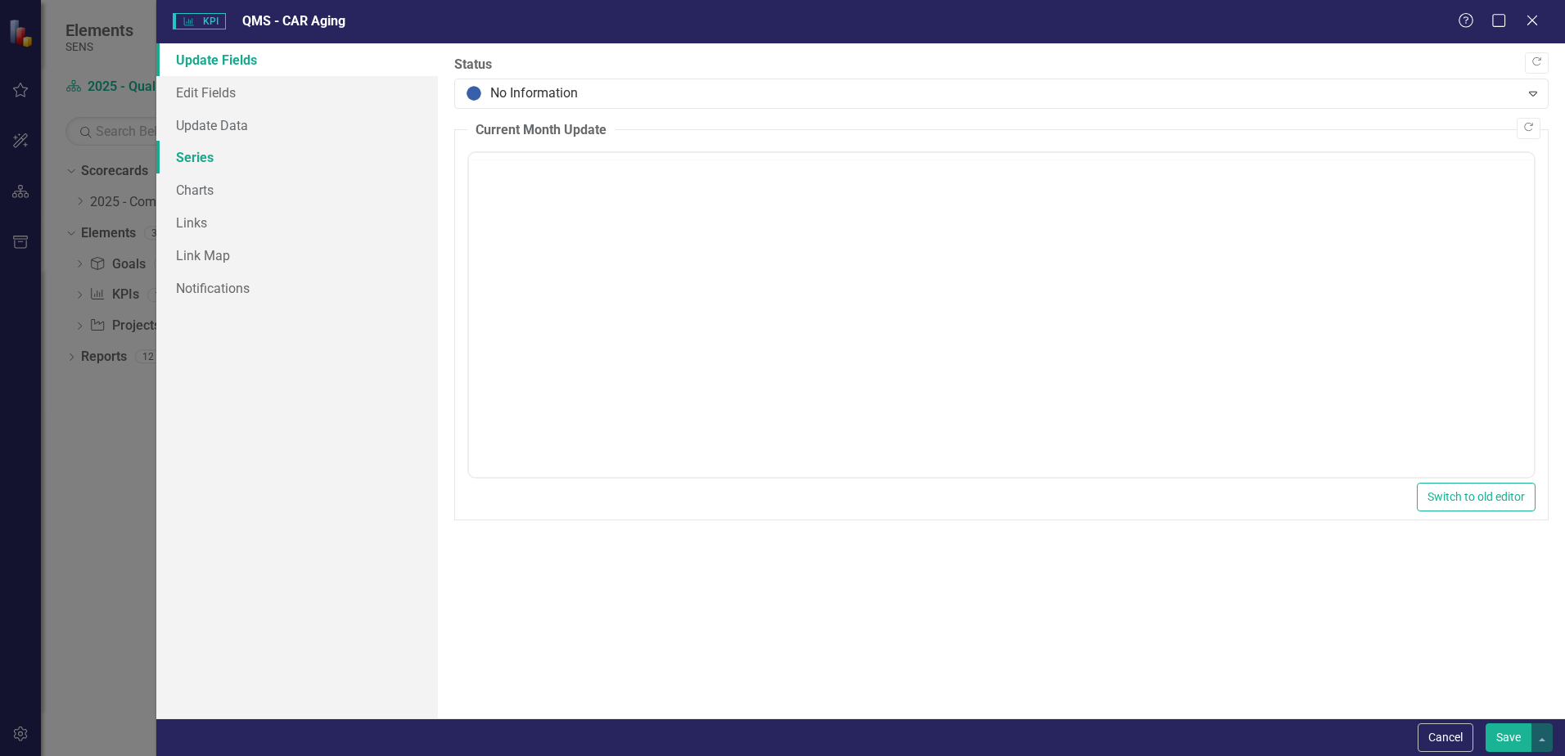
scroll to position [0, 0]
click at [209, 129] on link "Update Data" at bounding box center [296, 125] width 281 height 33
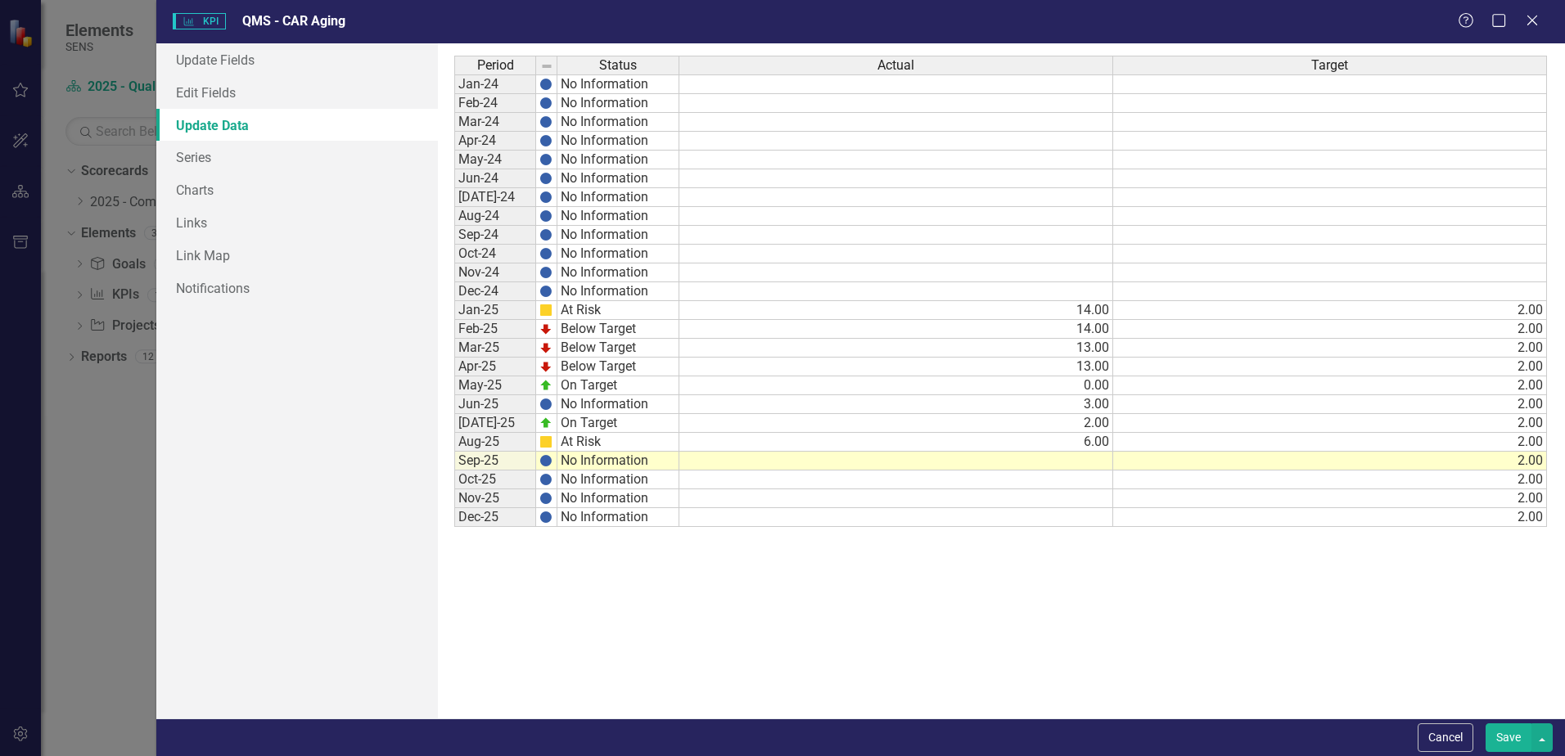
click at [1083, 467] on td at bounding box center [896, 461] width 434 height 19
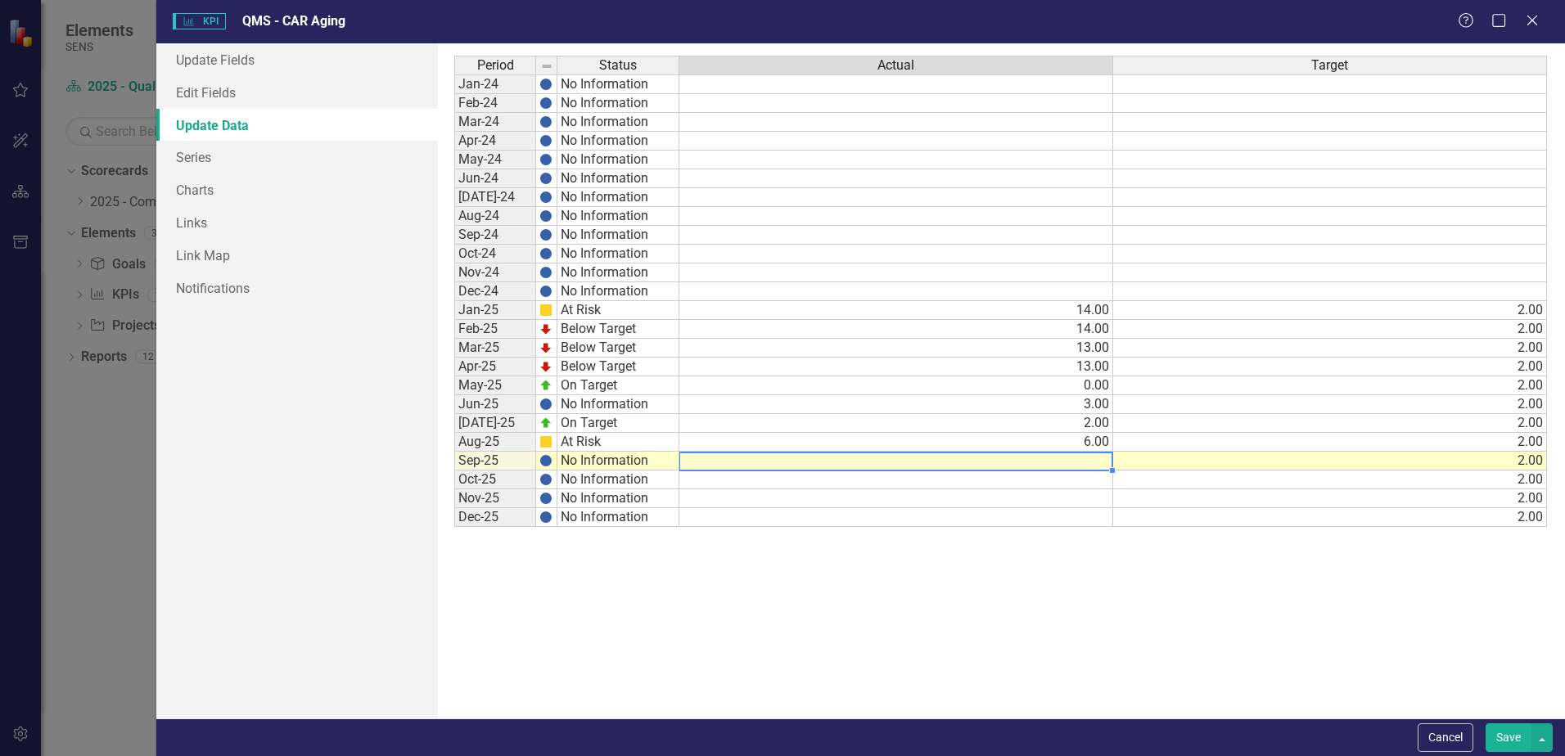
type textarea "8"
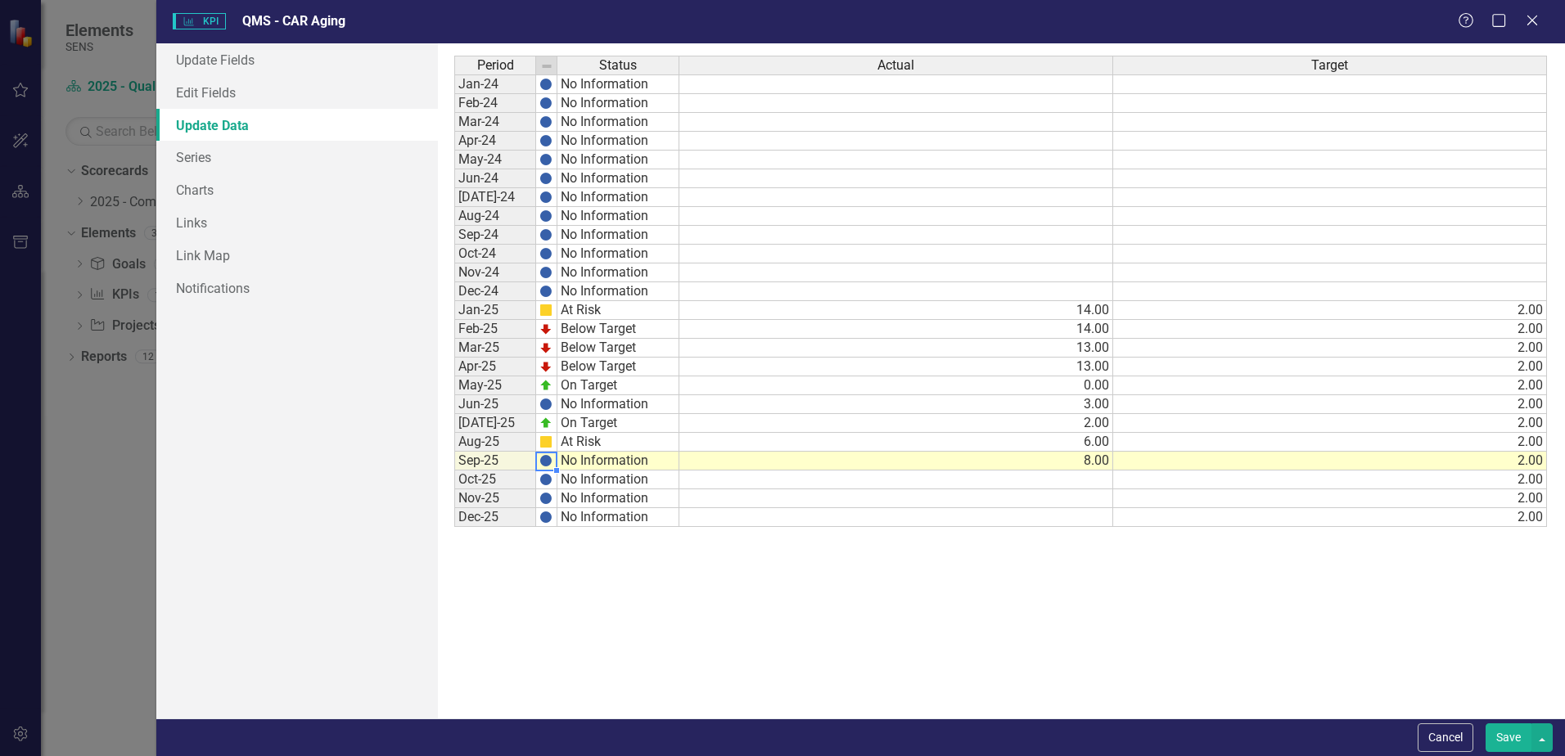
click at [553, 457] on td at bounding box center [546, 461] width 21 height 19
click at [1502, 734] on button "Save" at bounding box center [1508, 737] width 46 height 29
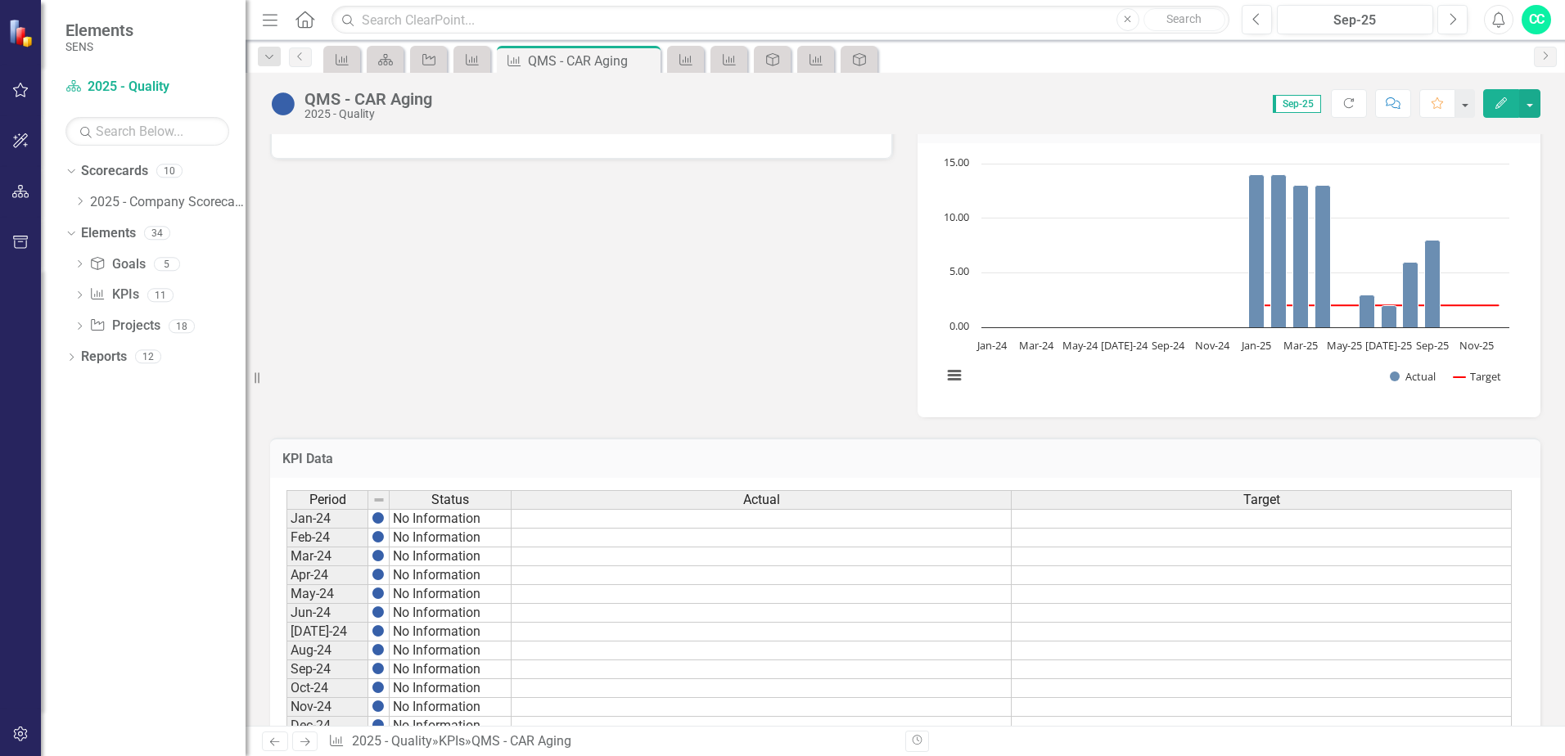
scroll to position [736, 0]
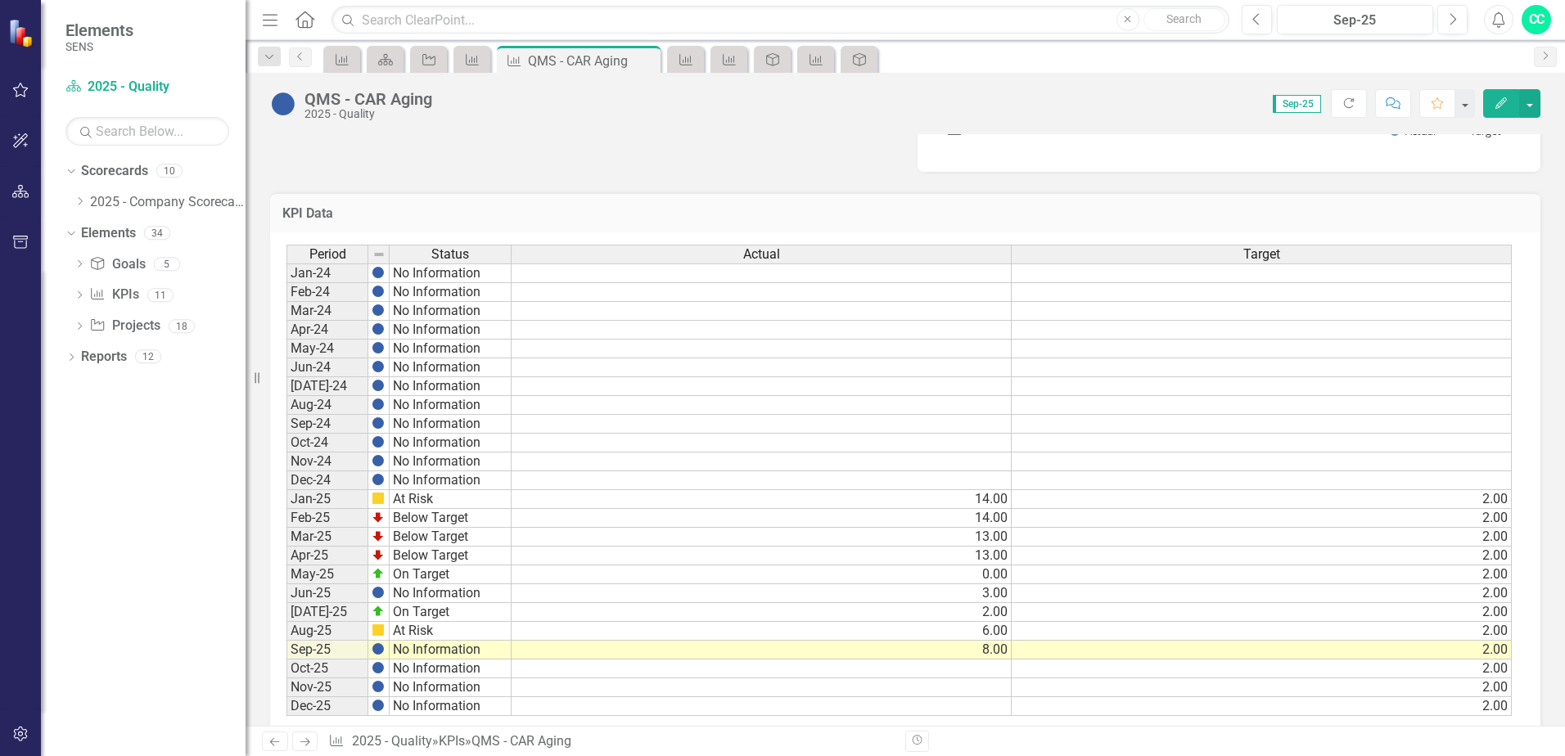
click at [292, 114] on img at bounding box center [283, 104] width 26 height 26
click at [286, 107] on img at bounding box center [283, 104] width 26 height 26
click at [1500, 93] on button "Edit" at bounding box center [1501, 103] width 36 height 29
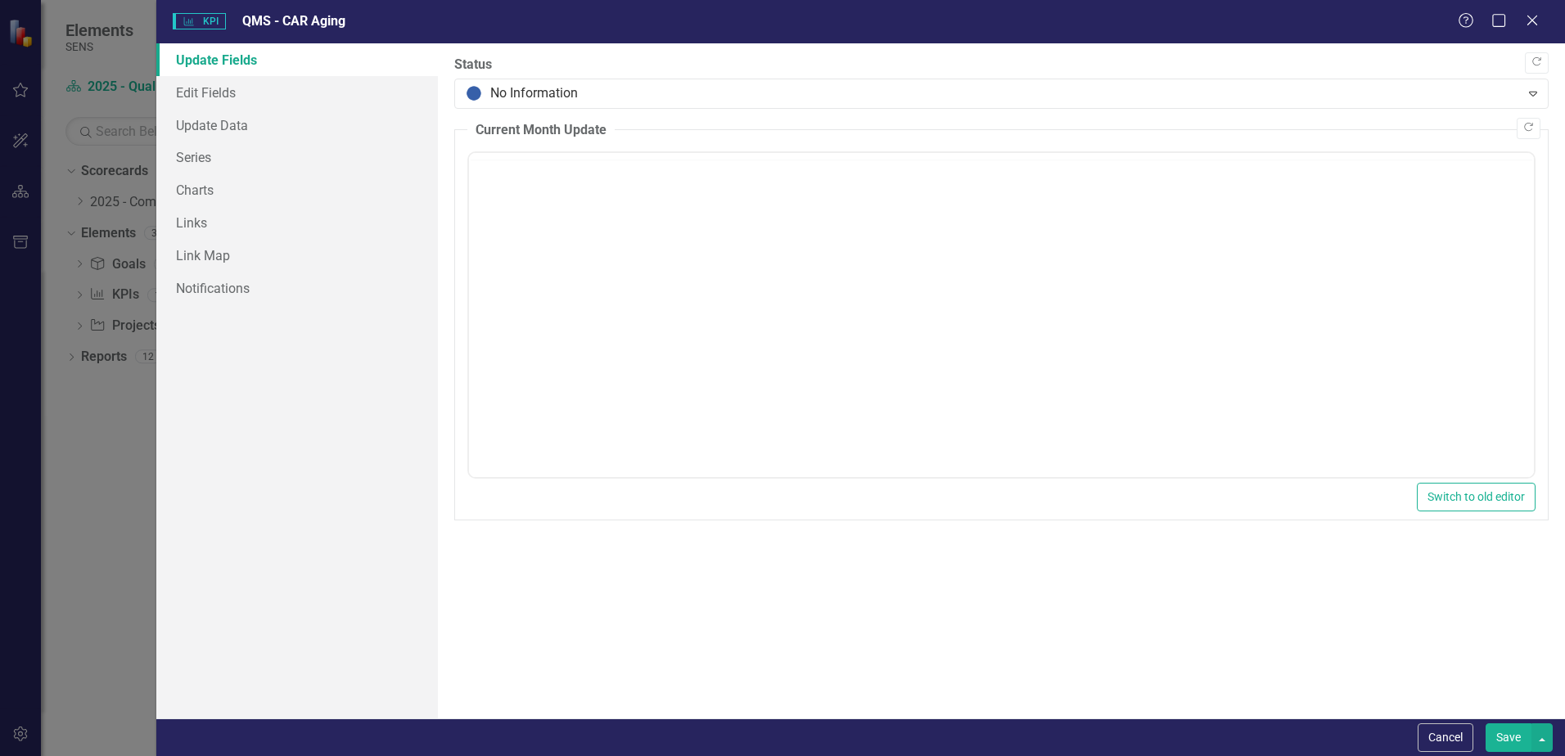
scroll to position [0, 0]
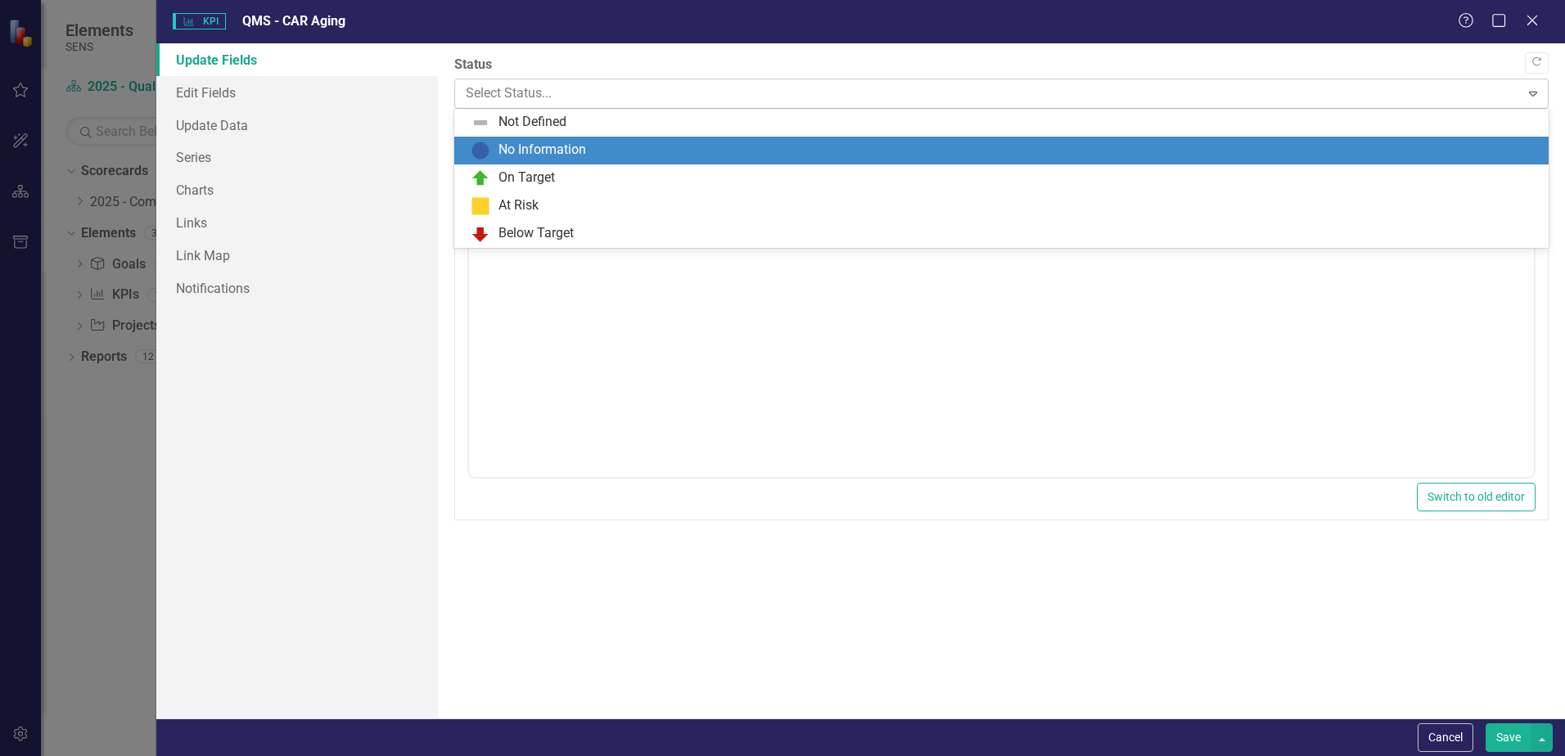
click at [474, 88] on div at bounding box center [987, 94] width 1043 height 22
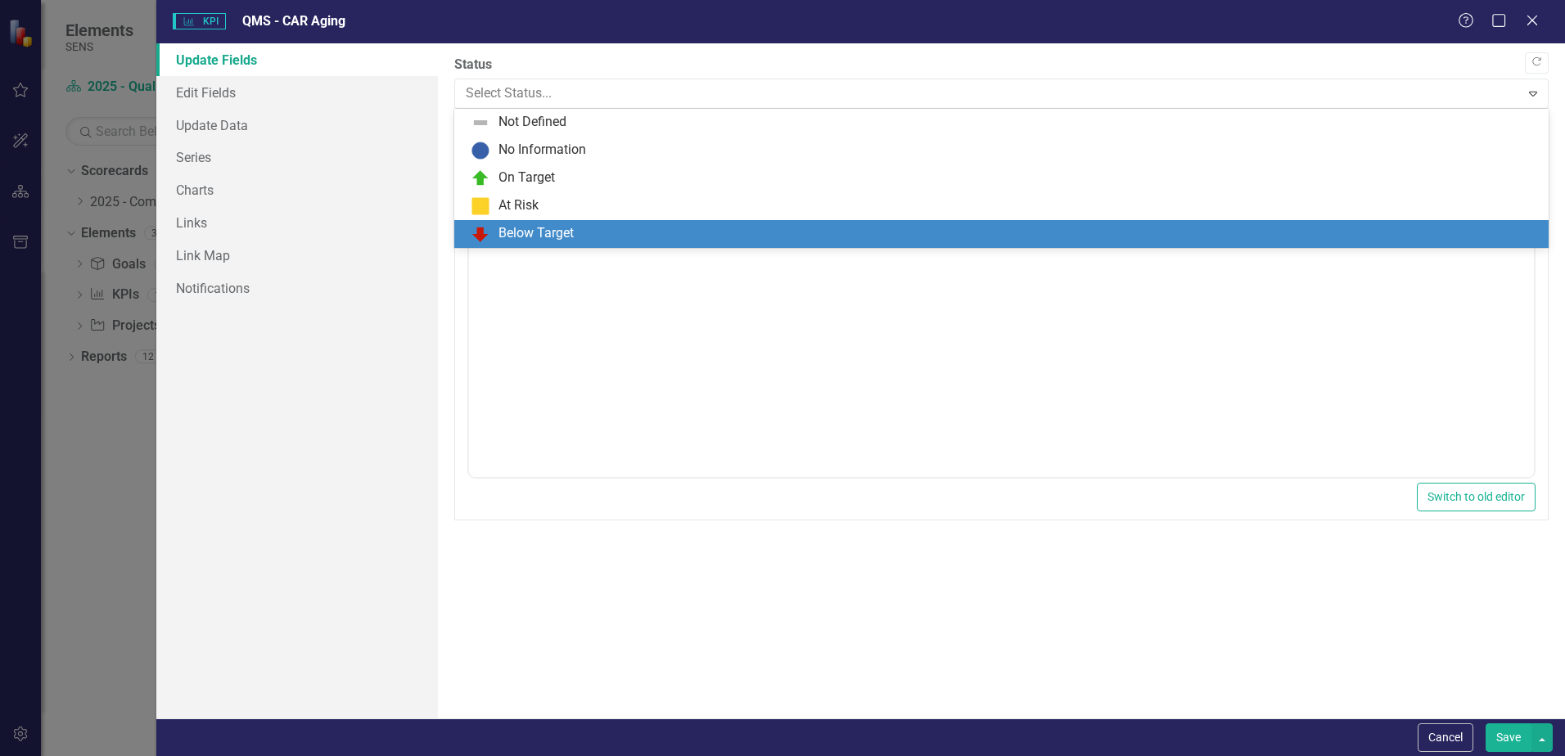
drag, startPoint x: 35, startPoint y: 32, endPoint x: 505, endPoint y: 224, distance: 507.5
click at [505, 224] on div "Below Target" at bounding box center [1005, 234] width 1068 height 20
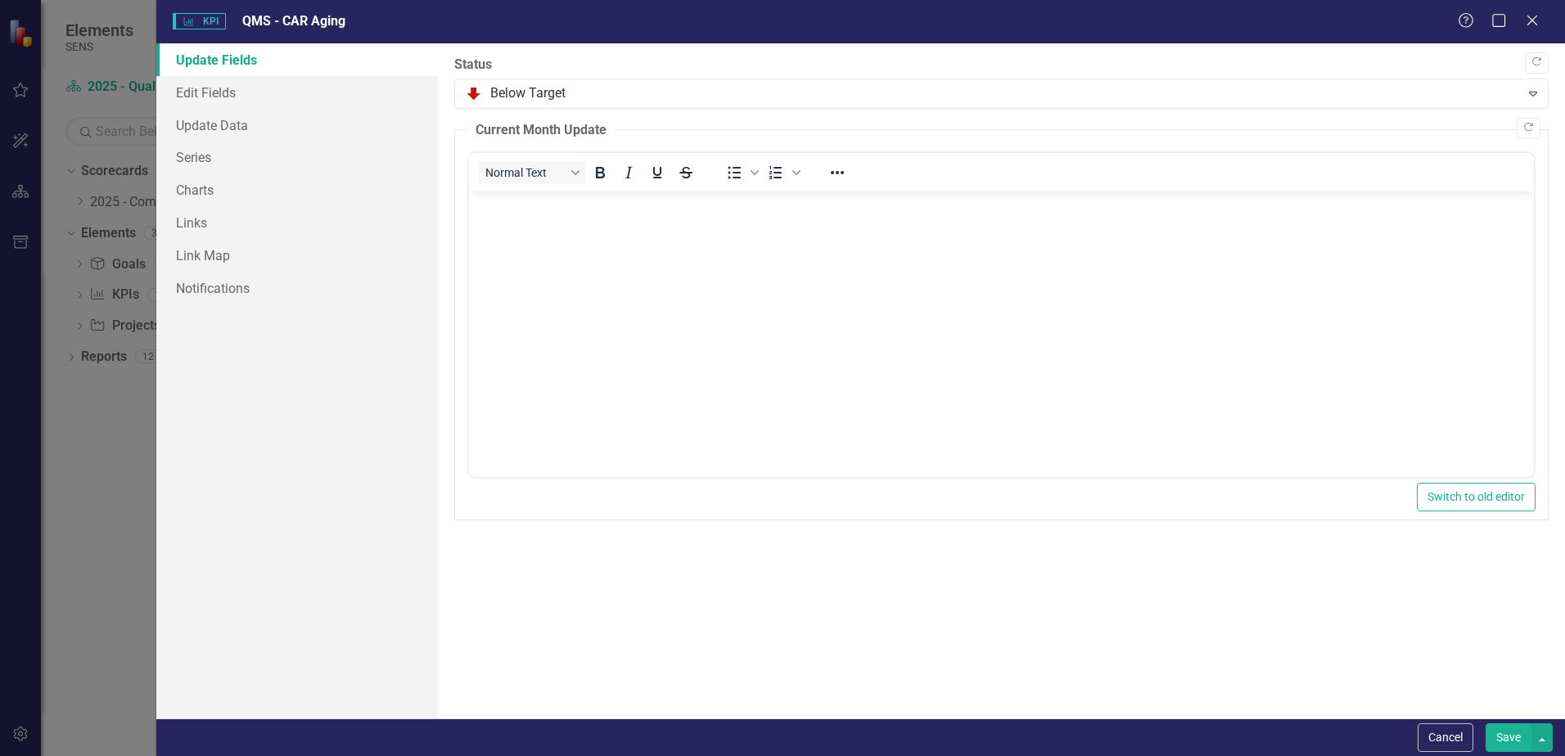
click at [1516, 743] on button "Save" at bounding box center [1508, 737] width 46 height 29
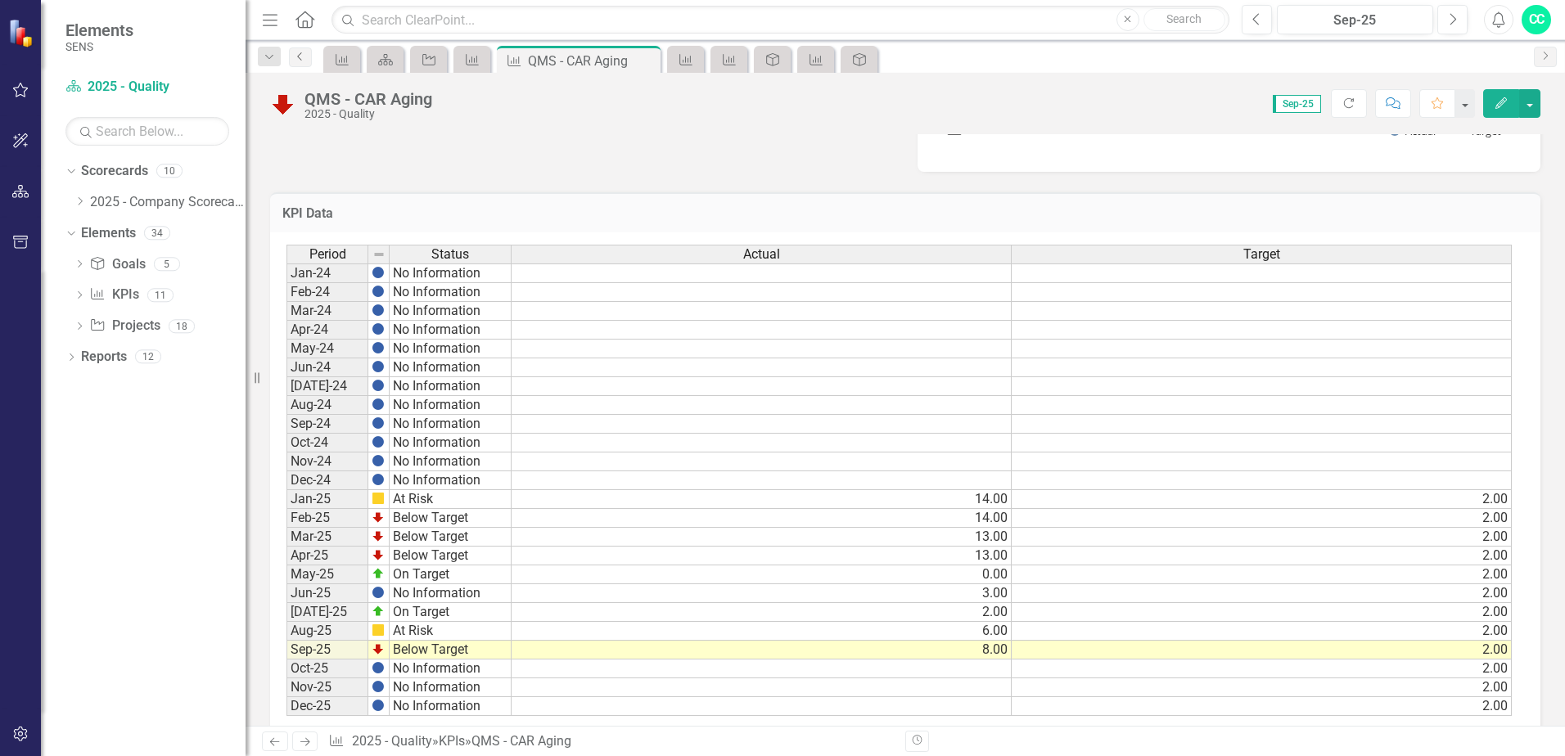
click at [310, 50] on link "Previous" at bounding box center [300, 57] width 23 height 20
